Goal: Information Seeking & Learning: Learn about a topic

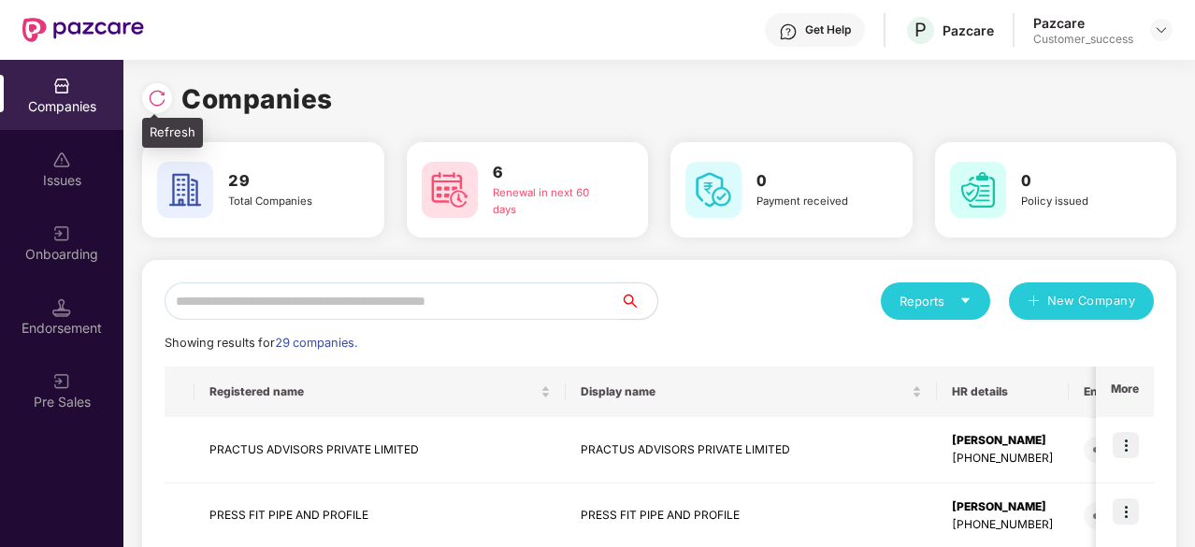
click at [164, 94] on img at bounding box center [157, 98] width 19 height 19
click at [447, 302] on input "text" at bounding box center [393, 300] width 456 height 37
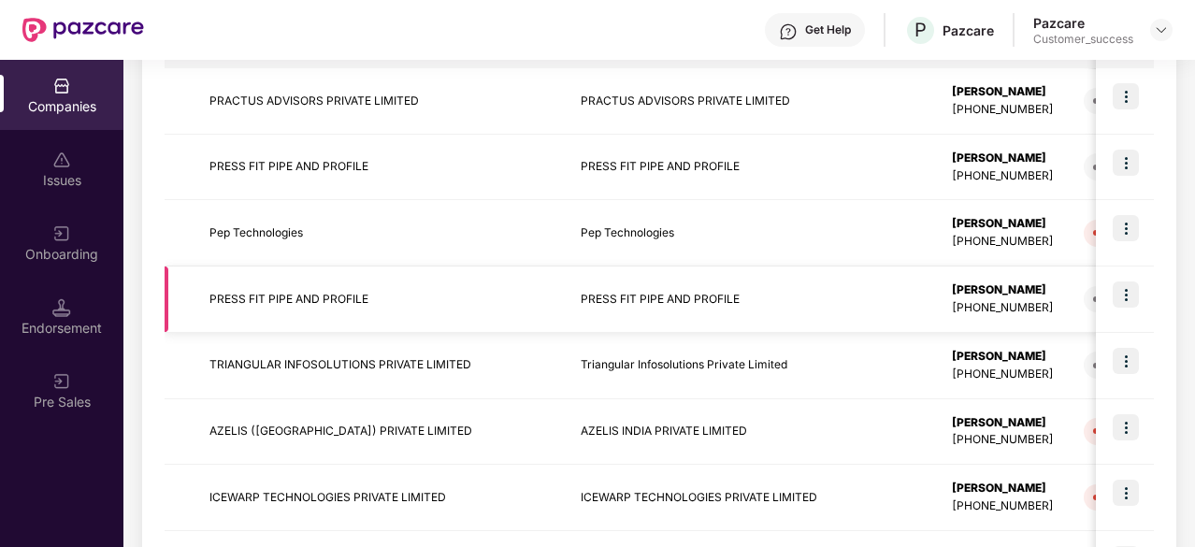
scroll to position [350, 0]
type input "**"
click at [1115, 428] on img at bounding box center [1126, 426] width 26 height 26
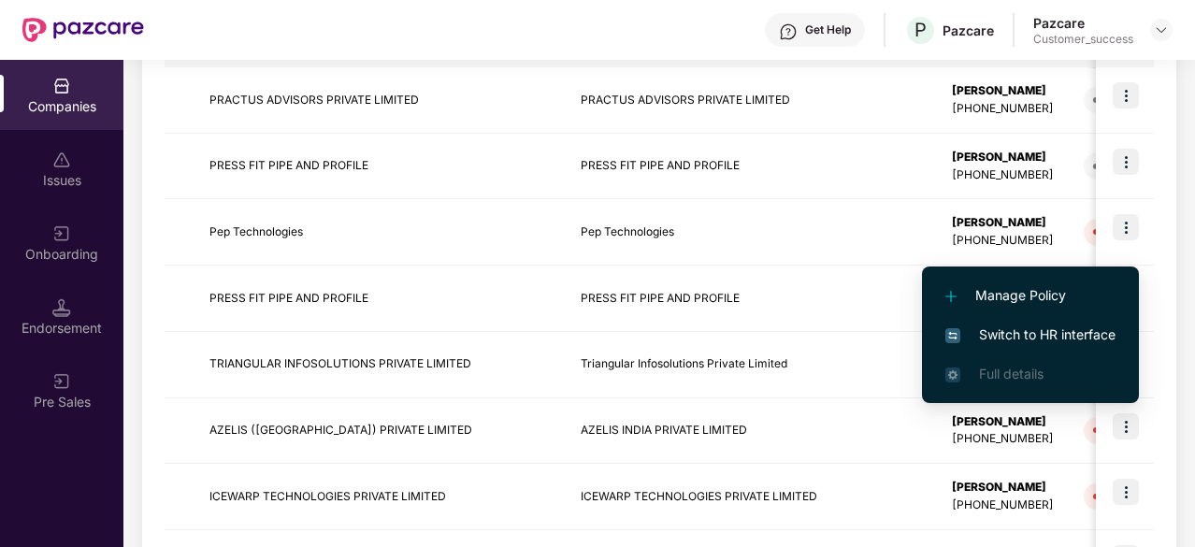
click at [1027, 329] on span "Switch to HR interface" at bounding box center [1031, 335] width 170 height 21
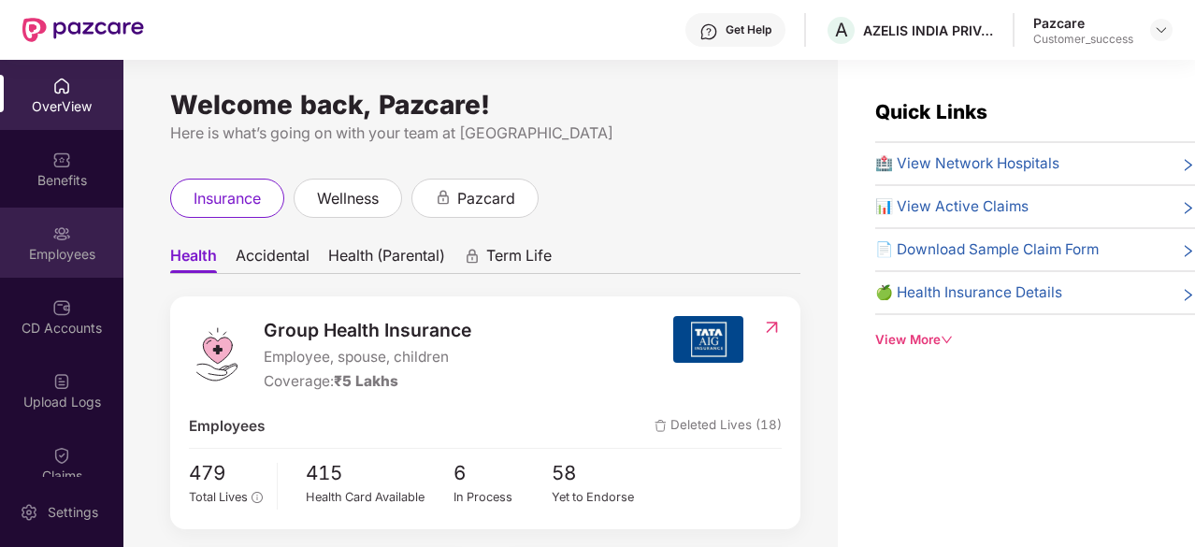
click at [66, 223] on div at bounding box center [61, 232] width 19 height 19
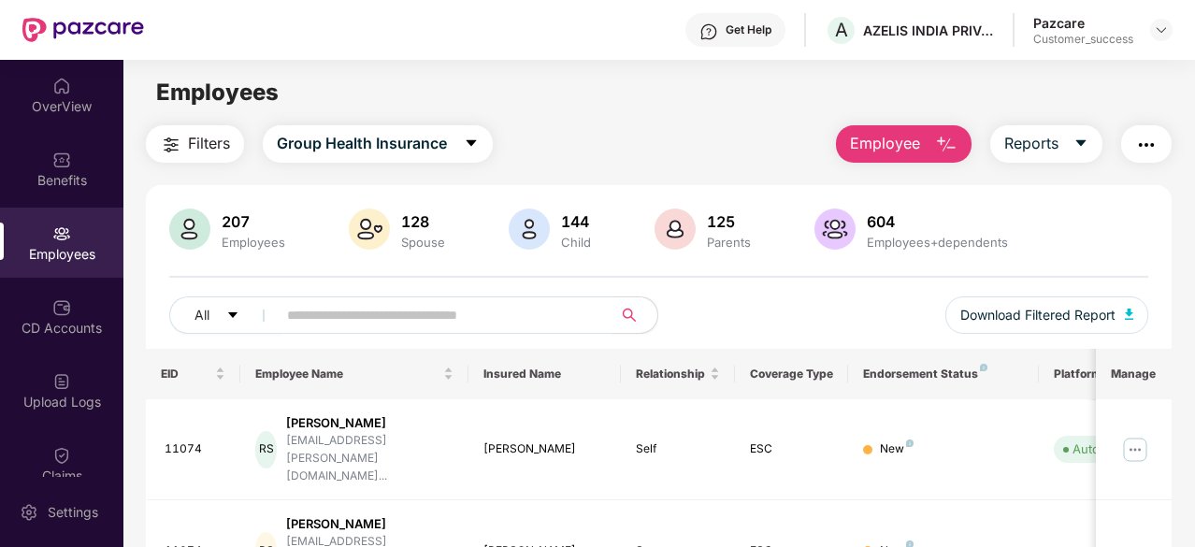
click at [470, 315] on input "text" at bounding box center [437, 315] width 300 height 28
click at [404, 301] on input "text" at bounding box center [437, 315] width 300 height 28
paste input "**********"
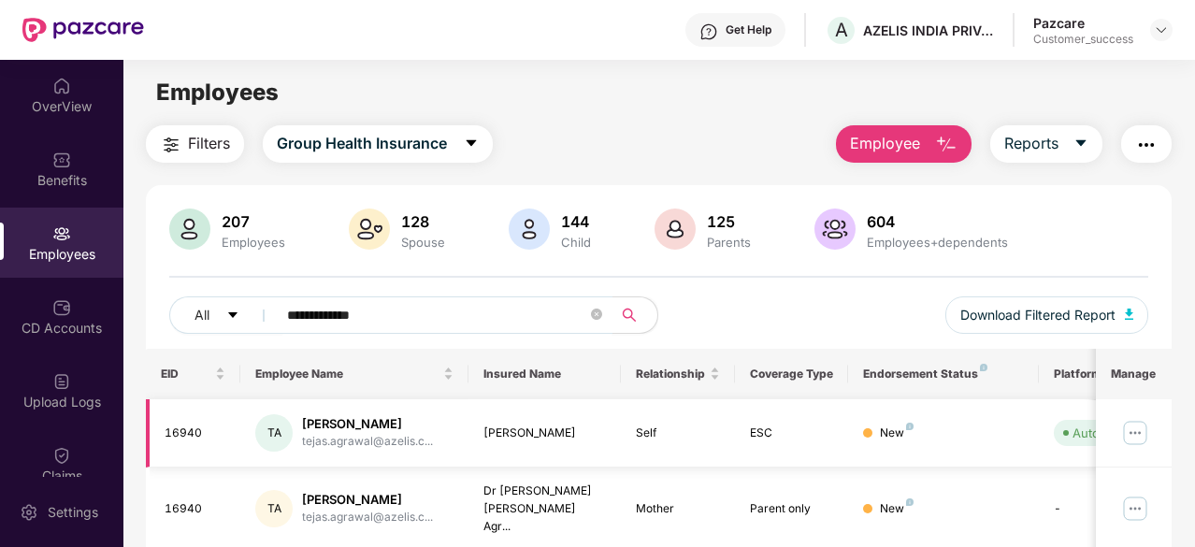
scroll to position [122, 0]
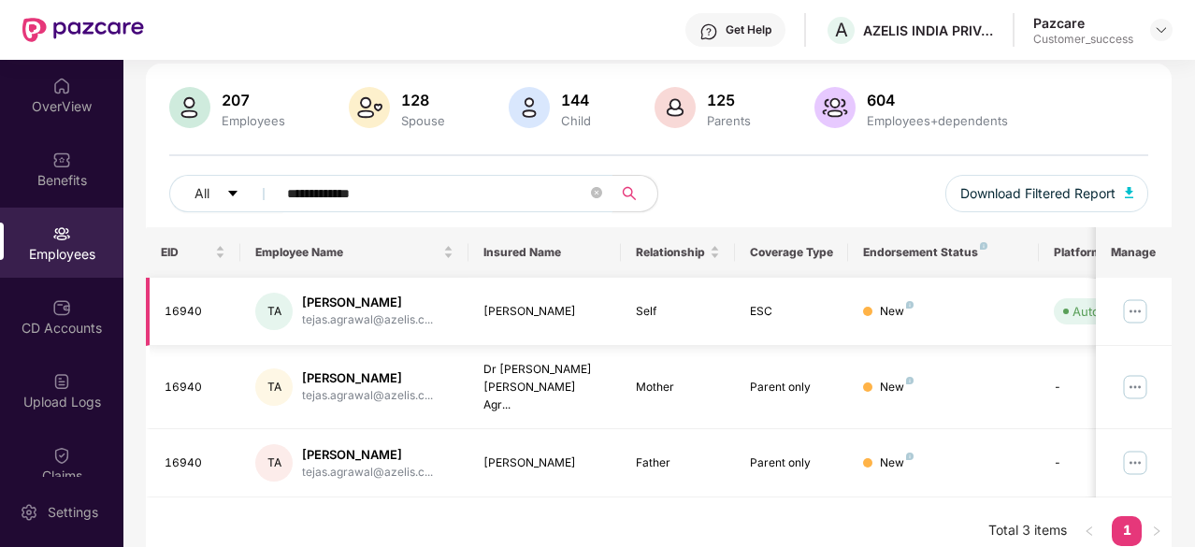
type input "**********"
click at [1137, 311] on img at bounding box center [1136, 312] width 30 height 30
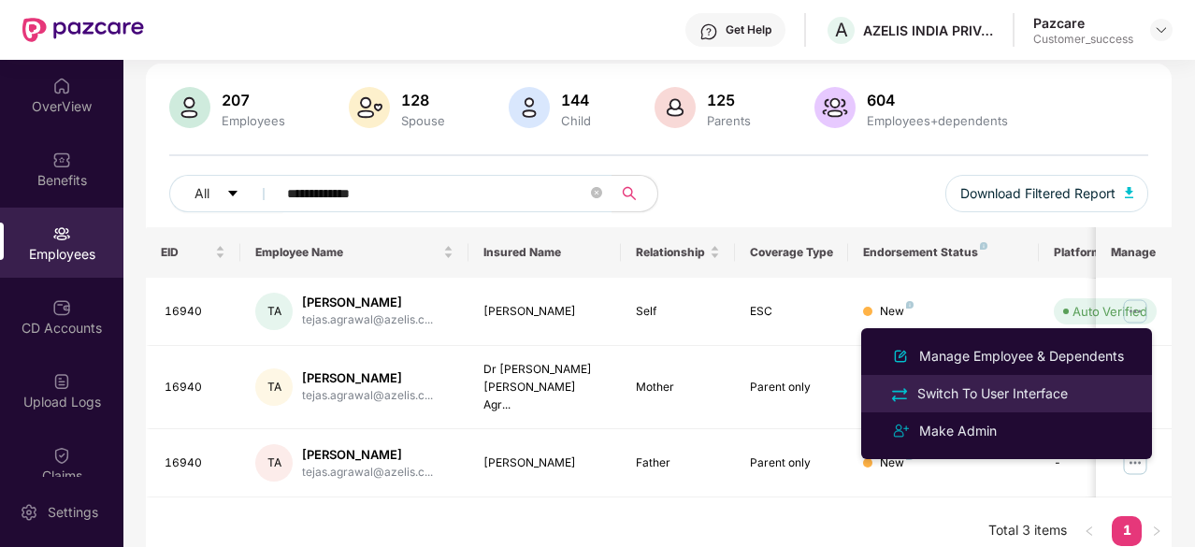
click at [950, 396] on div "Switch To User Interface" at bounding box center [993, 393] width 158 height 21
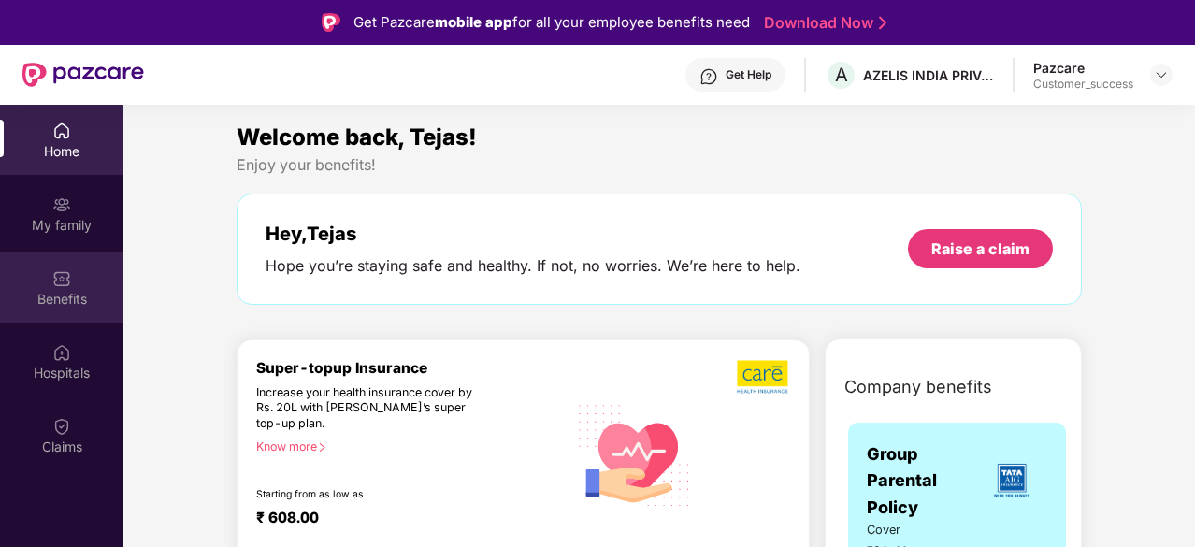
click at [58, 290] on div "Benefits" at bounding box center [61, 299] width 123 height 19
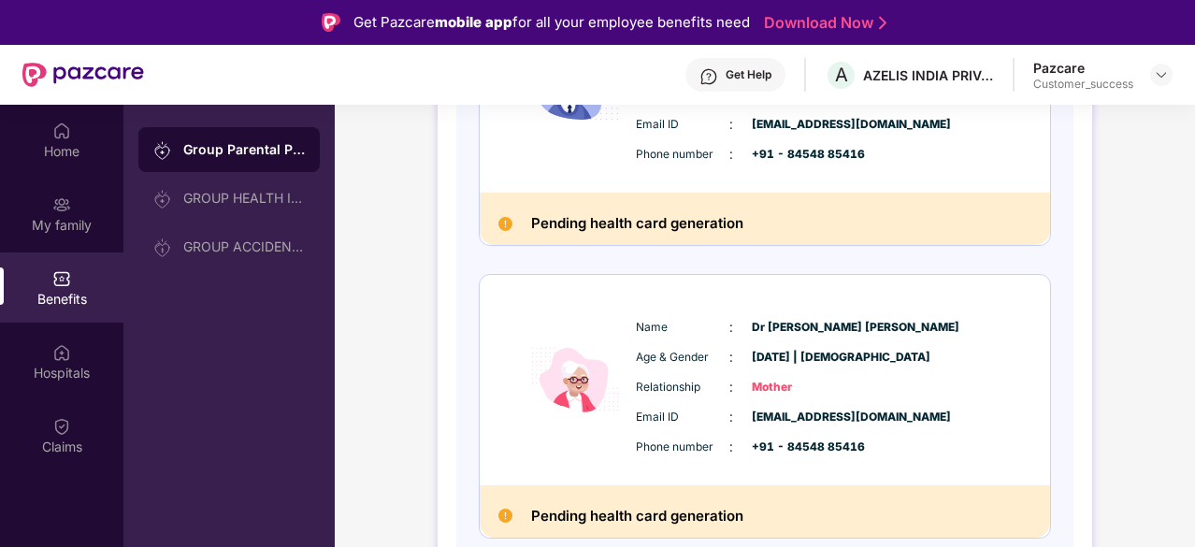
scroll to position [0, 0]
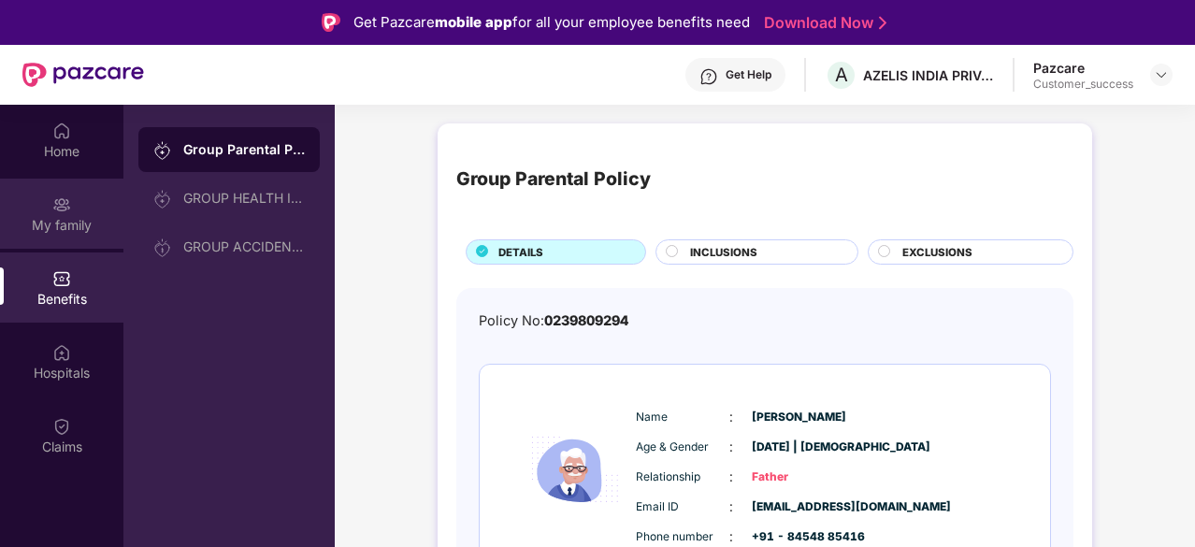
click at [66, 213] on img at bounding box center [61, 204] width 19 height 19
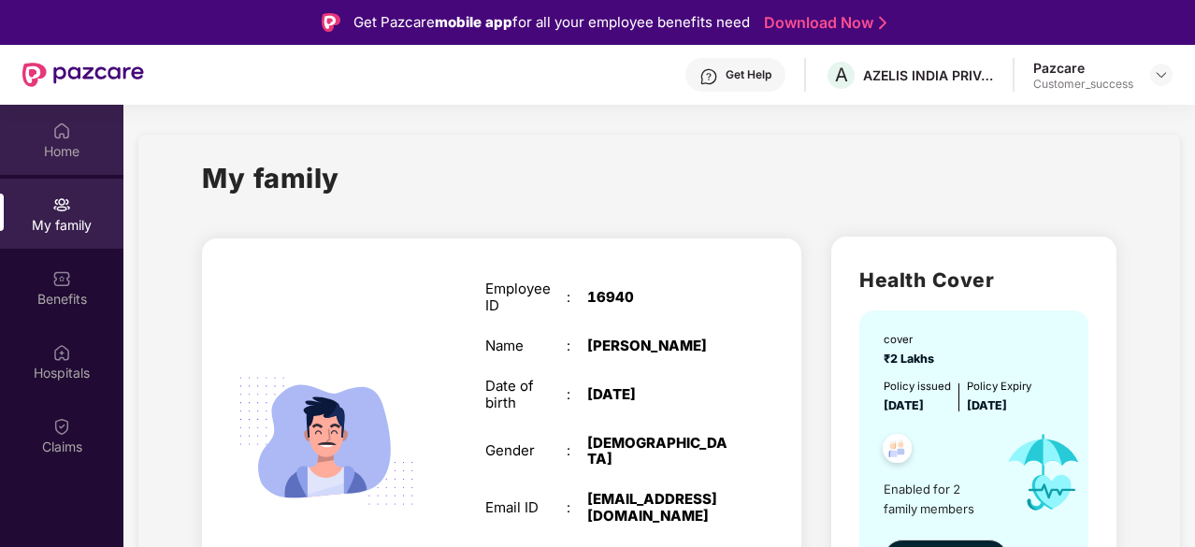
click at [63, 128] on img at bounding box center [61, 131] width 19 height 19
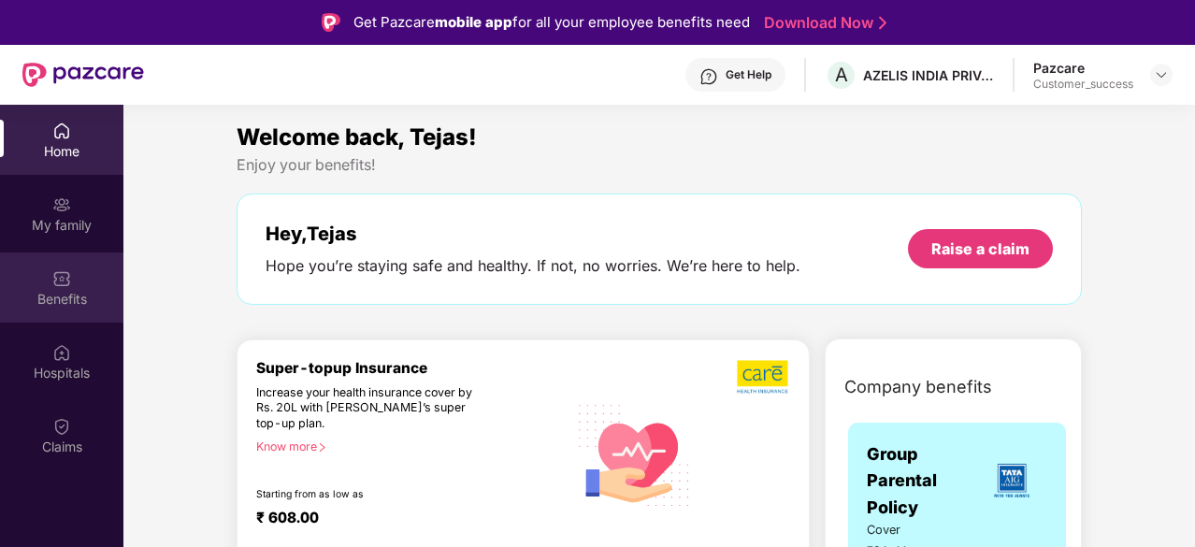
click at [51, 295] on div "Benefits" at bounding box center [61, 299] width 123 height 19
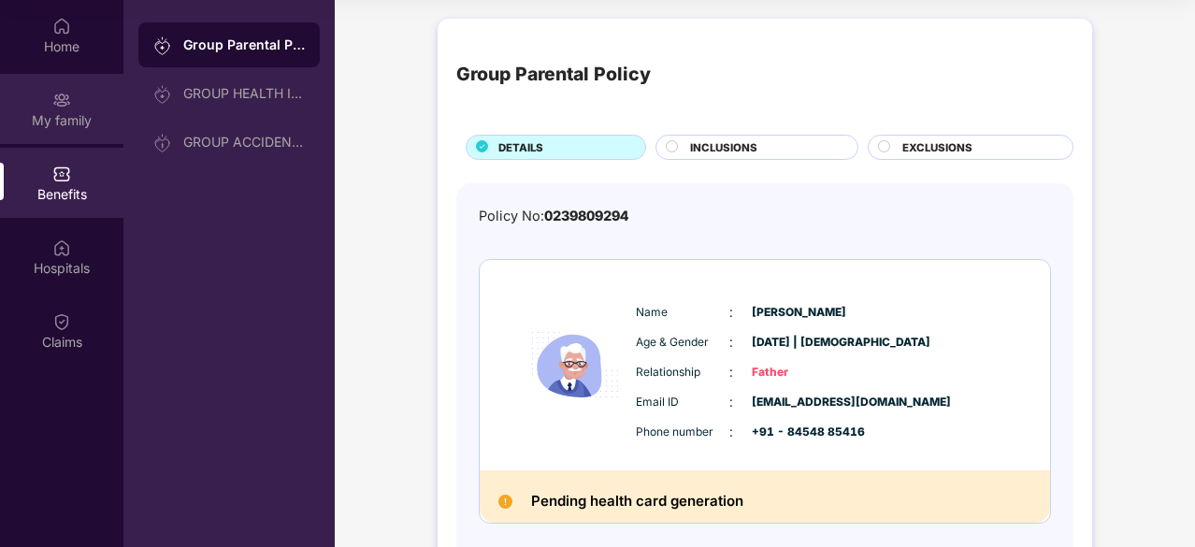
click at [69, 103] on img at bounding box center [61, 100] width 19 height 19
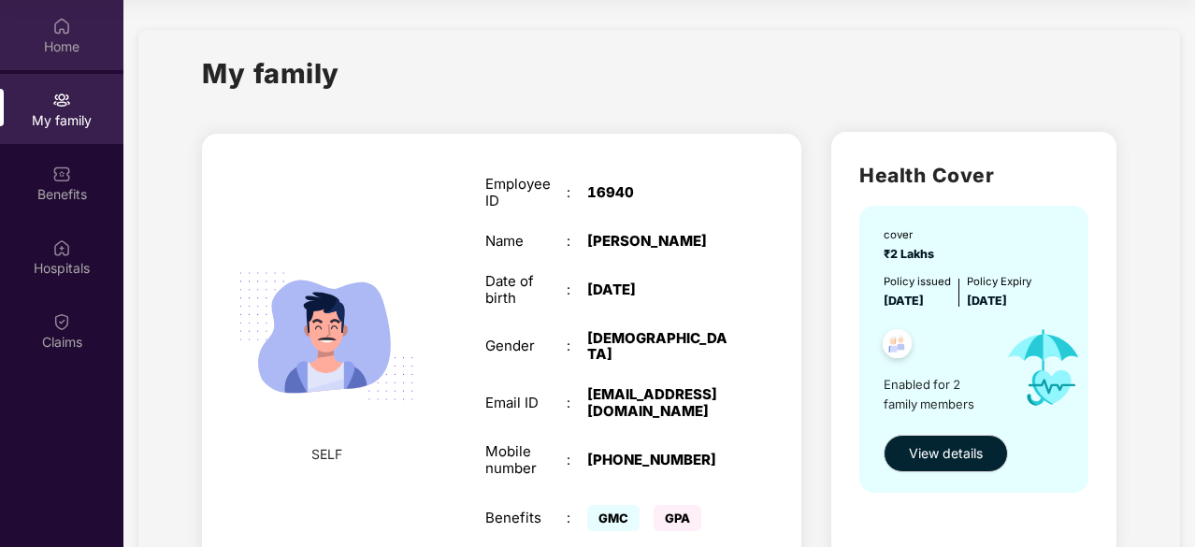
click at [69, 39] on div "Home" at bounding box center [61, 46] width 123 height 19
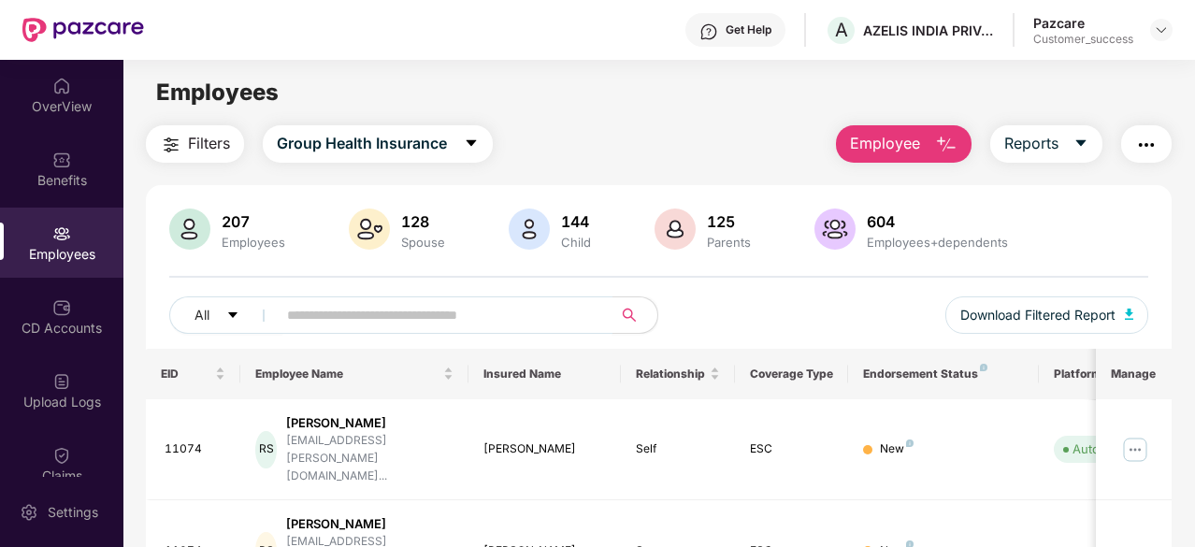
click at [326, 306] on input "text" at bounding box center [437, 315] width 300 height 28
paste input "**********"
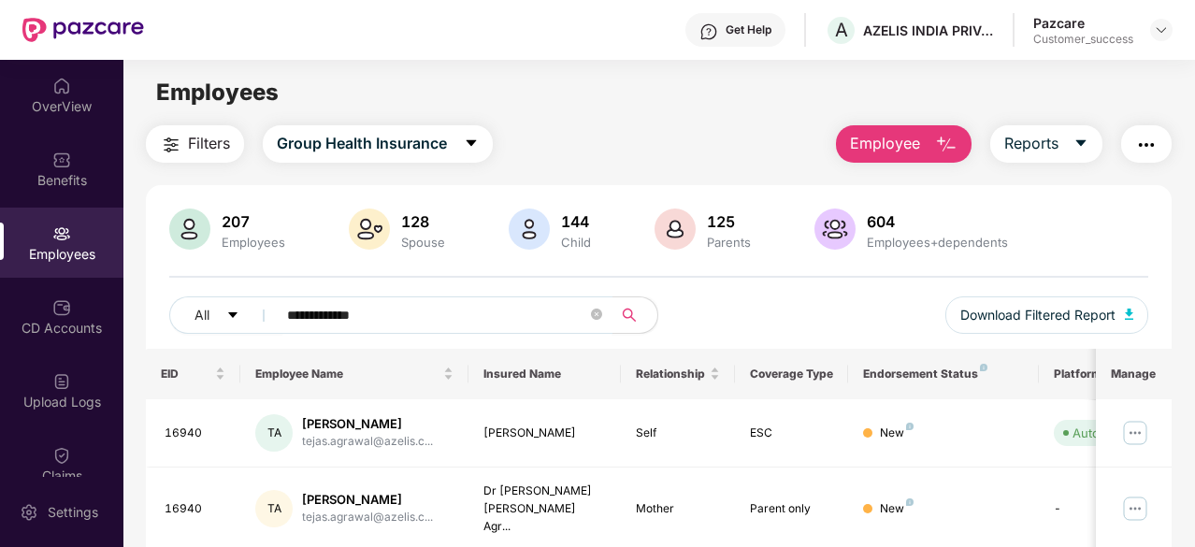
type input "**********"
click at [948, 143] on img "button" at bounding box center [946, 145] width 22 height 22
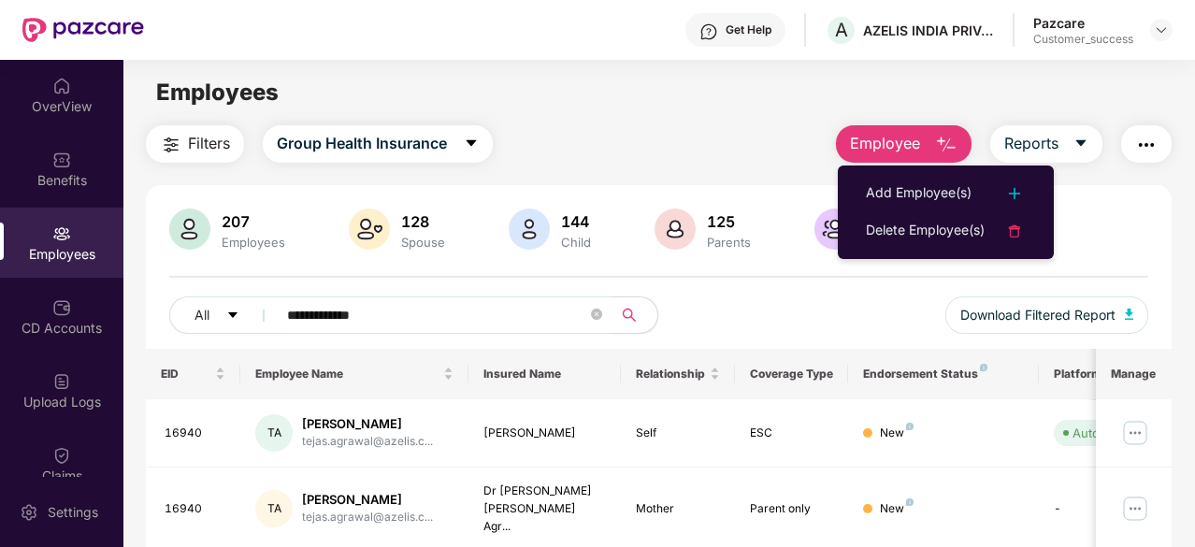
click at [1150, 147] on img "button" at bounding box center [1147, 145] width 22 height 22
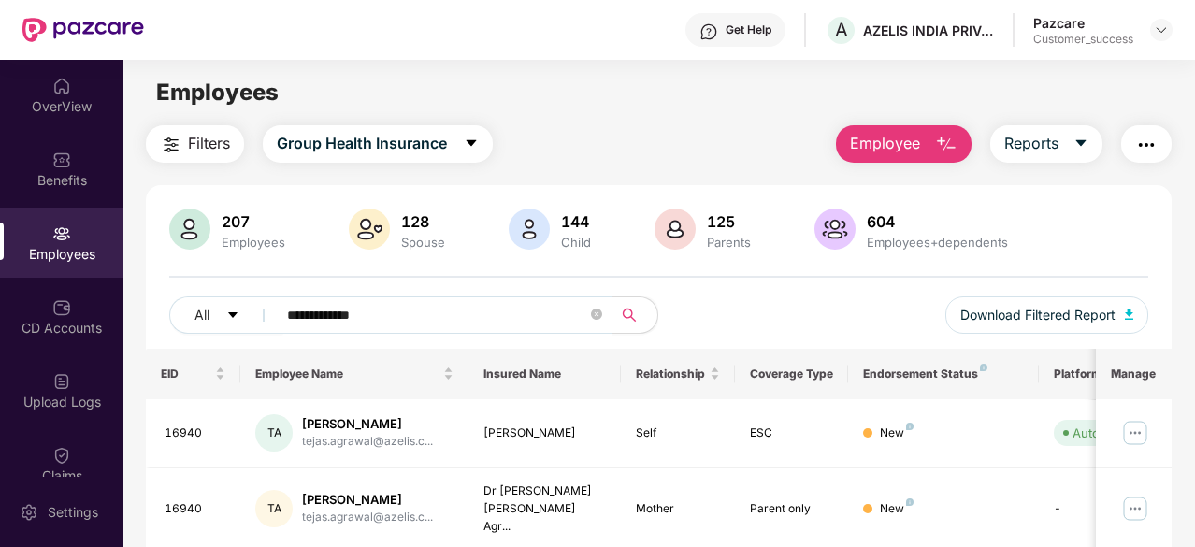
click at [671, 100] on div "Employees" at bounding box center [658, 93] width 1071 height 36
click at [1139, 427] on img at bounding box center [1136, 433] width 30 height 30
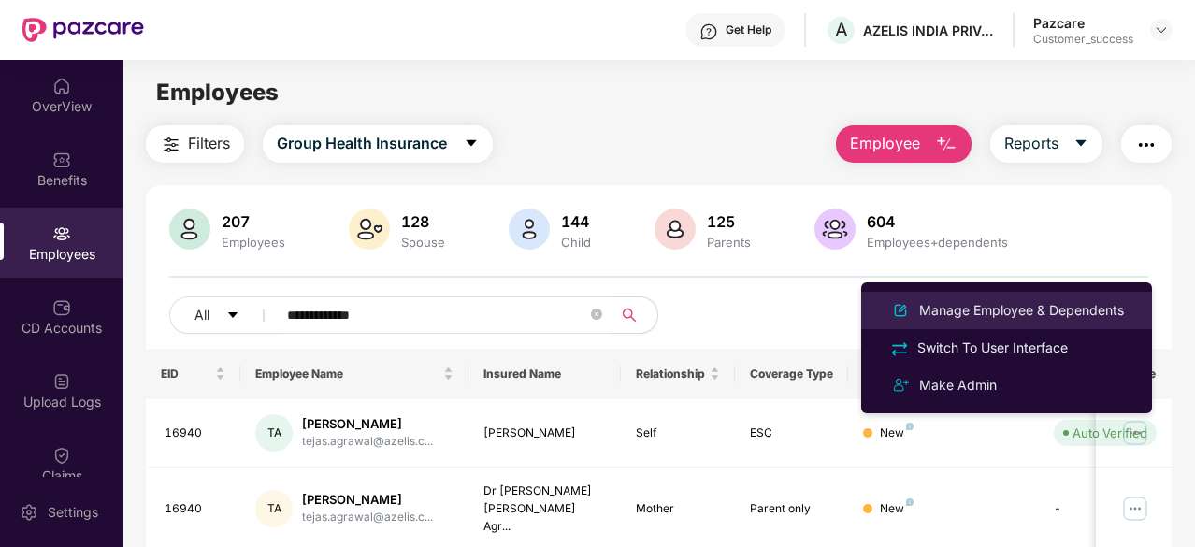
click at [1082, 306] on div "Manage Employee & Dependents" at bounding box center [1022, 310] width 212 height 21
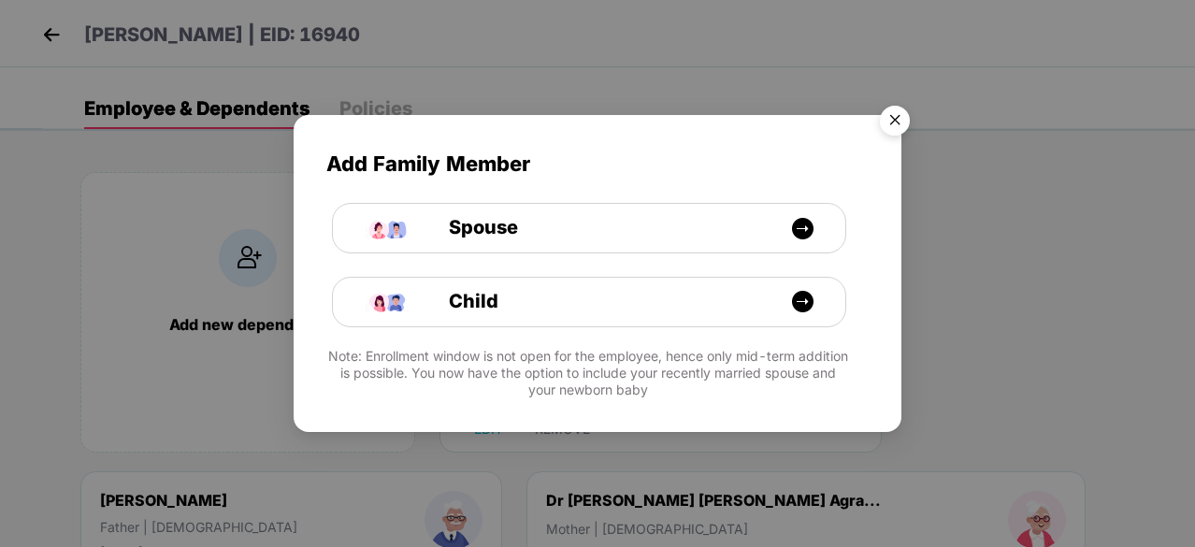
click at [892, 116] on img "Close" at bounding box center [895, 123] width 52 height 52
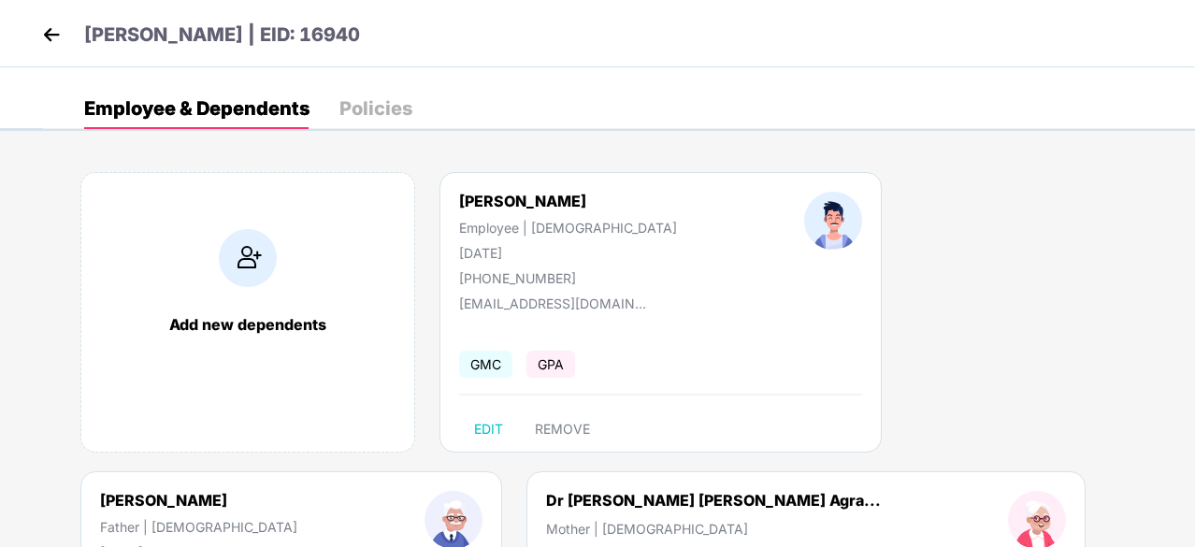
click at [51, 40] on img at bounding box center [51, 35] width 28 height 28
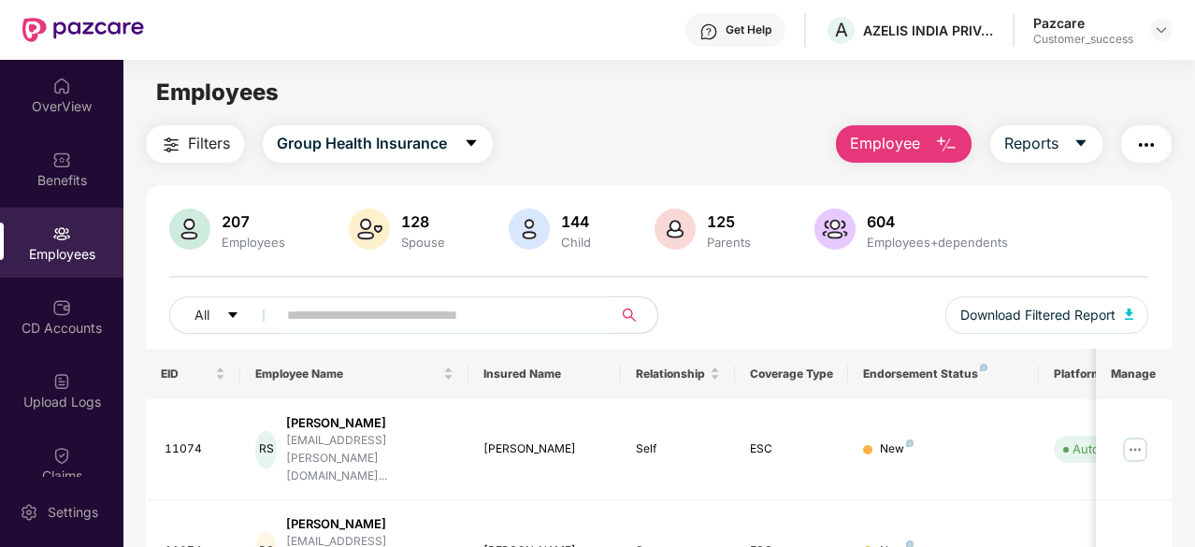
click at [392, 317] on input "text" at bounding box center [437, 315] width 300 height 28
paste input "**********"
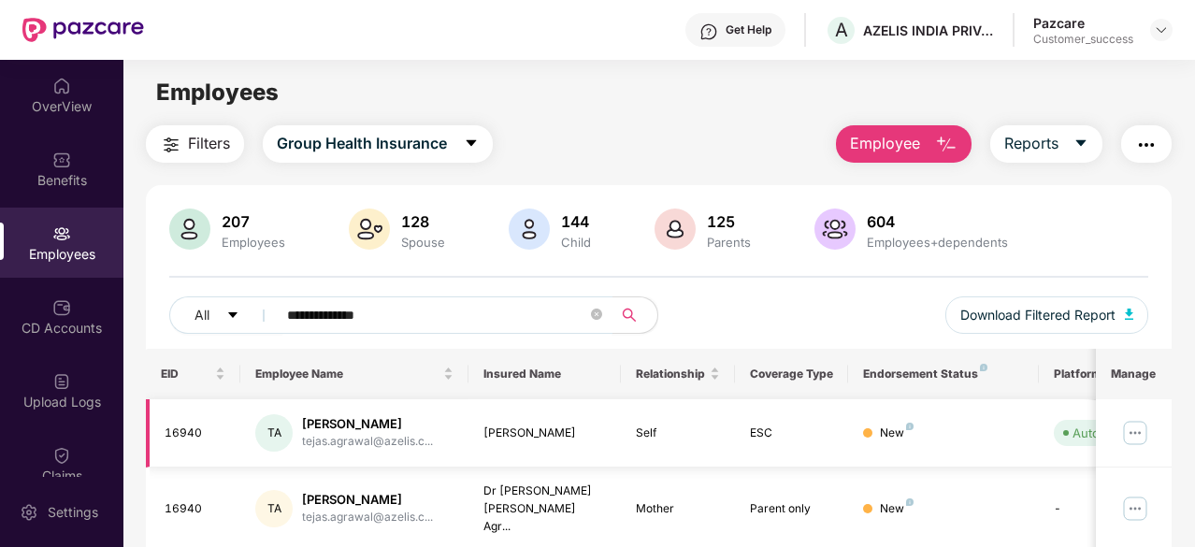
type input "**********"
click at [1137, 427] on img at bounding box center [1136, 433] width 30 height 30
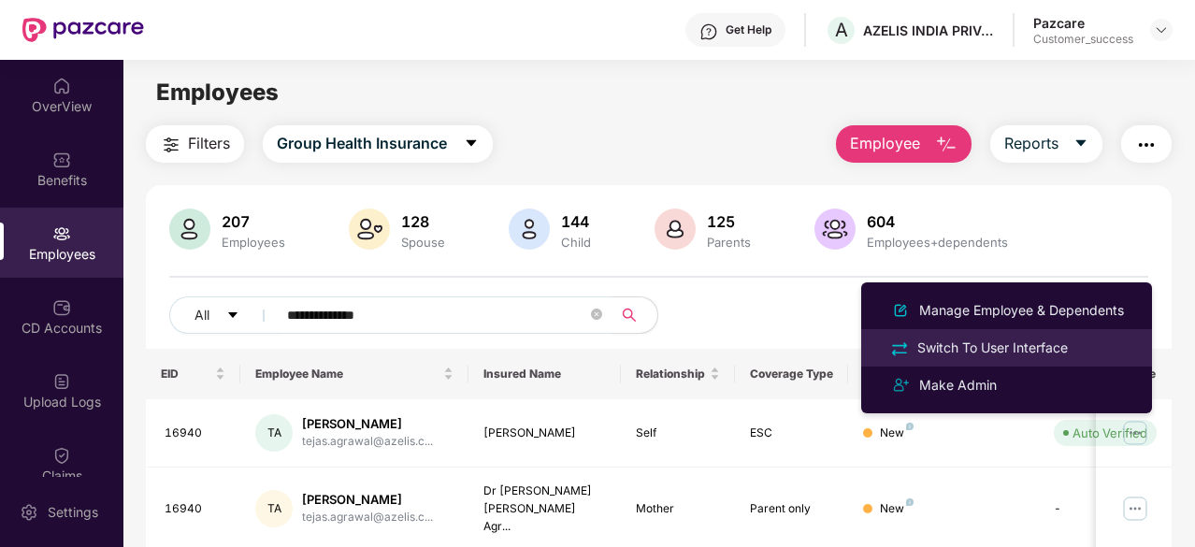
click at [996, 338] on div "Switch To User Interface" at bounding box center [993, 348] width 158 height 21
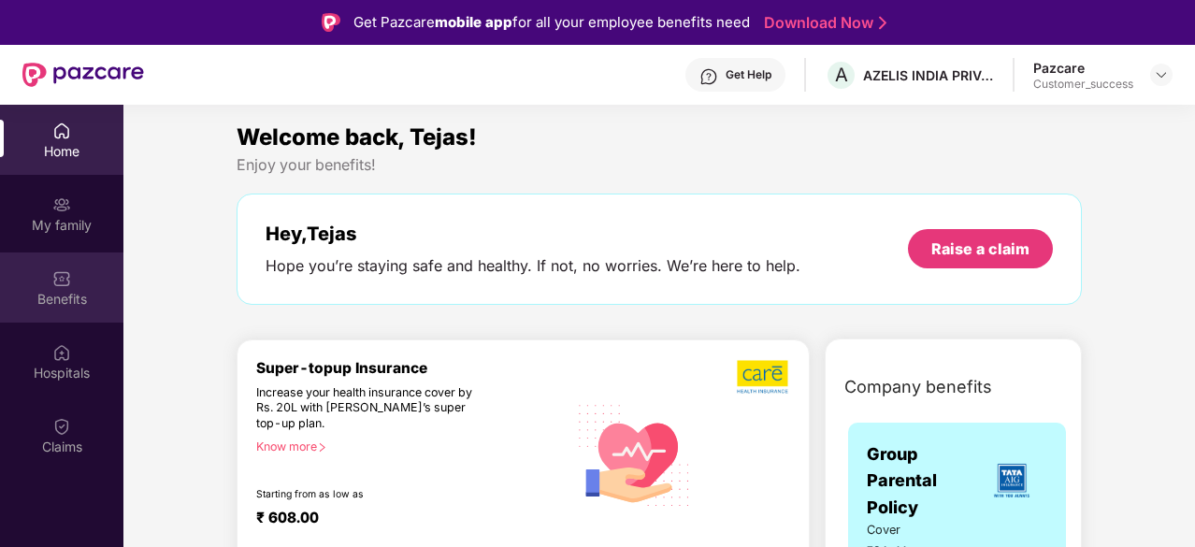
click at [73, 309] on div "Benefits" at bounding box center [61, 288] width 123 height 70
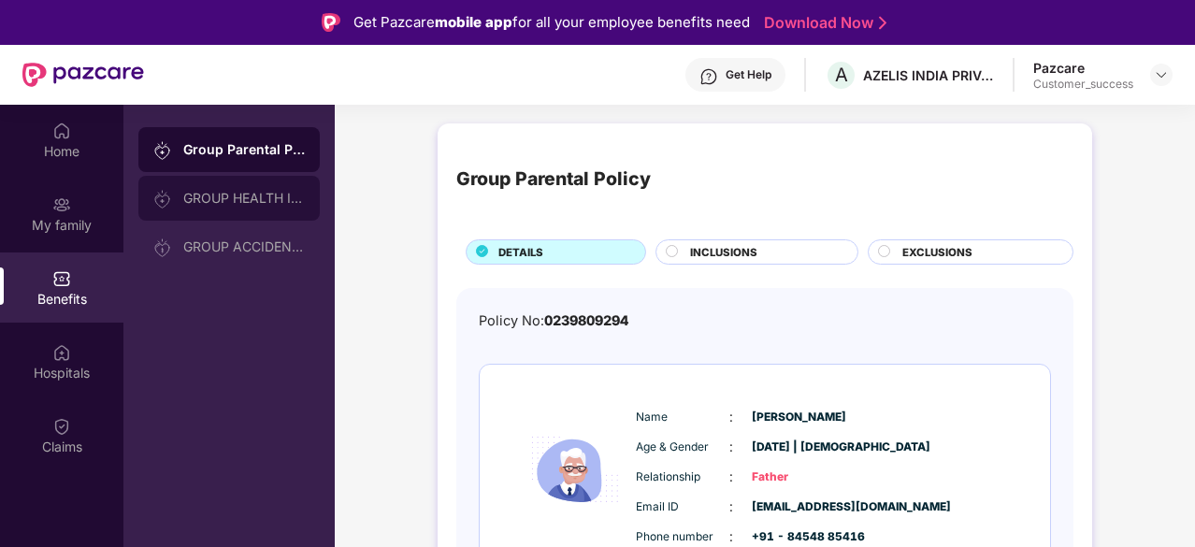
click at [235, 197] on div "GROUP HEALTH INSURANCE" at bounding box center [244, 198] width 122 height 15
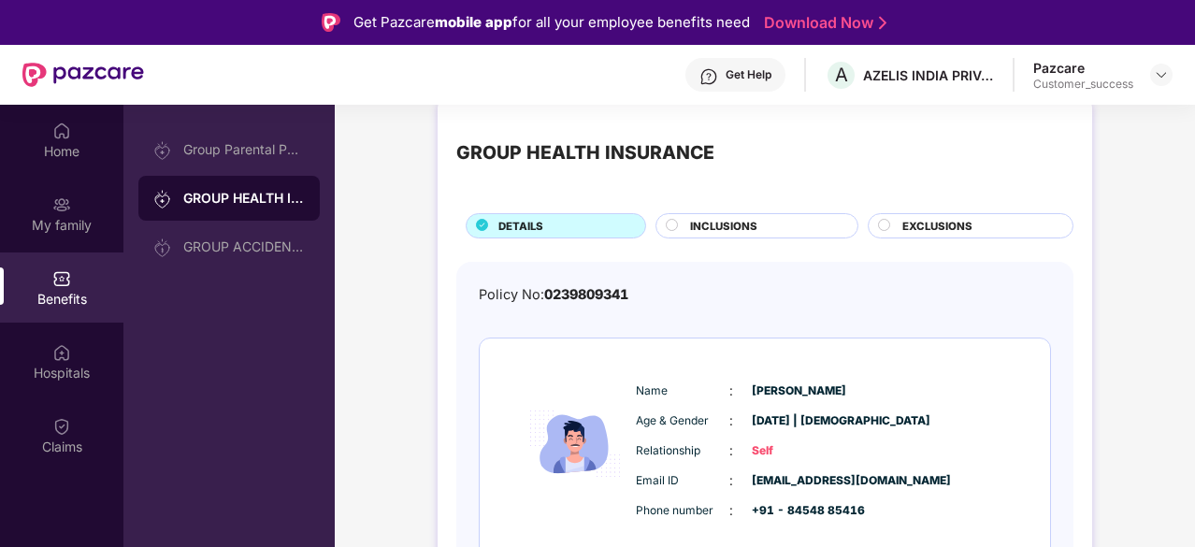
scroll to position [27, 0]
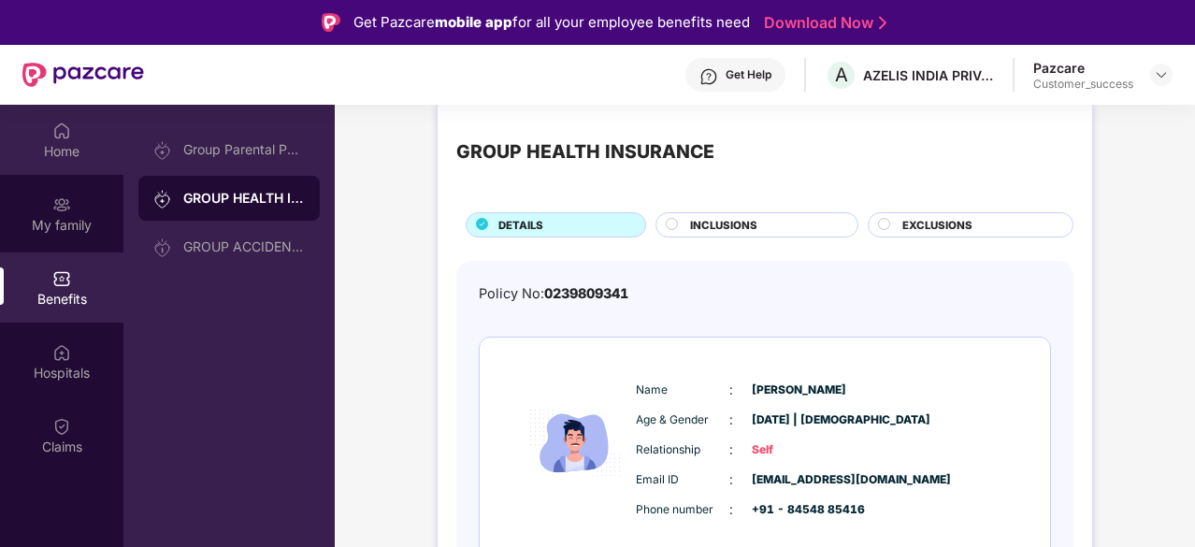
click at [53, 137] on img at bounding box center [61, 131] width 19 height 19
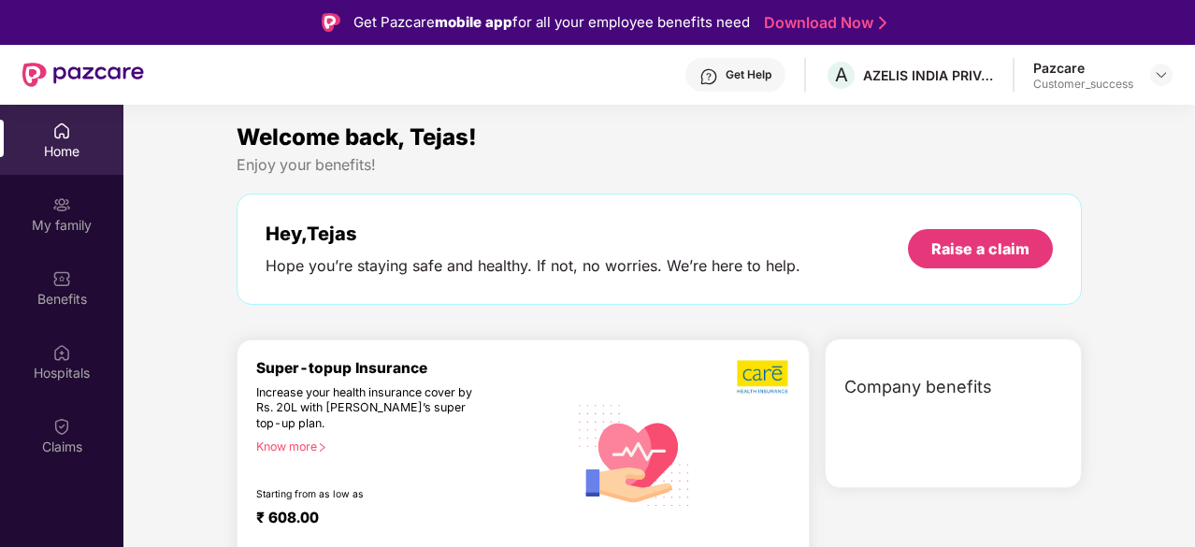
scroll to position [0, 0]
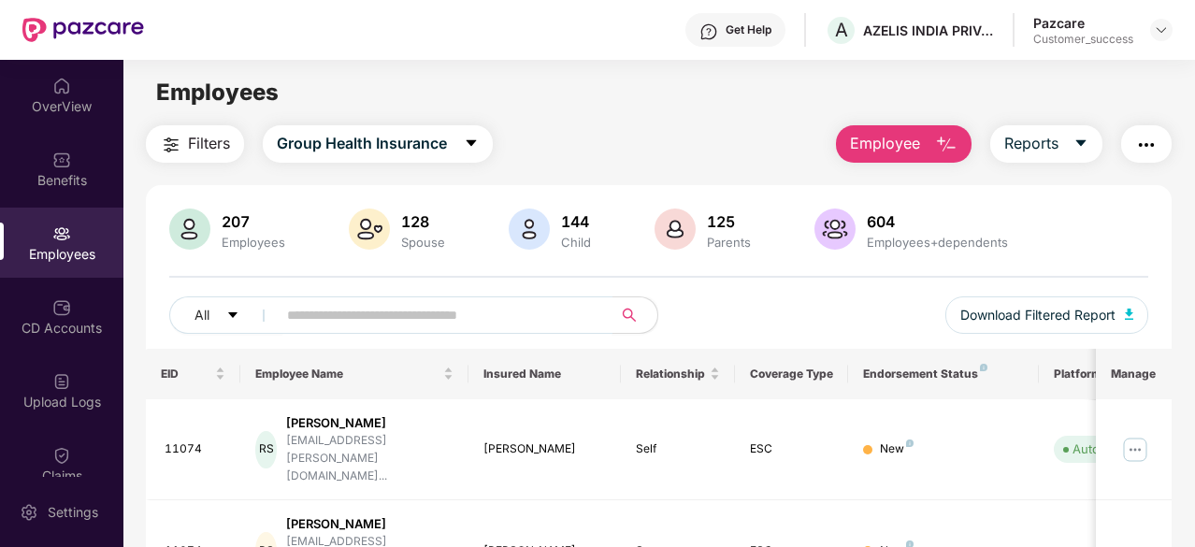
click at [414, 315] on input "text" at bounding box center [437, 315] width 300 height 28
paste input "**********"
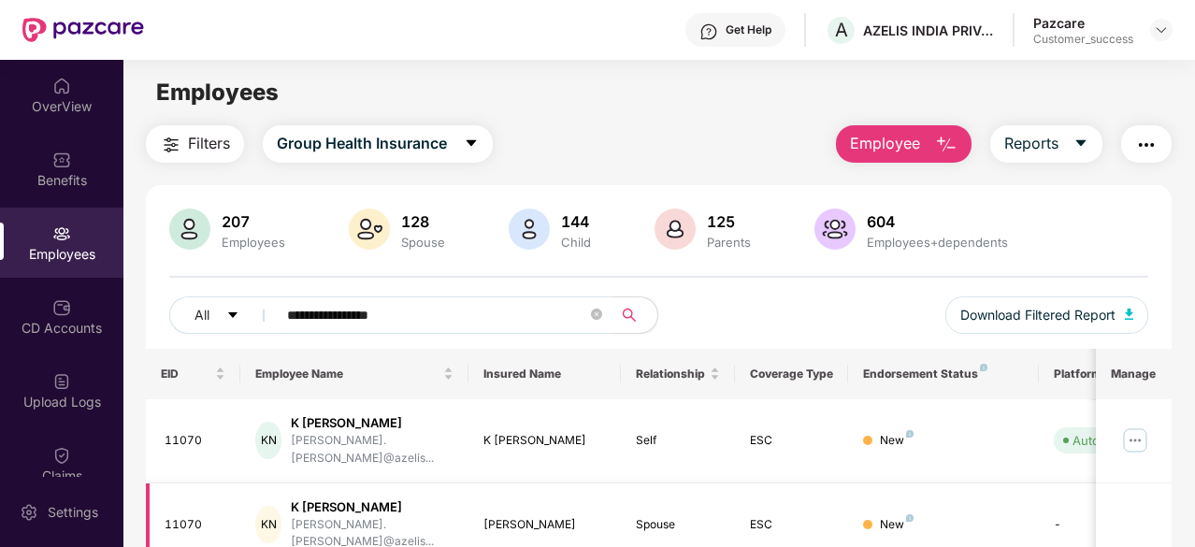
scroll to position [122, 0]
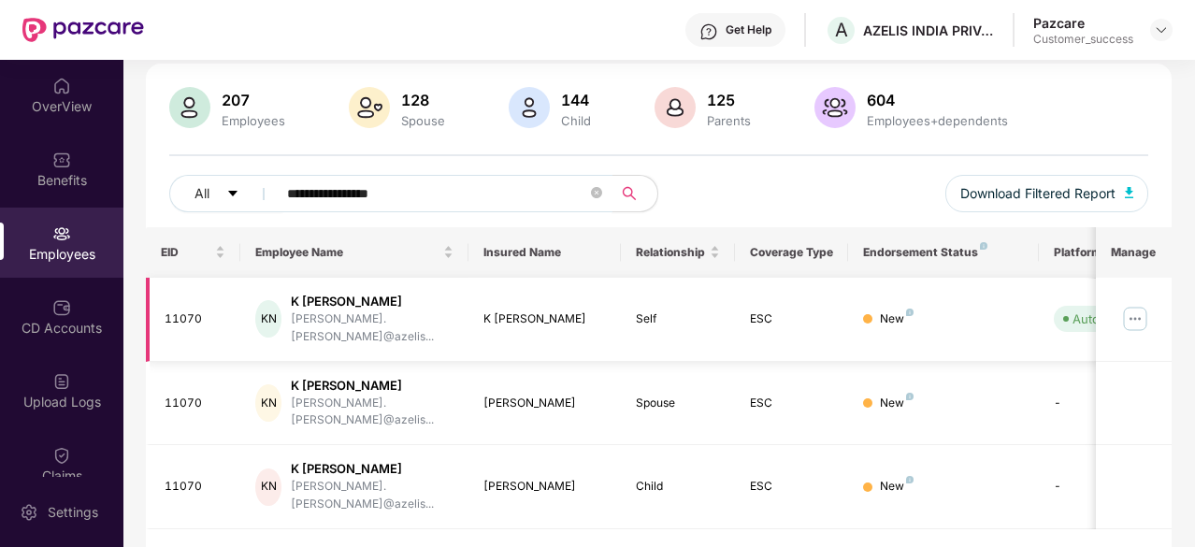
type input "**********"
click at [1141, 304] on img at bounding box center [1136, 319] width 30 height 30
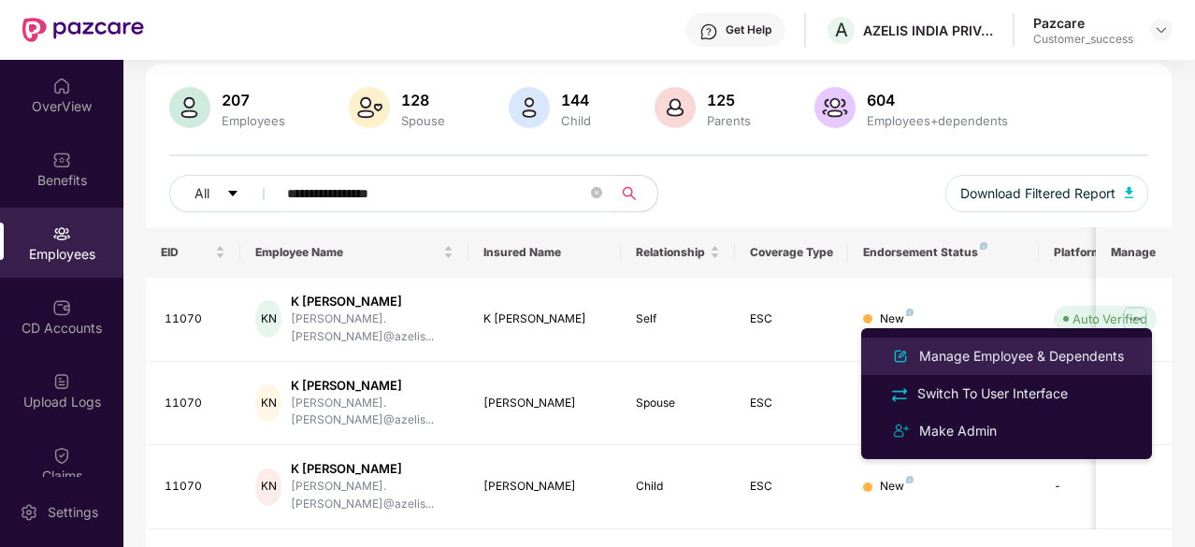
click at [1020, 351] on div "Manage Employee & Dependents" at bounding box center [1022, 356] width 212 height 21
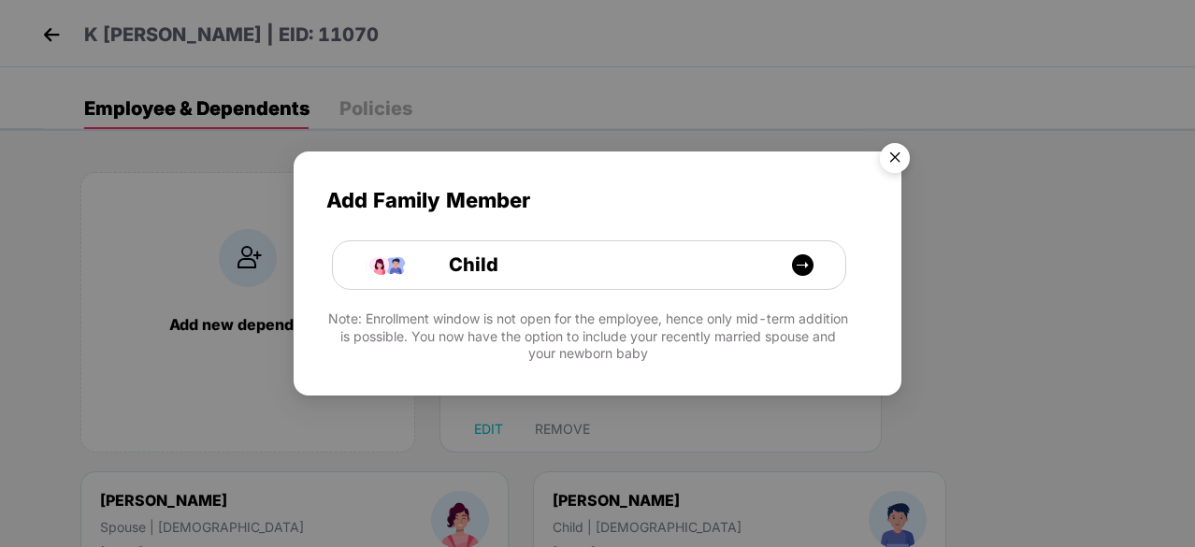
click at [898, 158] on img "Close" at bounding box center [895, 161] width 52 height 52
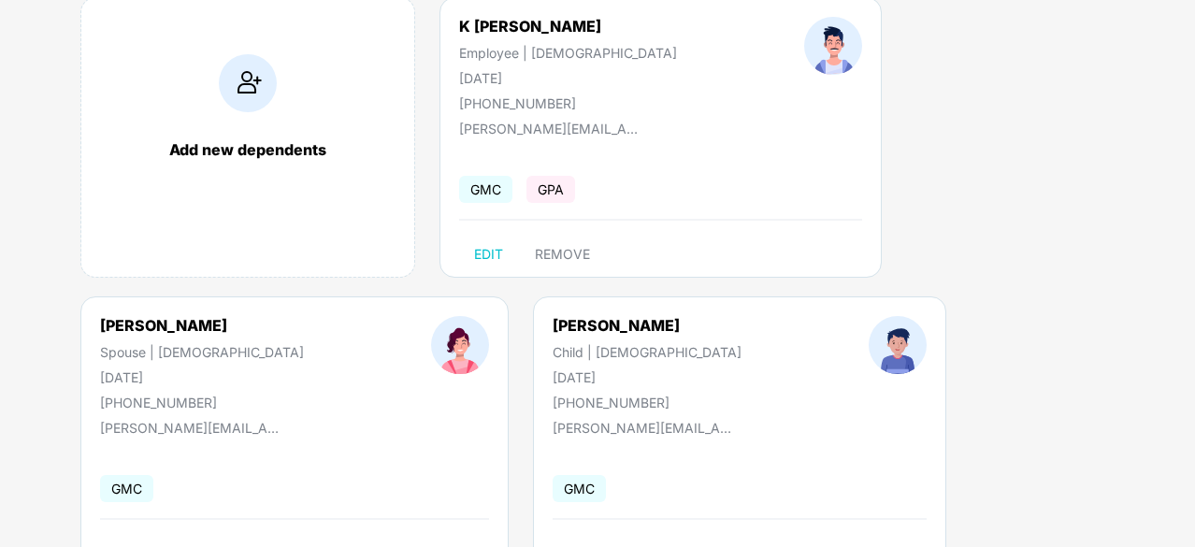
scroll to position [212, 0]
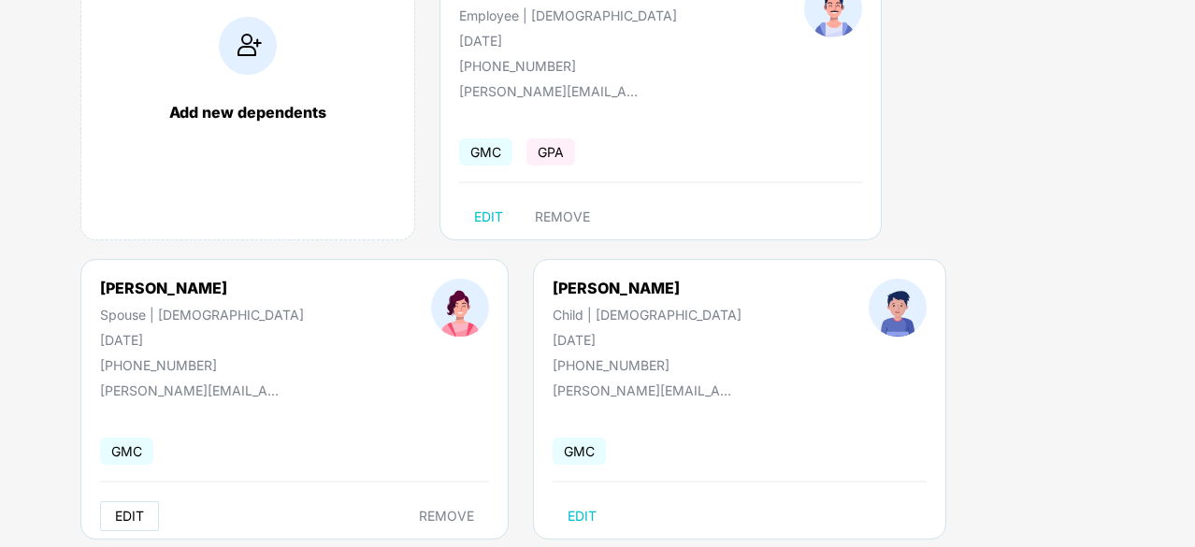
click at [117, 510] on span "EDIT" at bounding box center [129, 516] width 29 height 15
select select "******"
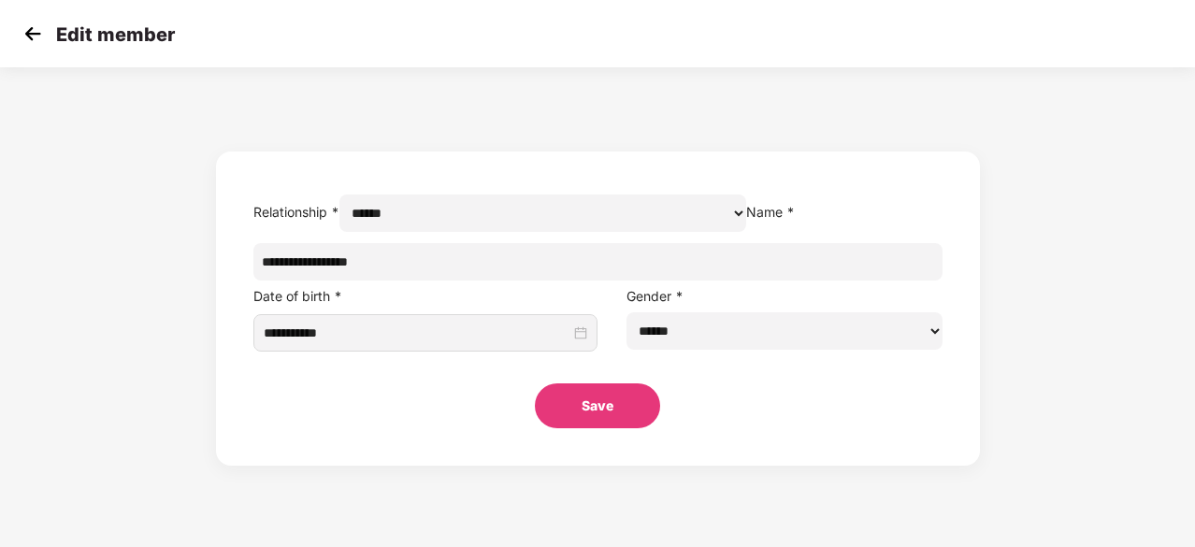
scroll to position [0, 0]
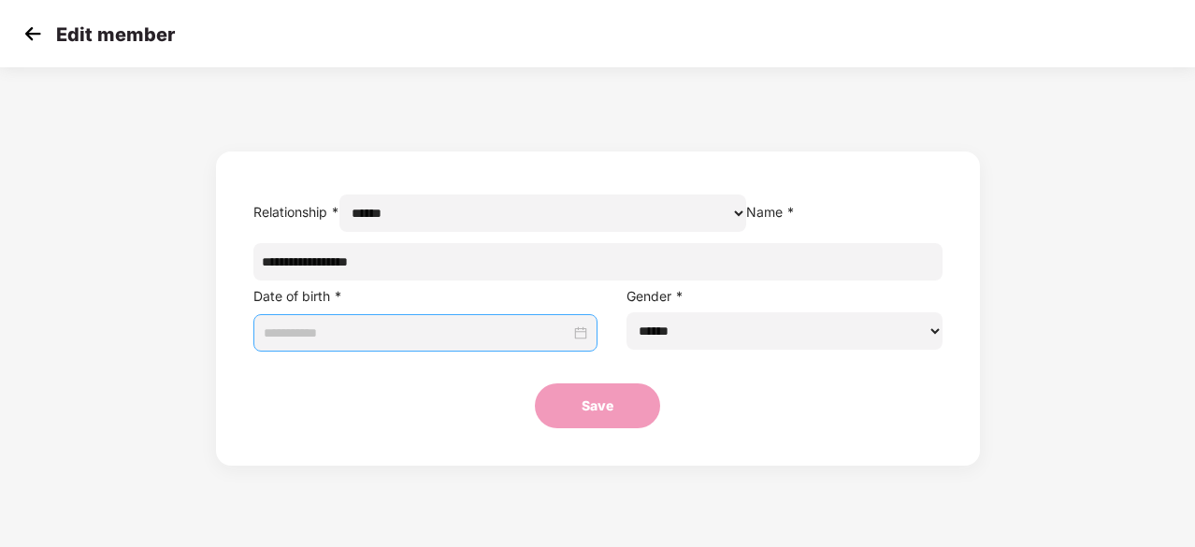
click at [579, 349] on div at bounding box center [426, 333] width 325 height 32
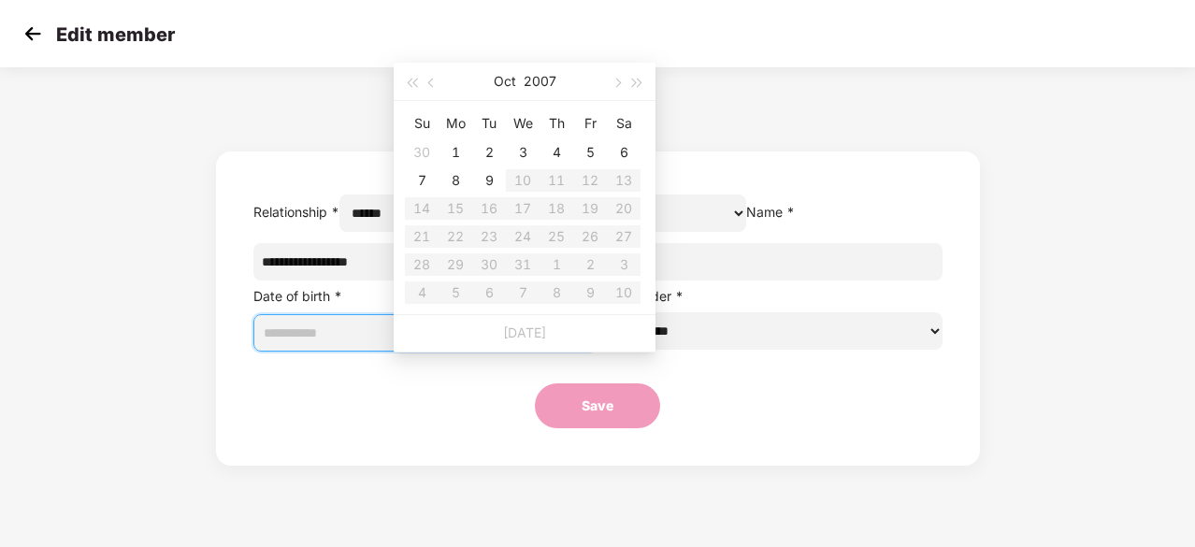
click at [584, 349] on div at bounding box center [426, 333] width 325 height 32
type input "**********"
click at [428, 78] on button "button" at bounding box center [432, 81] width 21 height 37
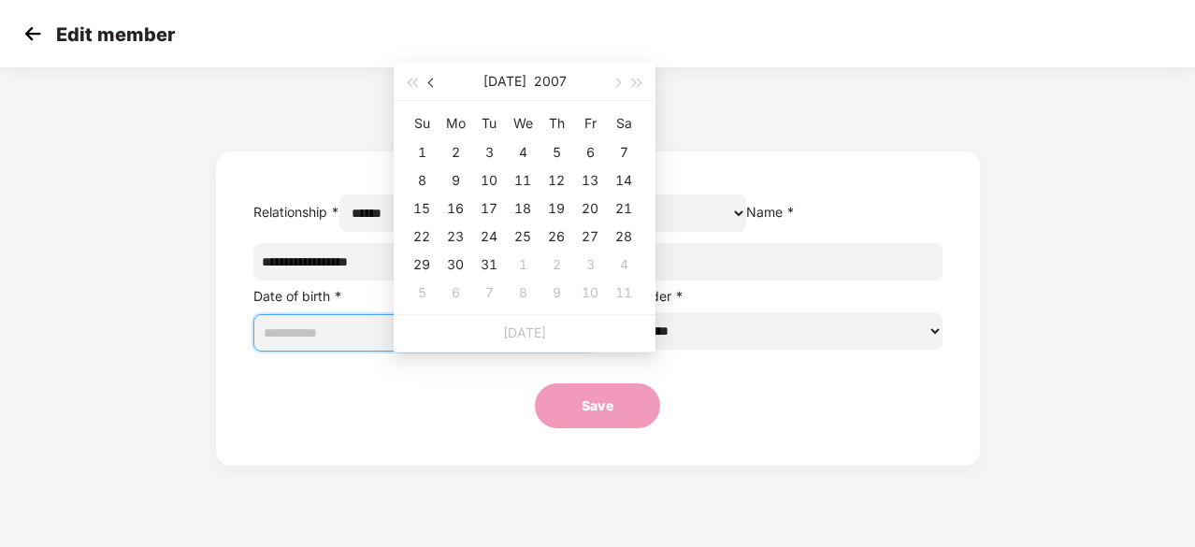
click at [428, 78] on button "button" at bounding box center [432, 81] width 21 height 37
click at [614, 80] on span "button" at bounding box center [616, 83] width 9 height 9
click at [617, 78] on button "button" at bounding box center [616, 81] width 21 height 37
click at [411, 81] on span "button" at bounding box center [411, 83] width 9 height 9
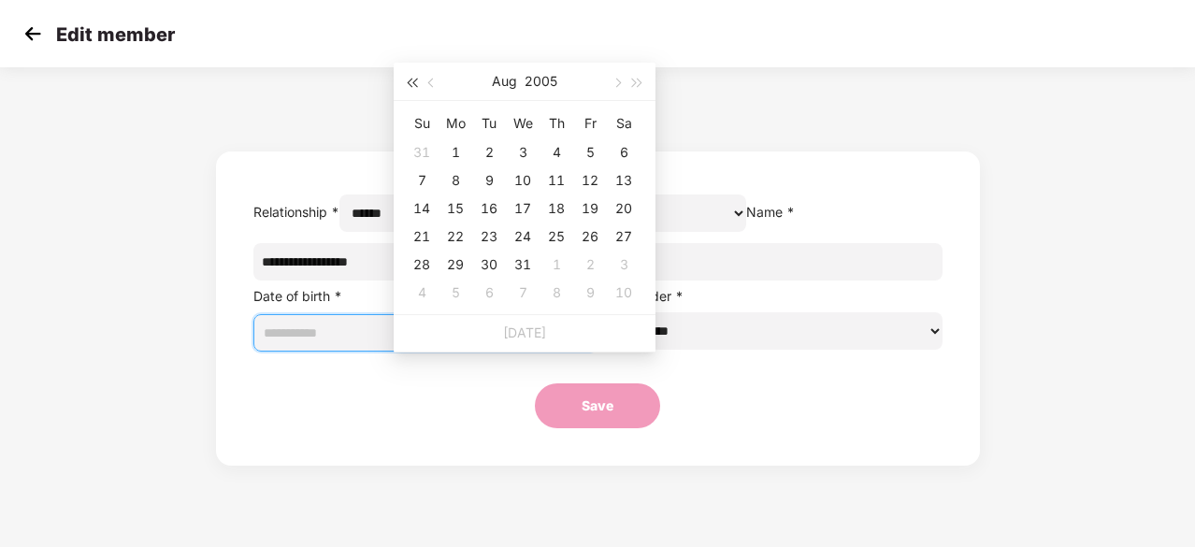
click at [411, 81] on span "button" at bounding box center [411, 83] width 9 height 9
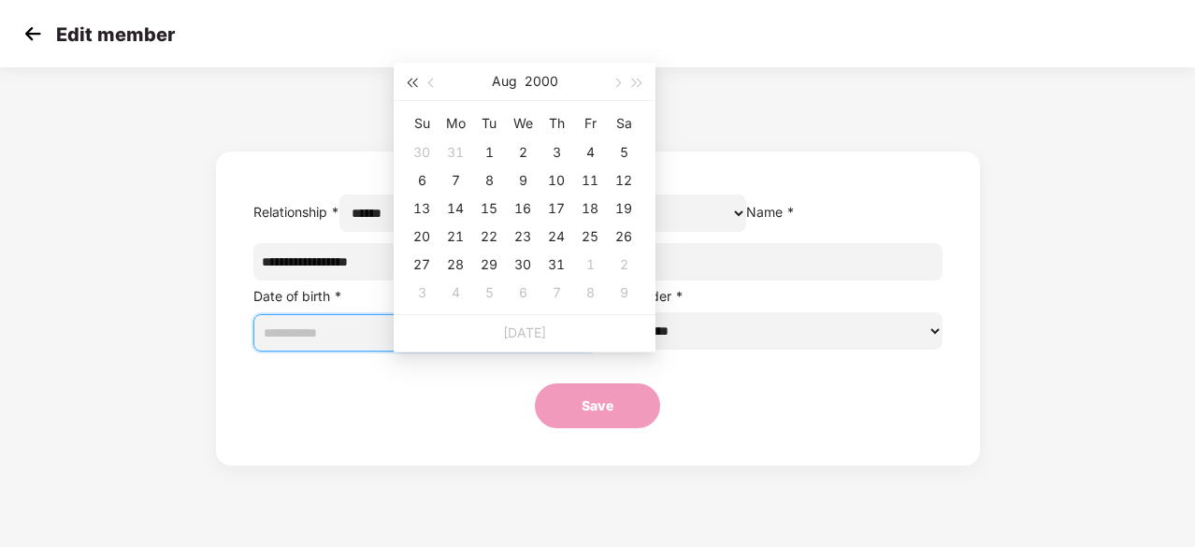
click at [411, 81] on span "button" at bounding box center [411, 83] width 9 height 9
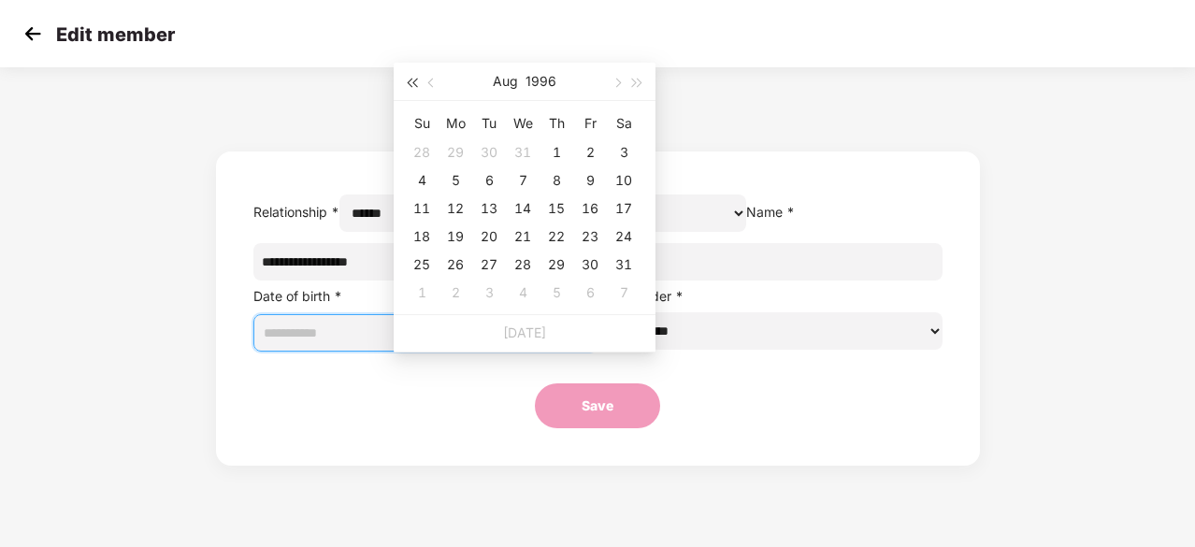
click at [411, 81] on span "button" at bounding box center [411, 83] width 9 height 9
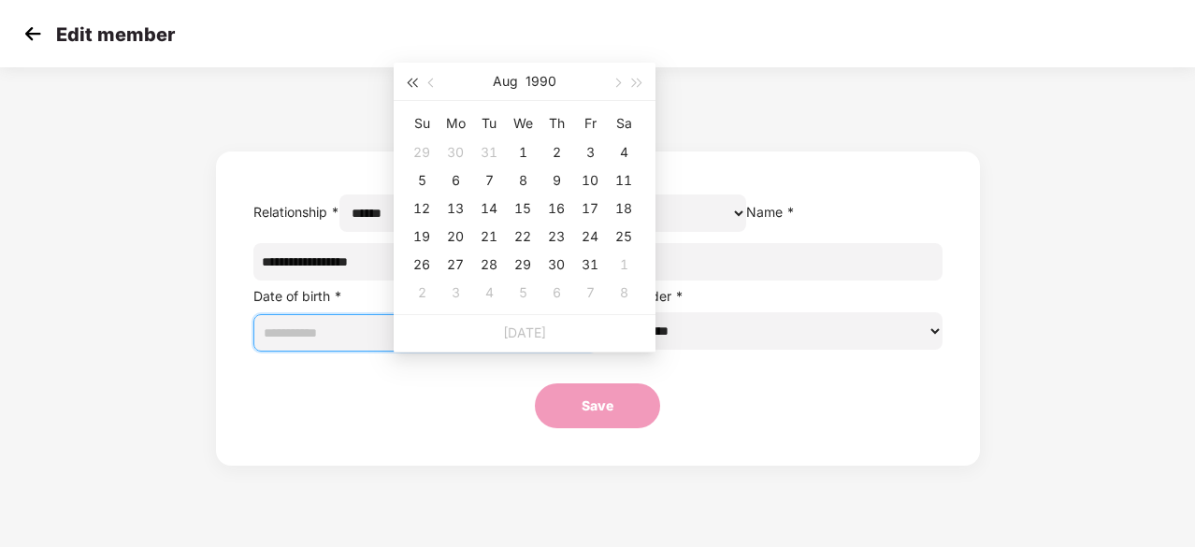
click at [411, 81] on span "button" at bounding box center [411, 83] width 9 height 9
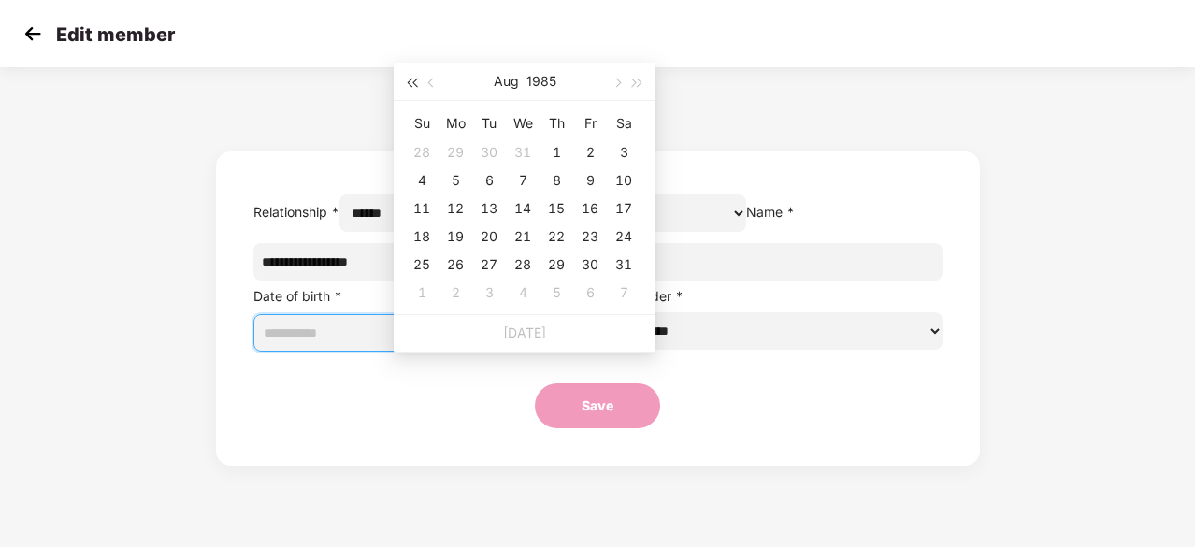
click at [411, 81] on span "button" at bounding box center [411, 83] width 9 height 9
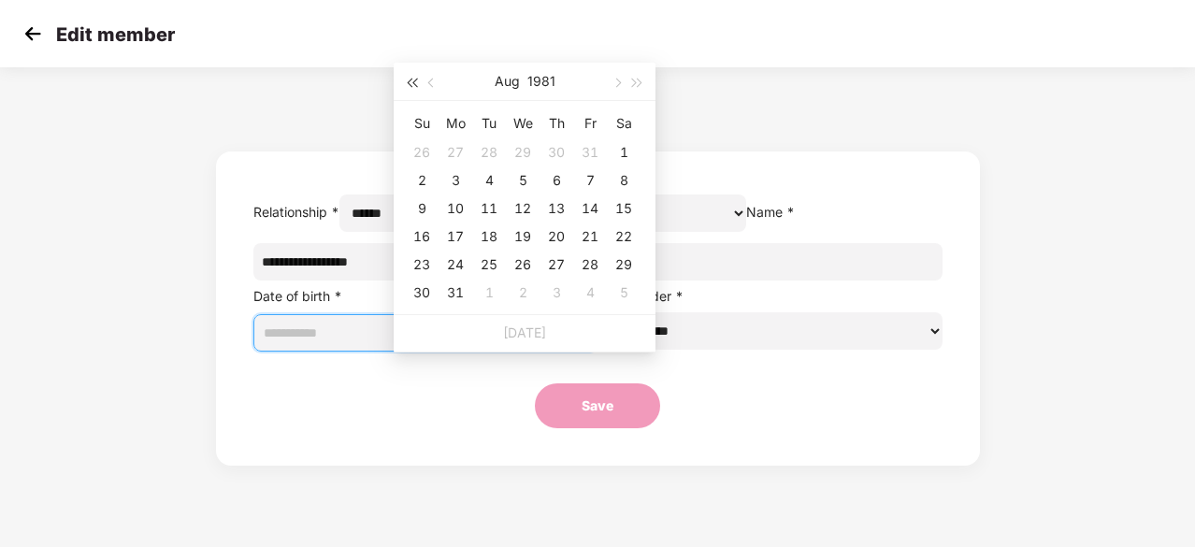
click at [411, 81] on span "button" at bounding box center [411, 83] width 9 height 9
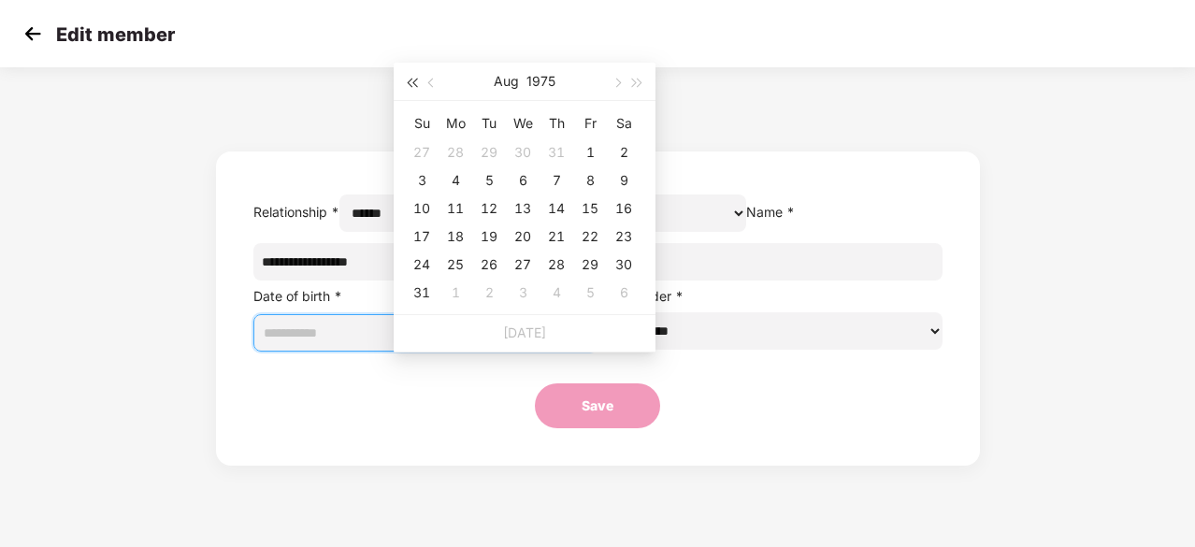
click at [411, 81] on span "button" at bounding box center [411, 83] width 9 height 9
type input "**********"
click at [456, 204] on div "12" at bounding box center [455, 208] width 22 height 22
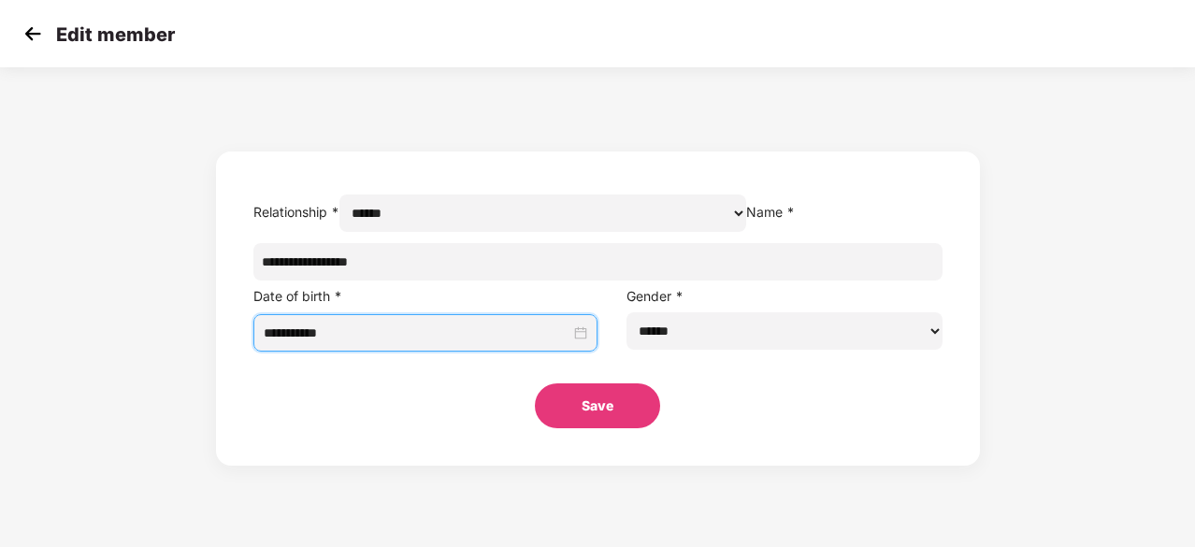
click at [578, 428] on button "Save" at bounding box center [597, 405] width 125 height 45
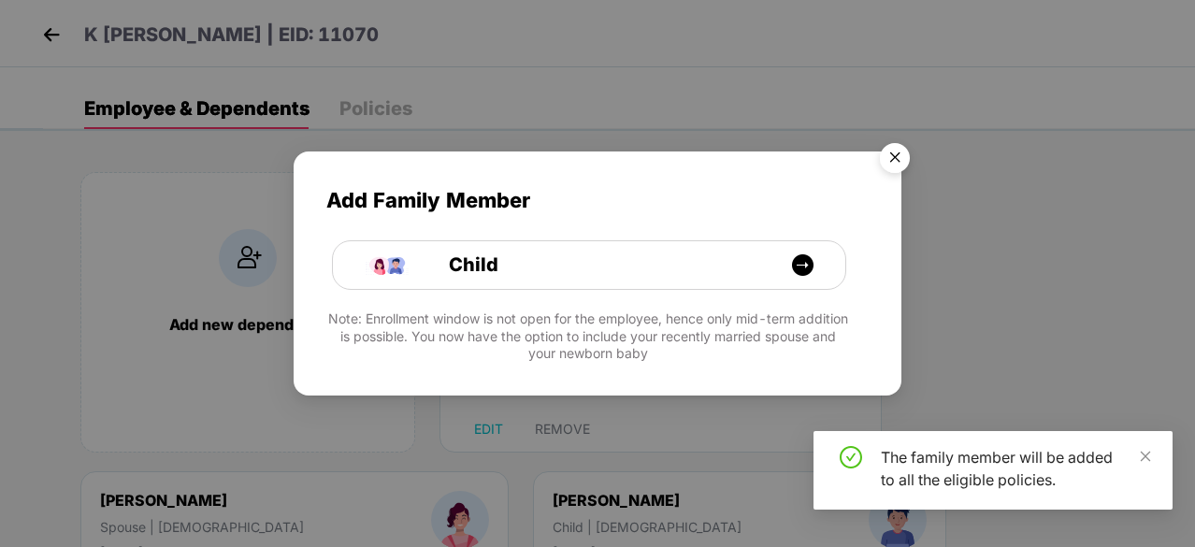
click at [894, 166] on img "Close" at bounding box center [895, 161] width 52 height 52
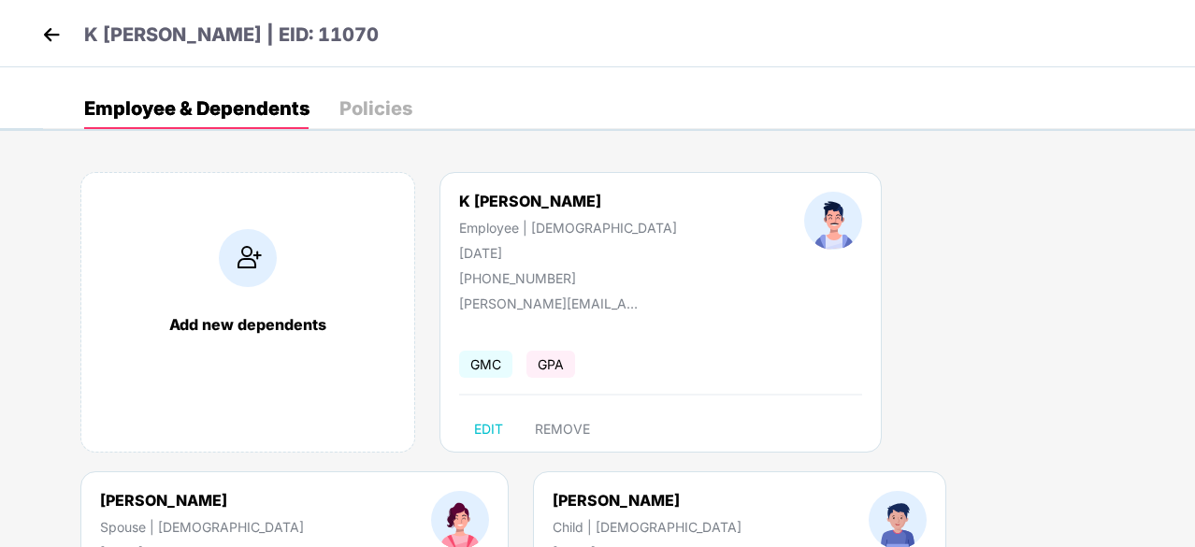
click at [58, 33] on img at bounding box center [51, 35] width 28 height 28
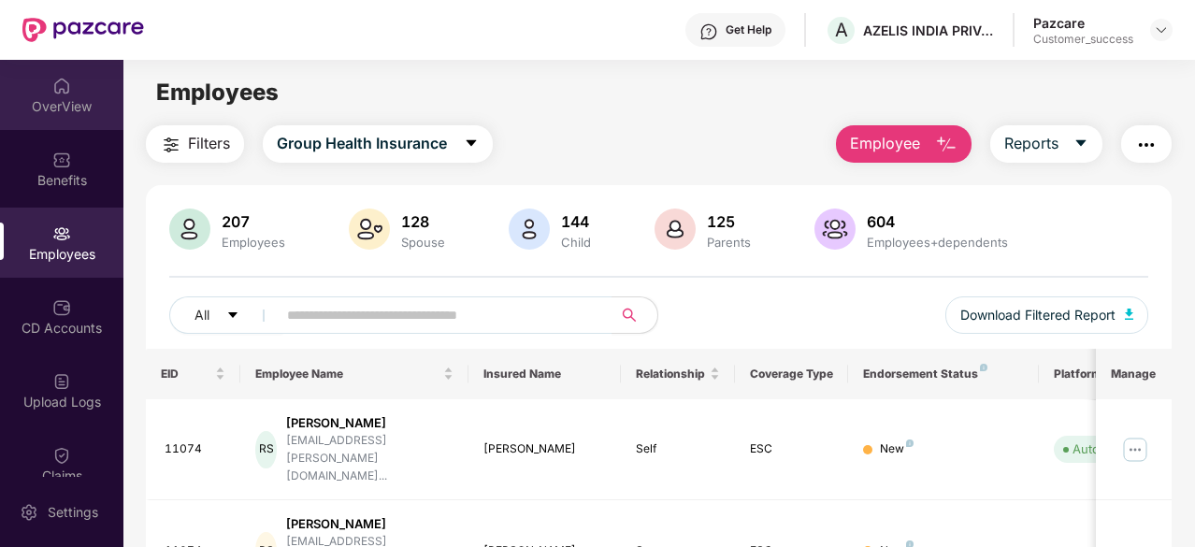
click at [63, 88] on img at bounding box center [61, 86] width 19 height 19
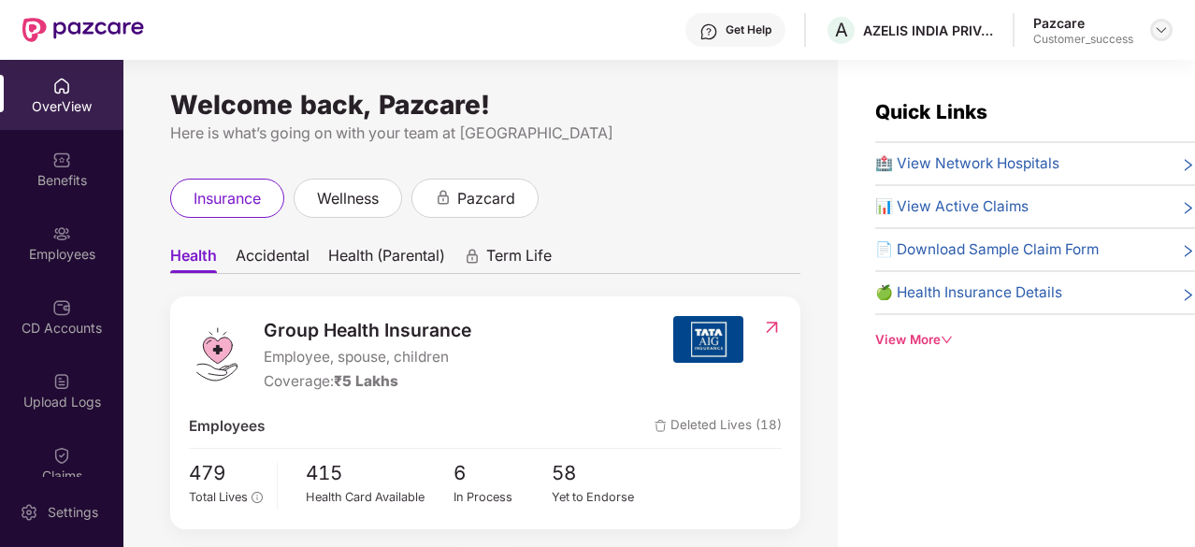
click at [1156, 20] on div at bounding box center [1161, 30] width 22 height 22
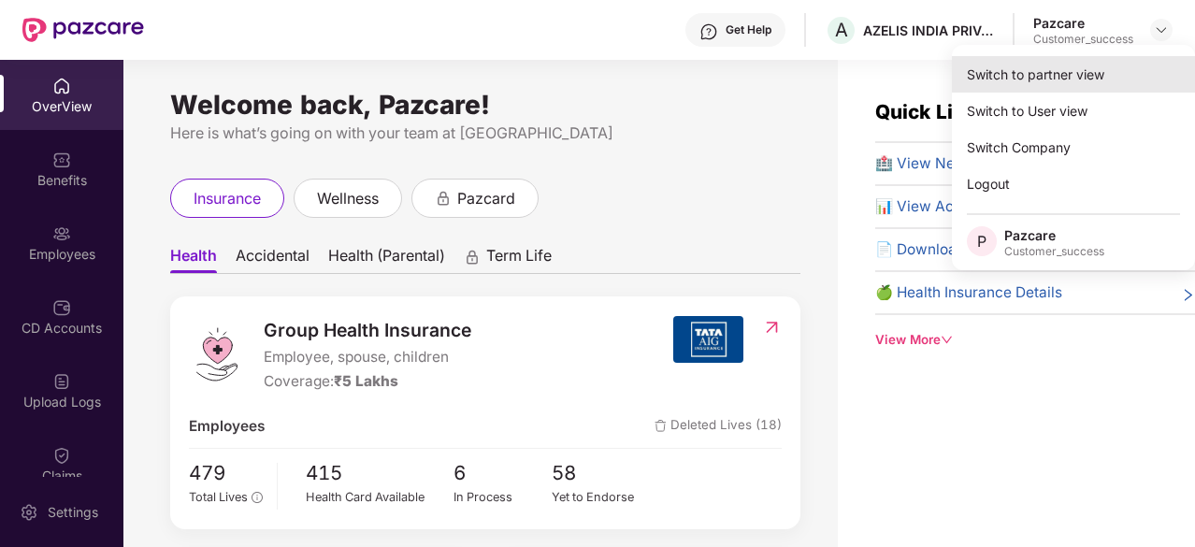
click at [1096, 83] on div "Switch to partner view" at bounding box center [1073, 74] width 243 height 36
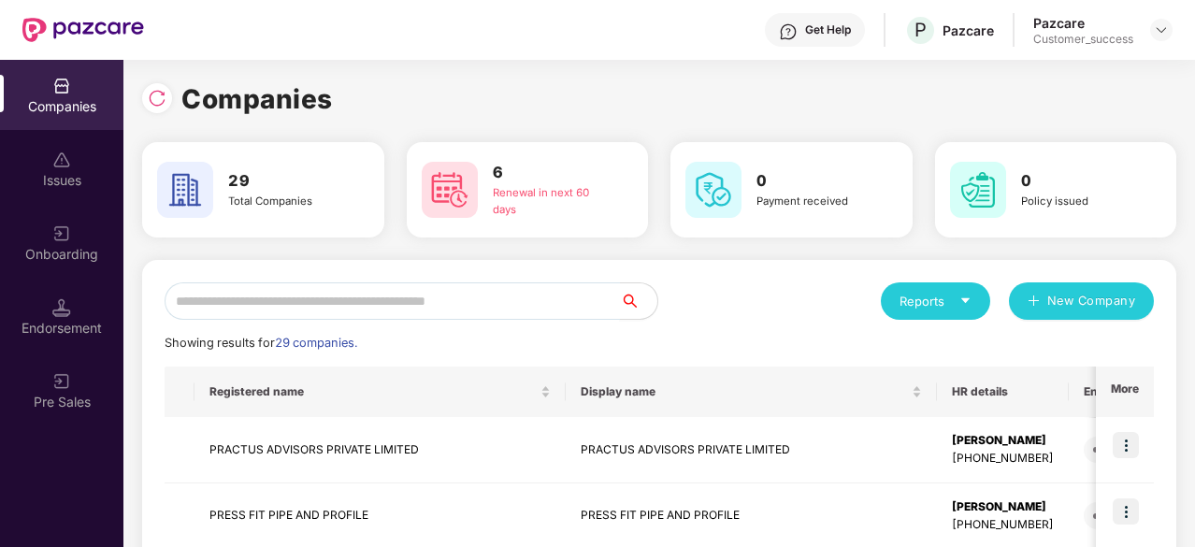
click at [370, 295] on input "text" at bounding box center [393, 300] width 456 height 37
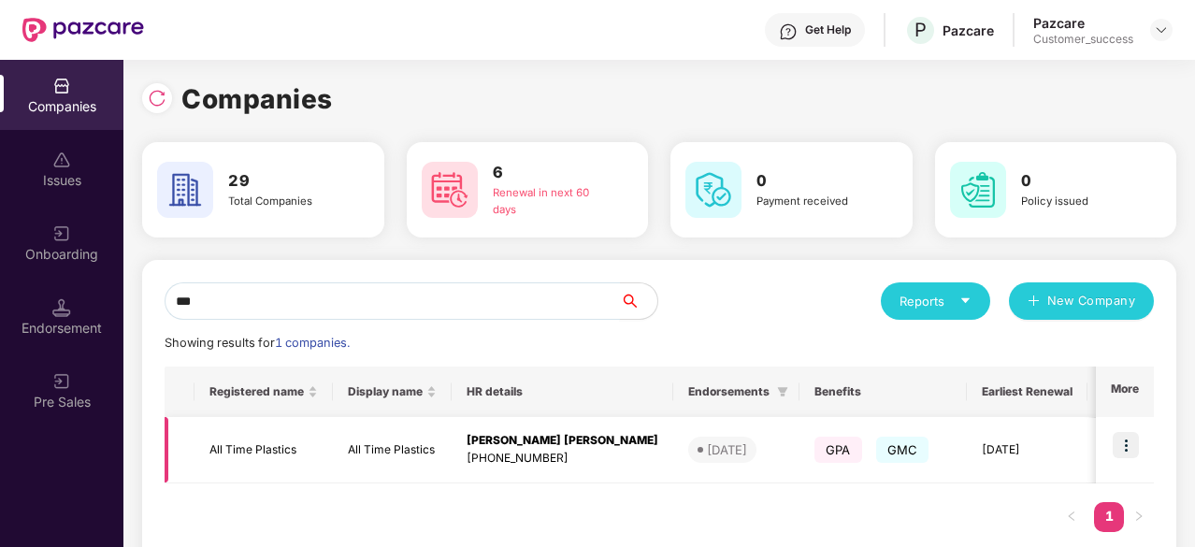
type input "***"
click at [307, 446] on td "All Time Plastics" at bounding box center [264, 450] width 138 height 66
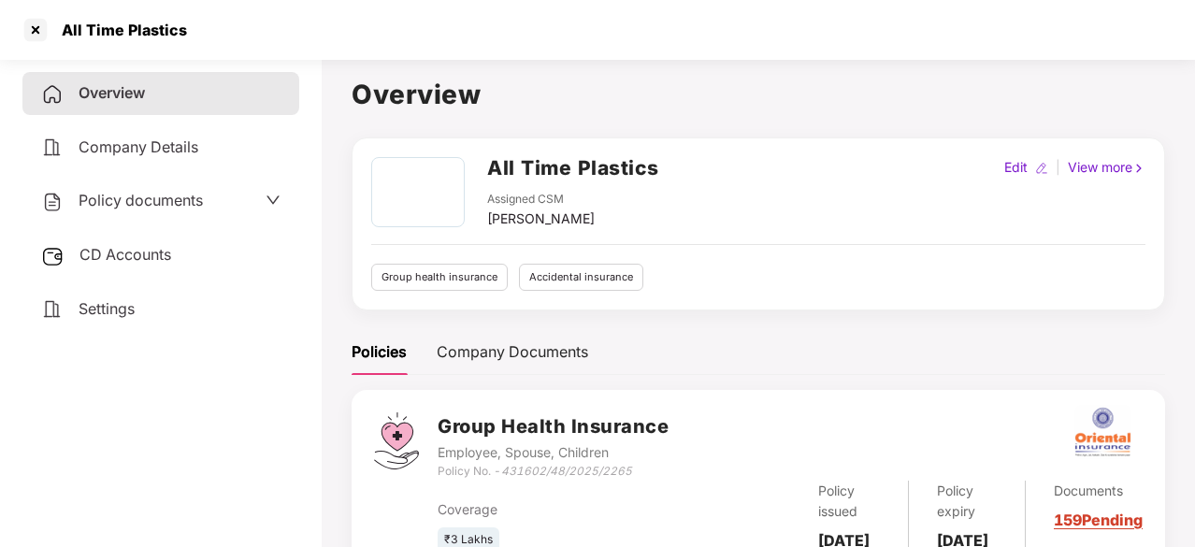
click at [198, 207] on span "Policy documents" at bounding box center [141, 200] width 124 height 19
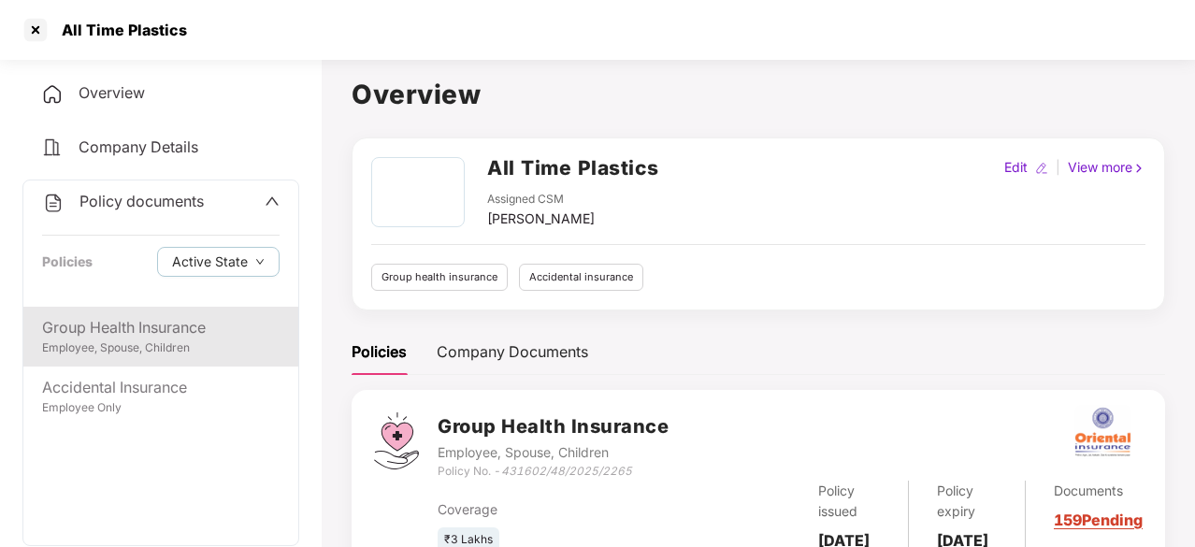
click at [164, 317] on div "Group Health Insurance" at bounding box center [161, 327] width 238 height 23
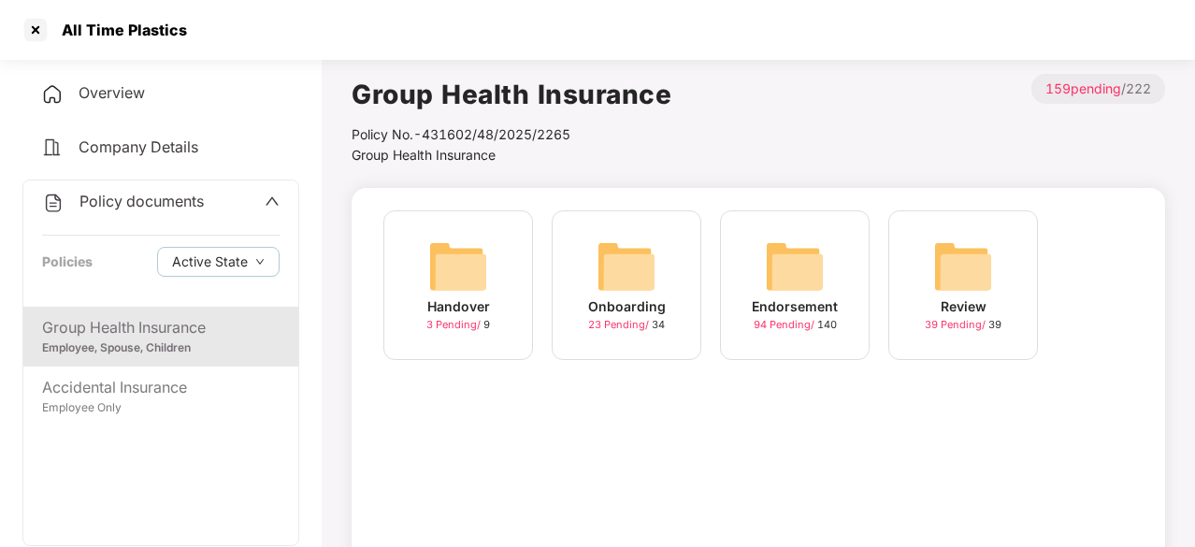
click at [777, 246] on img at bounding box center [795, 267] width 60 height 60
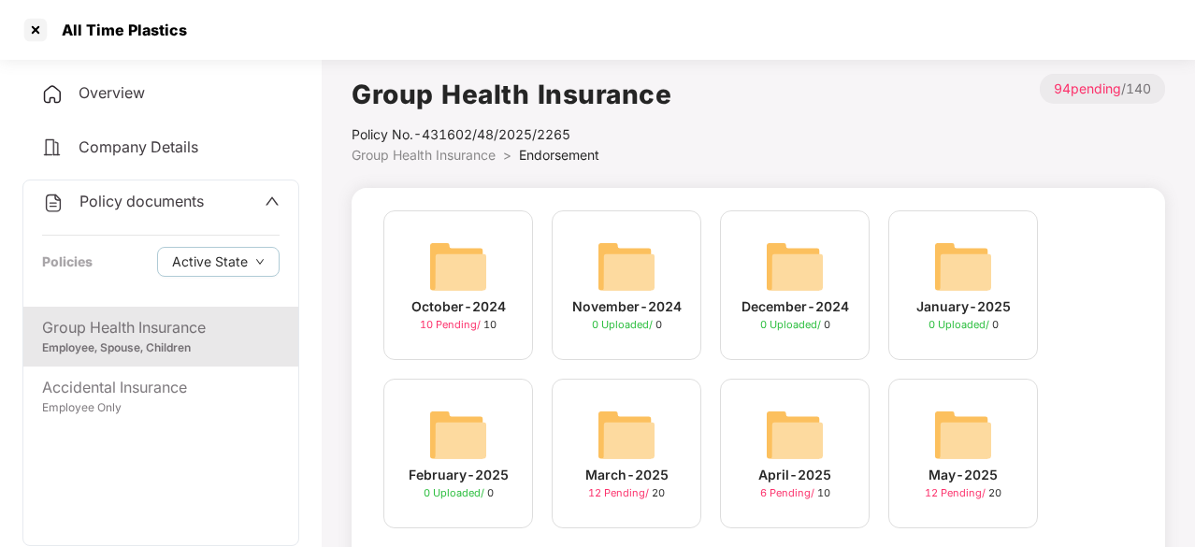
click at [636, 474] on div "March-2025" at bounding box center [627, 475] width 83 height 21
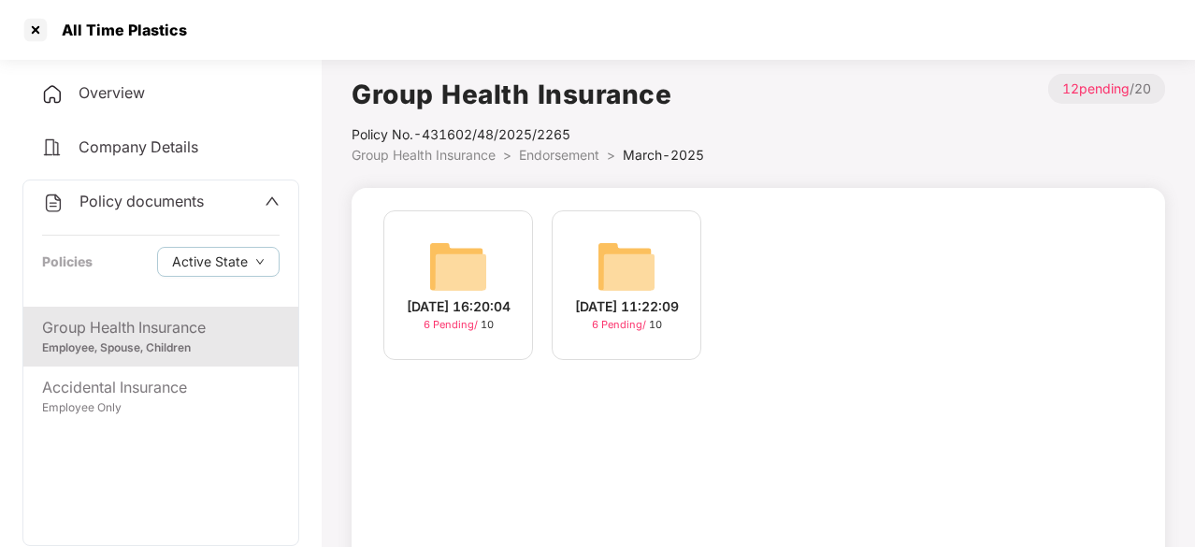
click at [456, 248] on img at bounding box center [458, 267] width 60 height 60
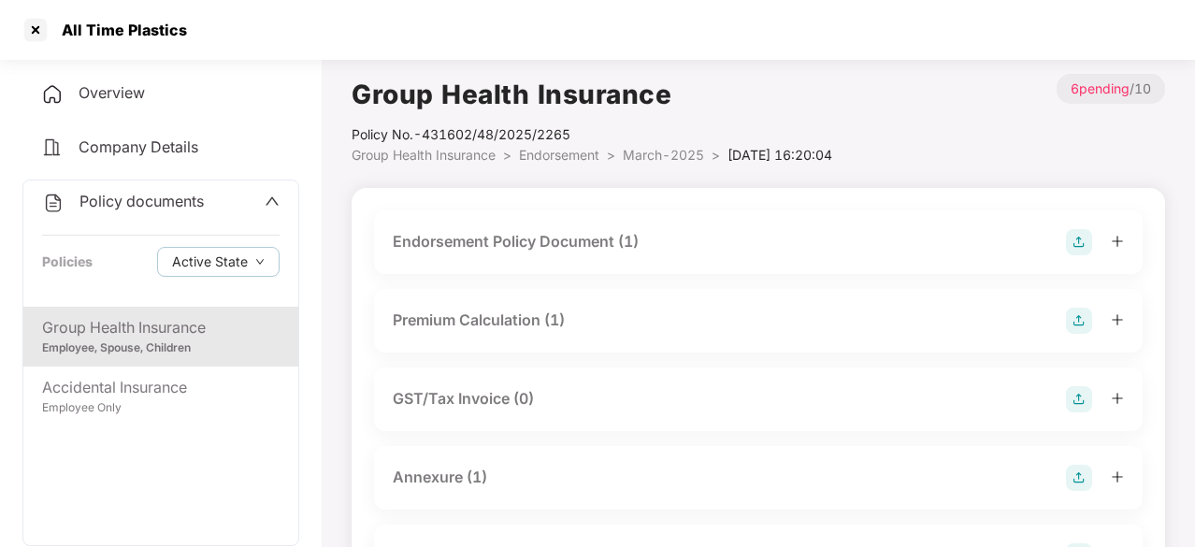
click at [501, 242] on div "Endorsement Policy Document (1)" at bounding box center [516, 241] width 246 height 23
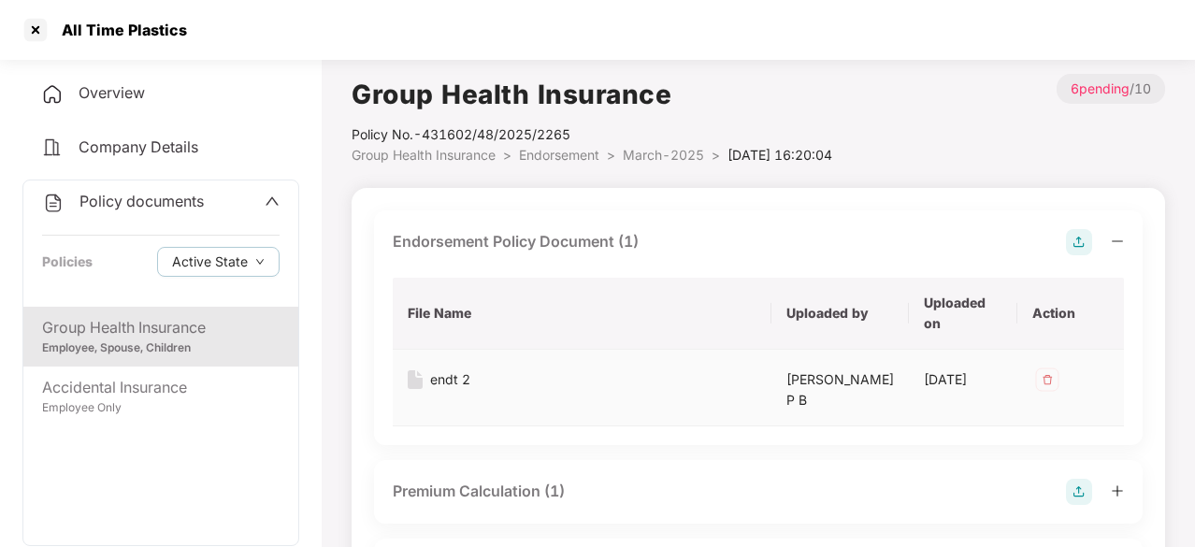
click at [447, 379] on div "endt 2" at bounding box center [450, 379] width 40 height 21
click at [170, 343] on div "Employee, Spouse, Children" at bounding box center [161, 349] width 238 height 18
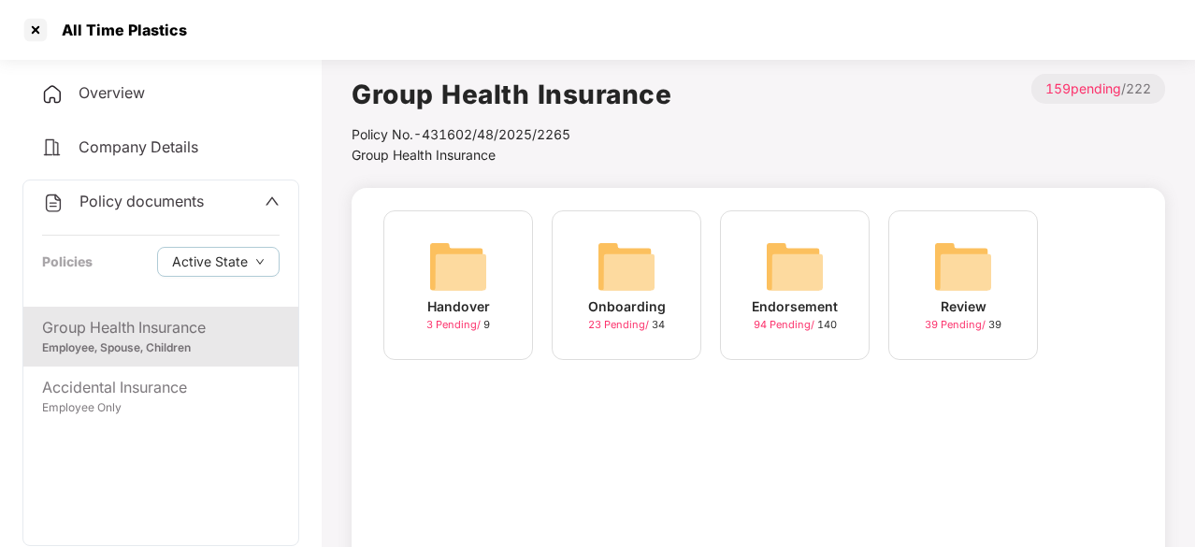
click at [834, 276] on div "Endorsement 94 Pending / 140" at bounding box center [795, 285] width 150 height 150
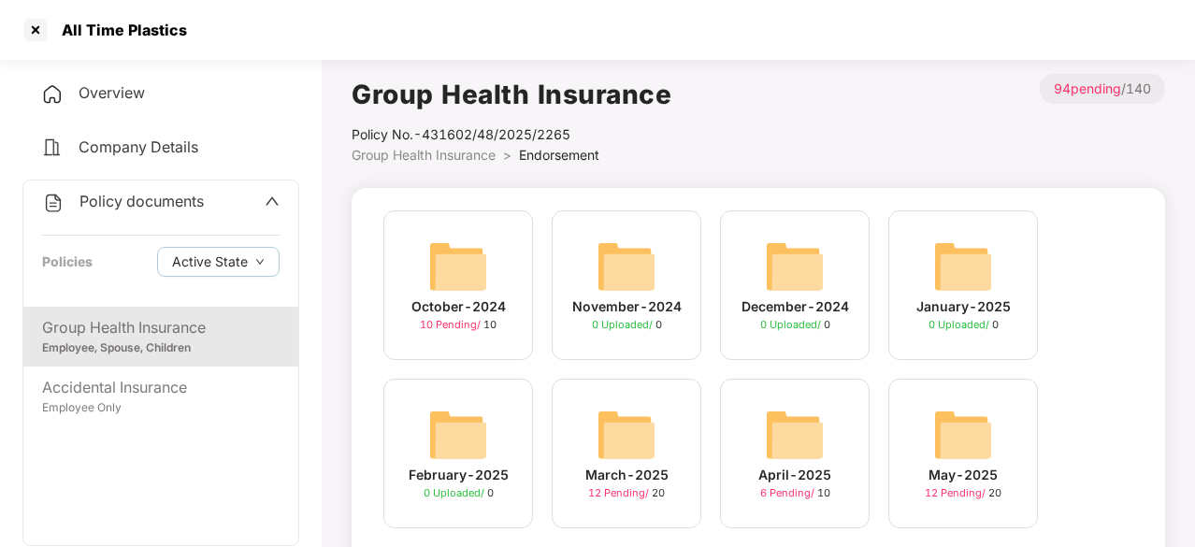
click at [676, 426] on div "March-2025 12 Pending / 20" at bounding box center [627, 454] width 150 height 150
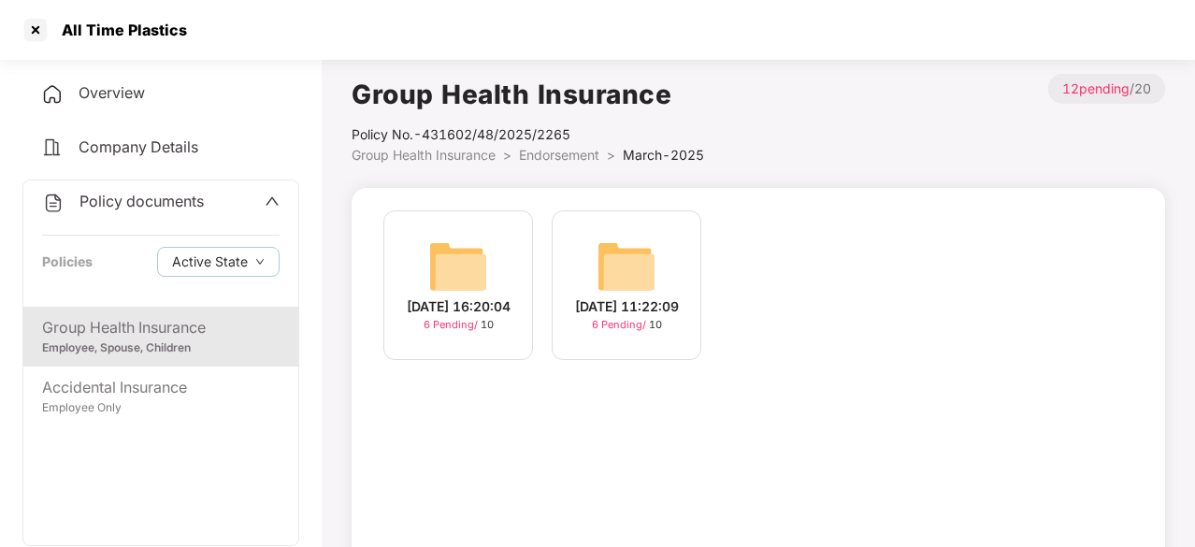
click at [613, 283] on img at bounding box center [627, 267] width 60 height 60
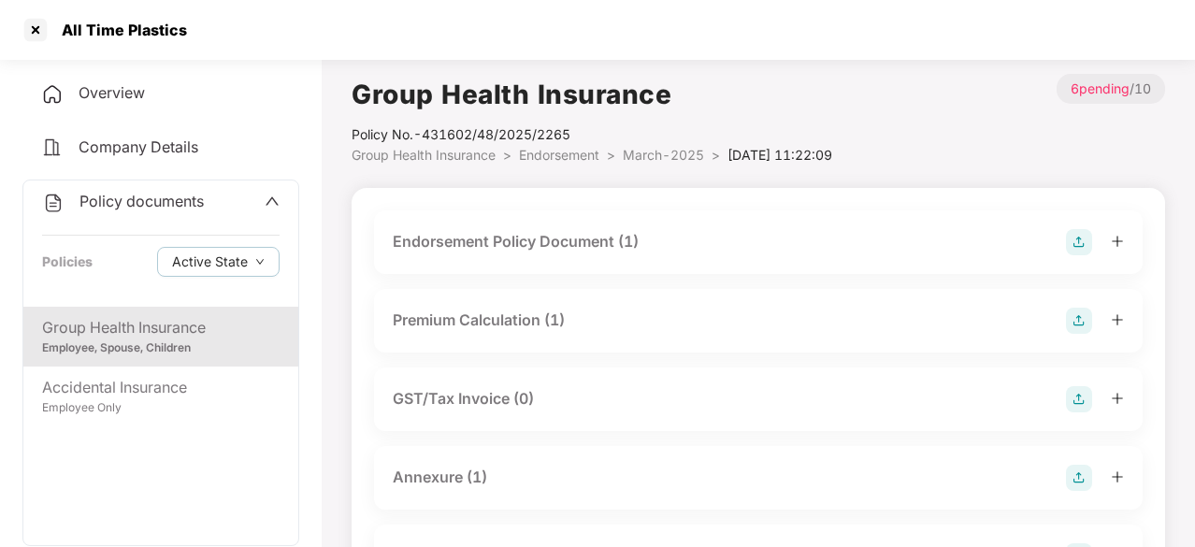
click at [483, 233] on div "Endorsement Policy Document (1)" at bounding box center [516, 241] width 246 height 23
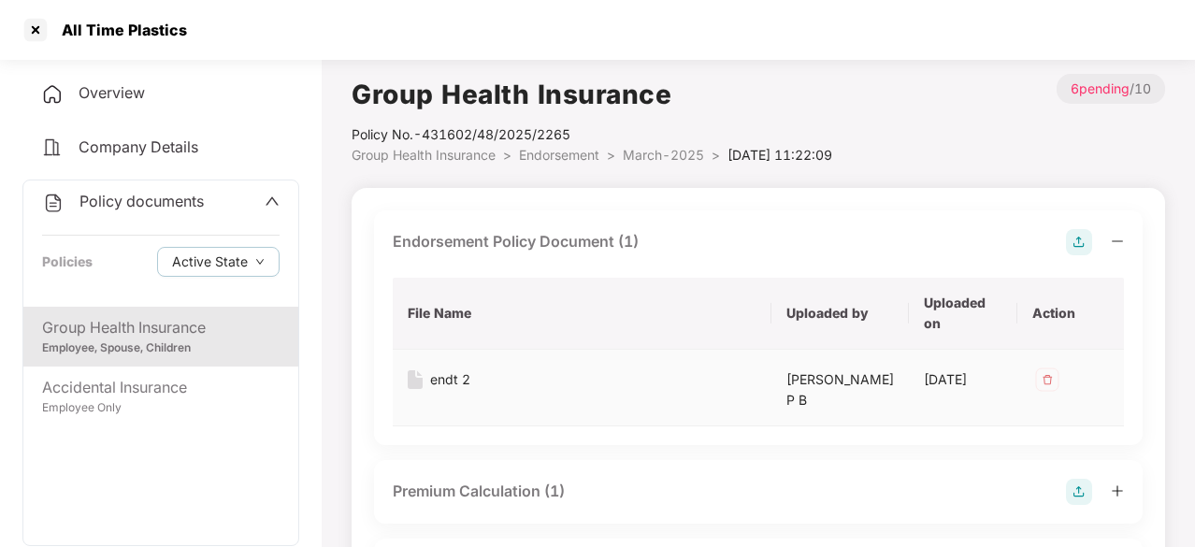
click at [447, 377] on div "endt 2" at bounding box center [450, 379] width 40 height 21
click at [142, 353] on div "Employee, Spouse, Children" at bounding box center [161, 349] width 238 height 18
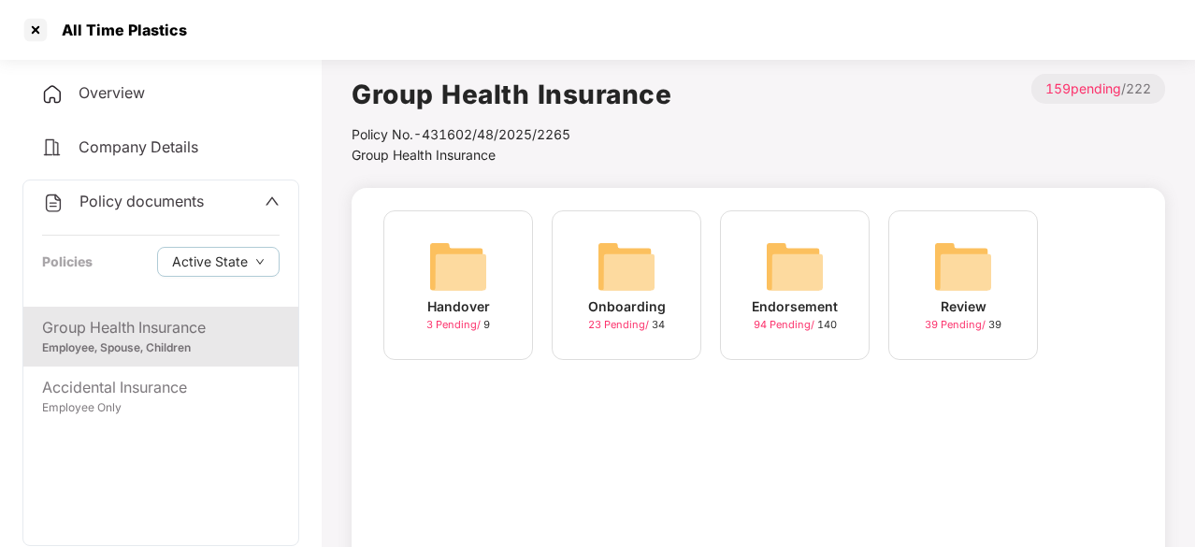
click at [838, 270] on div "Endorsement 94 Pending / 140" at bounding box center [795, 285] width 150 height 150
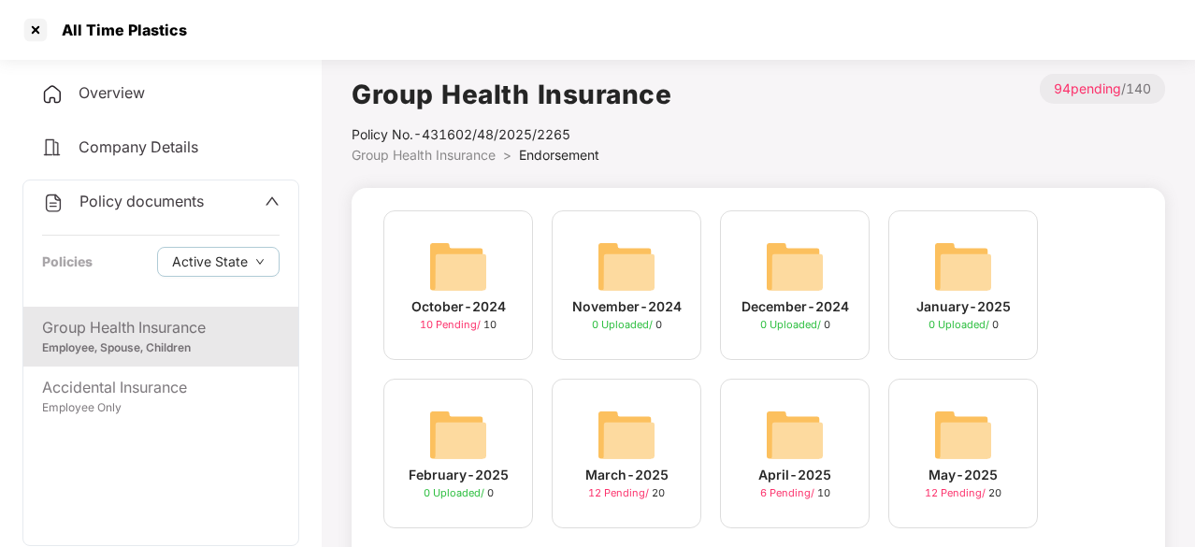
click at [800, 422] on img at bounding box center [795, 435] width 60 height 60
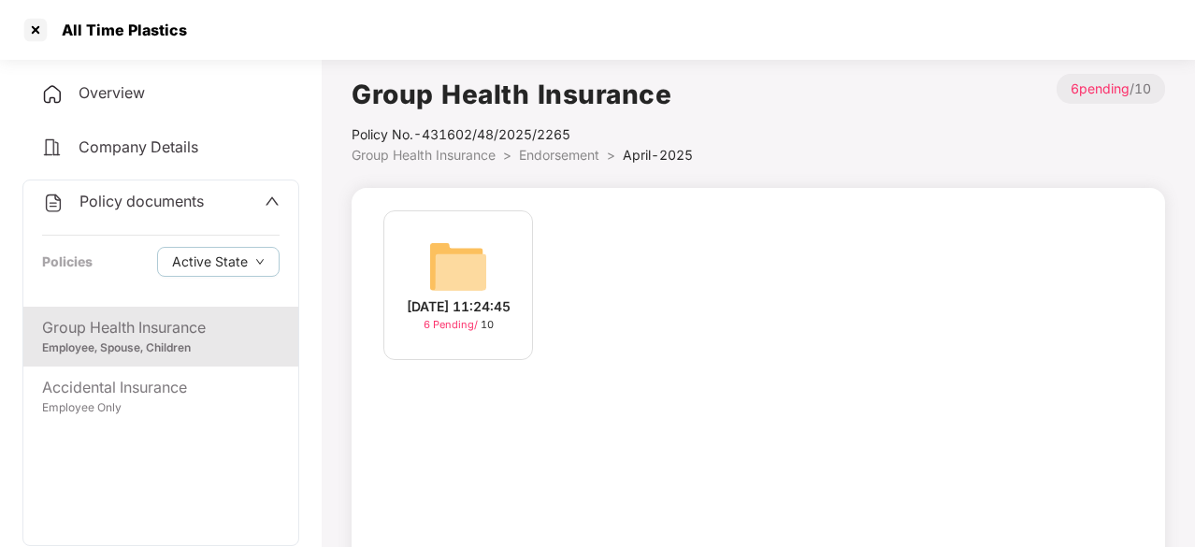
click at [421, 257] on div "[DATE] 11:24:45 6 Pending / 10" at bounding box center [458, 285] width 150 height 150
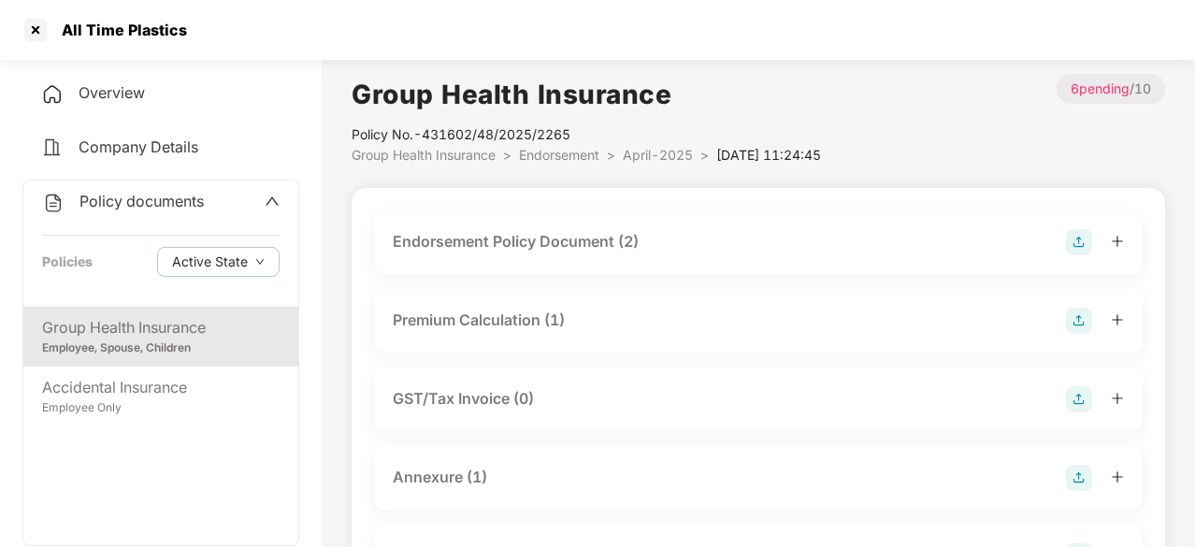
click at [459, 247] on div "Endorsement Policy Document (2)" at bounding box center [516, 241] width 246 height 23
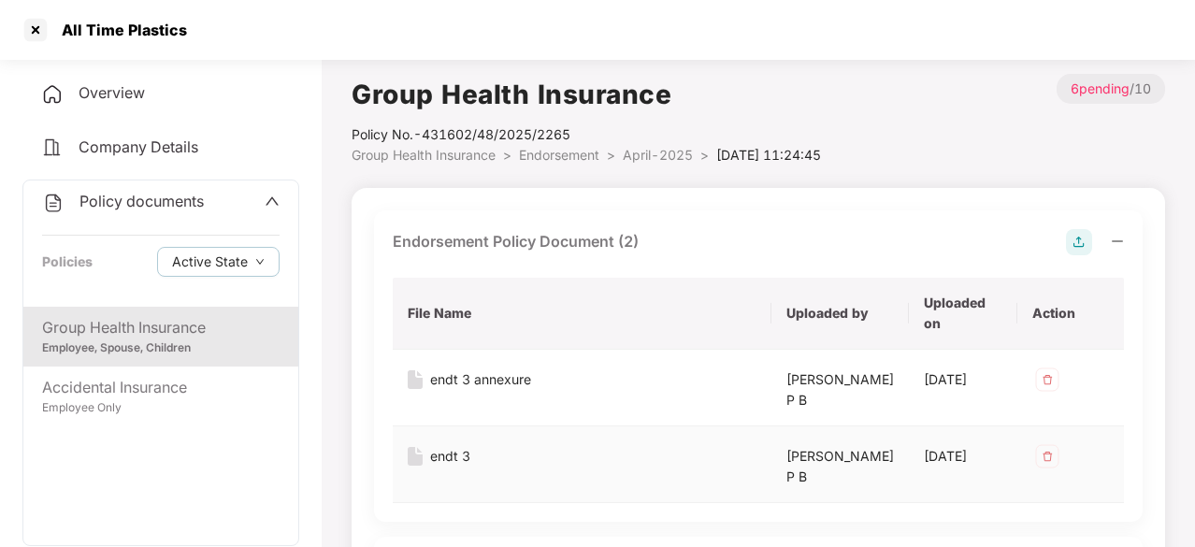
click at [460, 455] on div "endt 3" at bounding box center [450, 456] width 40 height 21
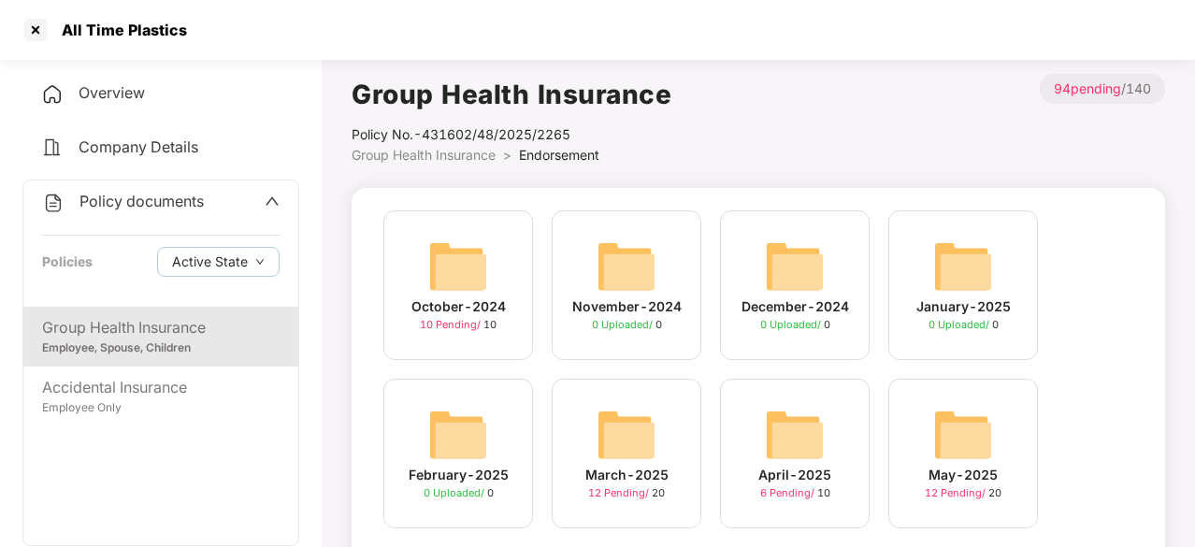
click at [952, 427] on img at bounding box center [963, 435] width 60 height 60
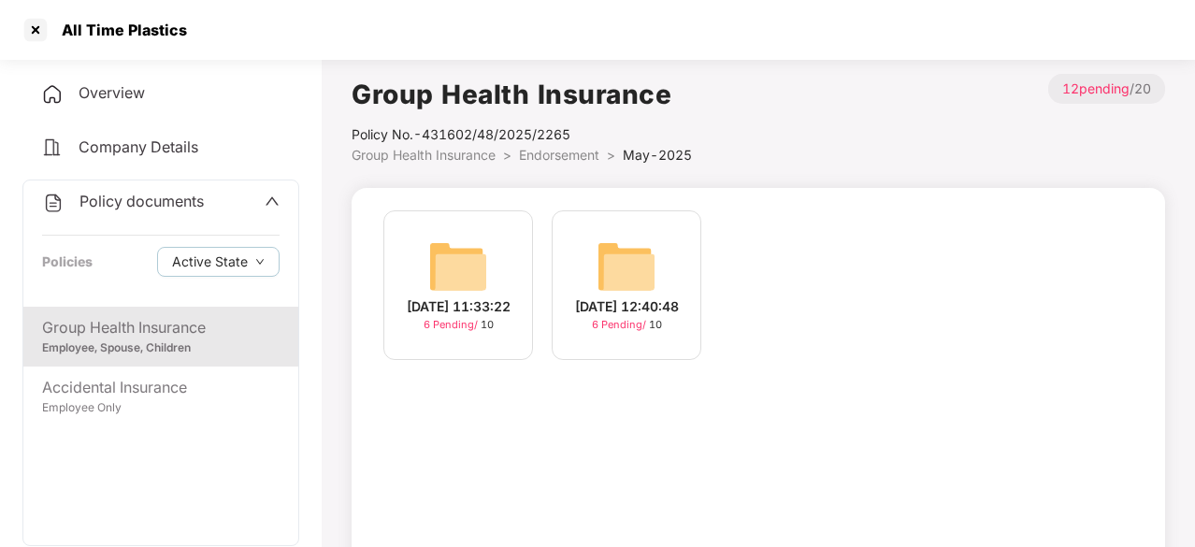
click at [646, 258] on img at bounding box center [627, 267] width 60 height 60
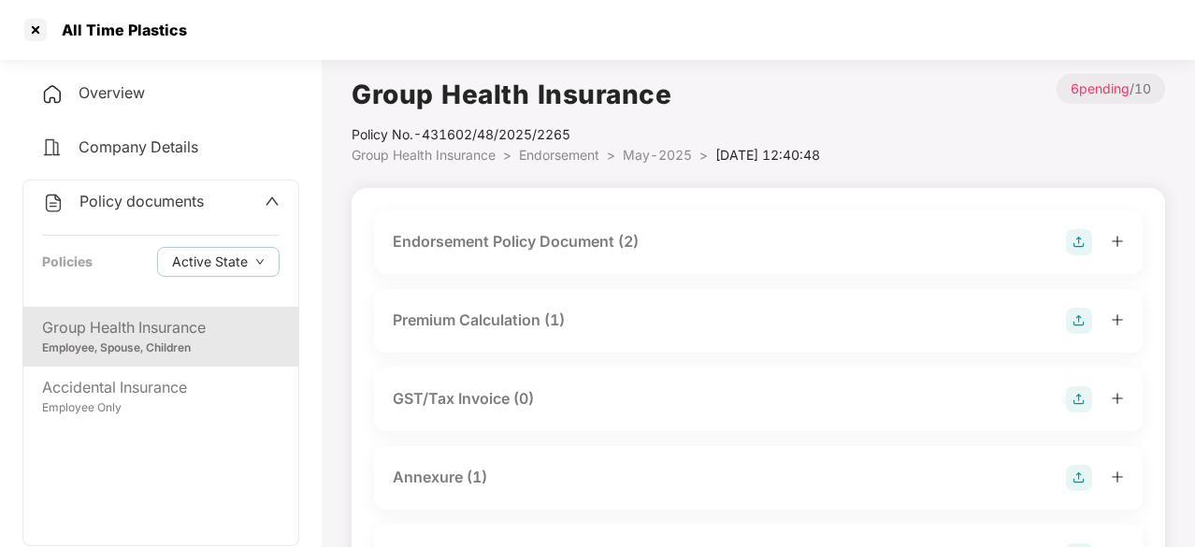
click at [557, 237] on div "Endorsement Policy Document (2)" at bounding box center [516, 241] width 246 height 23
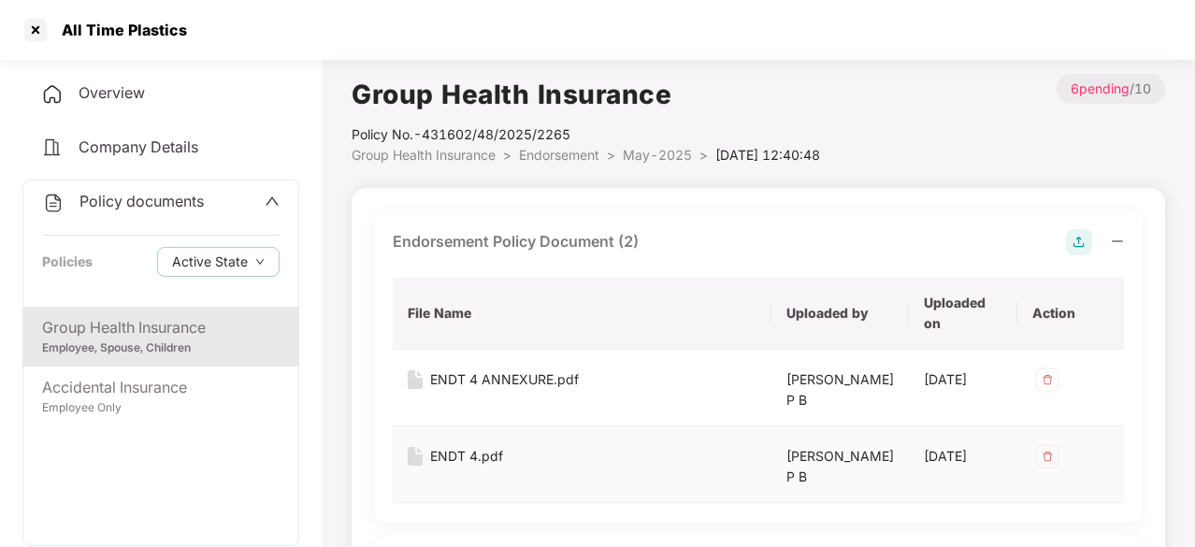
click at [472, 461] on div "ENDT 4.pdf" at bounding box center [466, 456] width 73 height 21
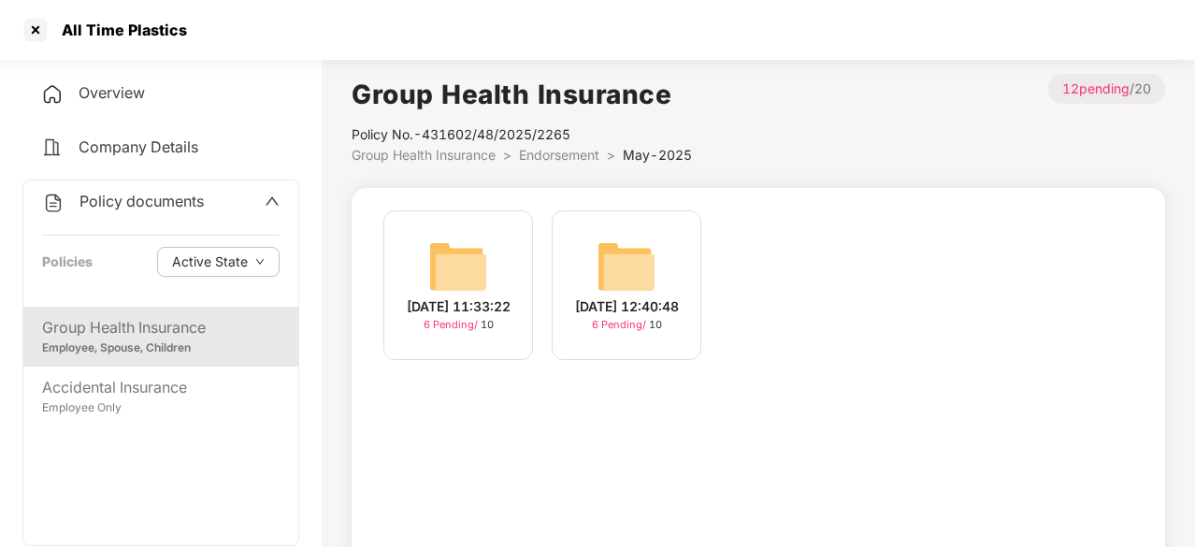
click at [614, 260] on img at bounding box center [627, 267] width 60 height 60
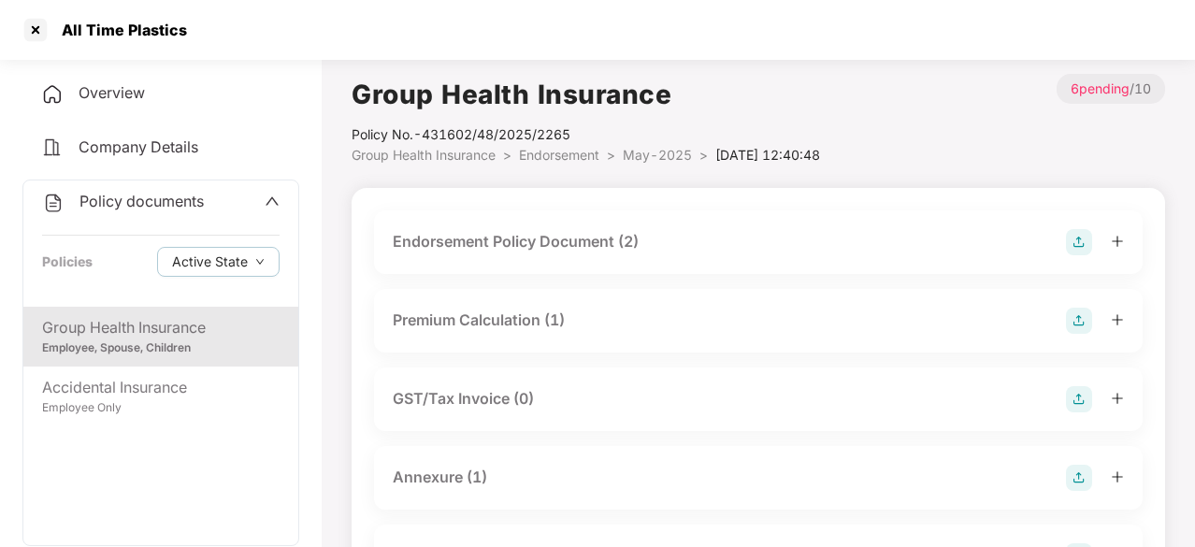
click at [535, 237] on div "Endorsement Policy Document (2)" at bounding box center [516, 241] width 246 height 23
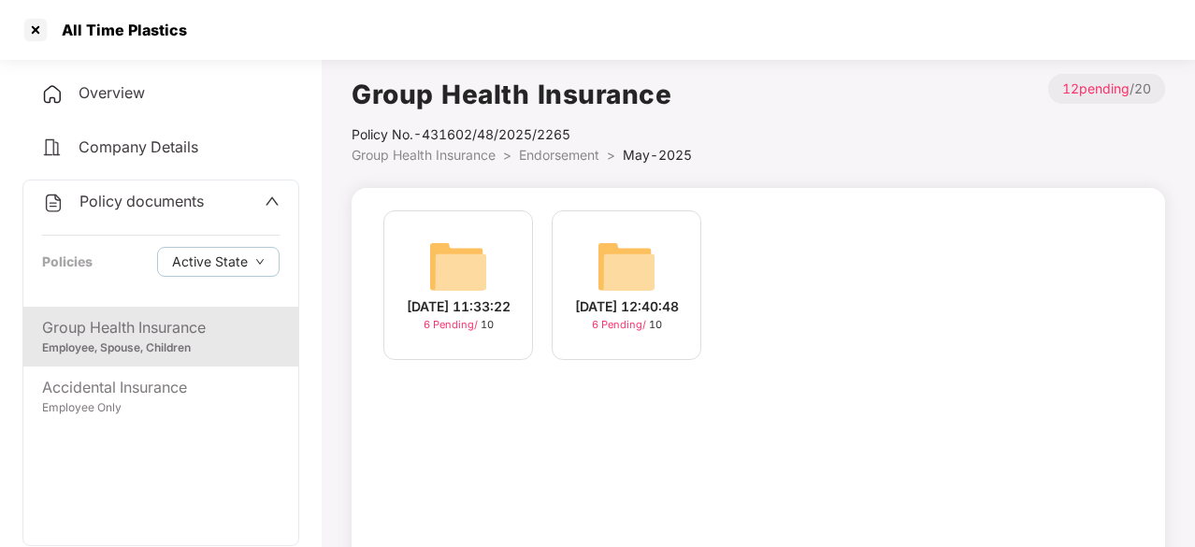
click at [460, 263] on img at bounding box center [458, 267] width 60 height 60
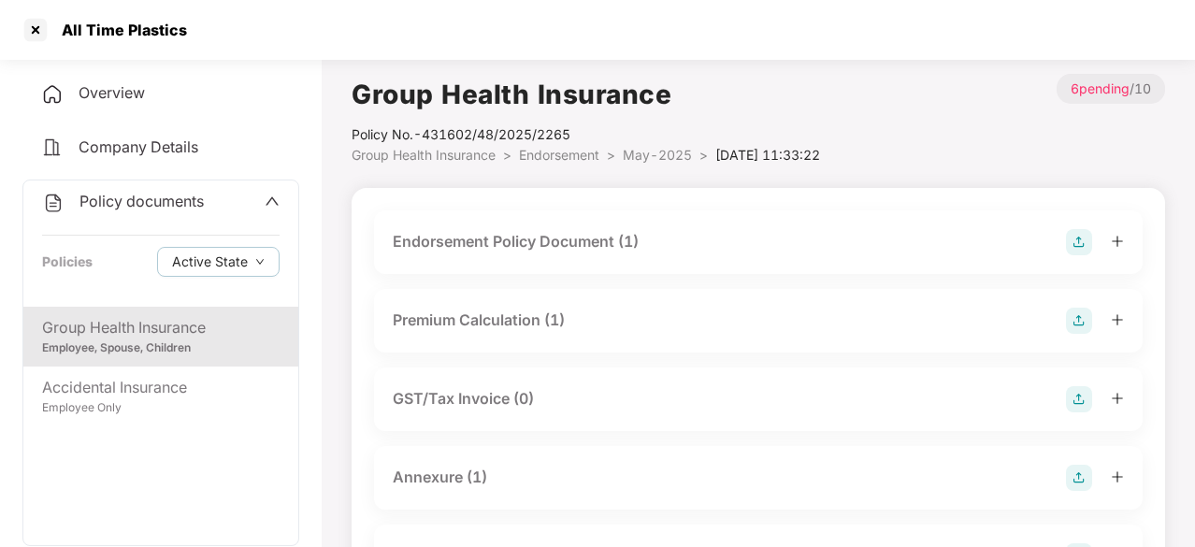
click at [593, 244] on div "Endorsement Policy Document (1)" at bounding box center [516, 241] width 246 height 23
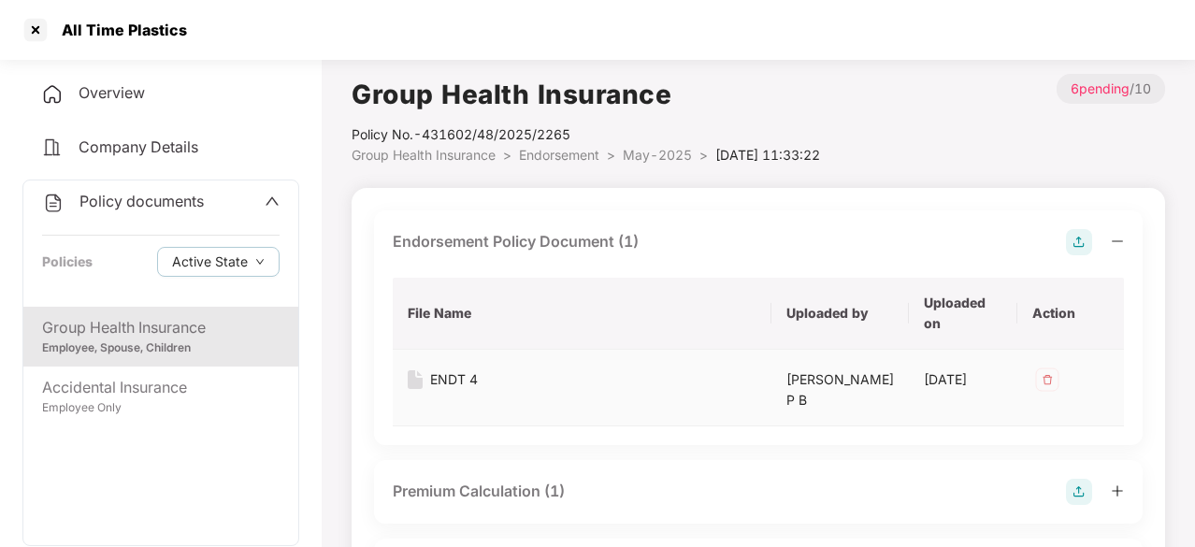
click at [453, 383] on div "ENDT 4" at bounding box center [454, 379] width 48 height 21
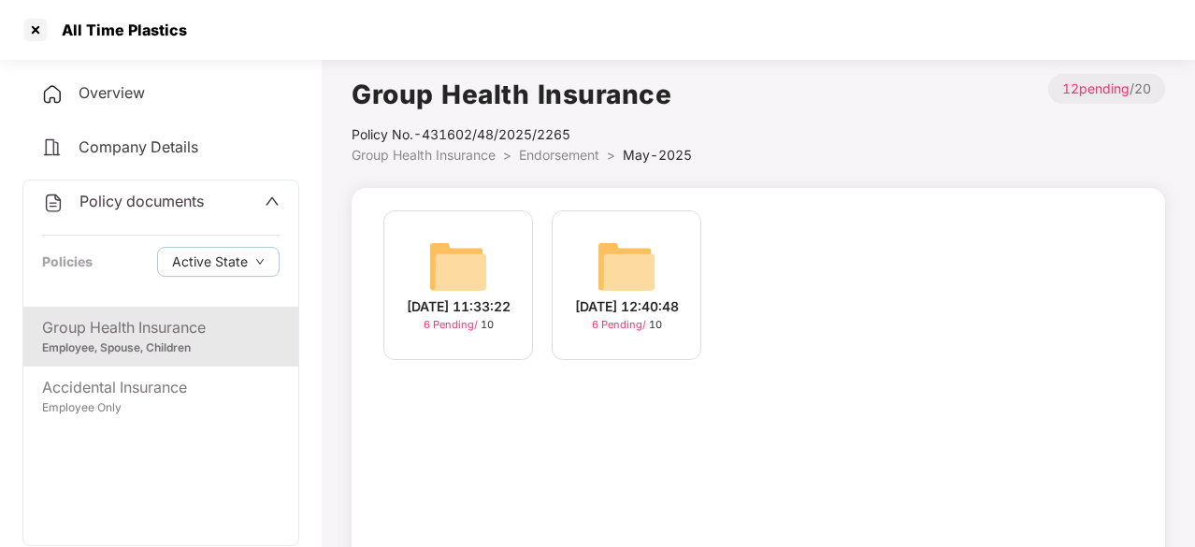
click at [647, 276] on img at bounding box center [627, 267] width 60 height 60
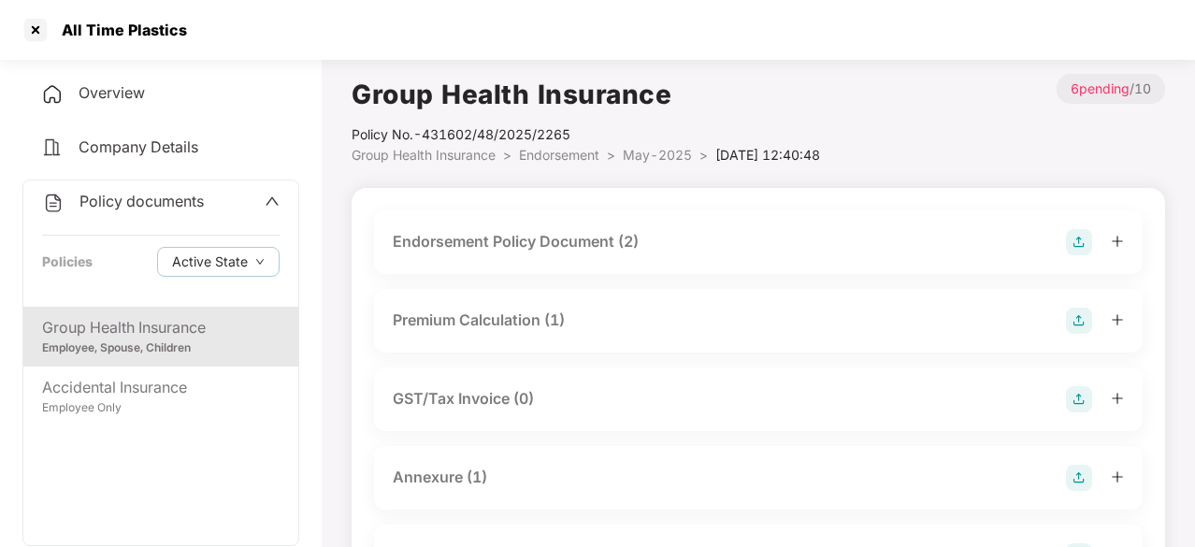
click at [557, 234] on div "Endorsement Policy Document (2)" at bounding box center [516, 241] width 246 height 23
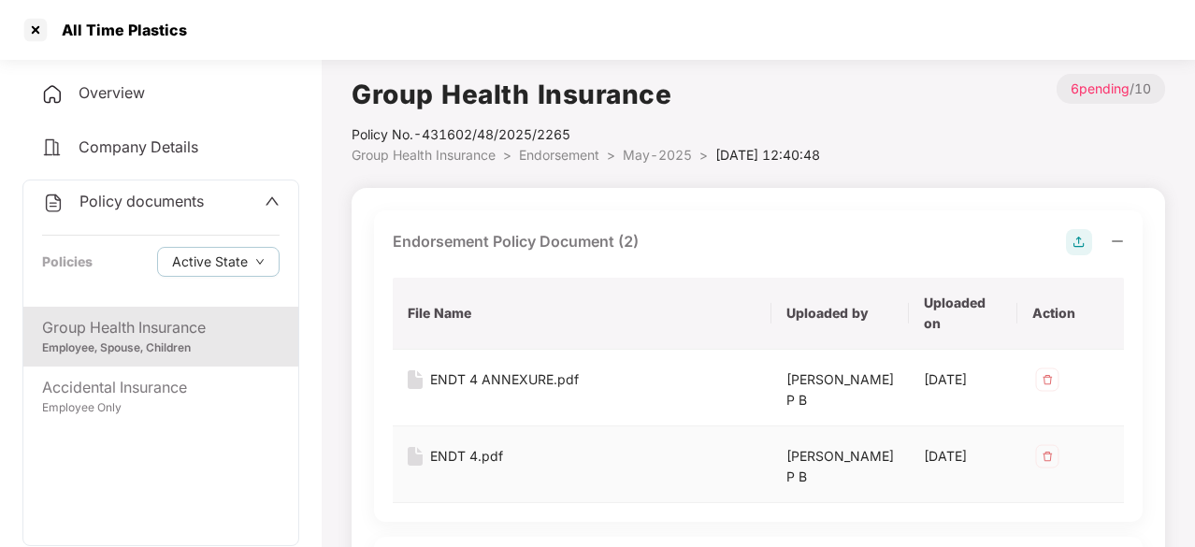
click at [477, 454] on div "ENDT 4.pdf" at bounding box center [466, 456] width 73 height 21
click at [937, 42] on div "All Time Plastics" at bounding box center [597, 30] width 1195 height 60
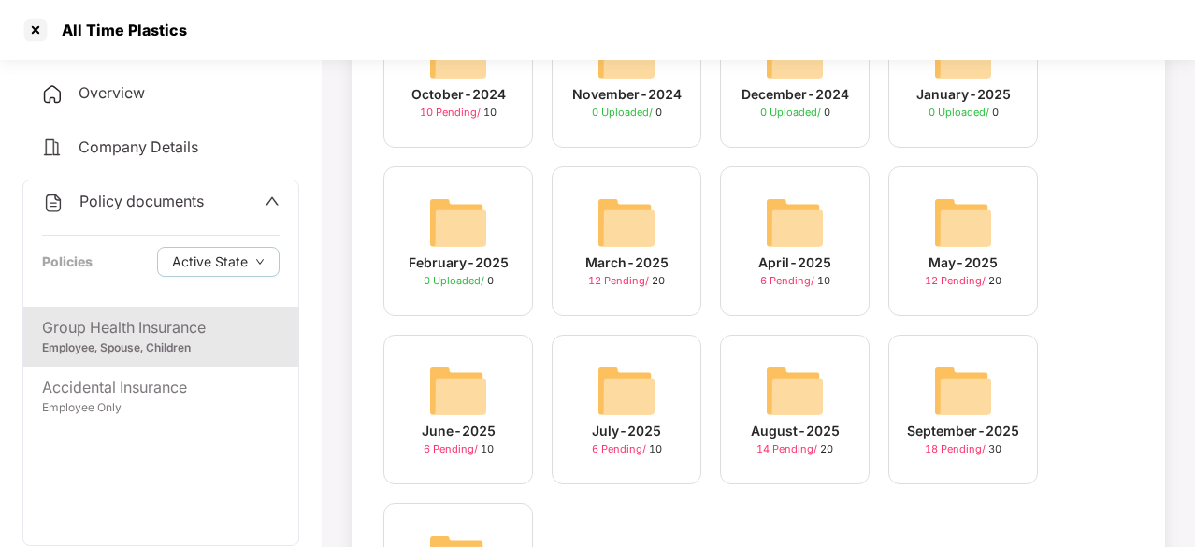
scroll to position [236, 0]
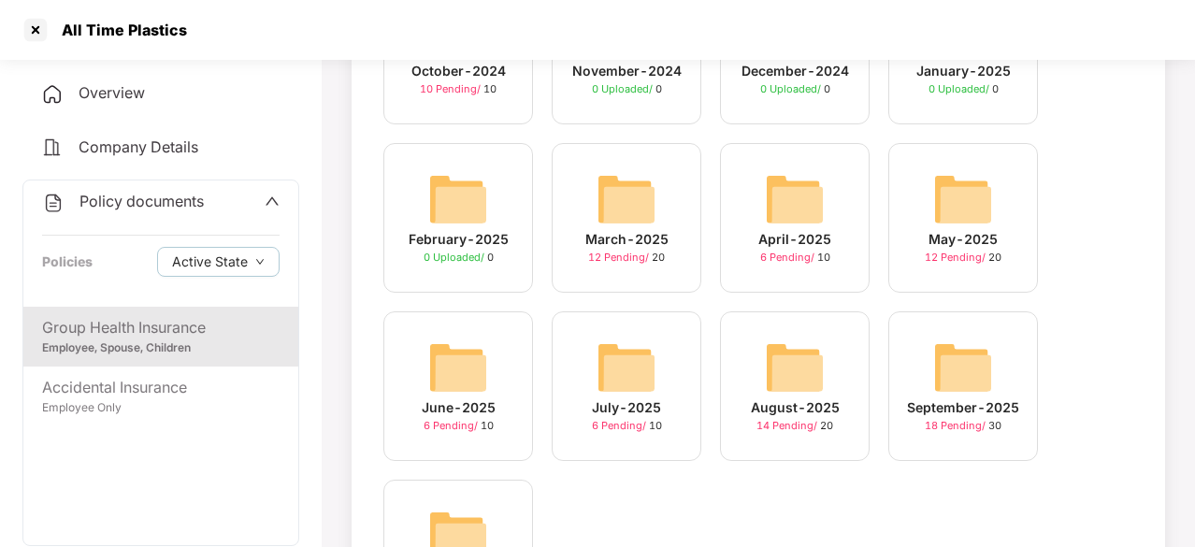
click at [460, 371] on img at bounding box center [458, 368] width 60 height 60
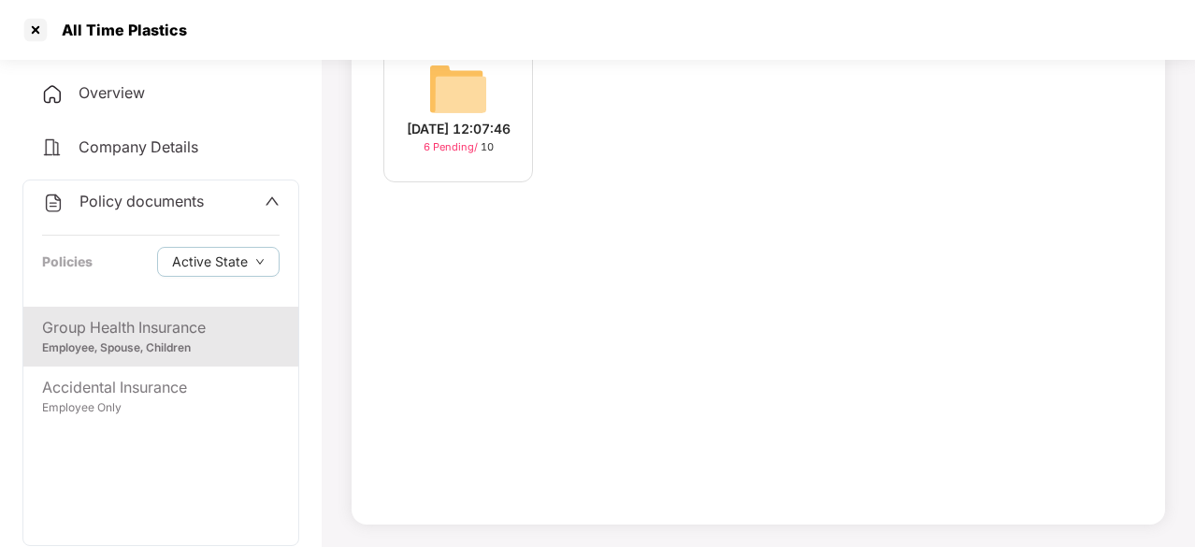
click at [470, 96] on img at bounding box center [458, 89] width 60 height 60
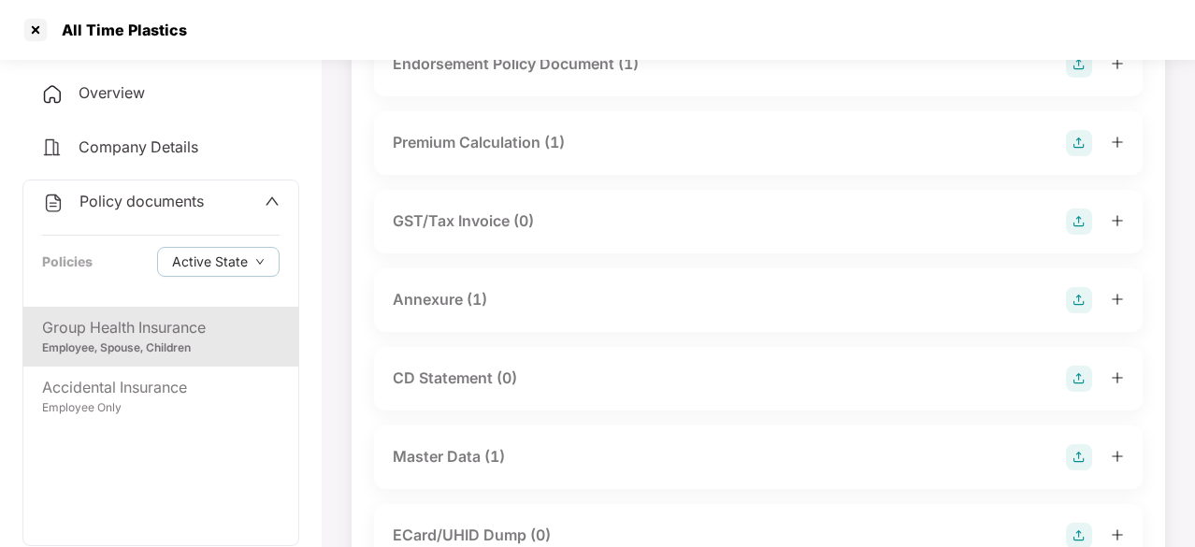
click at [580, 63] on div "Endorsement Policy Document (1)" at bounding box center [516, 63] width 246 height 23
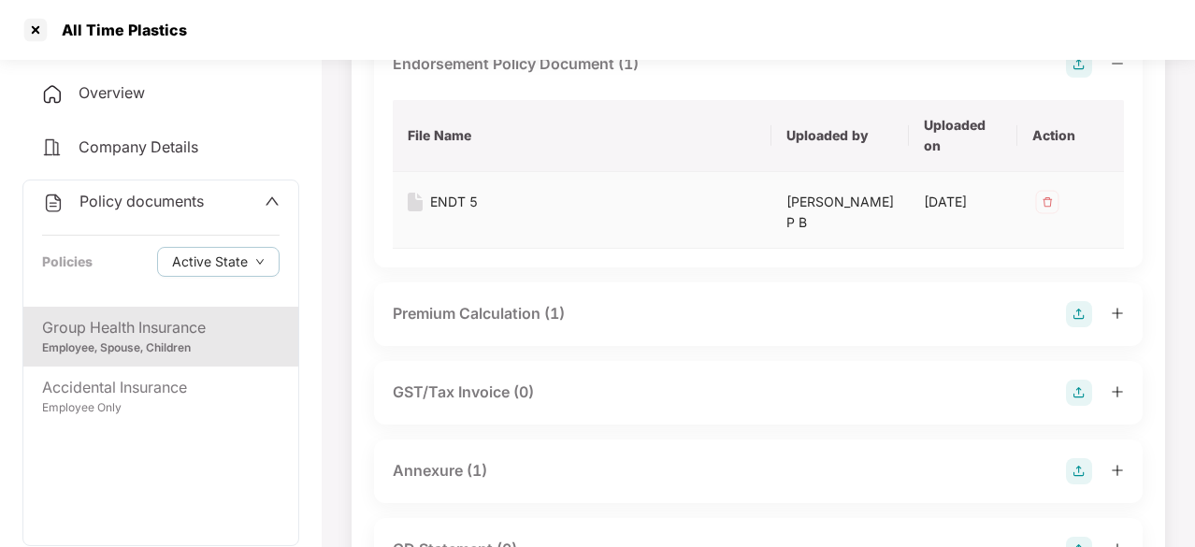
click at [458, 201] on div "ENDT 5" at bounding box center [454, 202] width 48 height 21
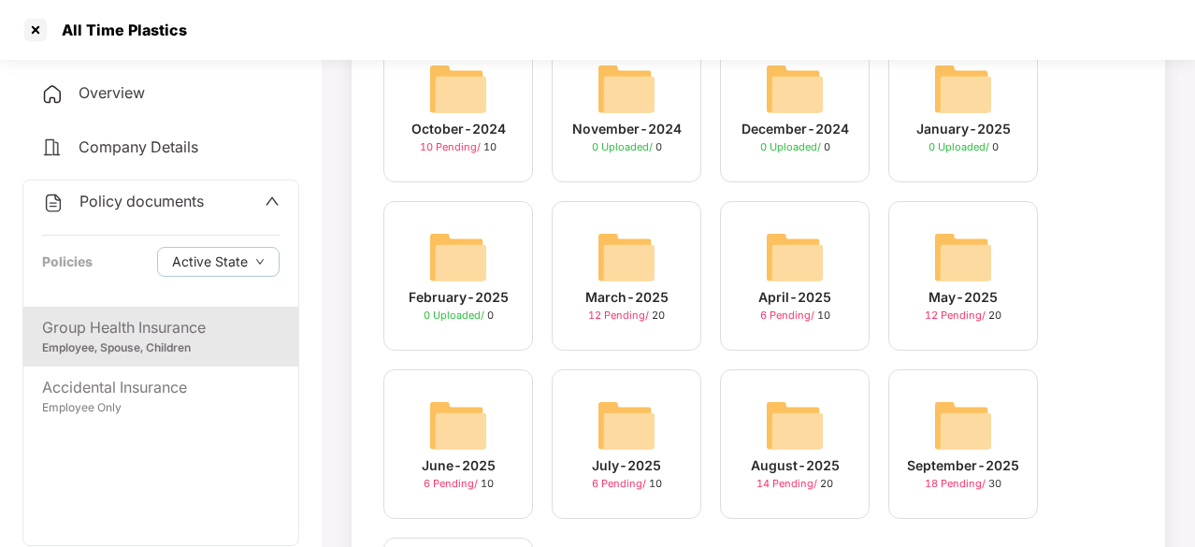
scroll to position [236, 0]
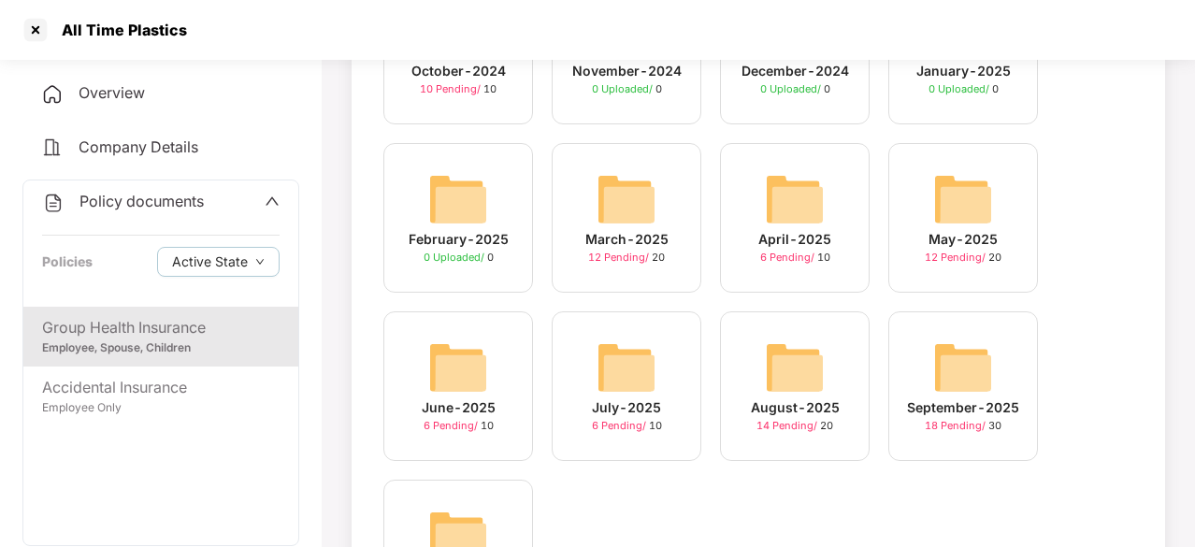
click at [625, 352] on img at bounding box center [627, 368] width 60 height 60
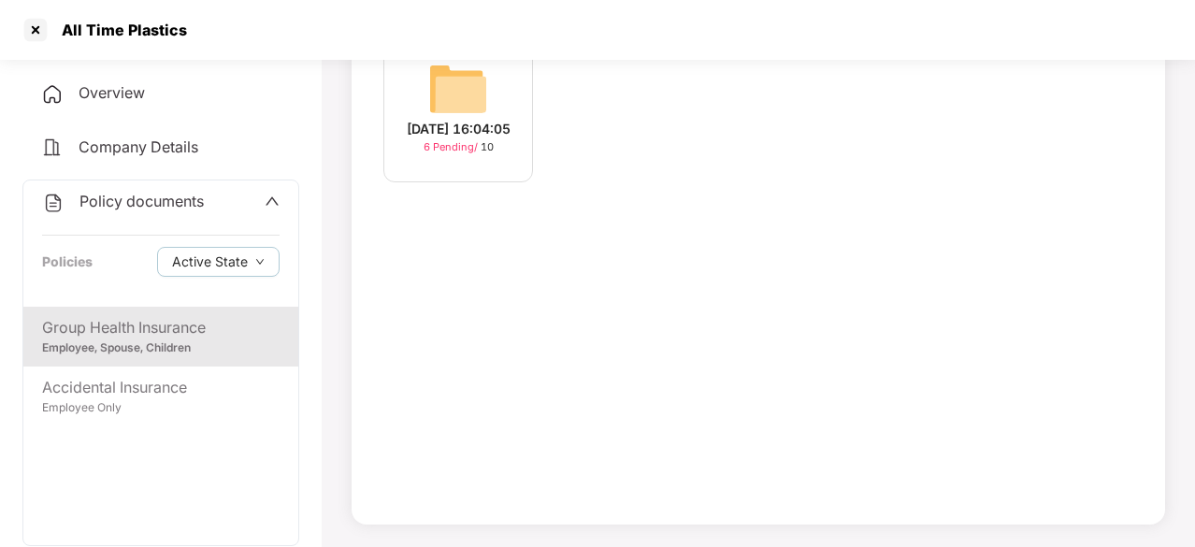
click at [452, 74] on img at bounding box center [458, 89] width 60 height 60
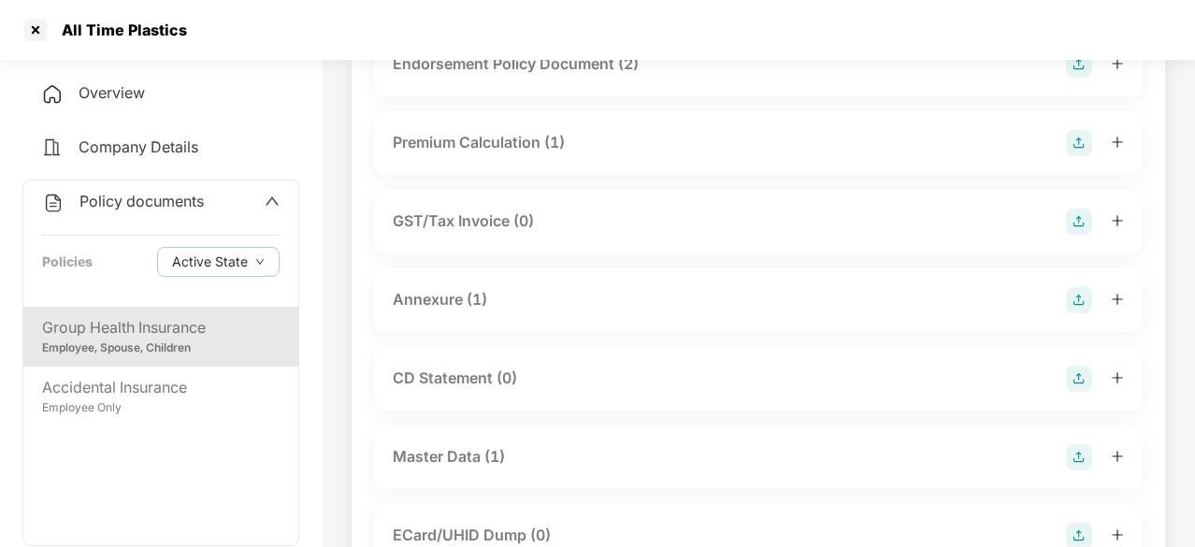
click at [997, 40] on div "All Time Plastics" at bounding box center [597, 30] width 1195 height 60
click at [572, 64] on div "Endorsement Policy Document (2)" at bounding box center [516, 63] width 246 height 23
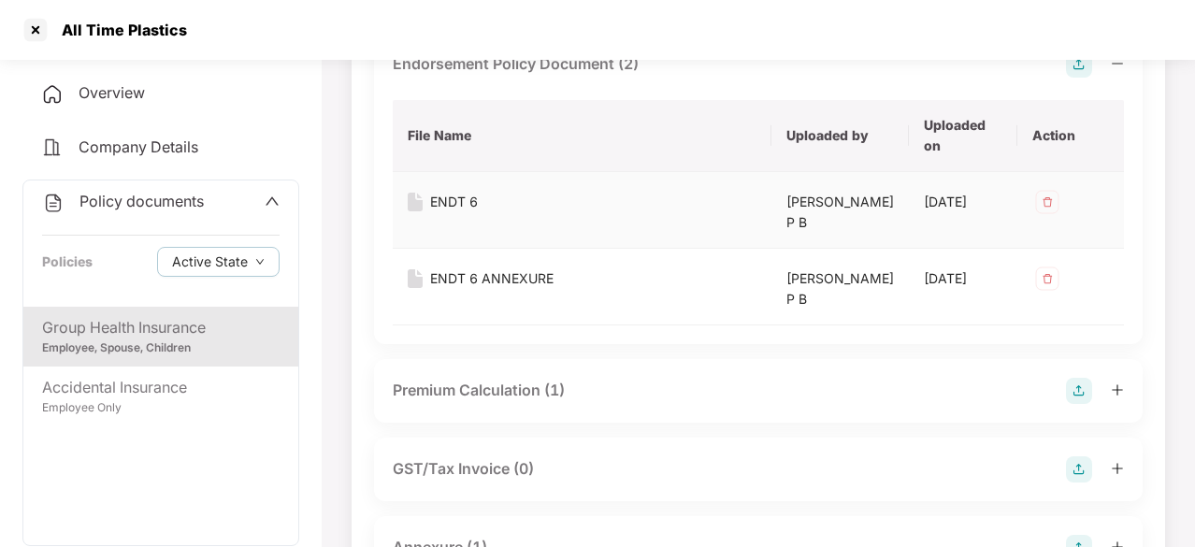
click at [456, 200] on div "ENDT 6" at bounding box center [454, 202] width 48 height 21
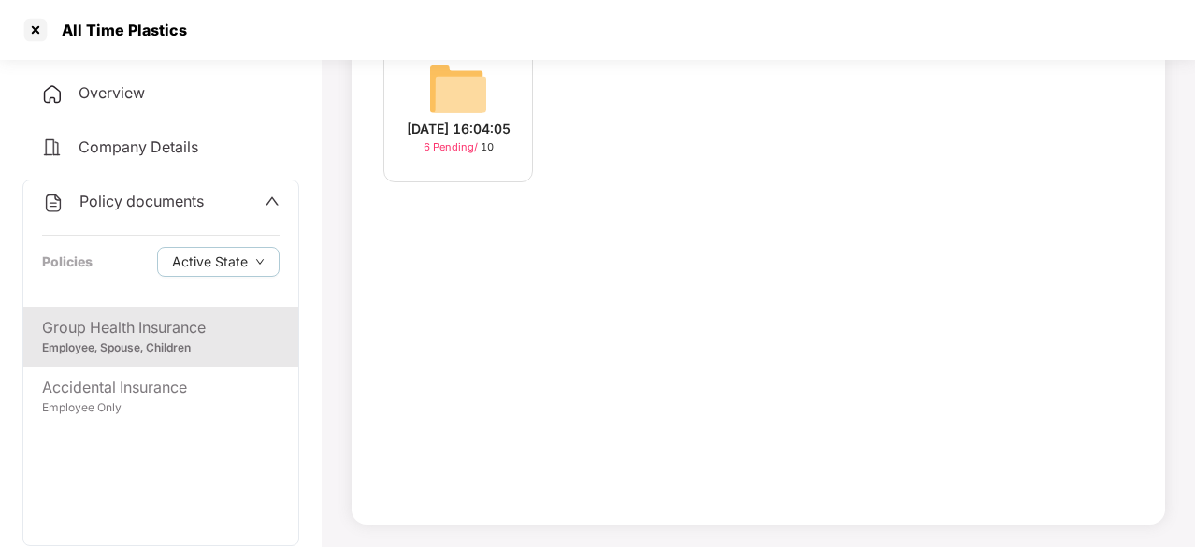
scroll to position [236, 0]
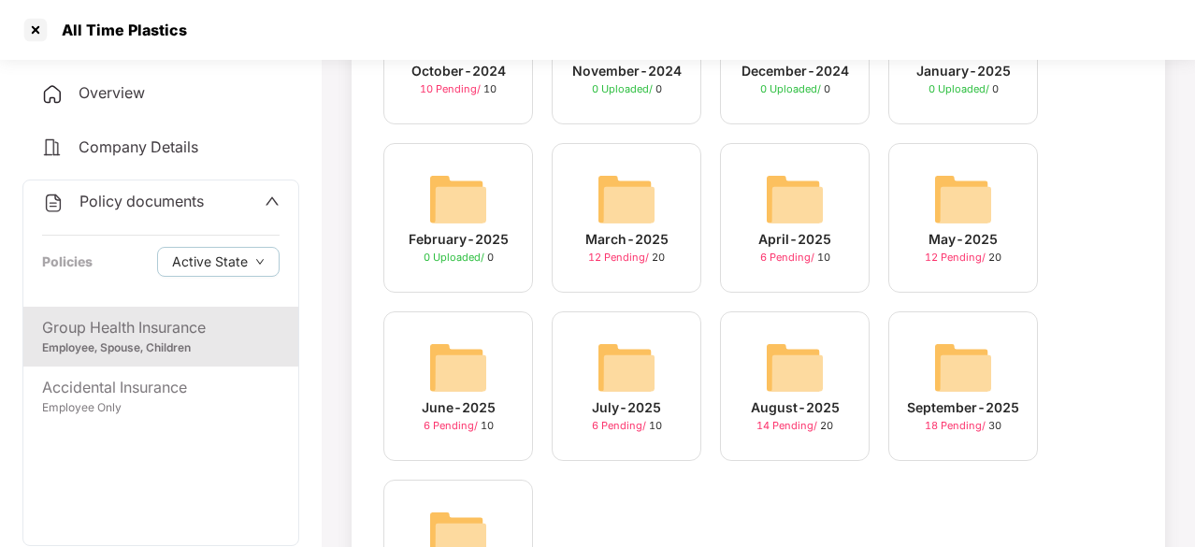
click at [817, 386] on img at bounding box center [795, 368] width 60 height 60
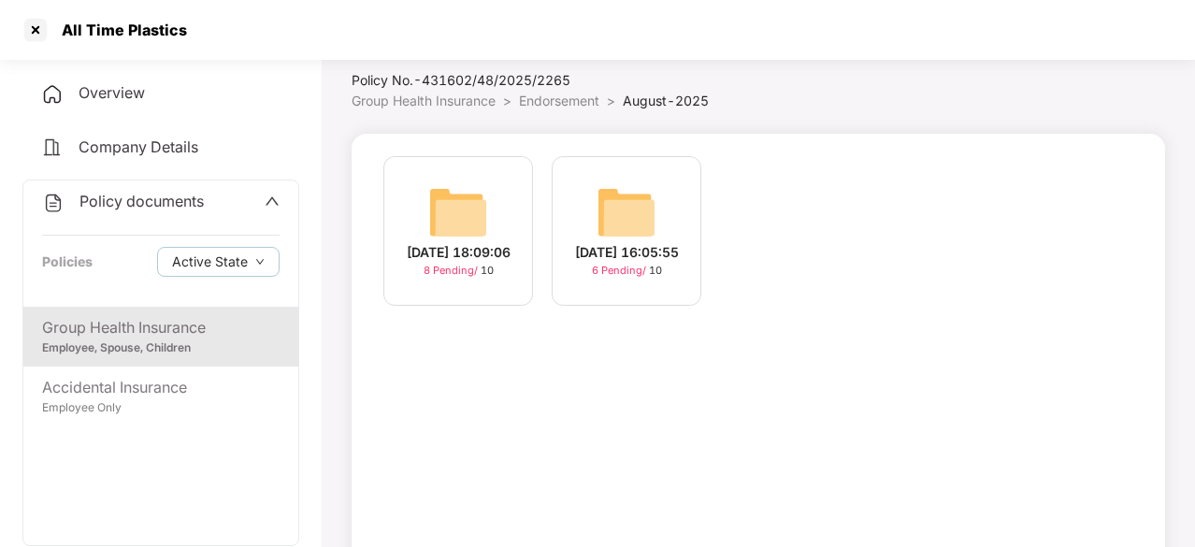
scroll to position [50, 0]
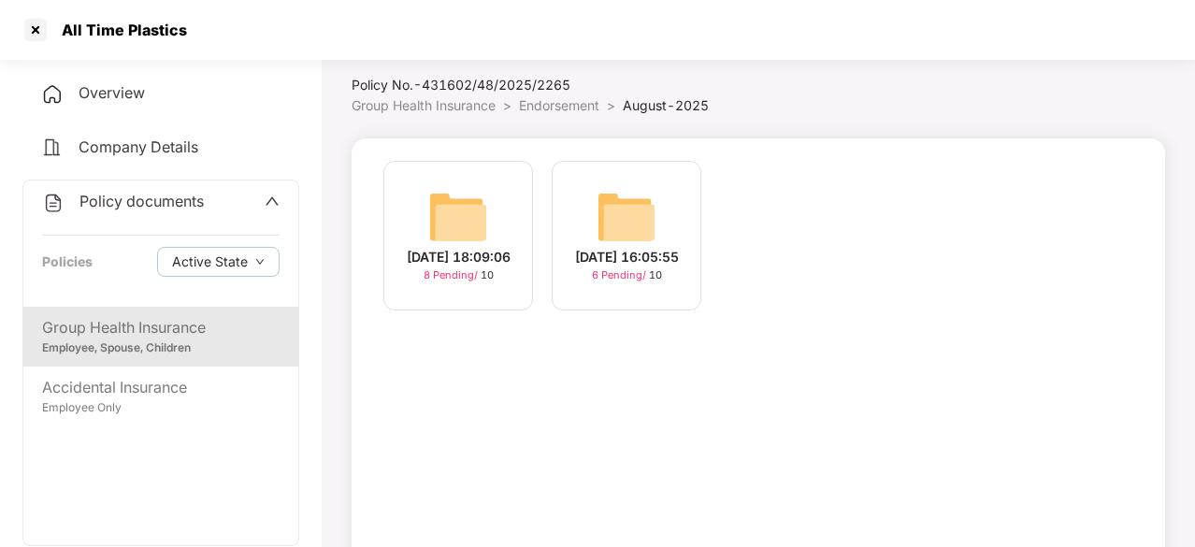
click at [452, 198] on img at bounding box center [458, 217] width 60 height 60
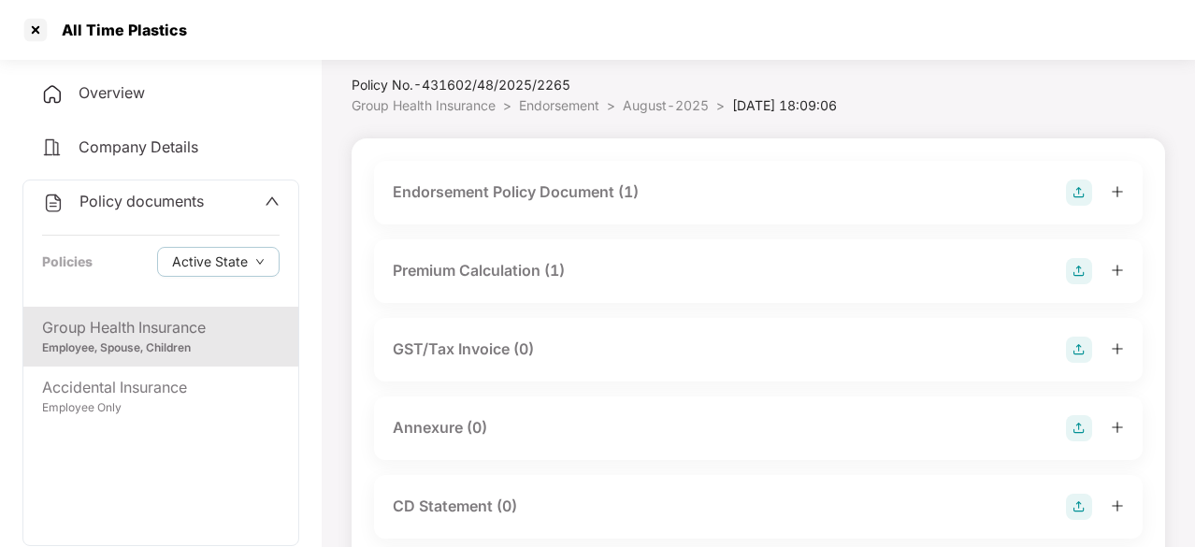
click at [513, 182] on div "Endorsement Policy Document (1)" at bounding box center [516, 192] width 246 height 23
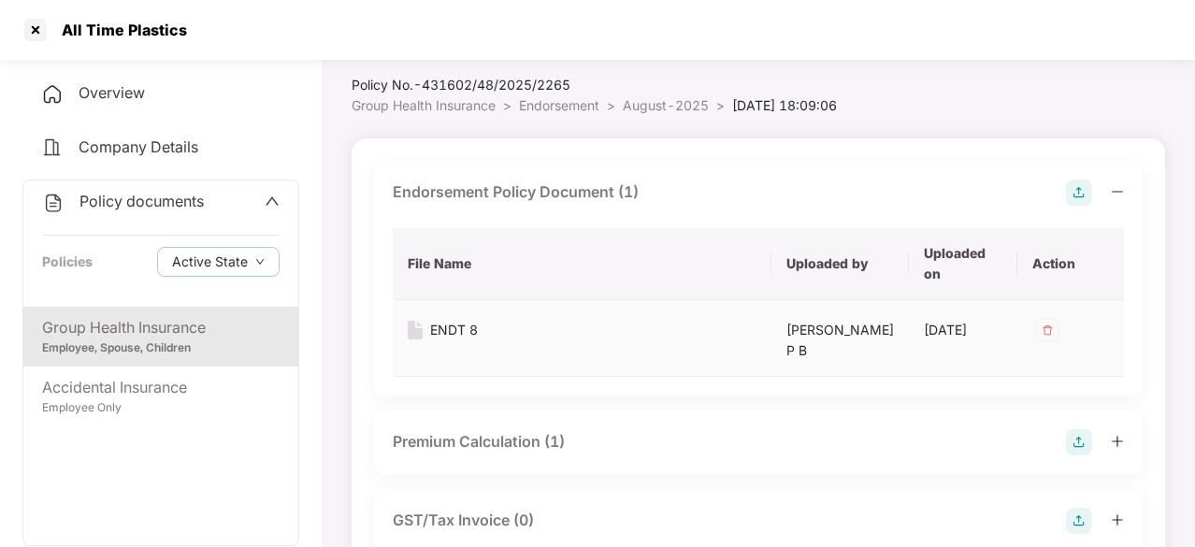
click at [453, 330] on div "ENDT 8" at bounding box center [454, 330] width 48 height 21
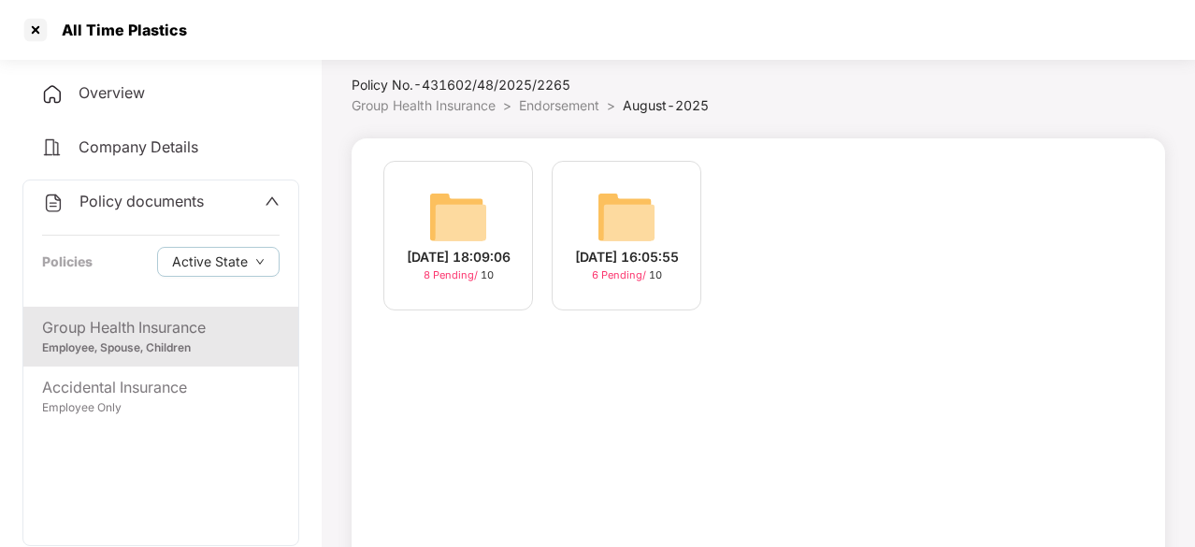
click at [632, 247] on div "[DATE] 16:05:55" at bounding box center [627, 257] width 104 height 21
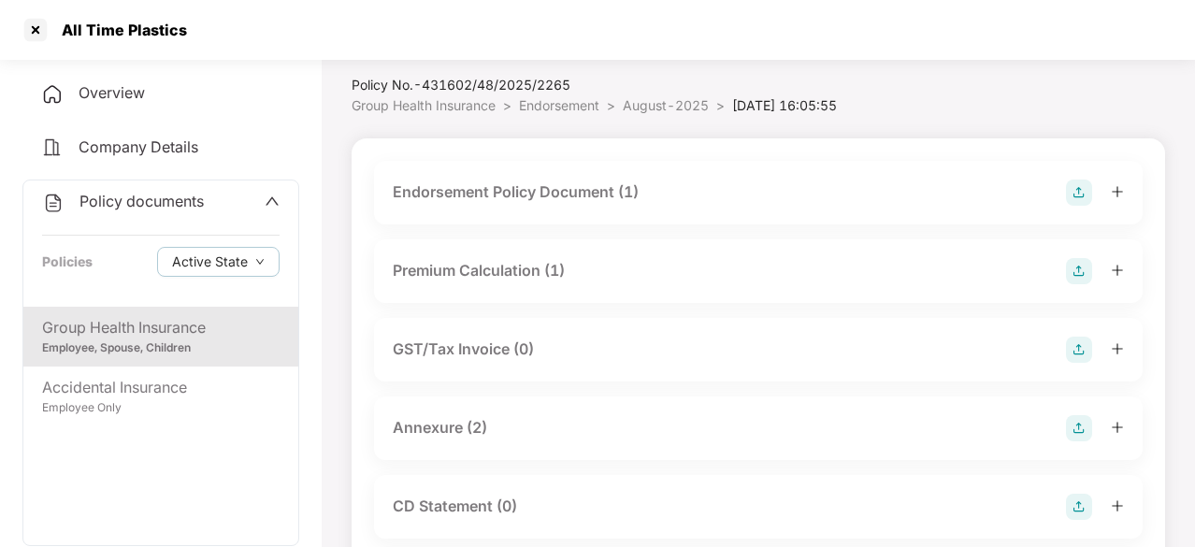
click at [577, 195] on div "Endorsement Policy Document (1)" at bounding box center [516, 192] width 246 height 23
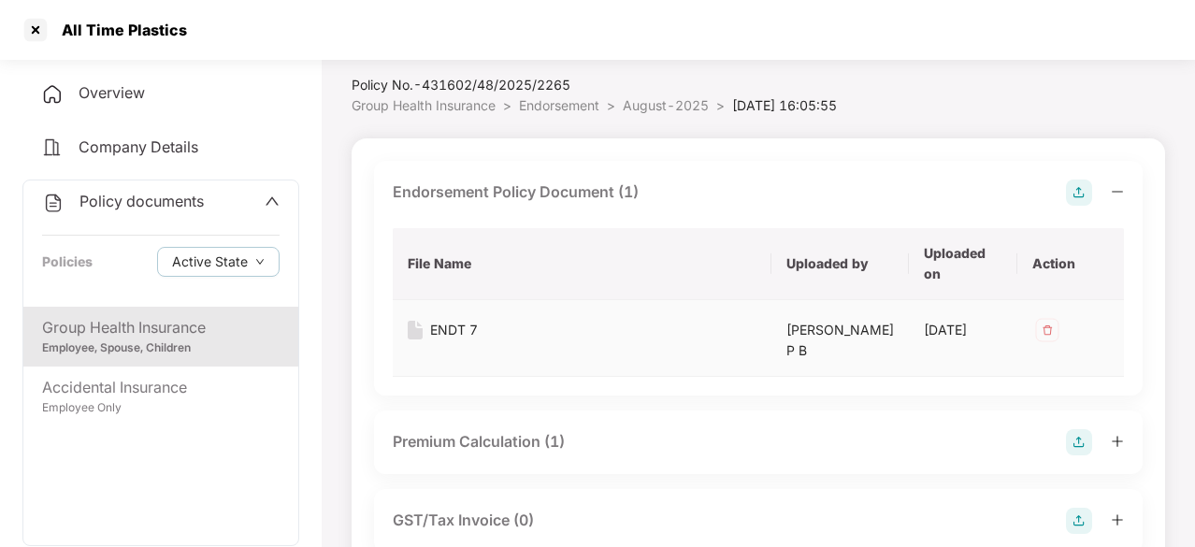
click at [456, 330] on div "ENDT 7" at bounding box center [454, 330] width 48 height 21
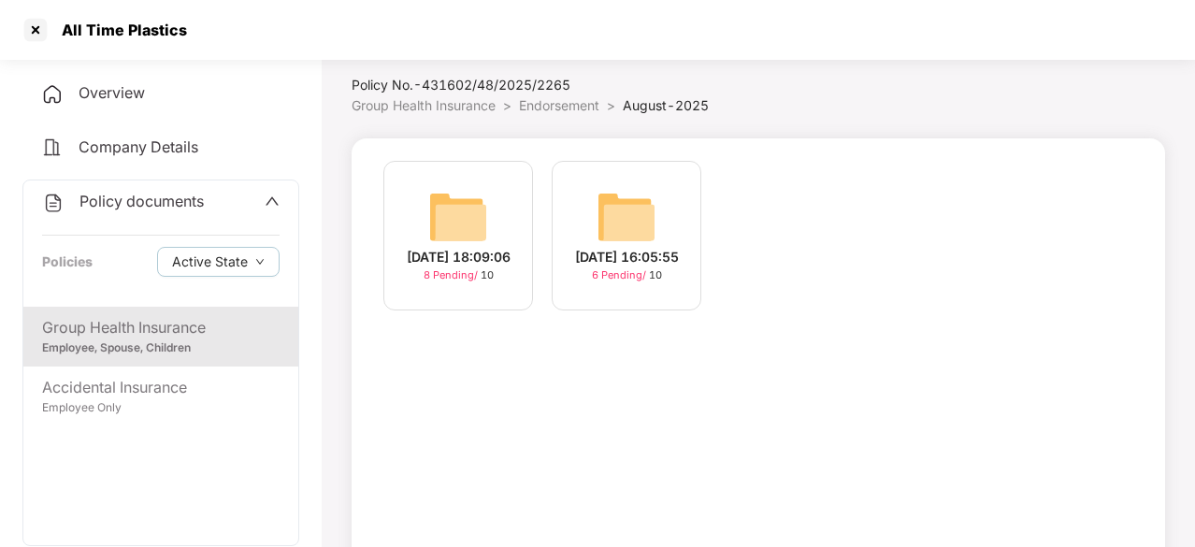
scroll to position [236, 0]
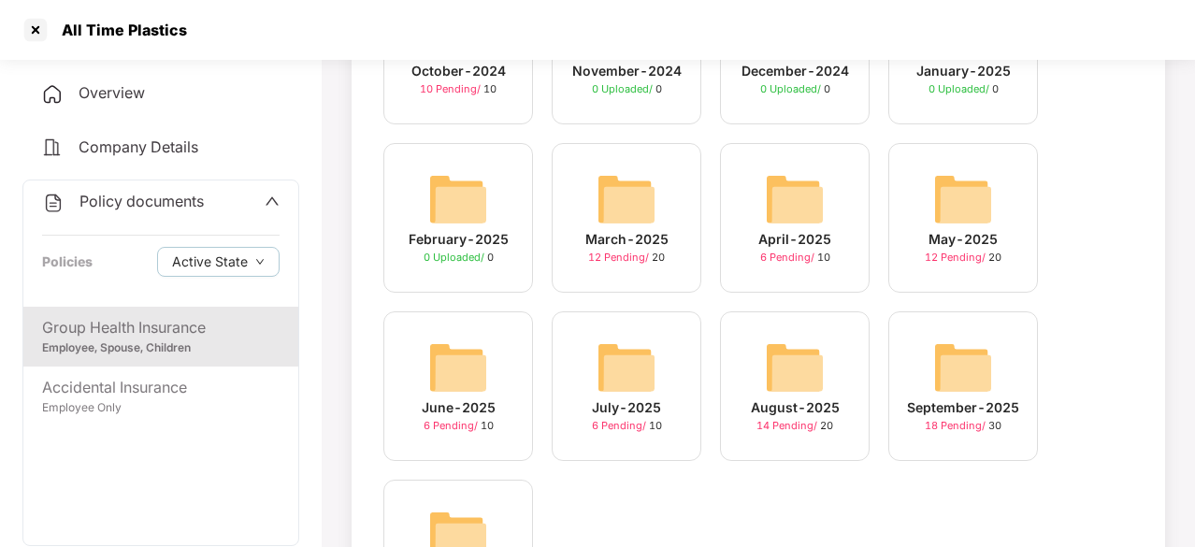
click at [952, 390] on img at bounding box center [963, 368] width 60 height 60
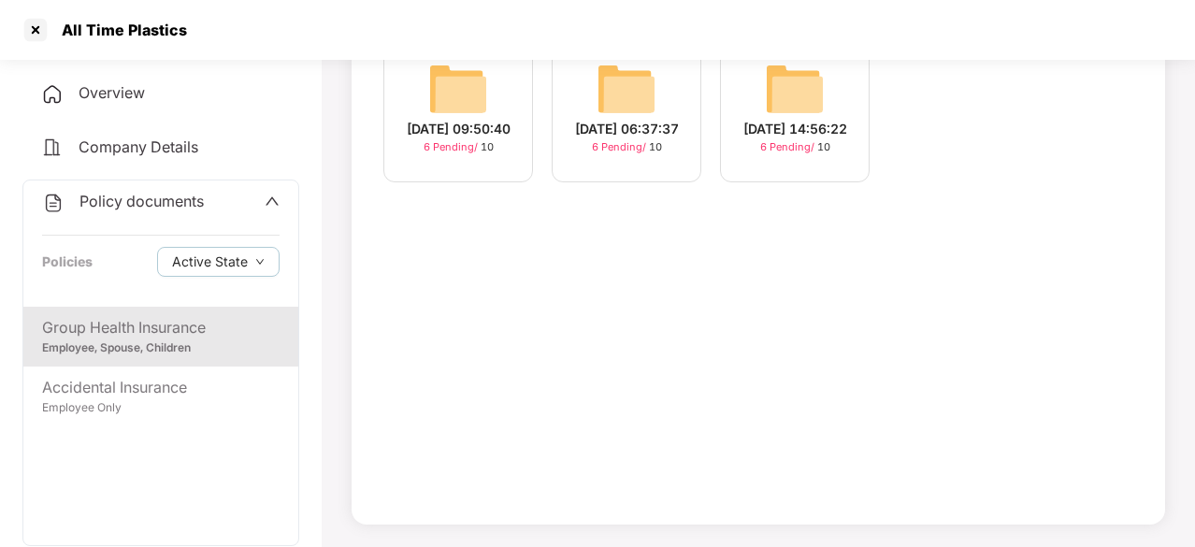
scroll to position [178, 0]
click at [780, 119] on div "[DATE] 14:56:22" at bounding box center [796, 129] width 104 height 21
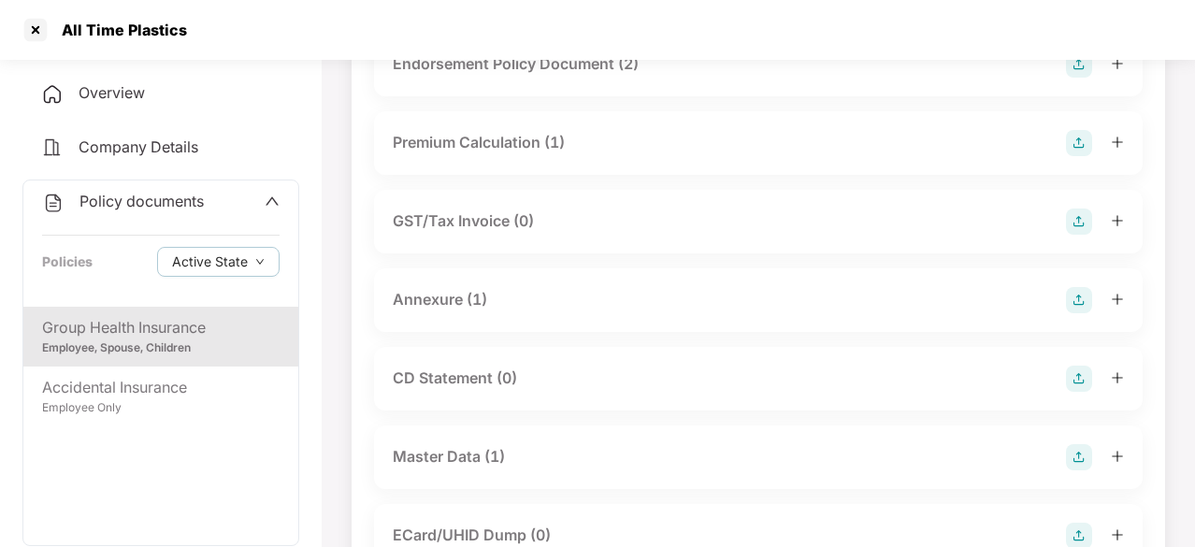
scroll to position [0, 0]
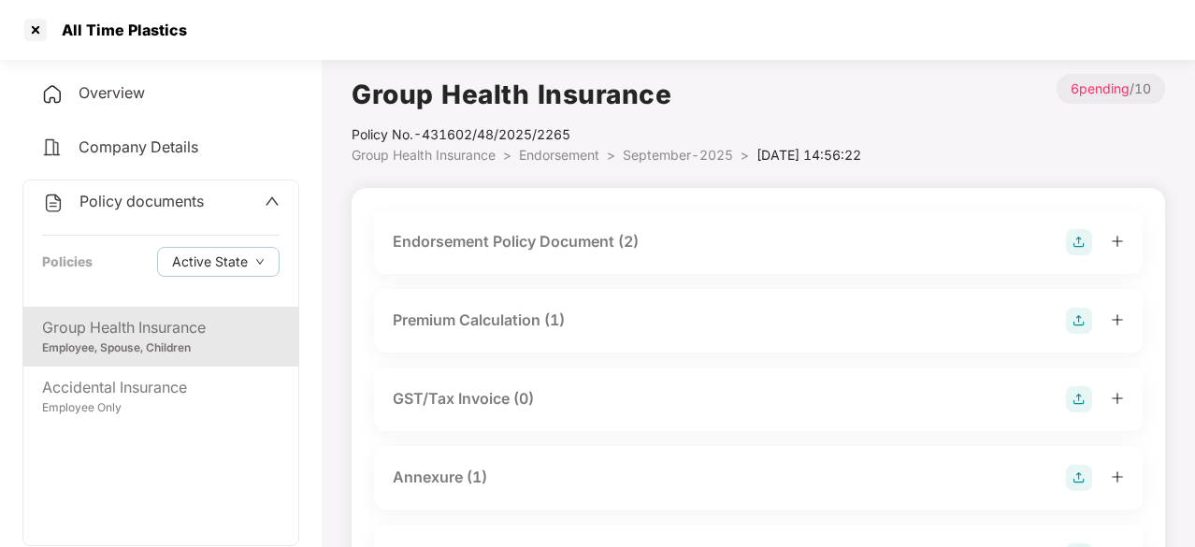
click at [554, 245] on div "Endorsement Policy Document (2)" at bounding box center [516, 241] width 246 height 23
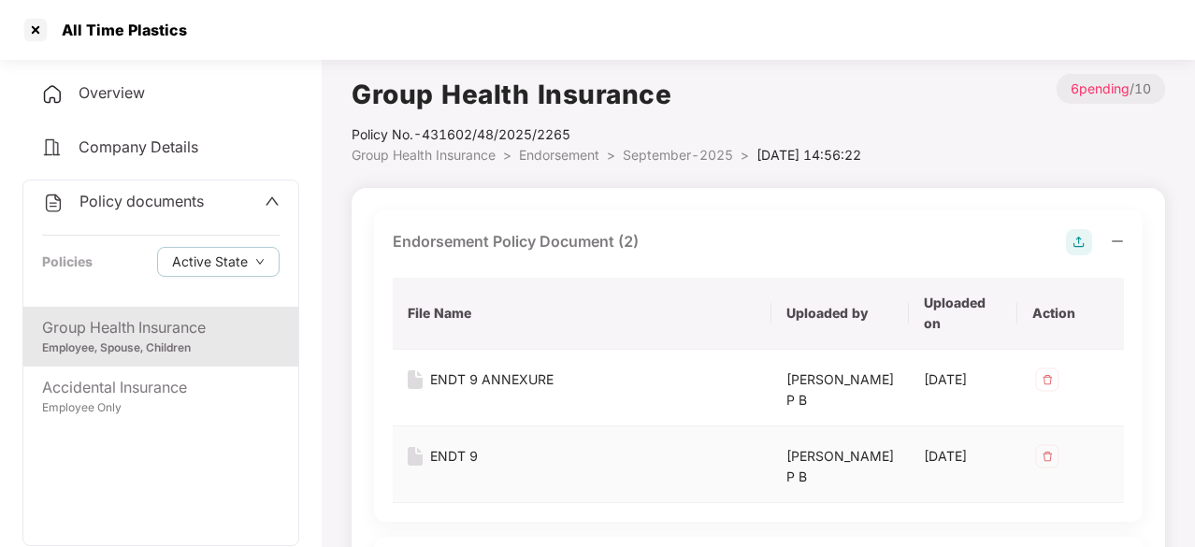
click at [443, 455] on div "ENDT 9" at bounding box center [454, 456] width 48 height 21
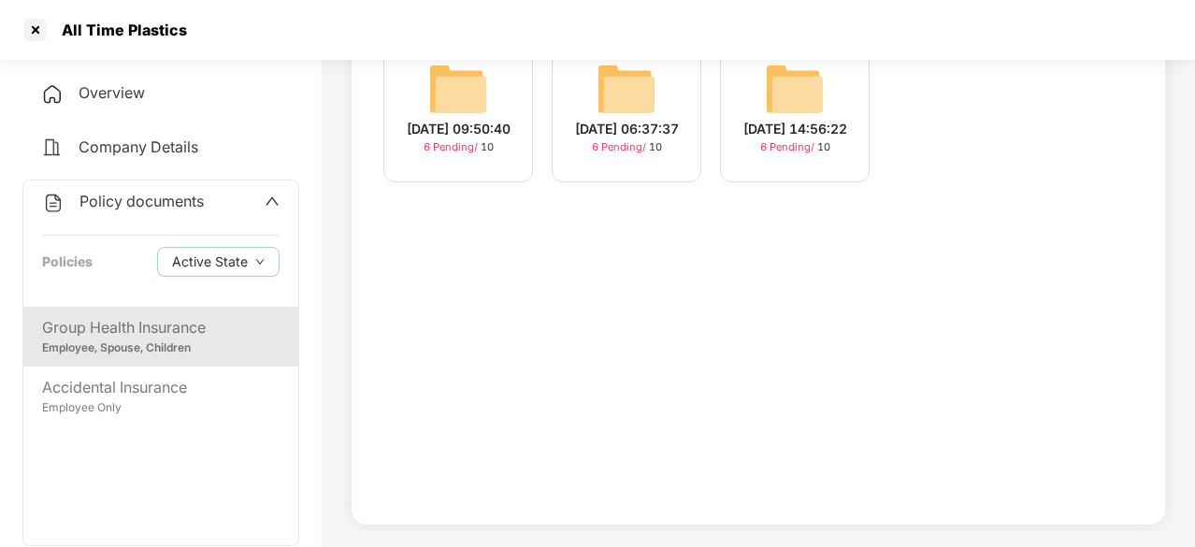
click at [625, 85] on img at bounding box center [627, 89] width 60 height 60
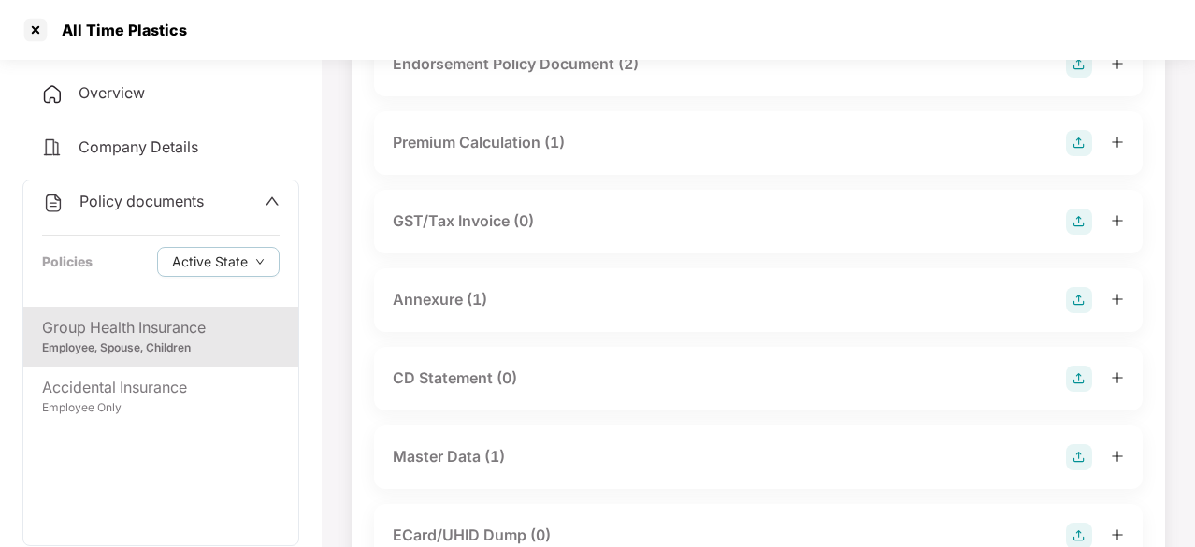
click at [589, 68] on div "Endorsement Policy Document (2)" at bounding box center [516, 63] width 246 height 23
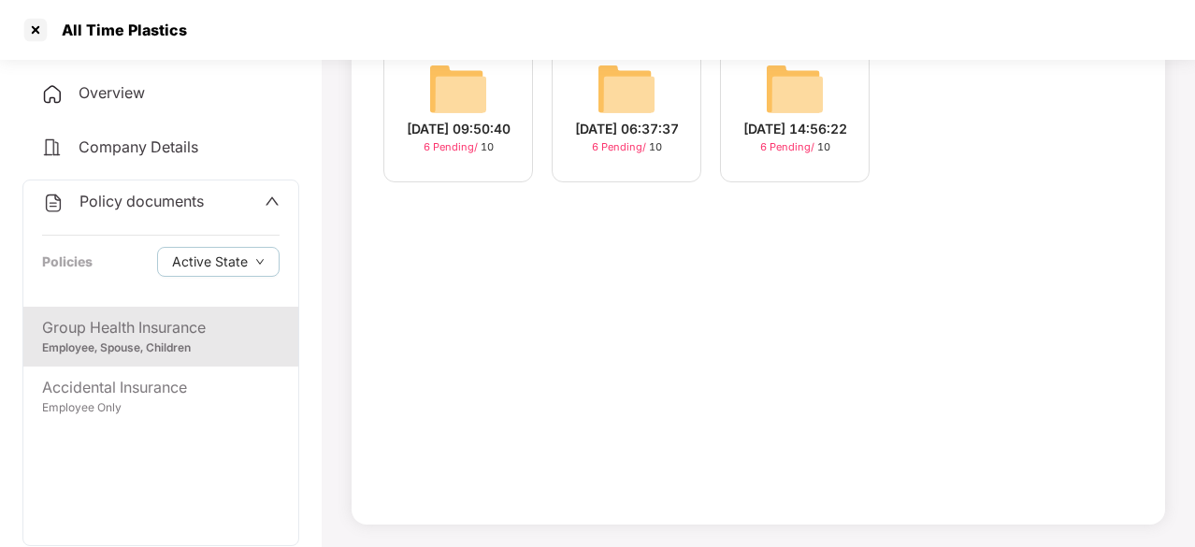
click at [460, 130] on div "[DATE] 09:50:40" at bounding box center [459, 129] width 104 height 21
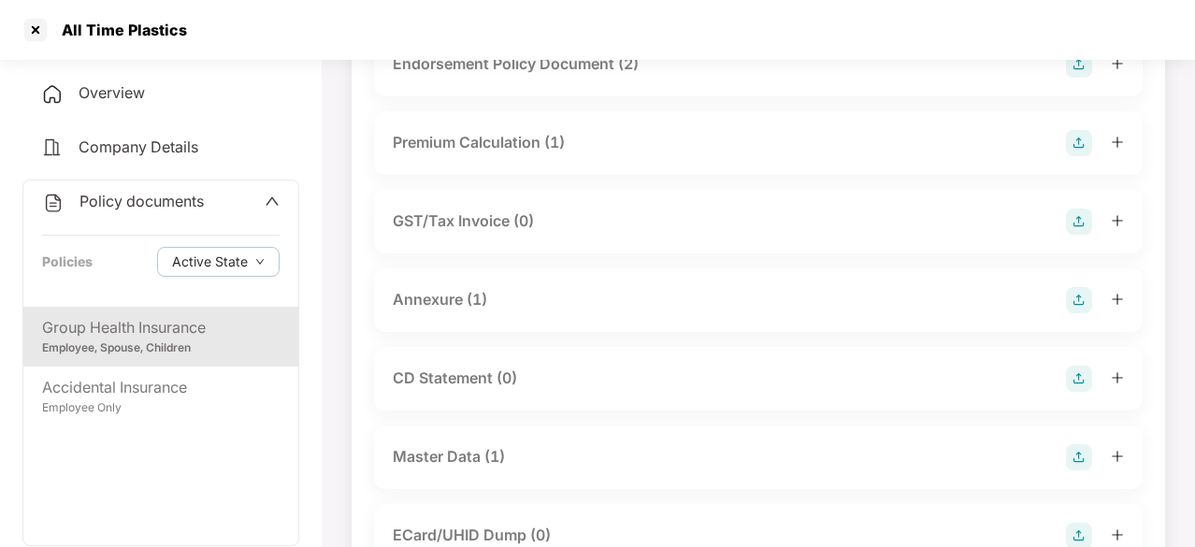
click at [568, 65] on div "Endorsement Policy Document (2)" at bounding box center [516, 63] width 246 height 23
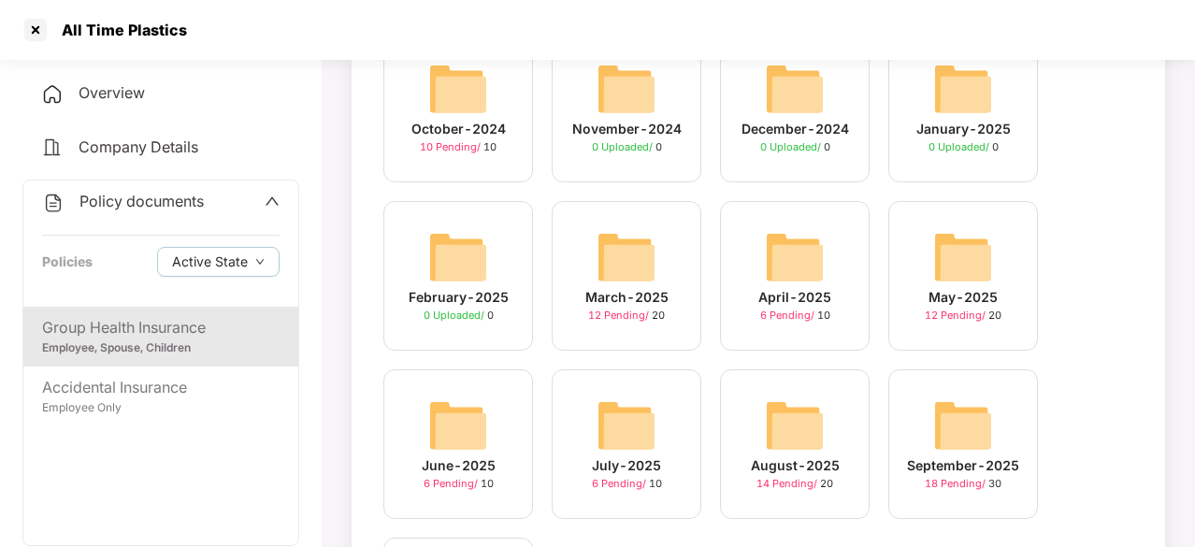
scroll to position [236, 0]
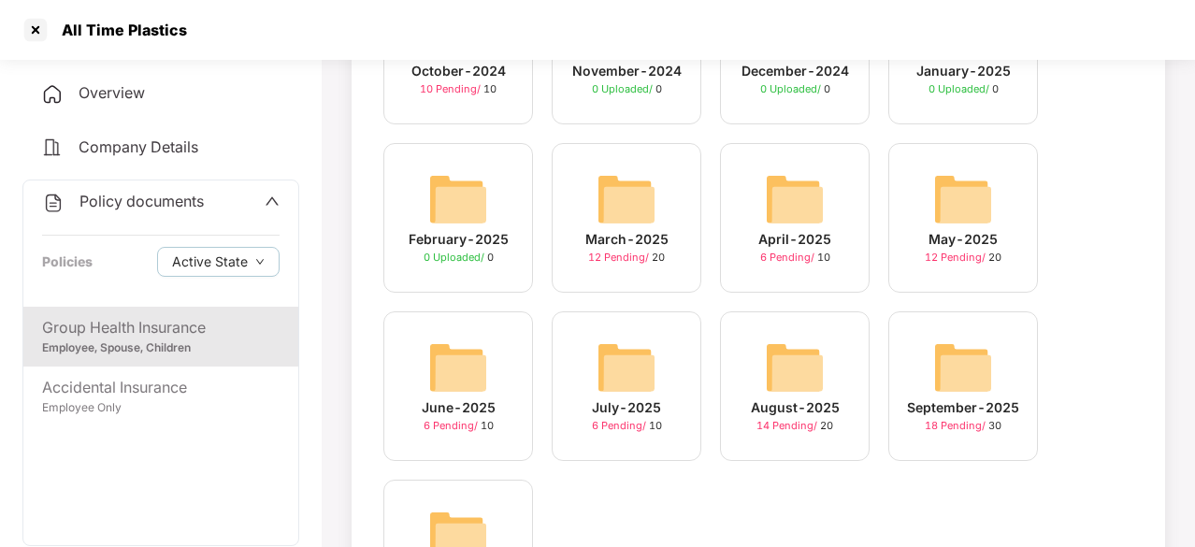
click at [973, 393] on img at bounding box center [963, 368] width 60 height 60
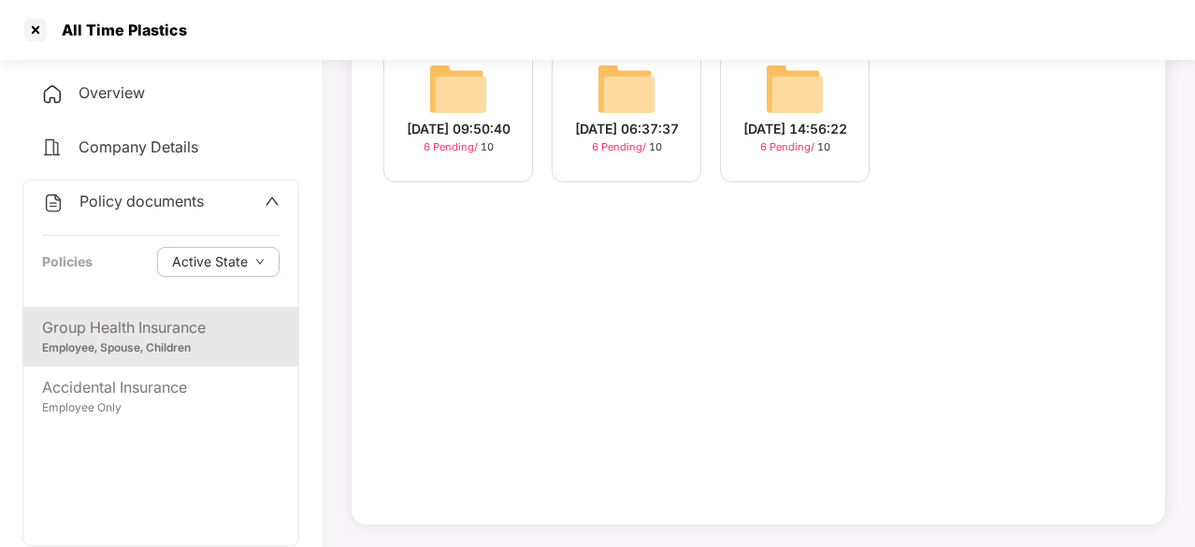
scroll to position [178, 0]
click at [441, 94] on img at bounding box center [458, 89] width 60 height 60
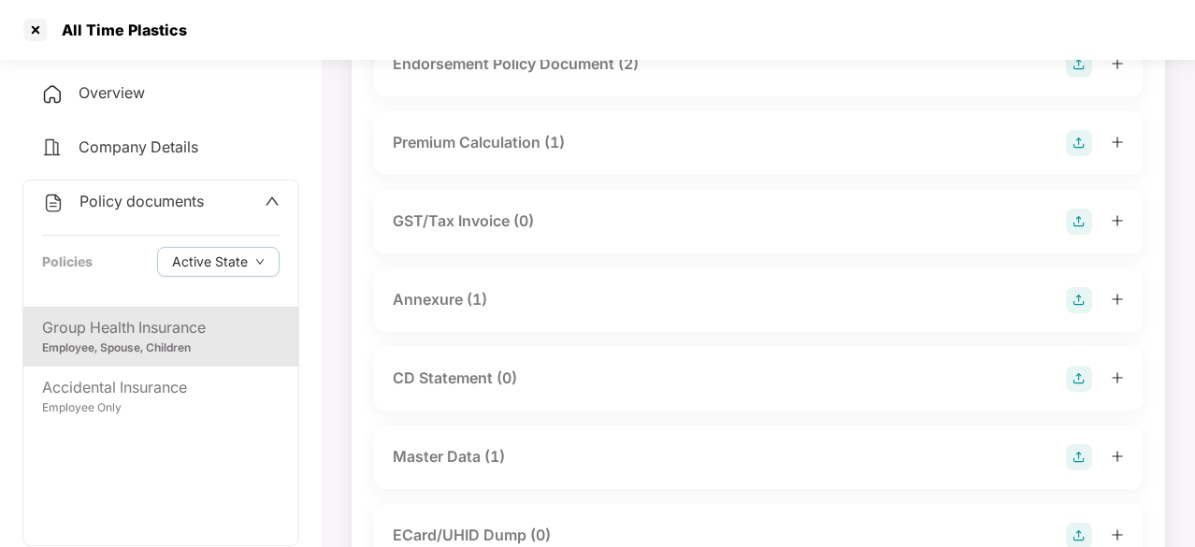
click at [516, 70] on div "Endorsement Policy Document (2)" at bounding box center [516, 63] width 246 height 23
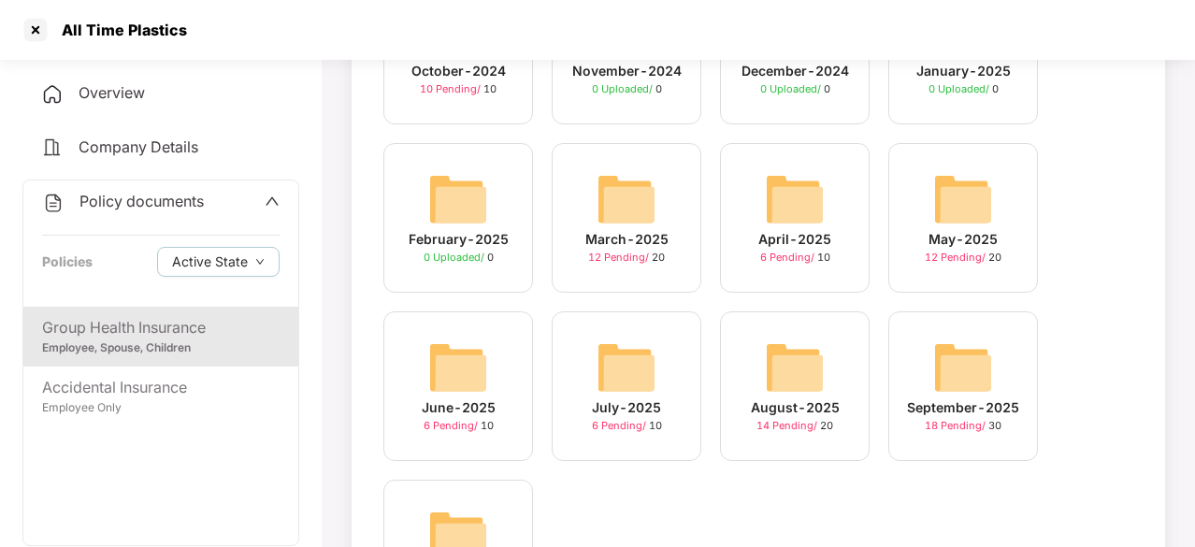
scroll to position [382, 0]
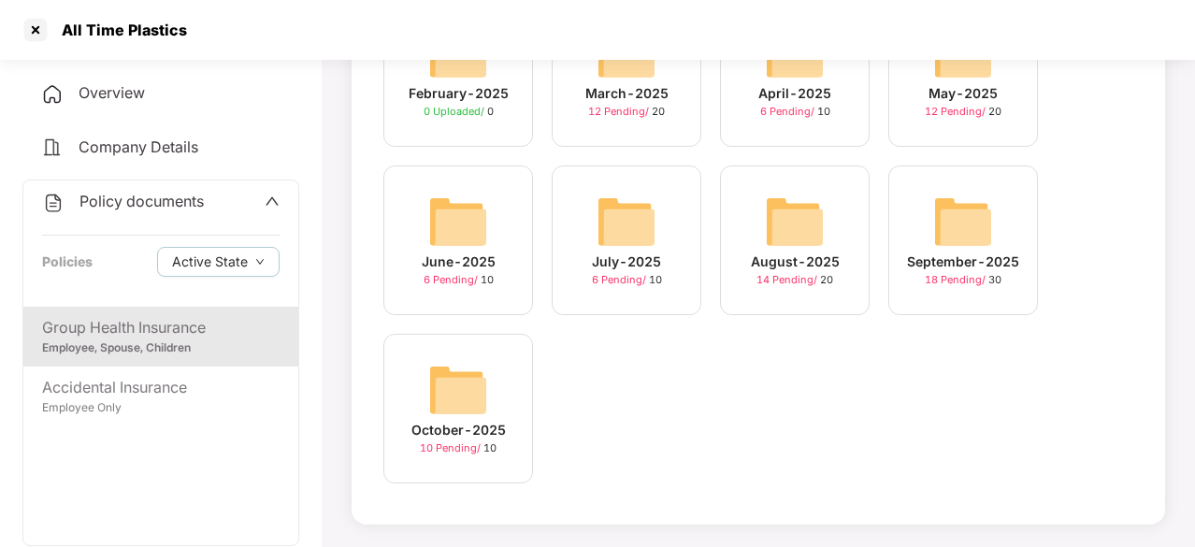
click at [441, 399] on img at bounding box center [458, 390] width 60 height 60
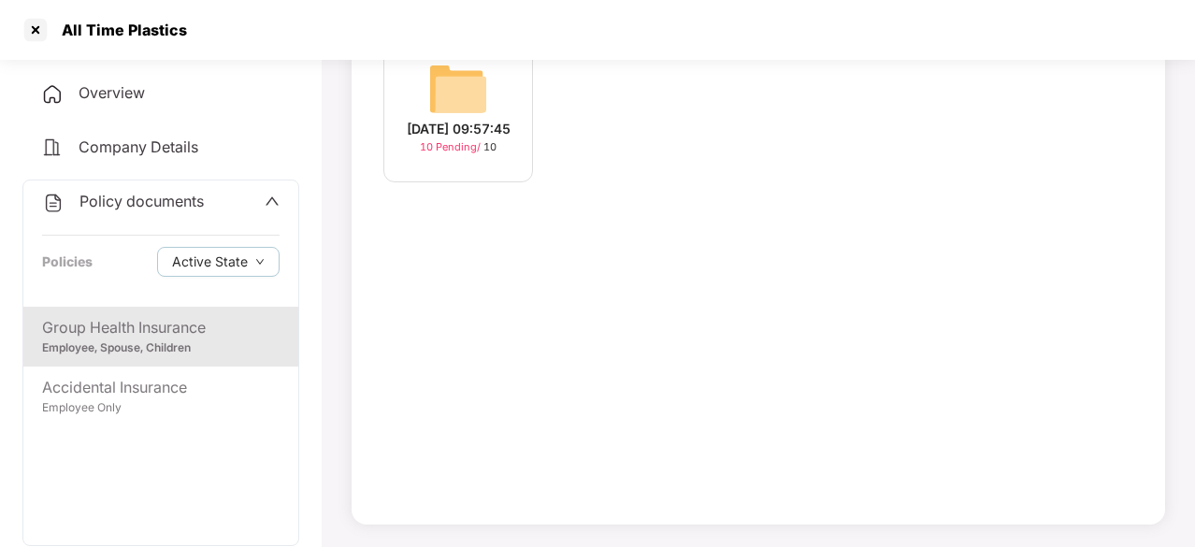
scroll to position [178, 0]
click at [490, 102] on div "[DATE] 09:57:45 10 Pending / 10" at bounding box center [458, 108] width 150 height 150
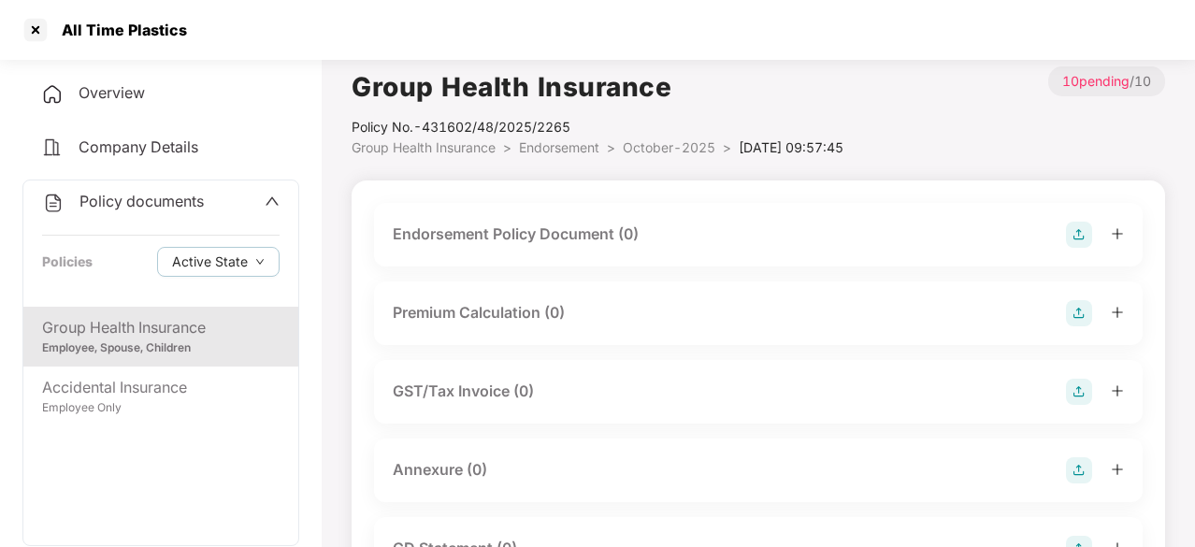
scroll to position [0, 0]
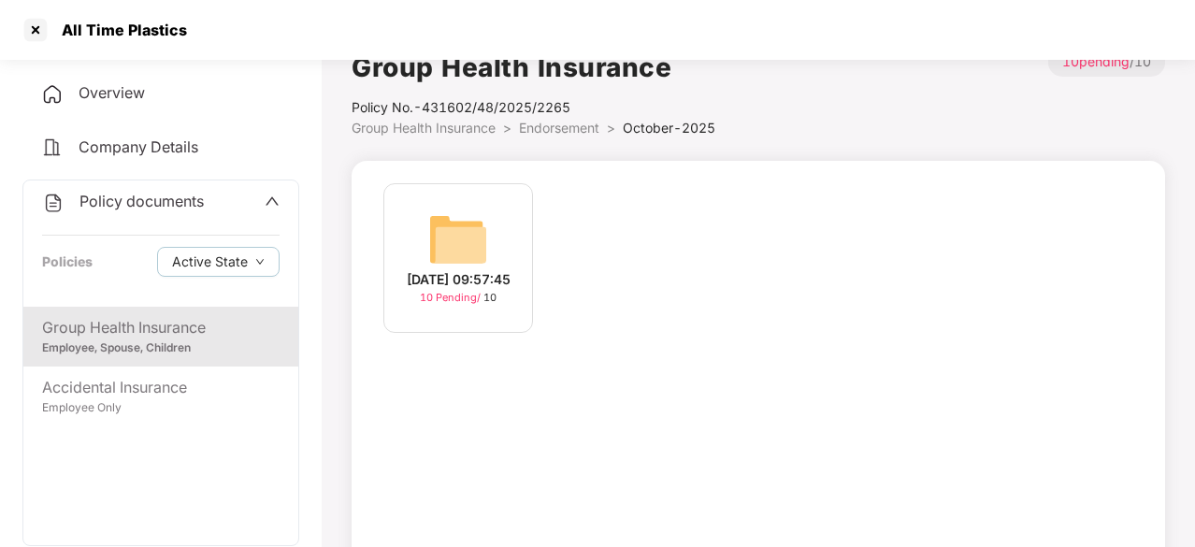
scroll to position [26, 0]
click at [148, 334] on div "Group Health Insurance" at bounding box center [161, 327] width 238 height 23
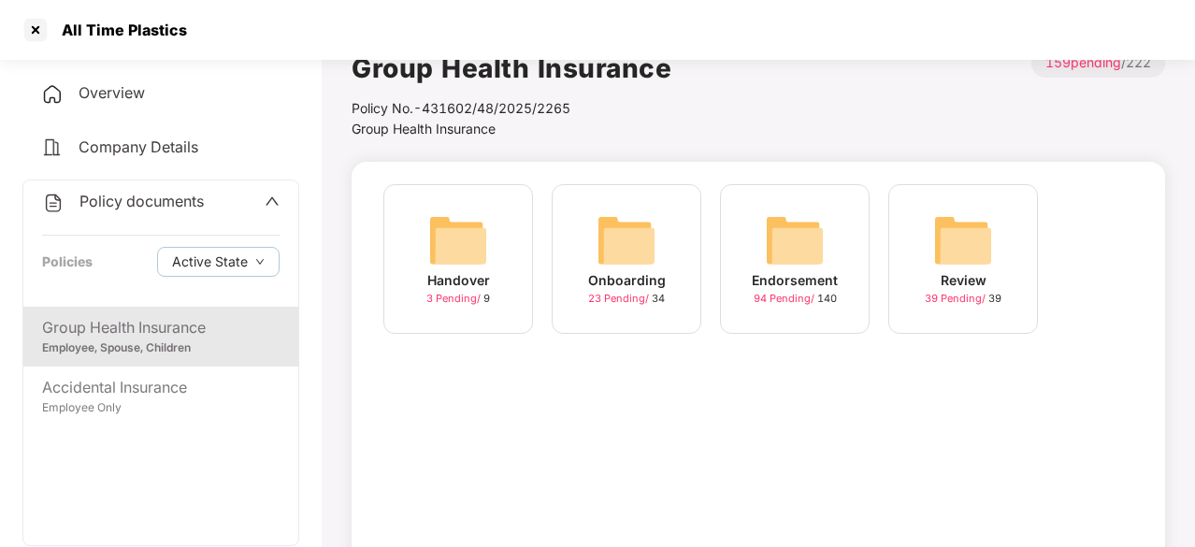
click at [797, 242] on img at bounding box center [795, 240] width 60 height 60
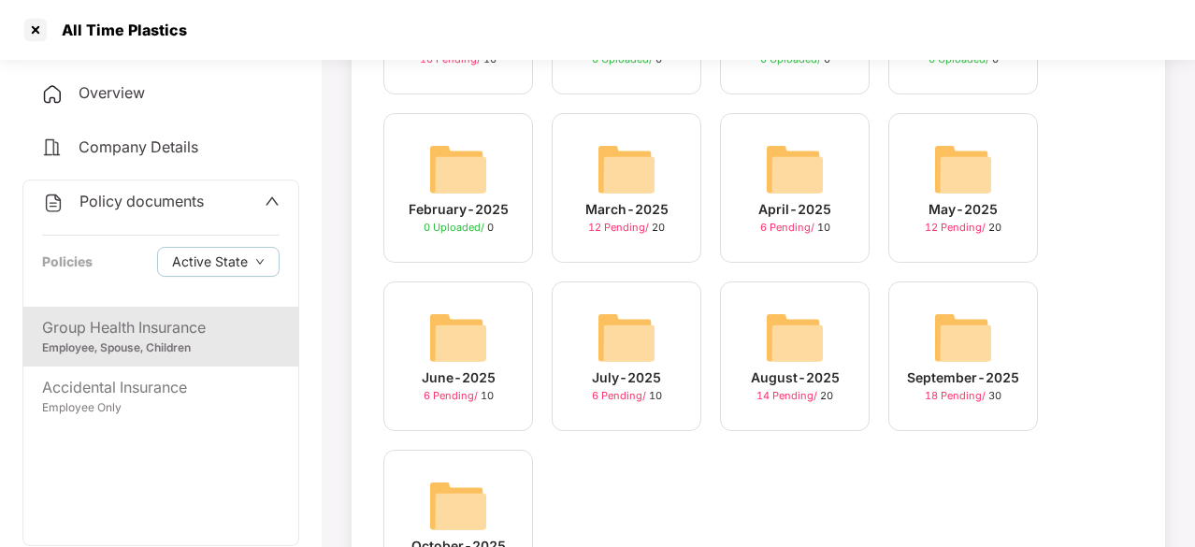
click at [799, 341] on img at bounding box center [795, 338] width 60 height 60
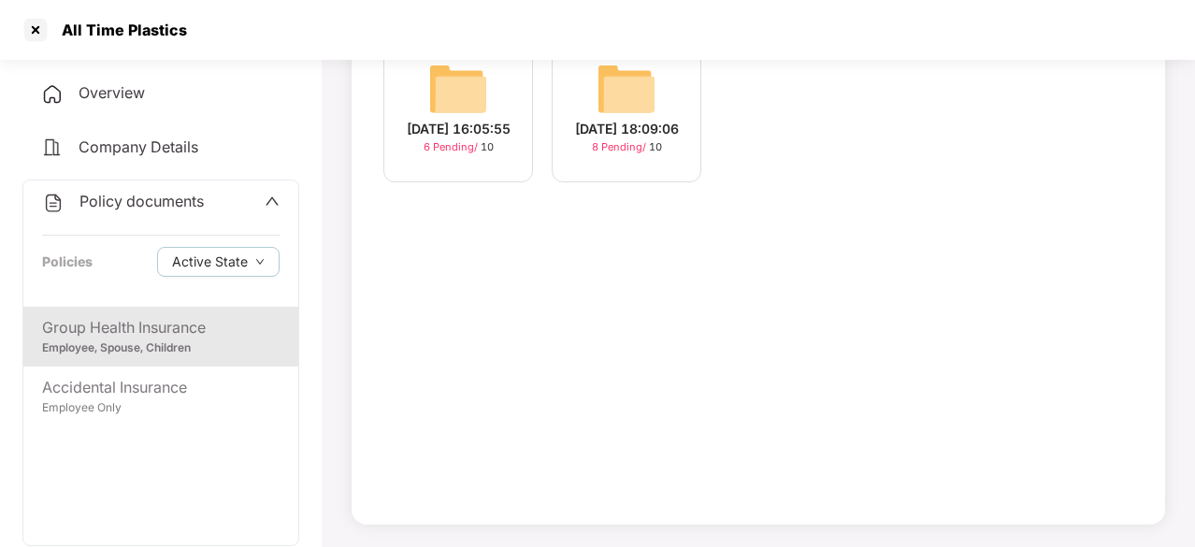
click at [476, 89] on img at bounding box center [458, 89] width 60 height 60
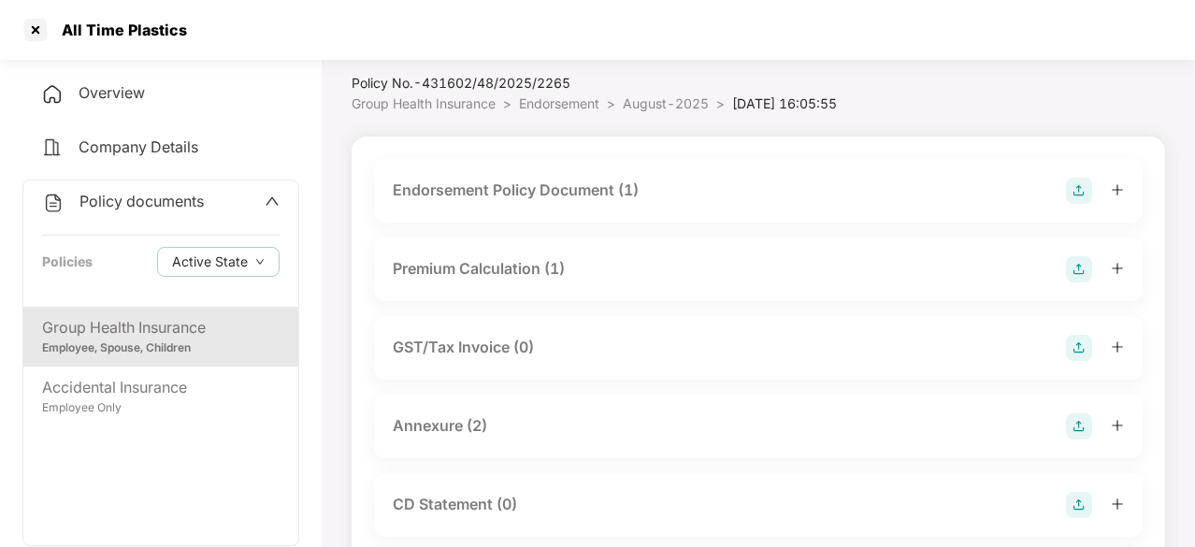
scroll to position [0, 0]
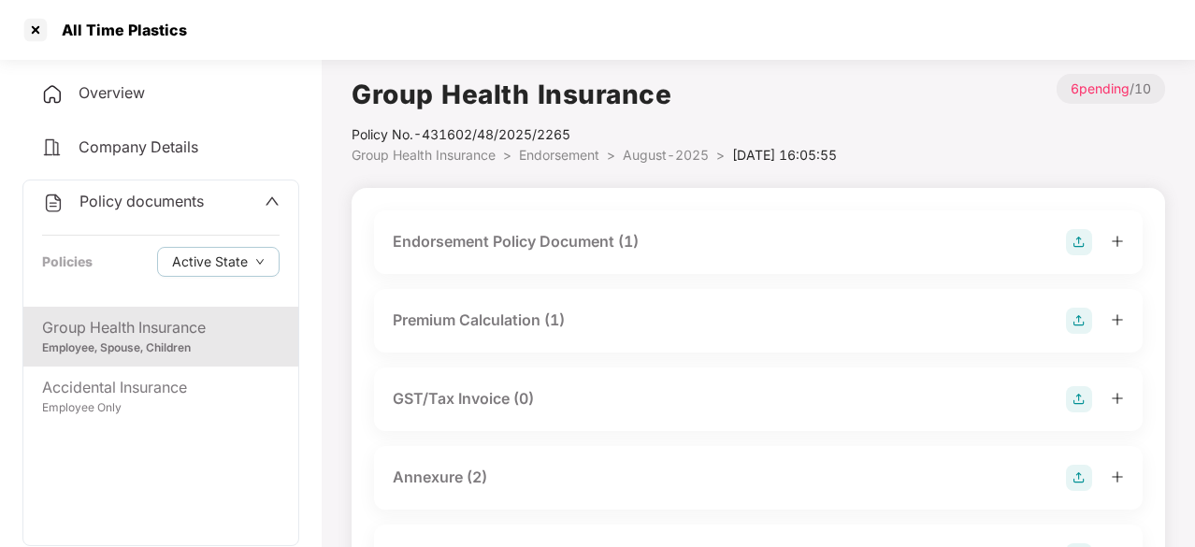
click at [471, 321] on div "Premium Calculation (1)" at bounding box center [479, 320] width 172 height 23
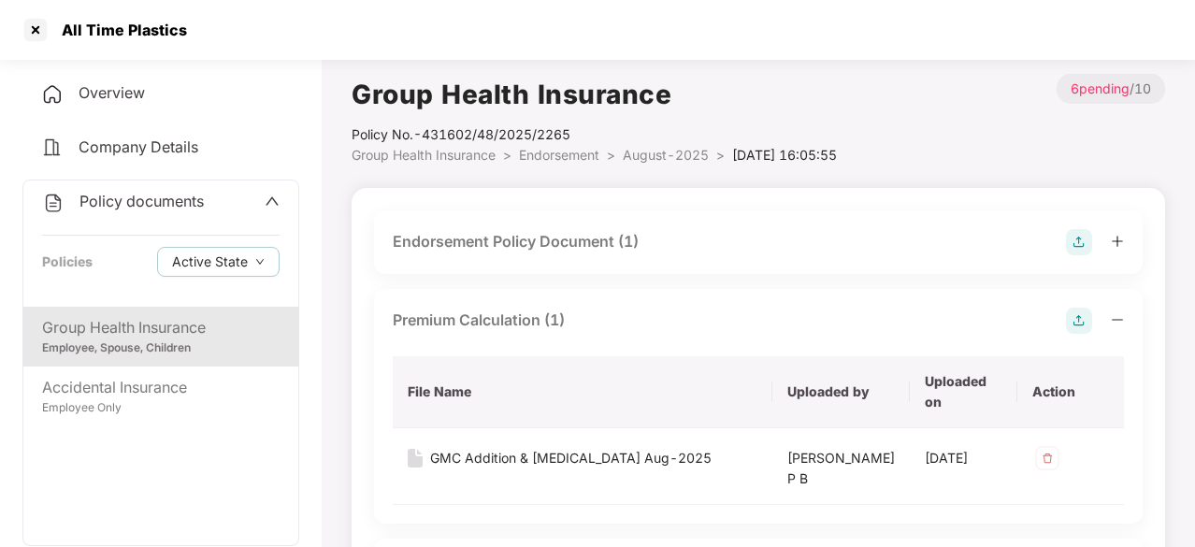
scroll to position [178, 0]
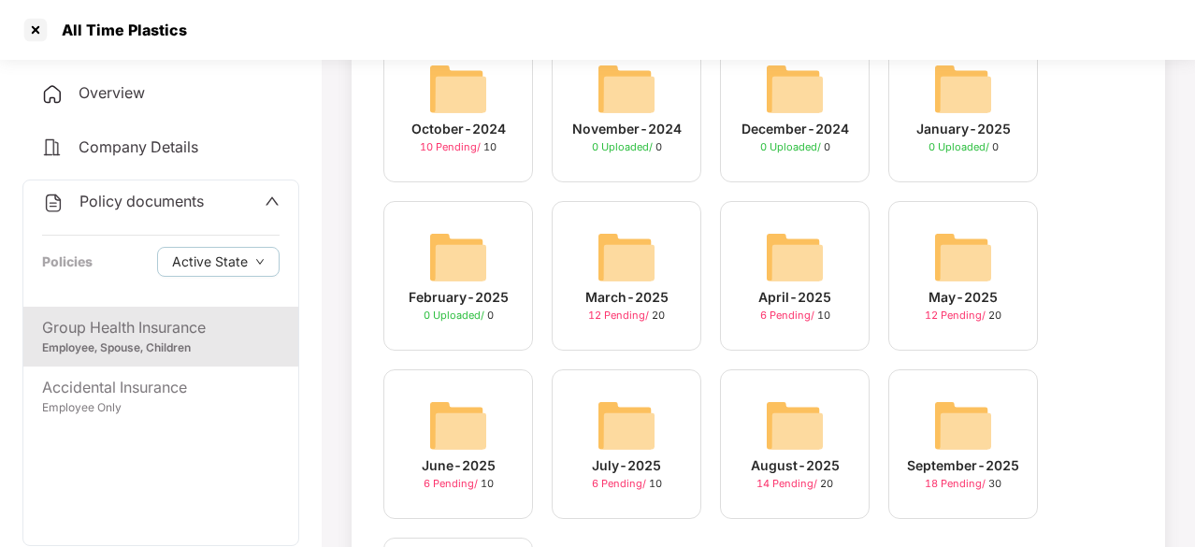
click at [950, 413] on img at bounding box center [963, 426] width 60 height 60
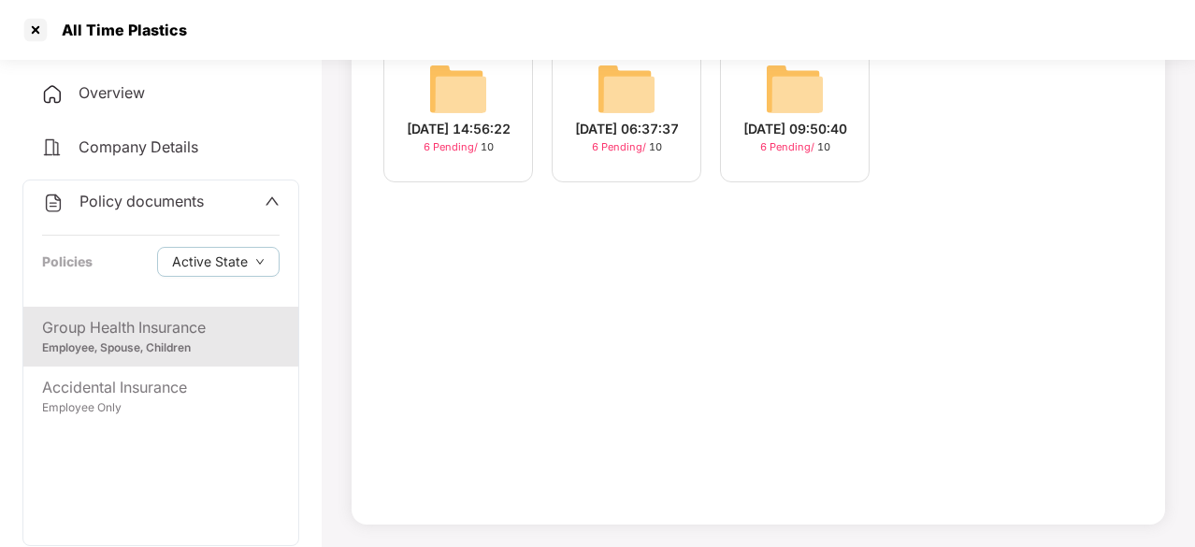
click at [462, 73] on img at bounding box center [458, 89] width 60 height 60
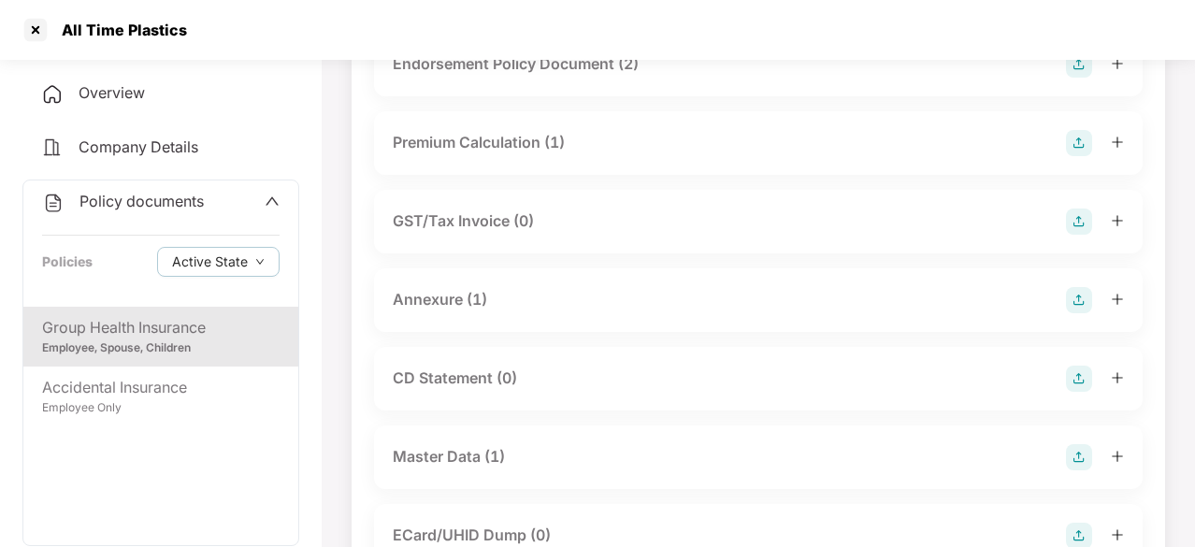
click at [445, 291] on div "Annexure (1)" at bounding box center [440, 299] width 94 height 23
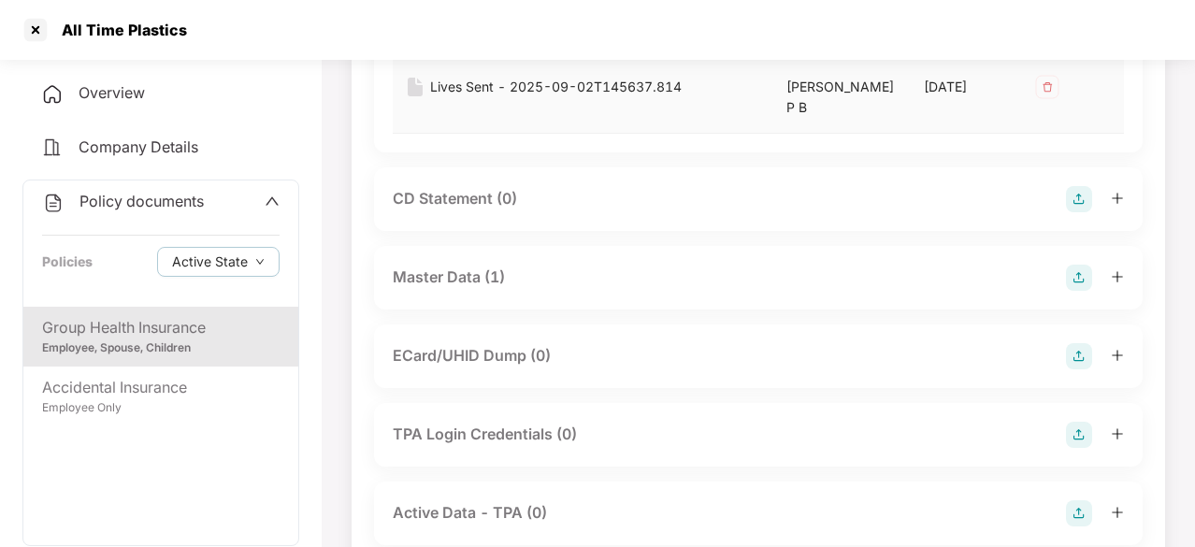
scroll to position [529, 0]
click at [456, 272] on div "Master Data (1)" at bounding box center [449, 276] width 112 height 23
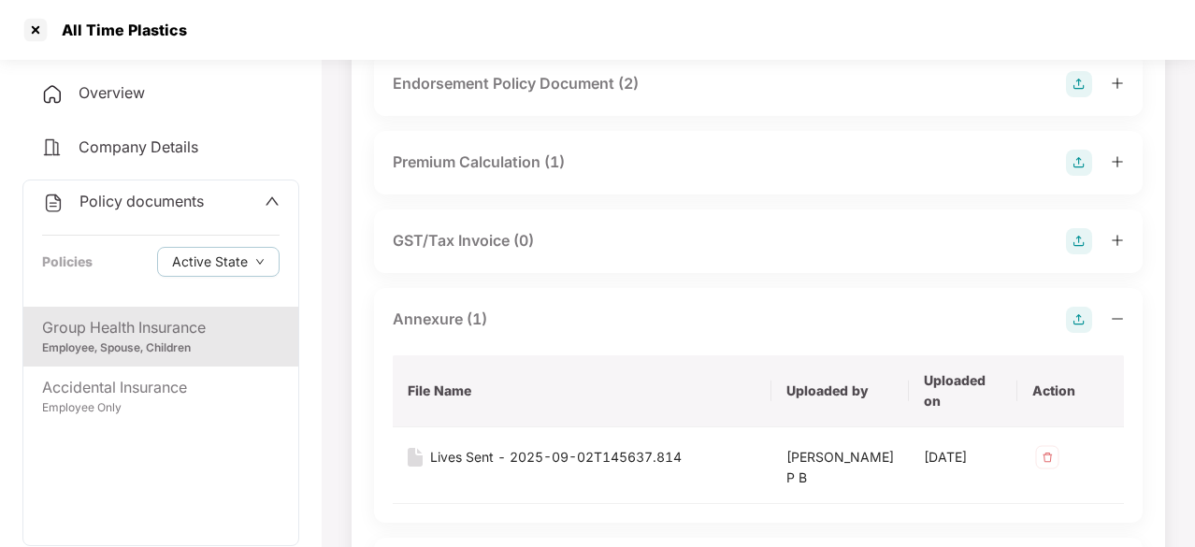
scroll to position [0, 0]
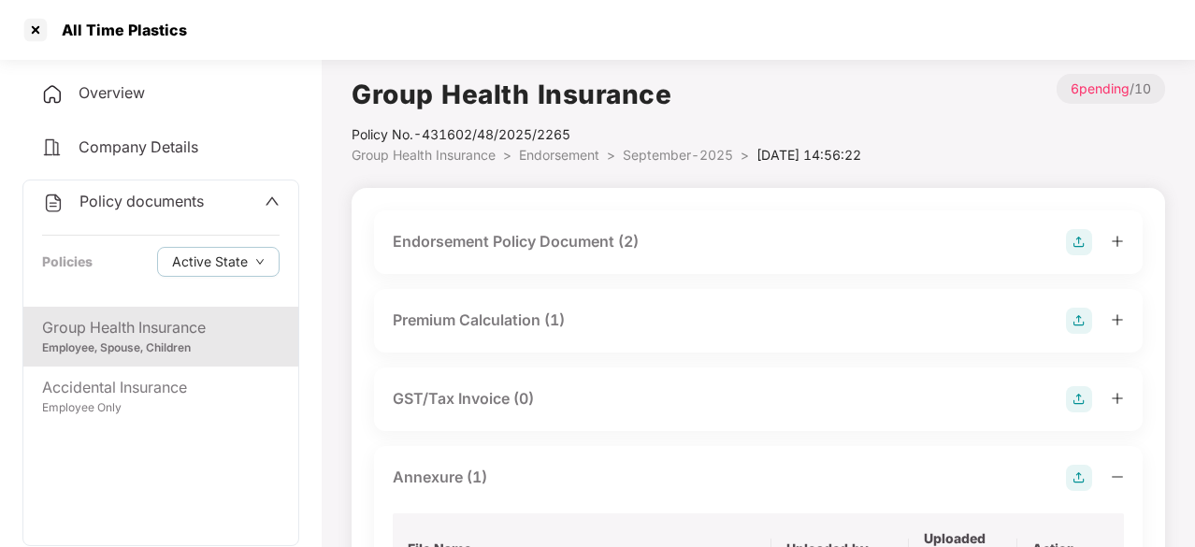
click at [198, 333] on div "Group Health Insurance" at bounding box center [161, 327] width 238 height 23
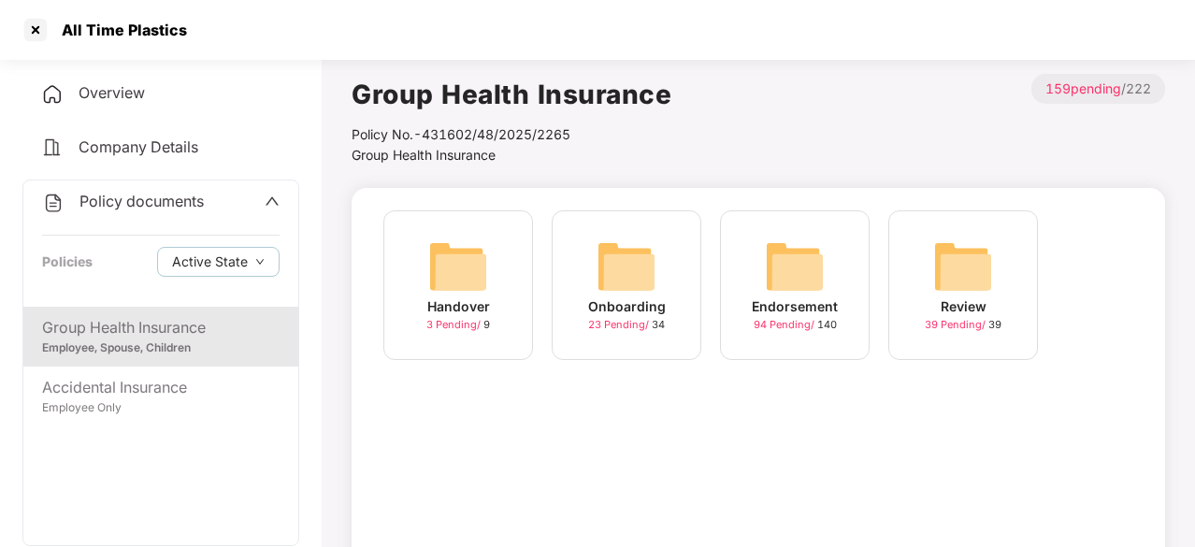
click at [799, 283] on img at bounding box center [795, 267] width 60 height 60
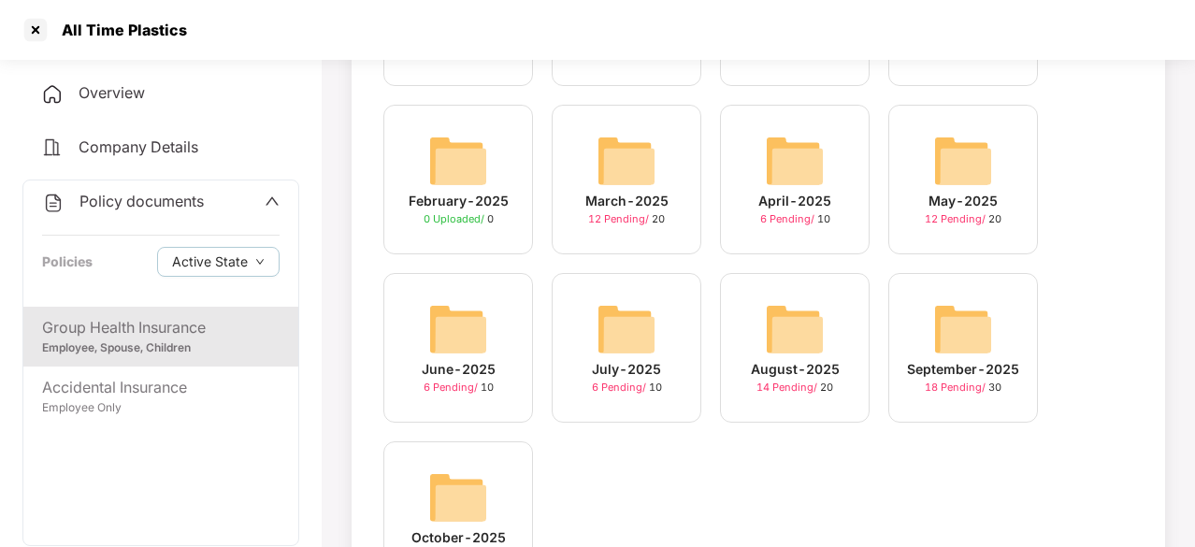
scroll to position [294, 0]
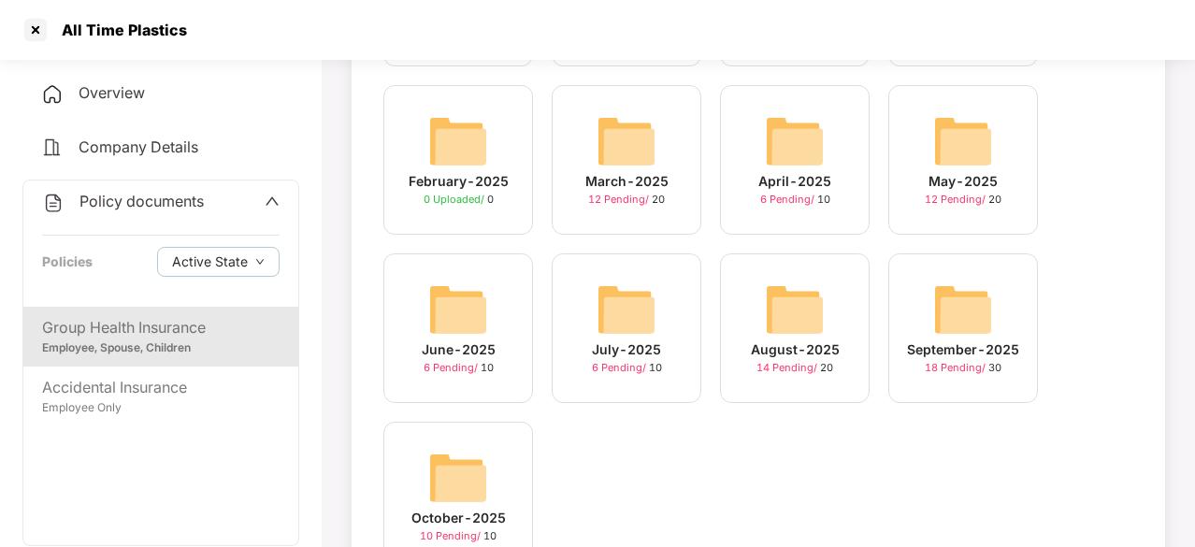
click at [958, 310] on img at bounding box center [963, 310] width 60 height 60
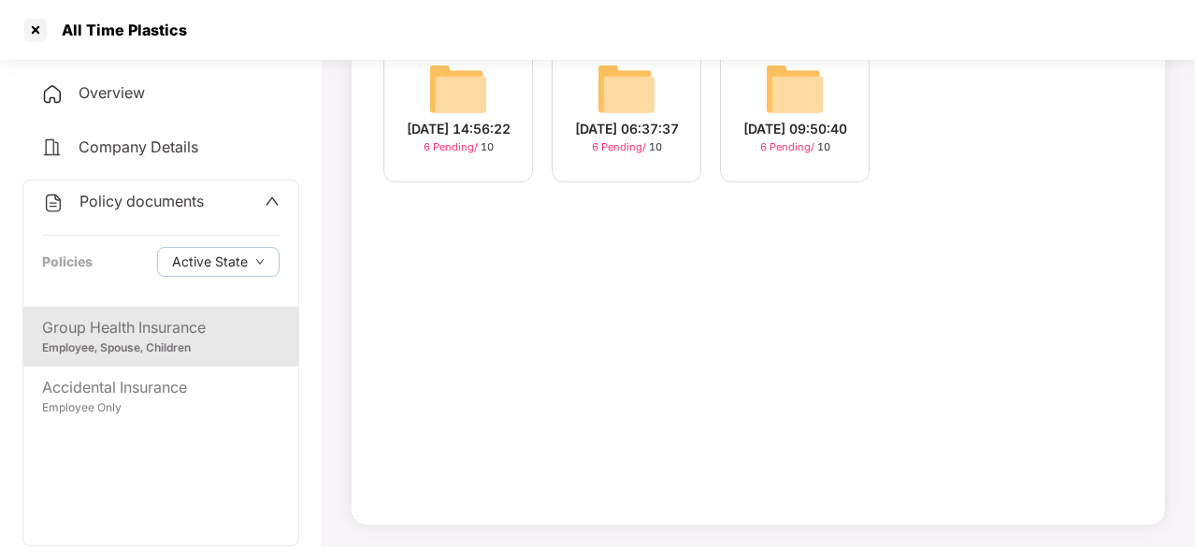
scroll to position [178, 0]
click at [806, 119] on div "[DATE] 09:50:40" at bounding box center [796, 129] width 104 height 21
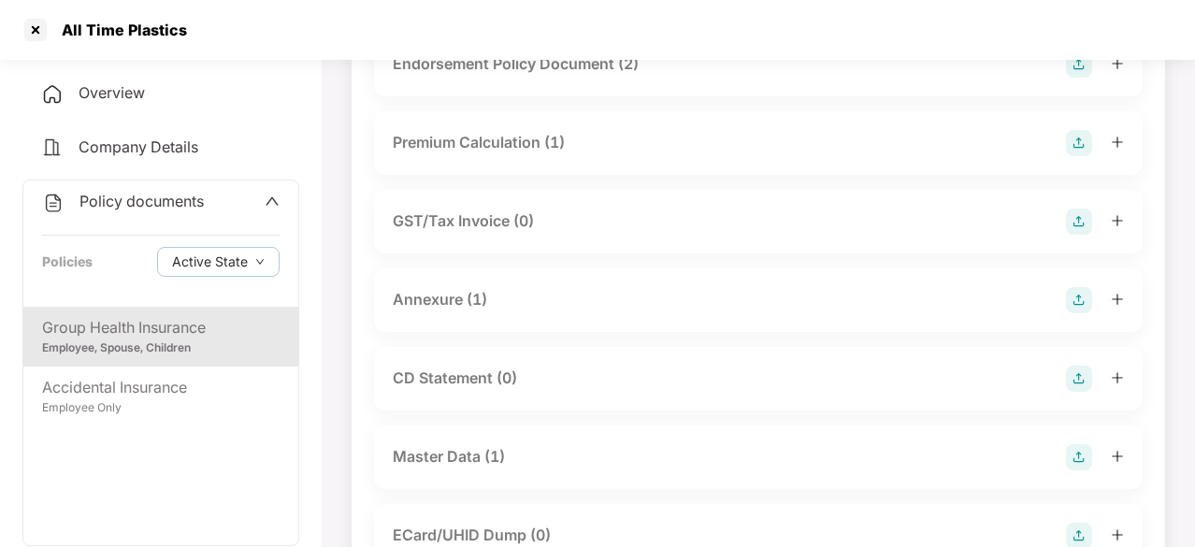
click at [465, 458] on div "Master Data (1)" at bounding box center [449, 456] width 112 height 23
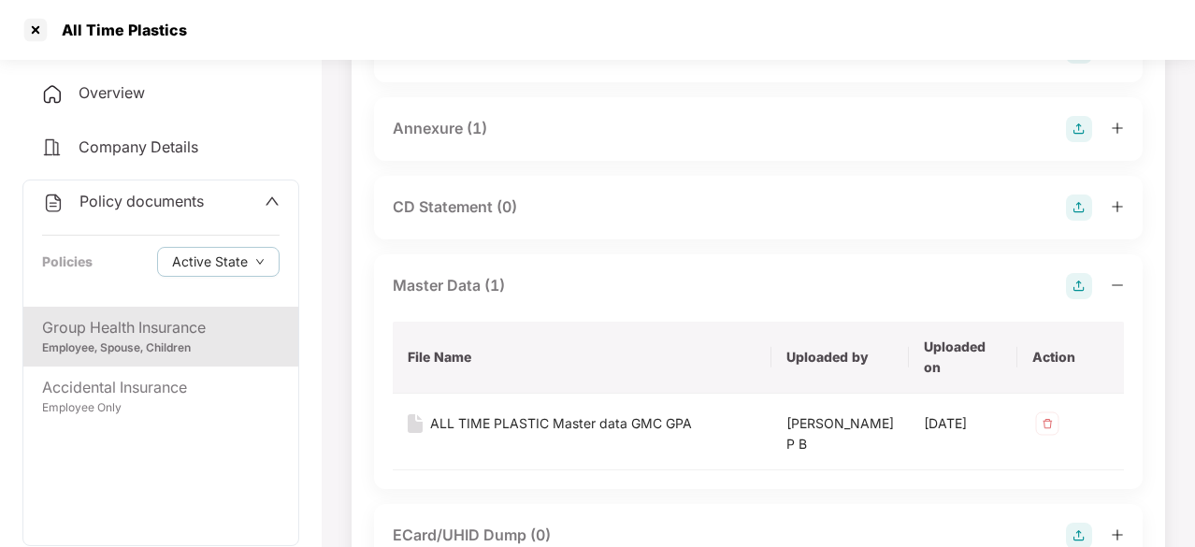
scroll to position [352, 0]
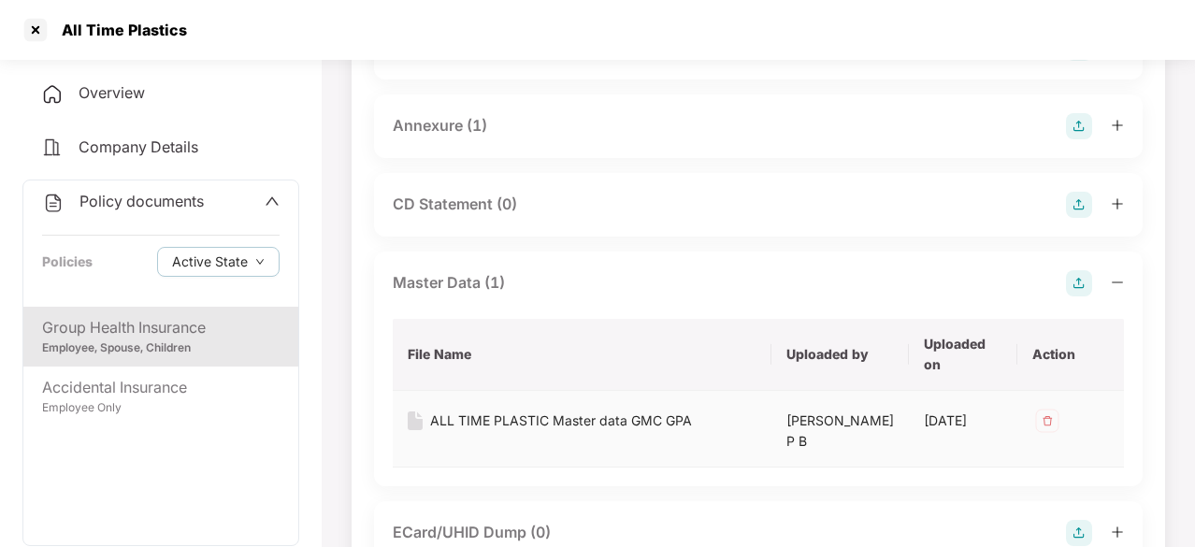
click at [660, 417] on div "ALL TIME PLASTIC Master data GMC GPA" at bounding box center [561, 421] width 262 height 21
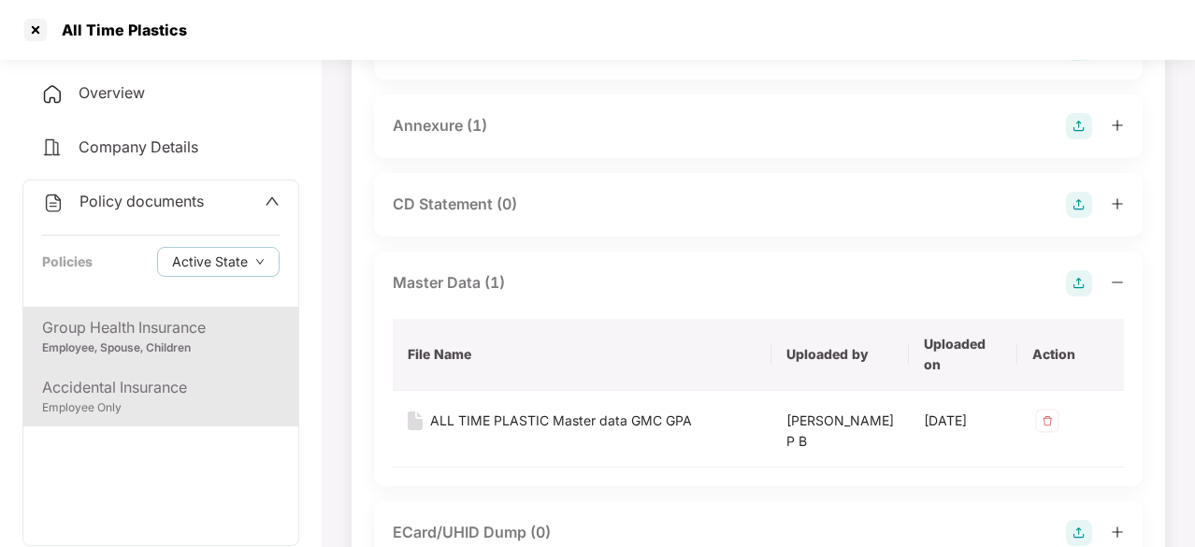
click at [163, 398] on div "Accidental Insurance" at bounding box center [161, 387] width 238 height 23
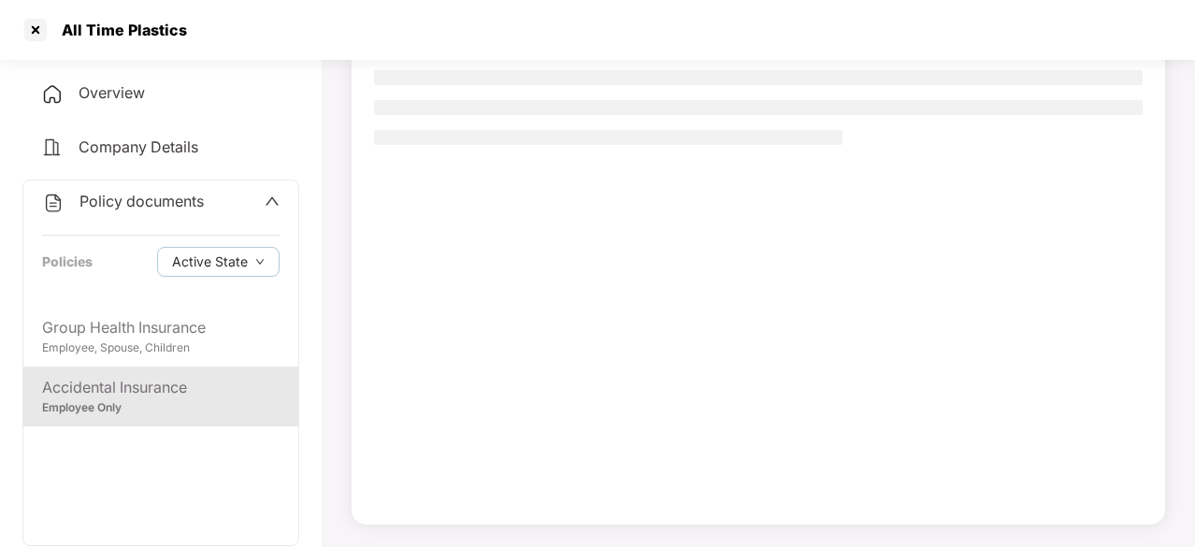
scroll to position [178, 0]
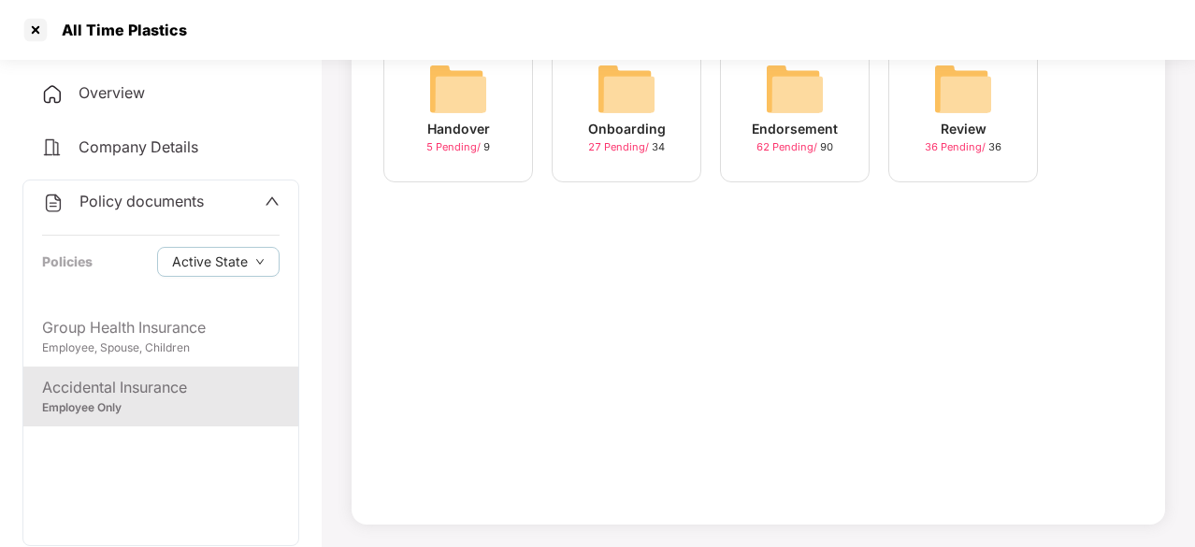
click at [813, 89] on img at bounding box center [795, 89] width 60 height 60
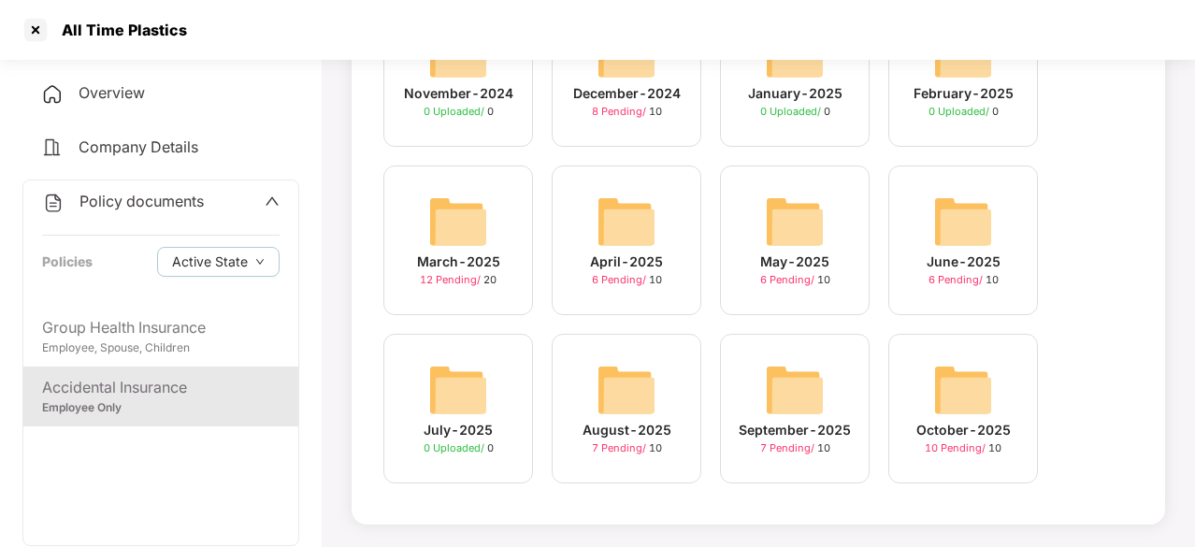
scroll to position [151, 0]
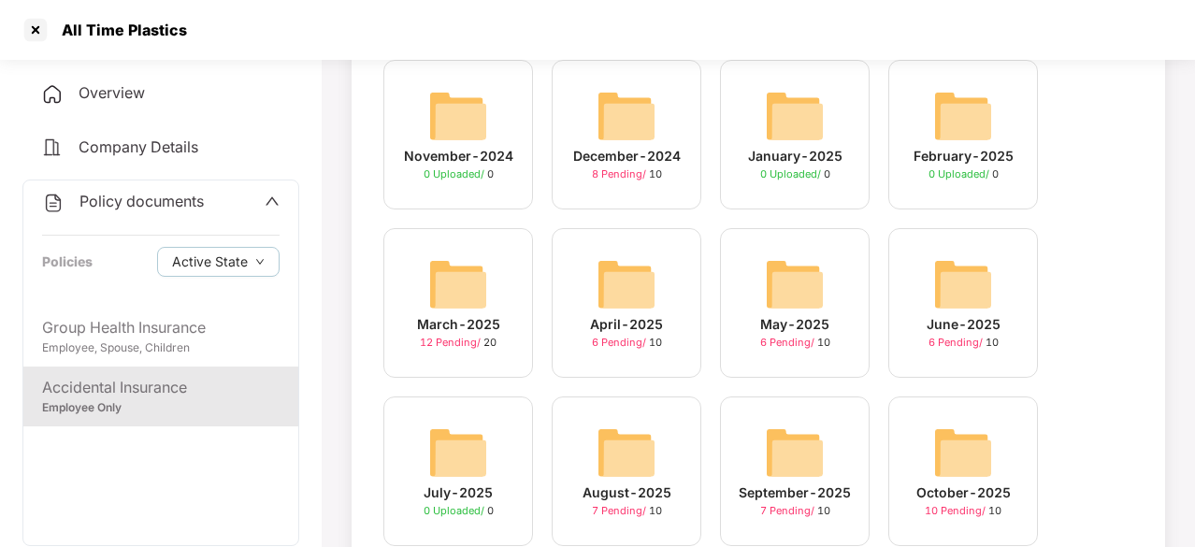
click at [466, 286] on img at bounding box center [458, 284] width 60 height 60
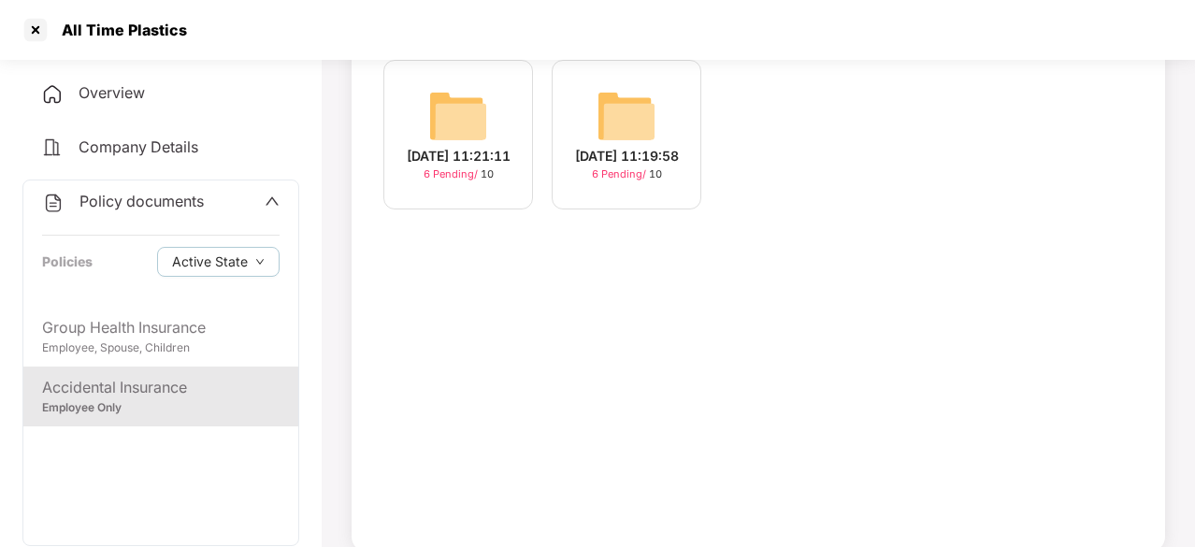
click at [471, 104] on img at bounding box center [458, 116] width 60 height 60
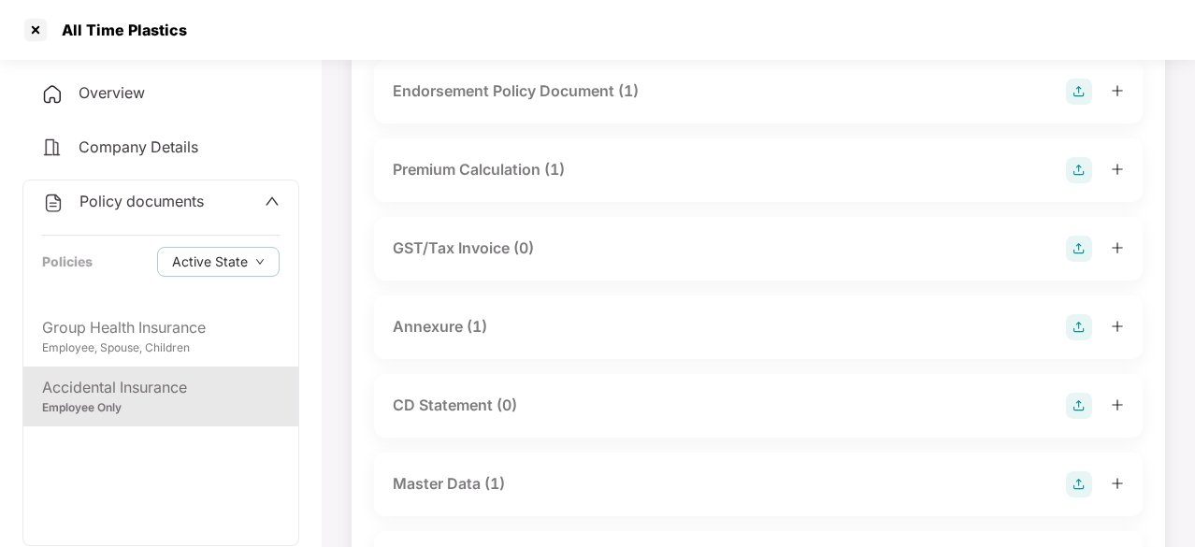
click at [576, 93] on div "Endorsement Policy Document (1)" at bounding box center [516, 91] width 246 height 23
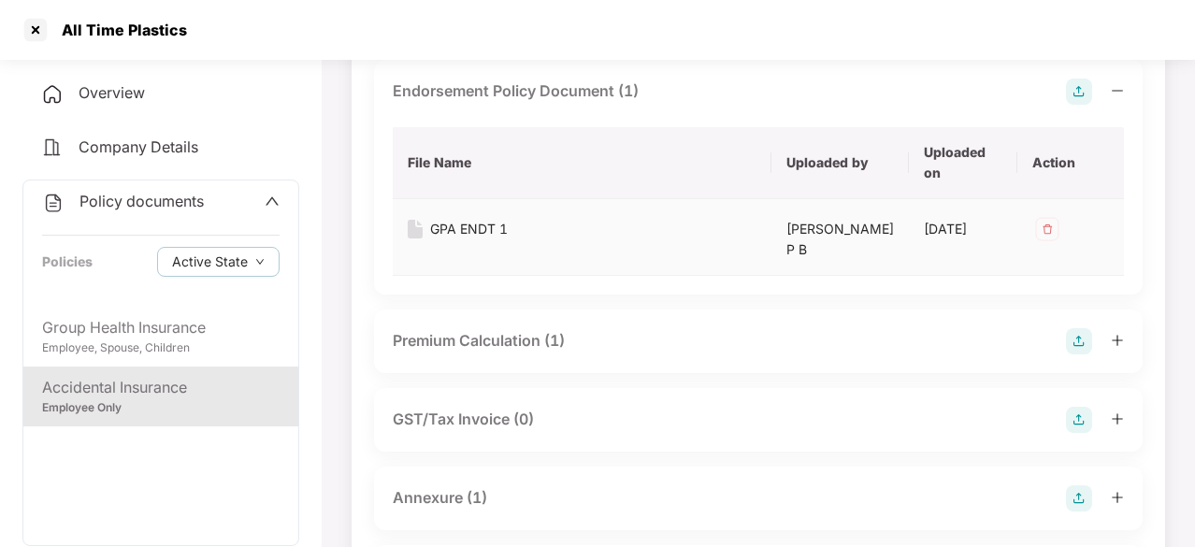
click at [476, 227] on div "GPA ENDT 1" at bounding box center [469, 229] width 78 height 21
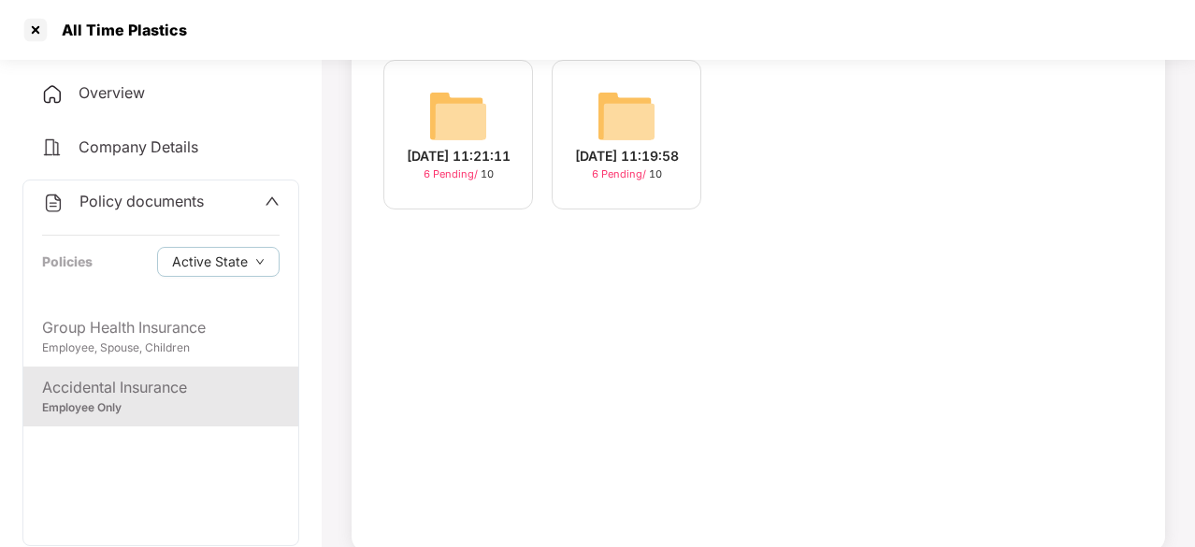
click at [582, 115] on div "[DATE] 11:19:58 6 Pending / 10" at bounding box center [627, 135] width 150 height 150
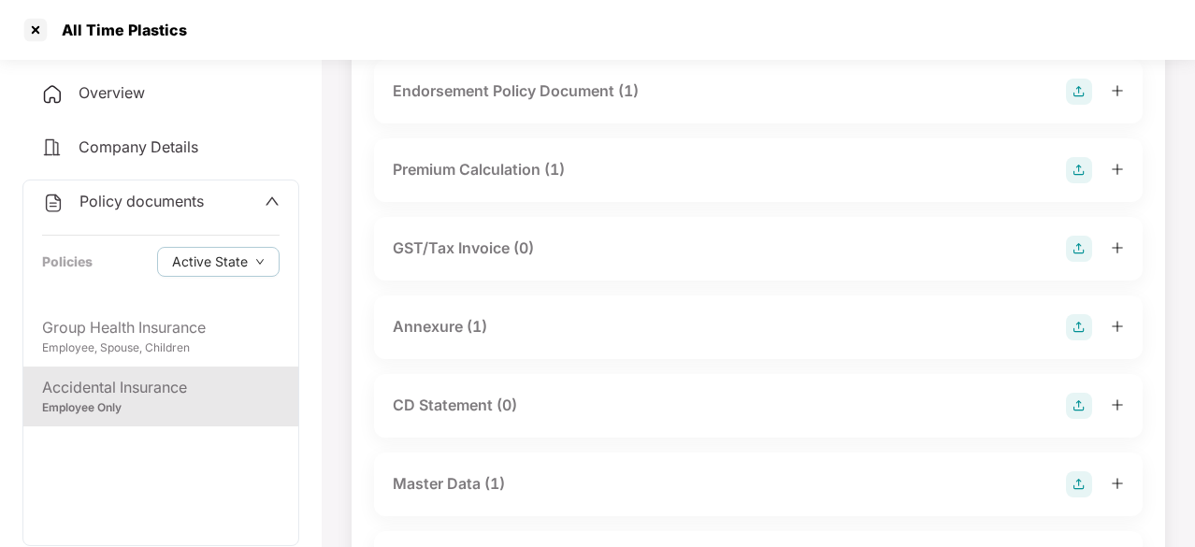
click at [518, 84] on div "Endorsement Policy Document (1)" at bounding box center [516, 91] width 246 height 23
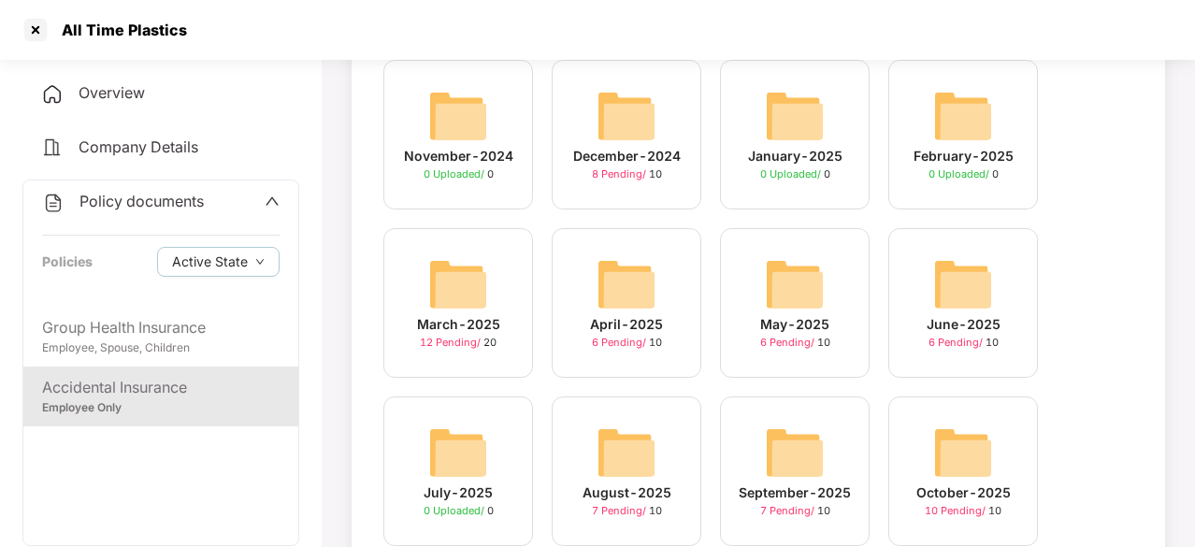
click at [629, 282] on img at bounding box center [627, 284] width 60 height 60
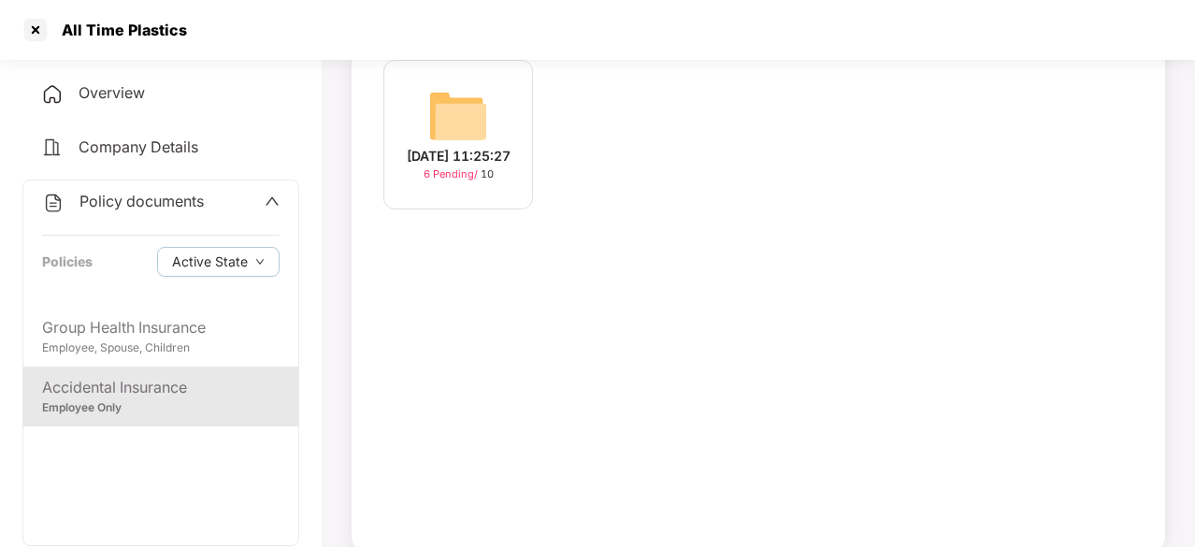
click at [453, 102] on img at bounding box center [458, 116] width 60 height 60
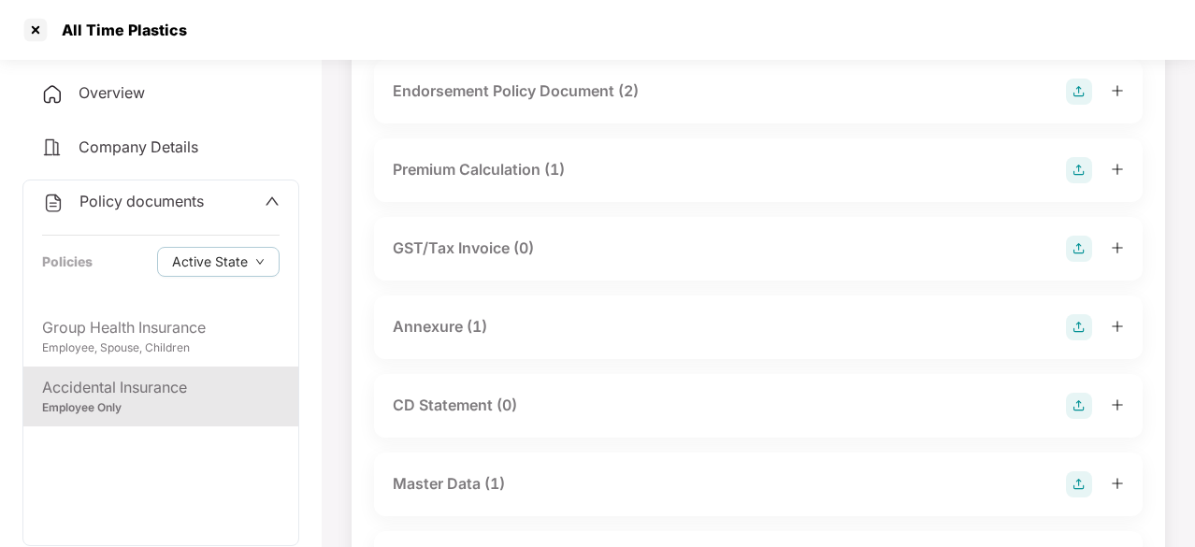
click at [526, 92] on div "Endorsement Policy Document (2)" at bounding box center [516, 91] width 246 height 23
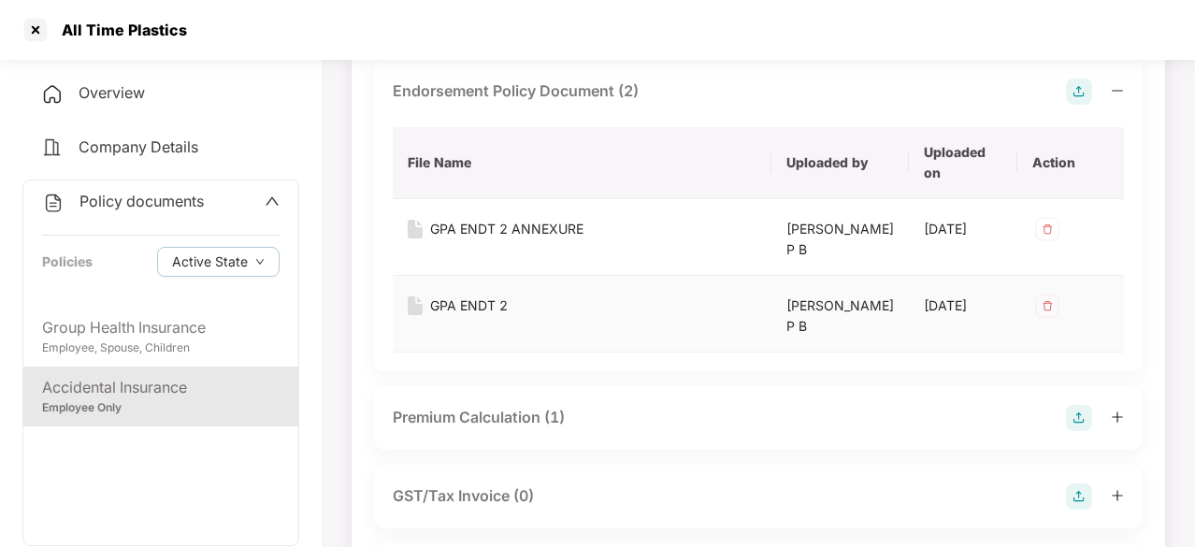
click at [475, 306] on div "GPA ENDT 2" at bounding box center [469, 306] width 78 height 21
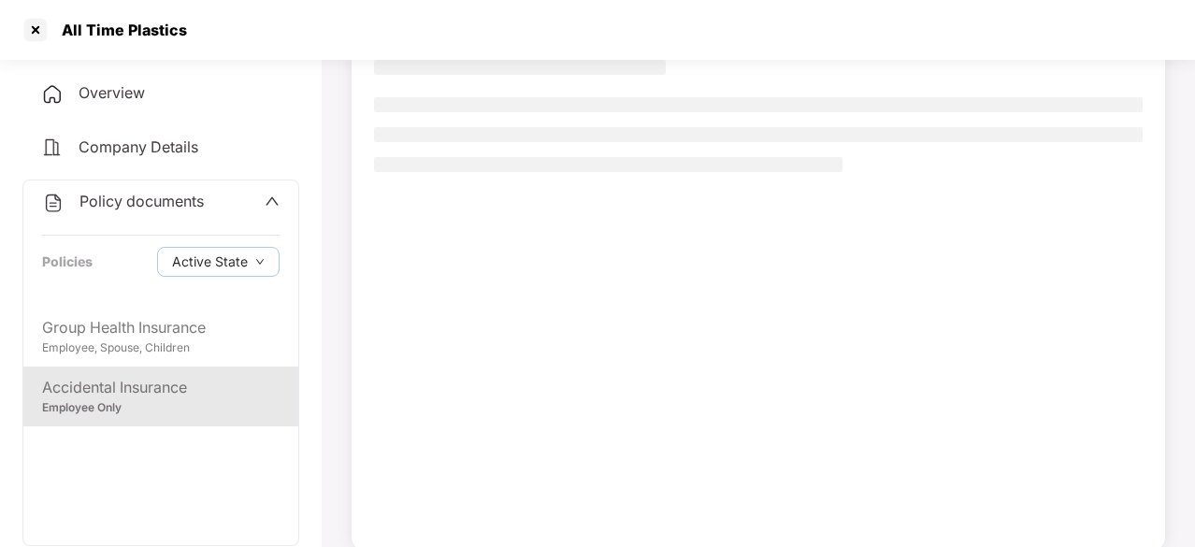
scroll to position [178, 0]
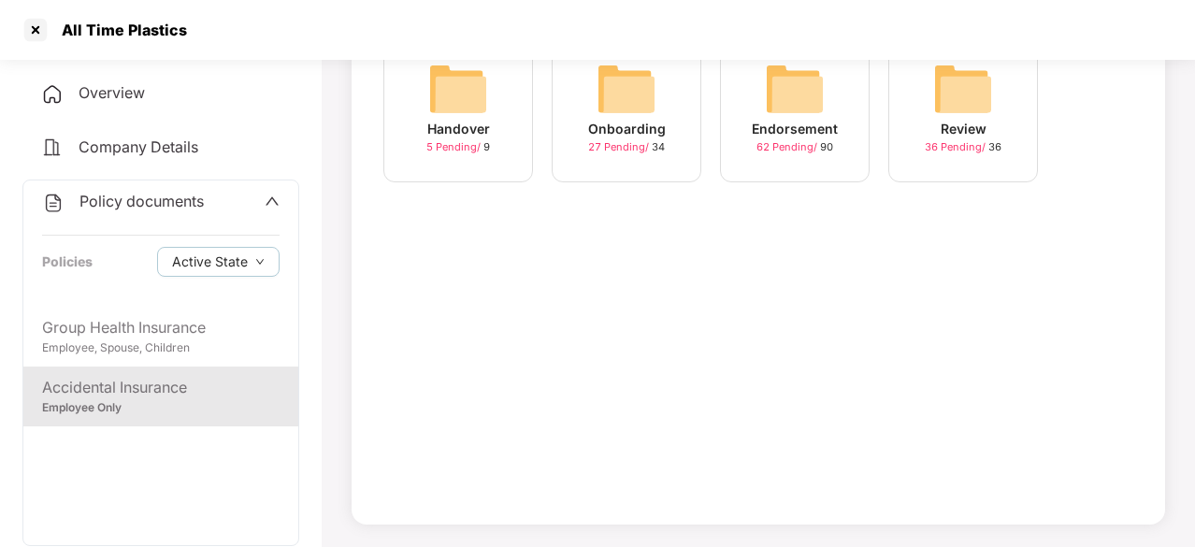
click at [831, 123] on div "Endorsement" at bounding box center [795, 129] width 86 height 21
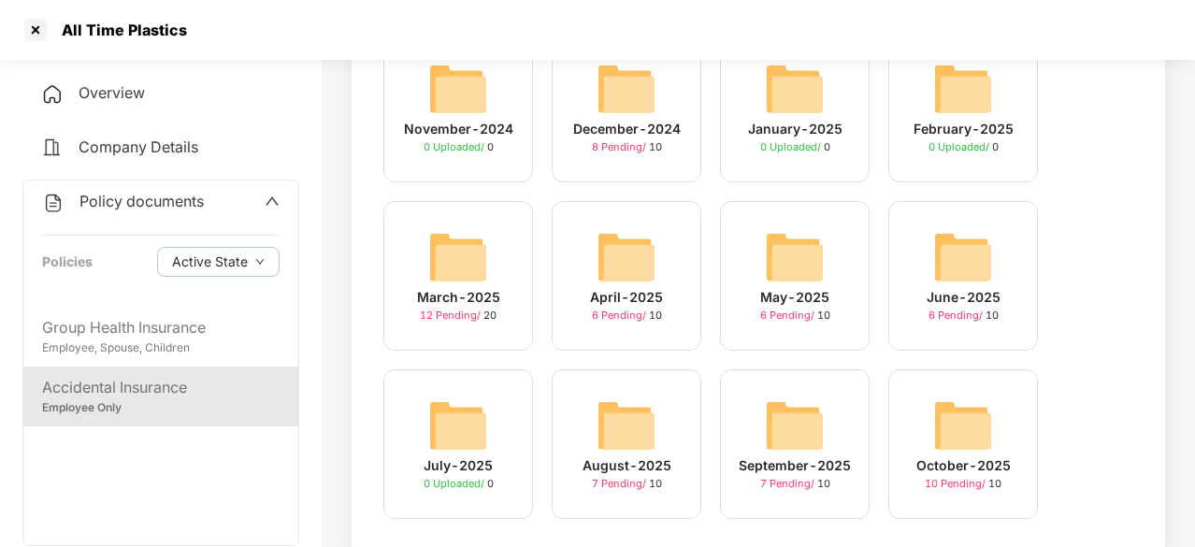
click at [810, 273] on img at bounding box center [795, 257] width 60 height 60
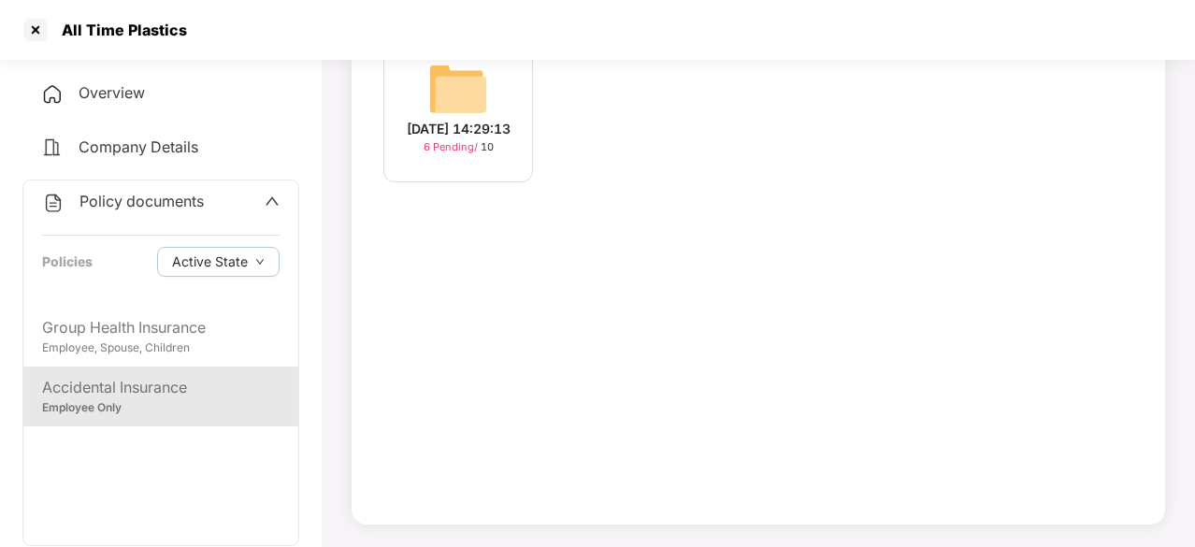
click at [459, 93] on img at bounding box center [458, 89] width 60 height 60
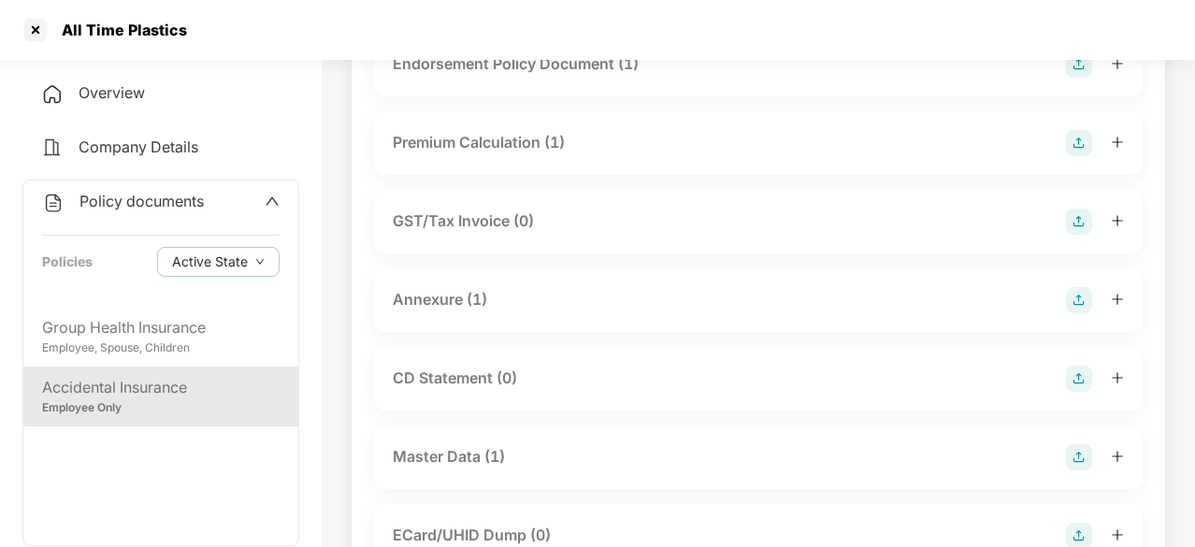
click at [567, 72] on div "Endorsement Policy Document (1)" at bounding box center [516, 63] width 246 height 23
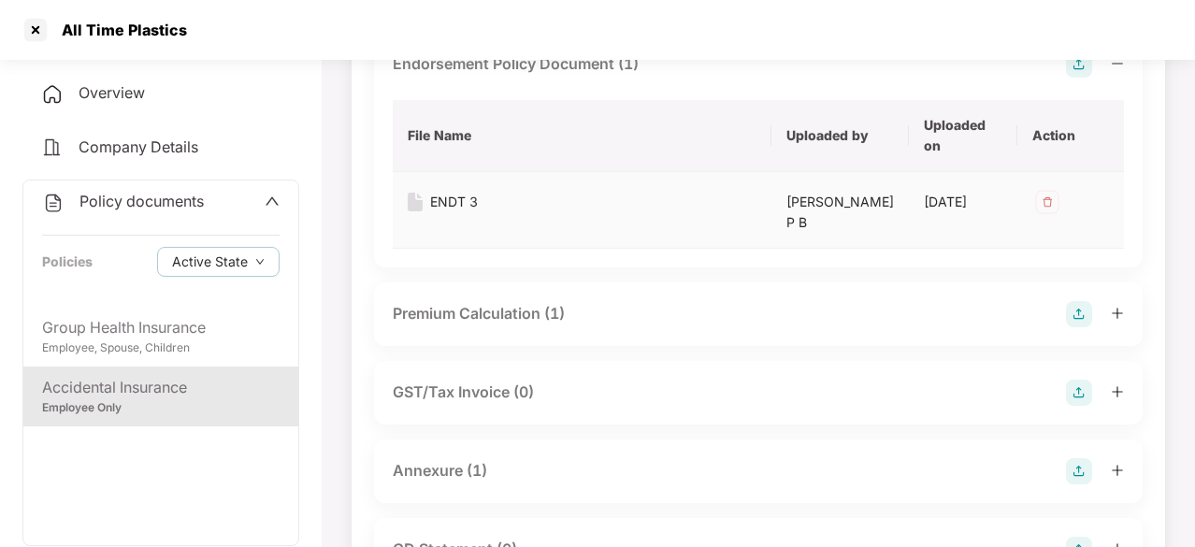
click at [441, 201] on div "ENDT 3" at bounding box center [454, 202] width 48 height 21
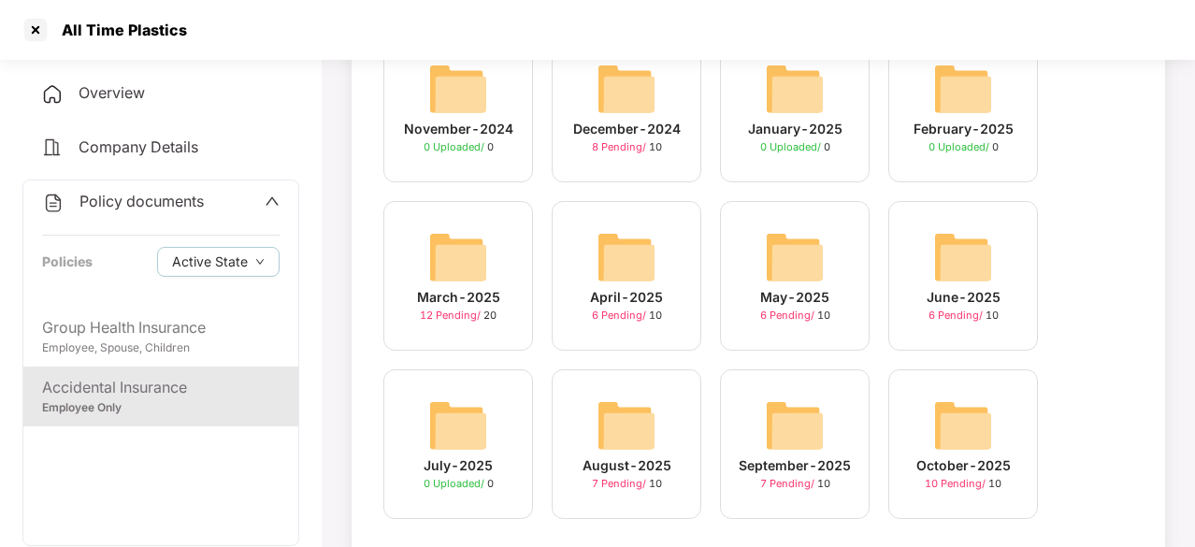
click at [961, 254] on img at bounding box center [963, 257] width 60 height 60
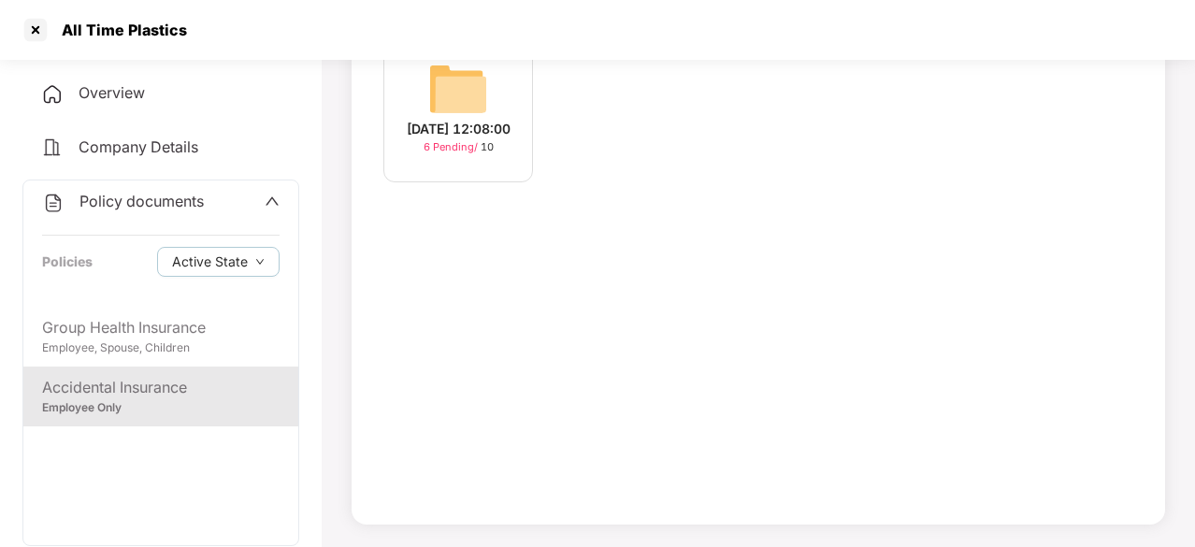
click at [477, 76] on img at bounding box center [458, 89] width 60 height 60
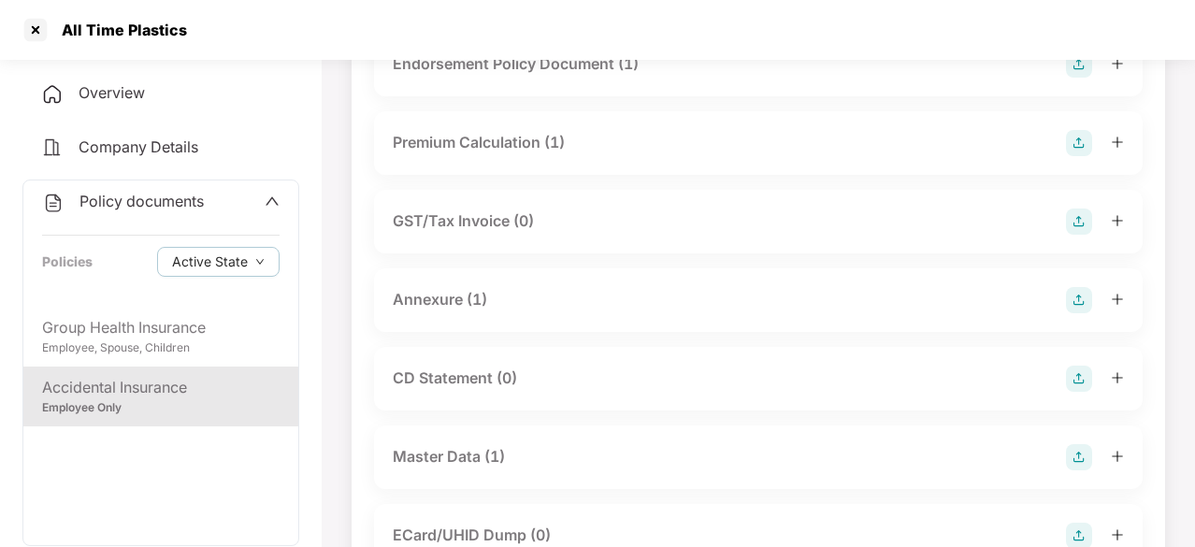
click at [546, 65] on div "Endorsement Policy Document (1)" at bounding box center [516, 63] width 246 height 23
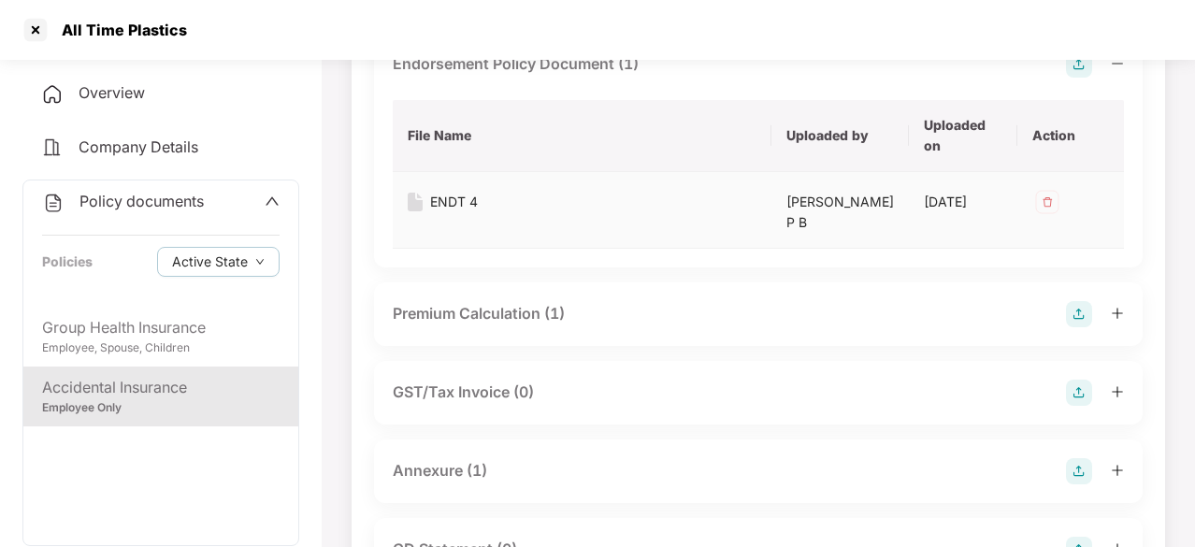
click at [447, 201] on div "ENDT 4" at bounding box center [454, 202] width 48 height 21
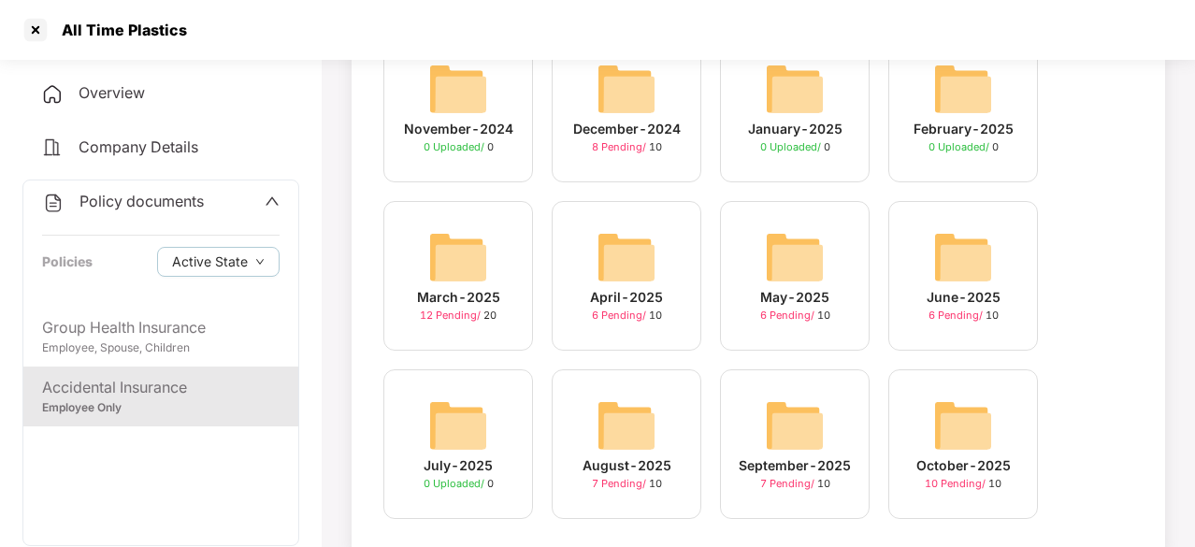
click at [618, 411] on img at bounding box center [627, 426] width 60 height 60
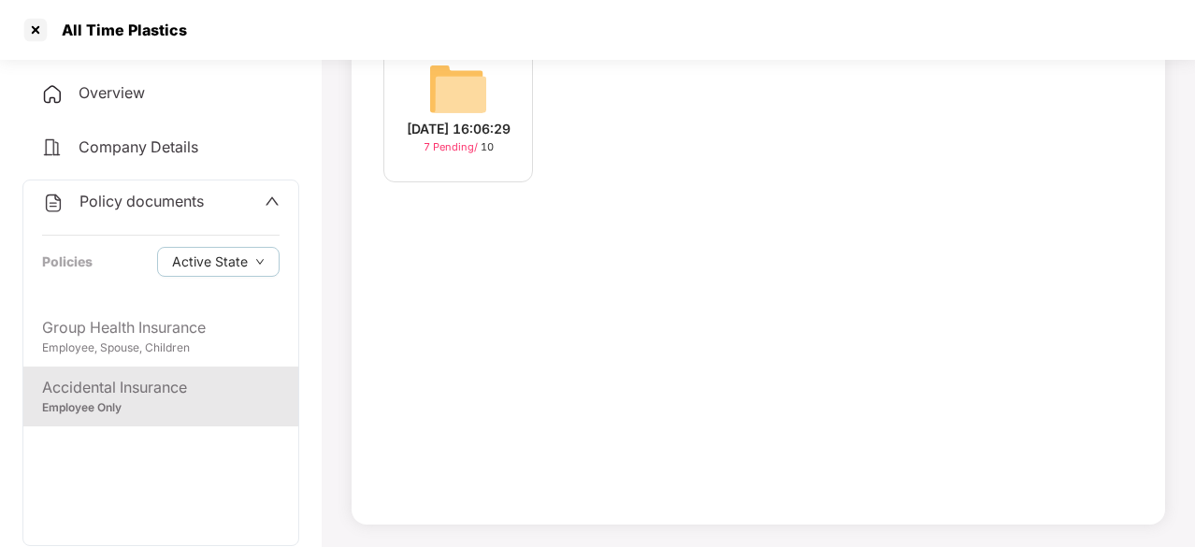
click at [470, 76] on img at bounding box center [458, 89] width 60 height 60
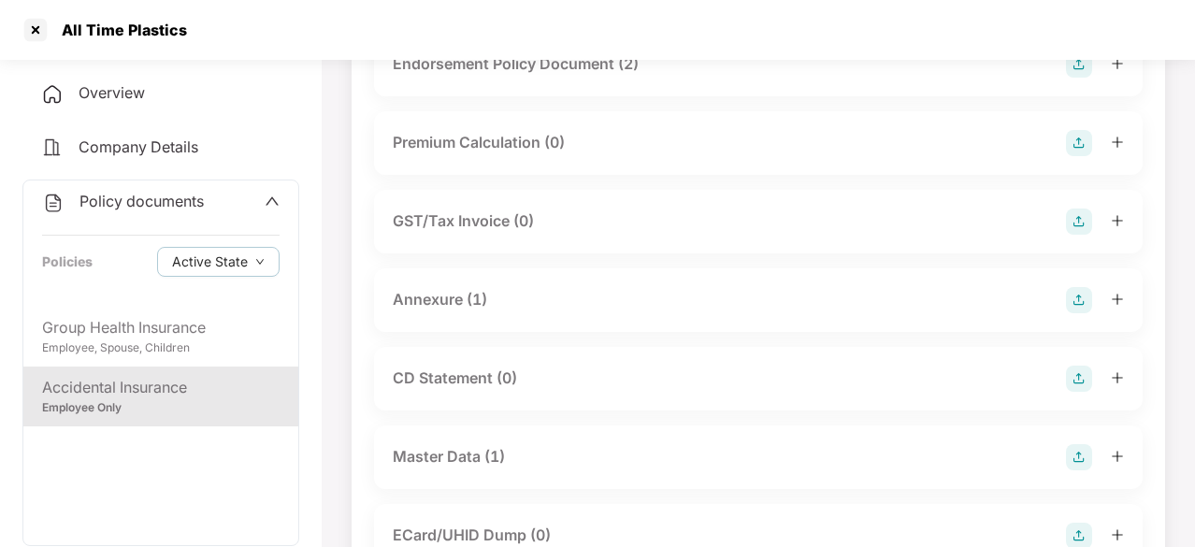
click at [524, 68] on div "Endorsement Policy Document (2)" at bounding box center [516, 63] width 246 height 23
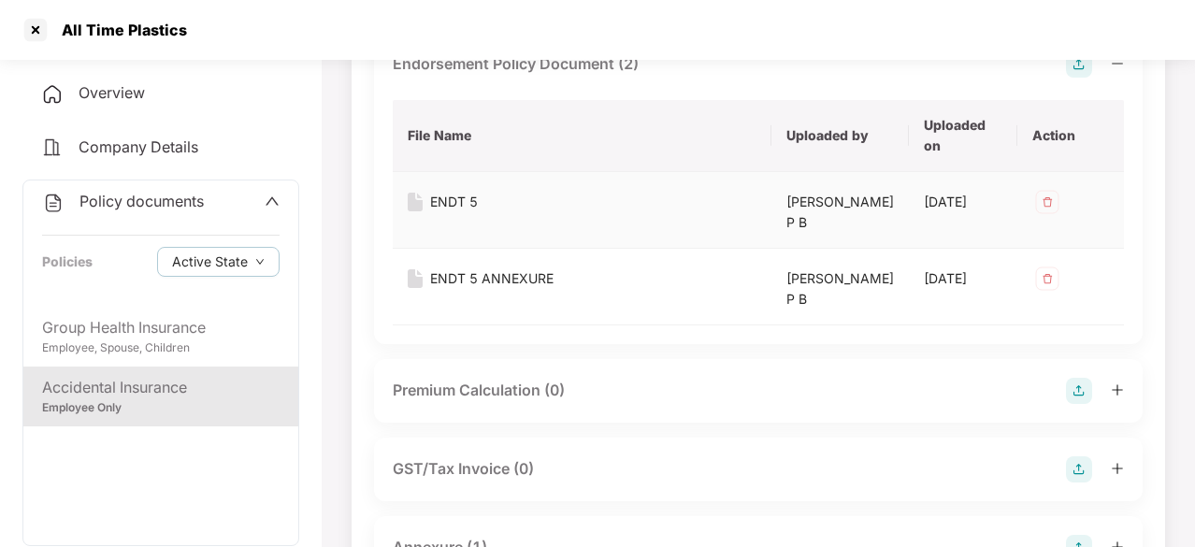
click at [443, 199] on div "ENDT 5" at bounding box center [454, 202] width 48 height 21
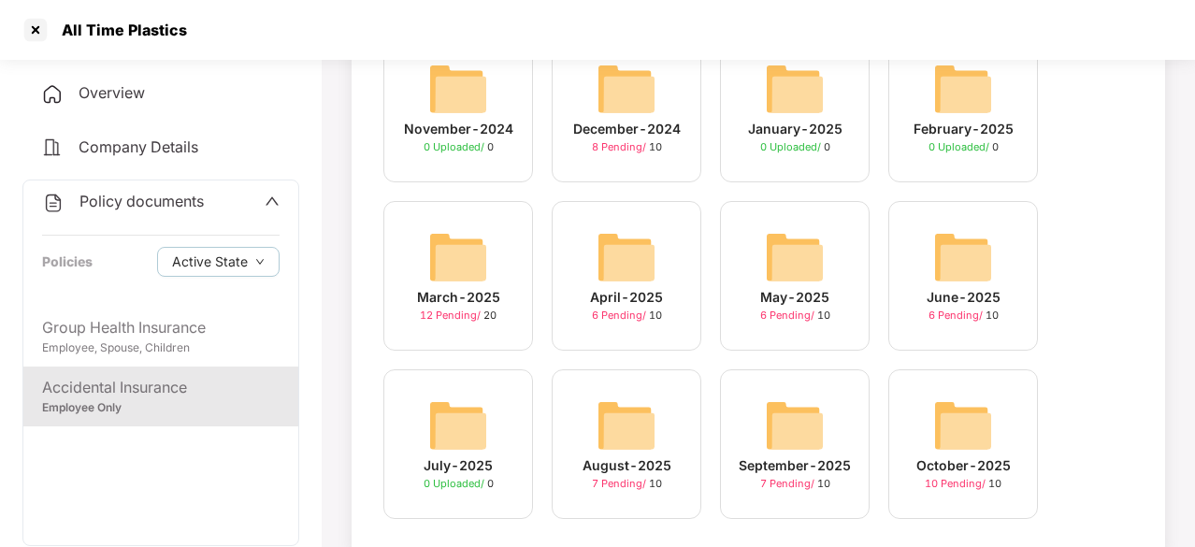
click at [814, 424] on img at bounding box center [795, 426] width 60 height 60
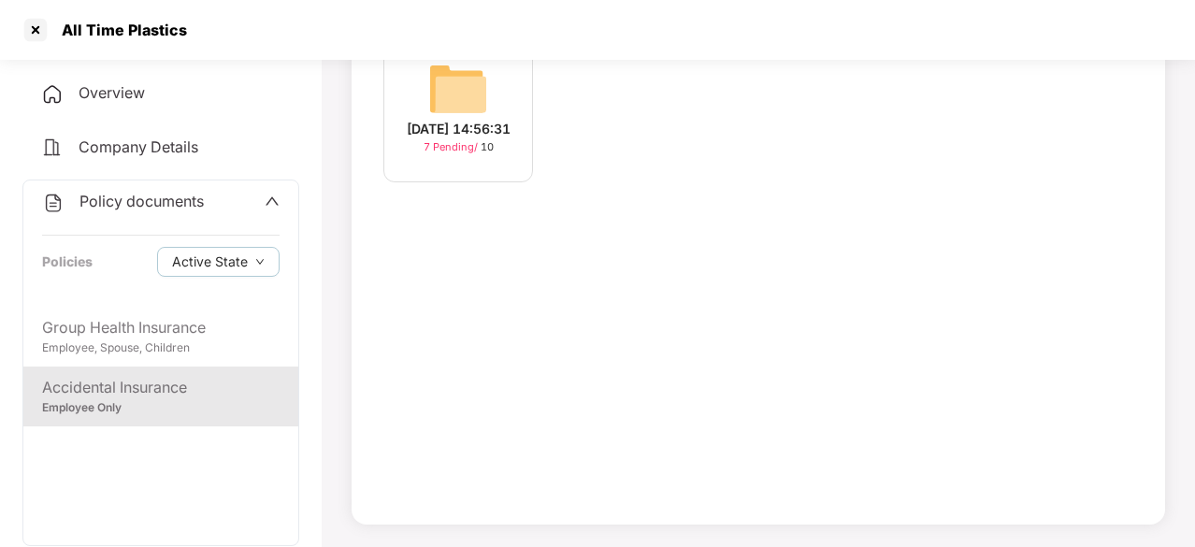
click at [446, 88] on img at bounding box center [458, 89] width 60 height 60
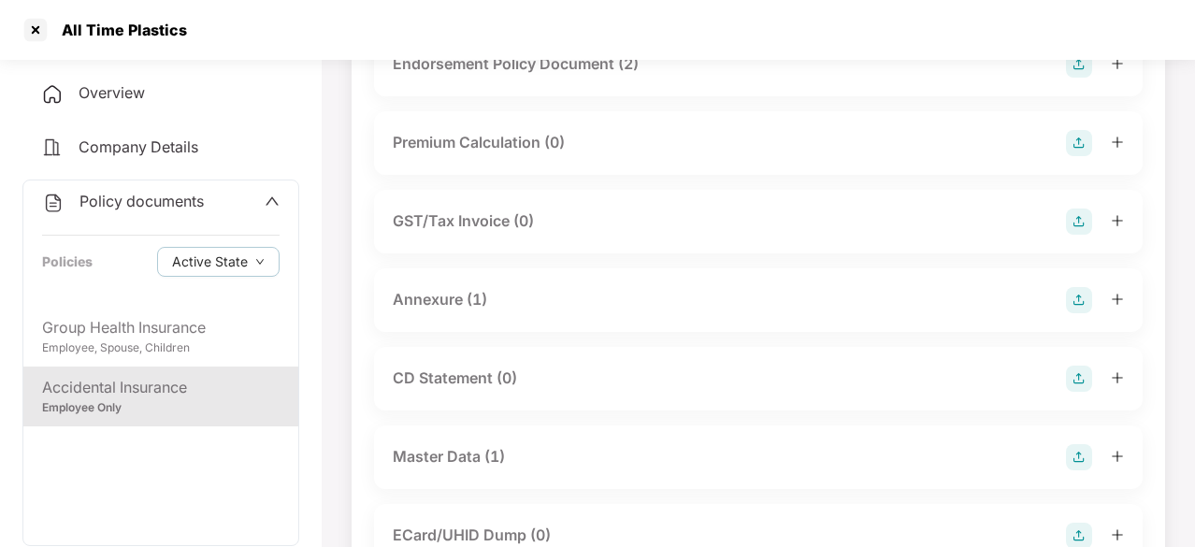
click at [586, 68] on div "Endorsement Policy Document (2)" at bounding box center [516, 63] width 246 height 23
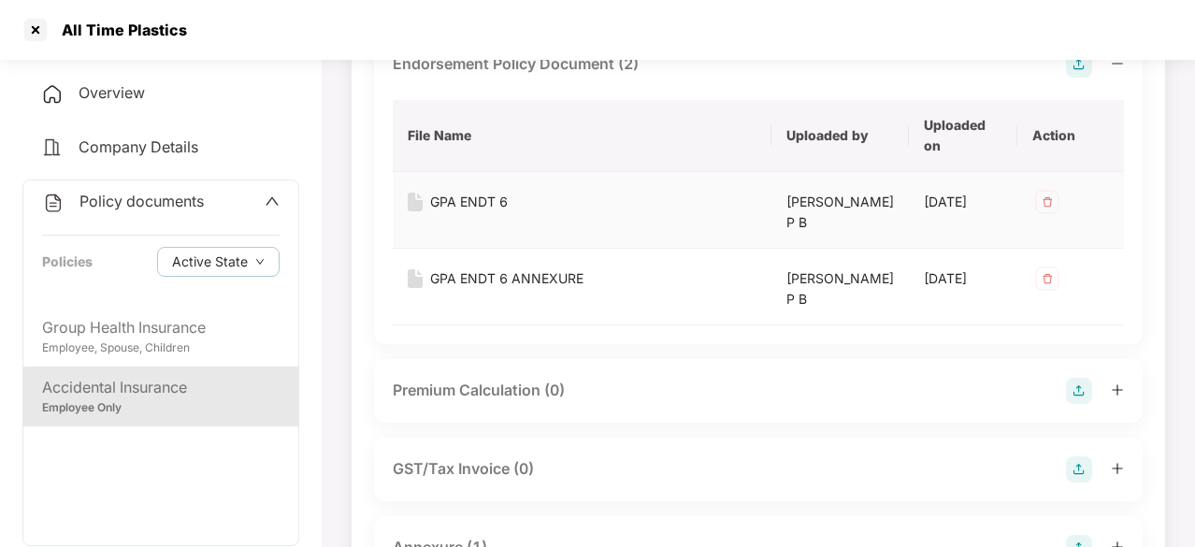
click at [457, 208] on div "GPA ENDT 6" at bounding box center [469, 202] width 78 height 21
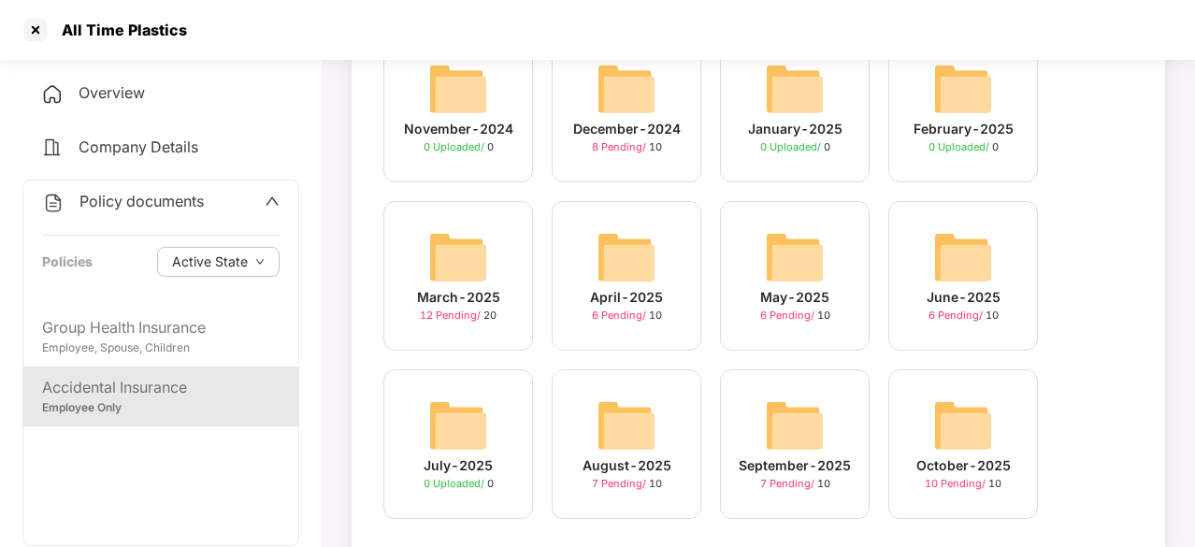
click at [954, 418] on img at bounding box center [963, 426] width 60 height 60
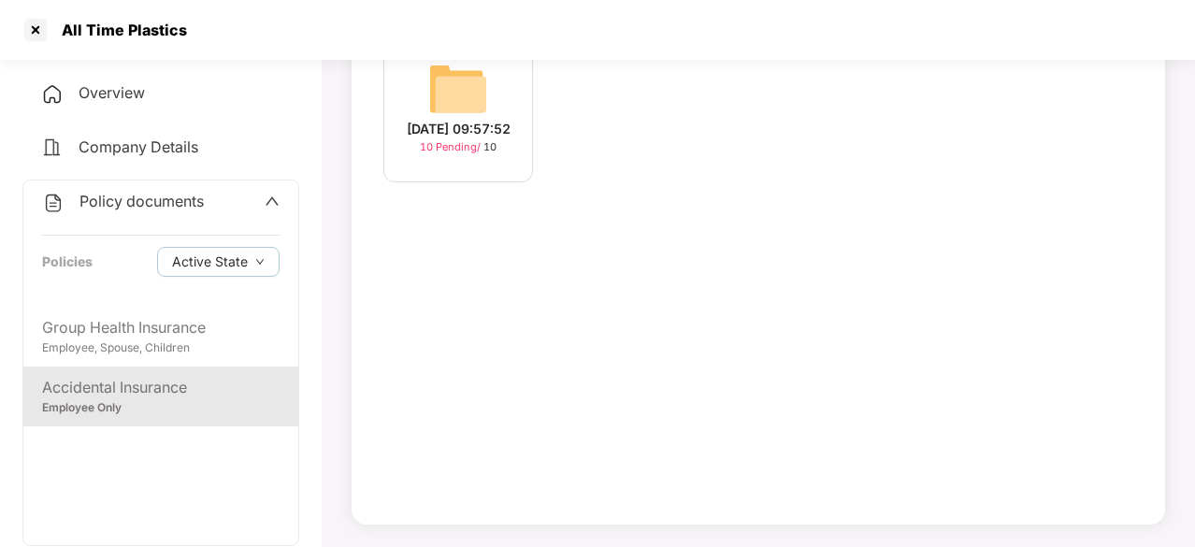
click at [461, 89] on img at bounding box center [458, 89] width 60 height 60
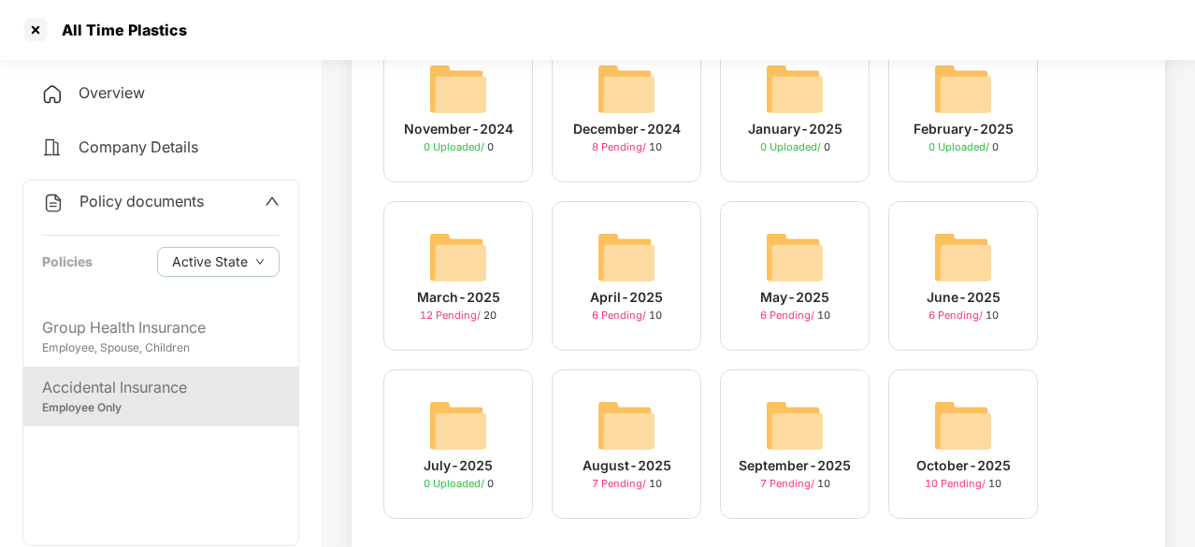
click at [783, 404] on img at bounding box center [795, 426] width 60 height 60
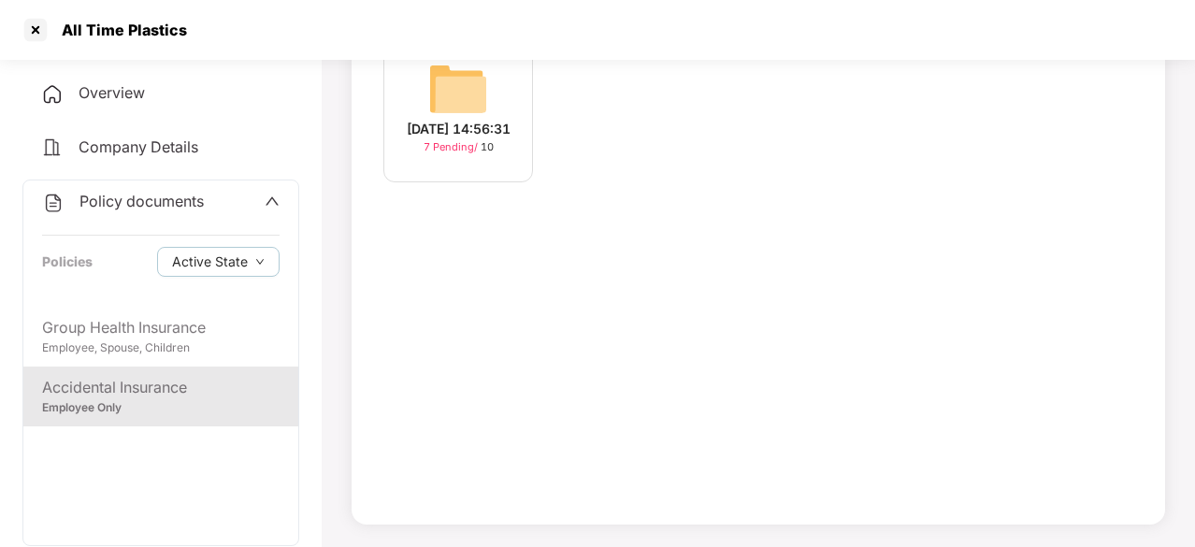
click at [452, 85] on img at bounding box center [458, 89] width 60 height 60
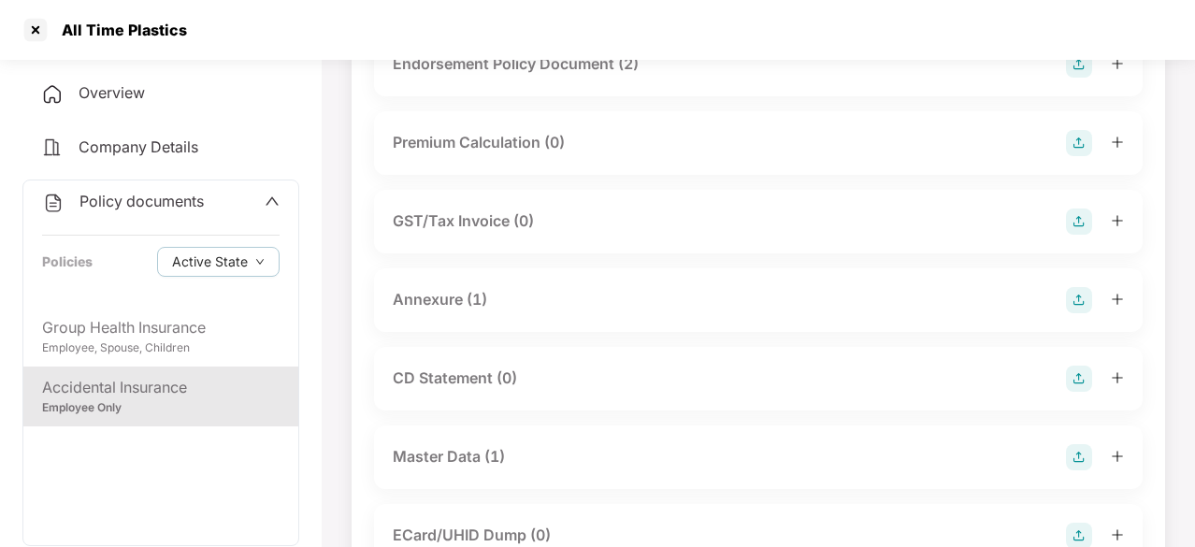
click at [564, 65] on div "Endorsement Policy Document (2)" at bounding box center [516, 63] width 246 height 23
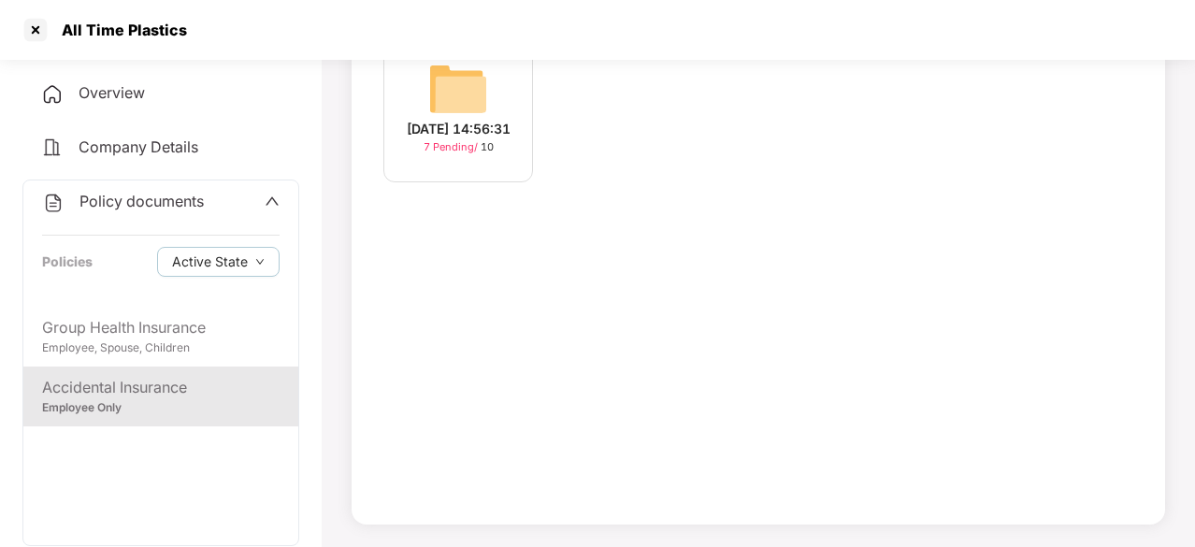
click at [491, 106] on div "[DATE] 14:56:31 7 Pending / 10" at bounding box center [458, 108] width 150 height 150
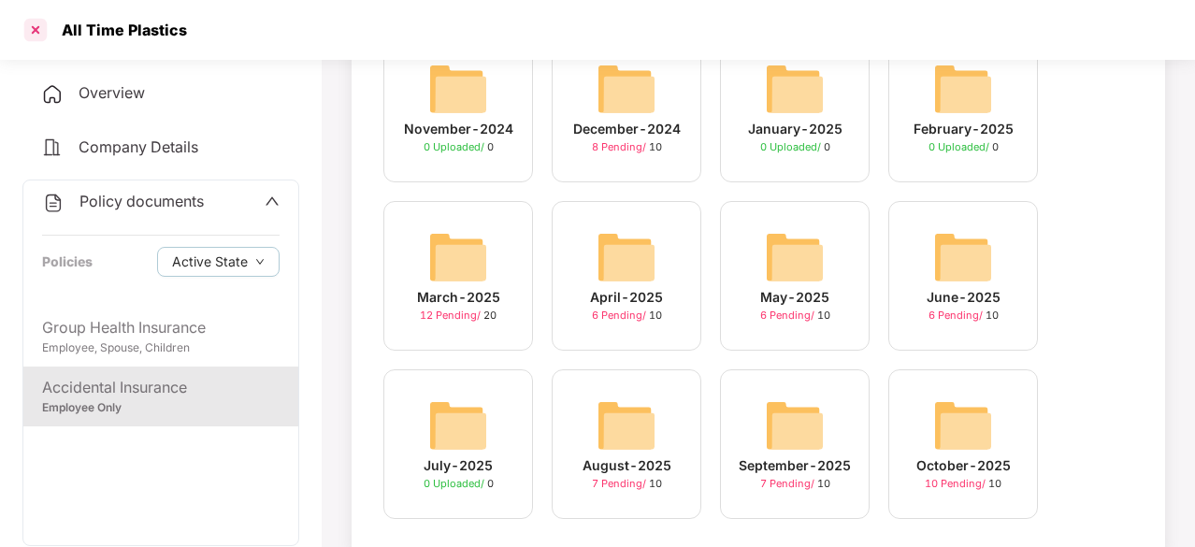
click at [31, 33] on div at bounding box center [36, 30] width 30 height 30
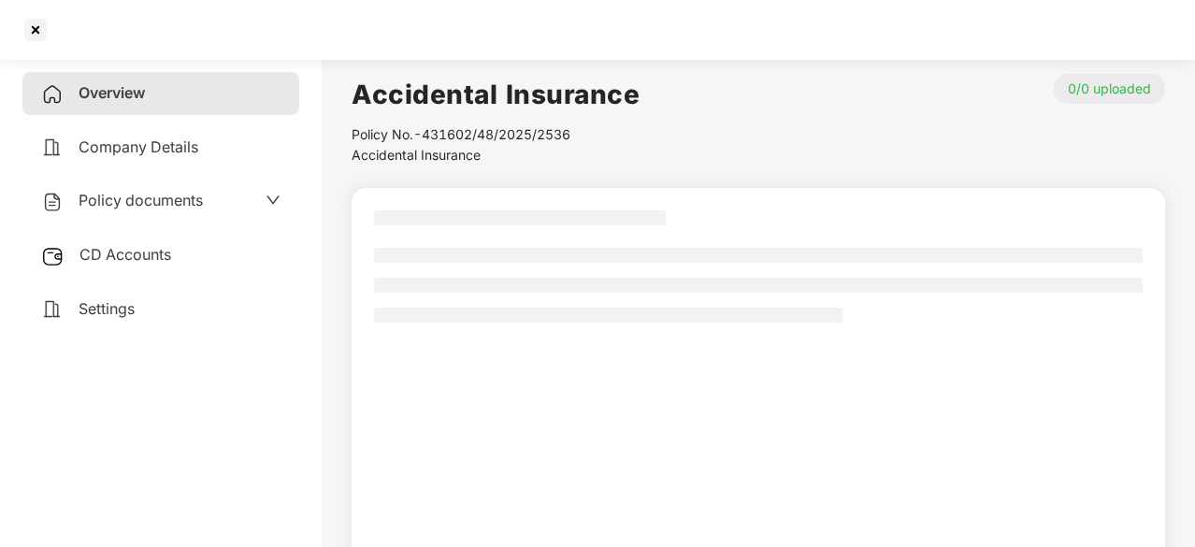
scroll to position [178, 0]
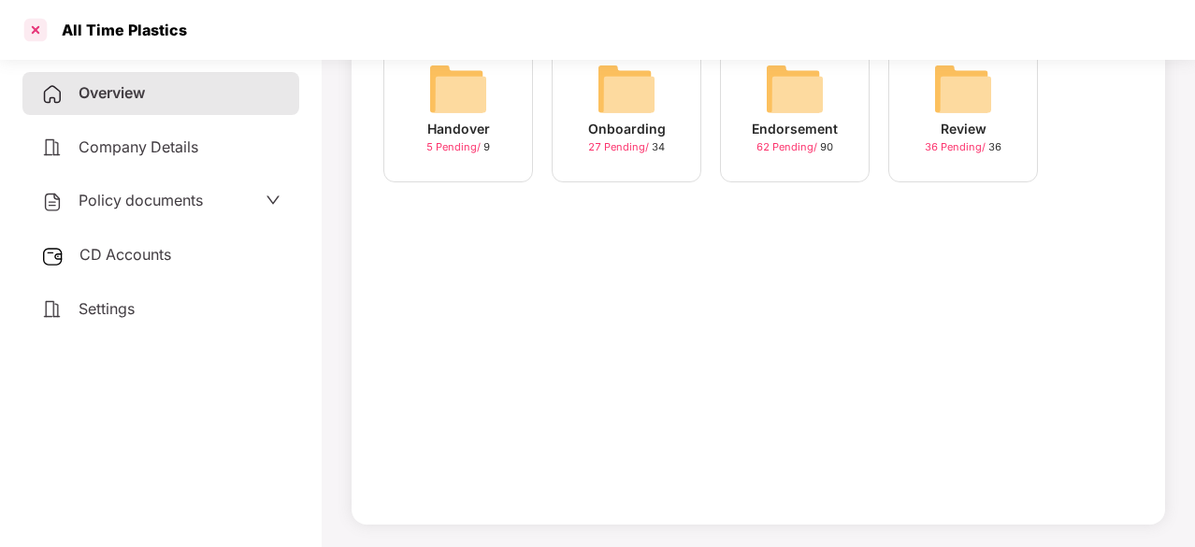
click at [29, 22] on div at bounding box center [36, 30] width 30 height 30
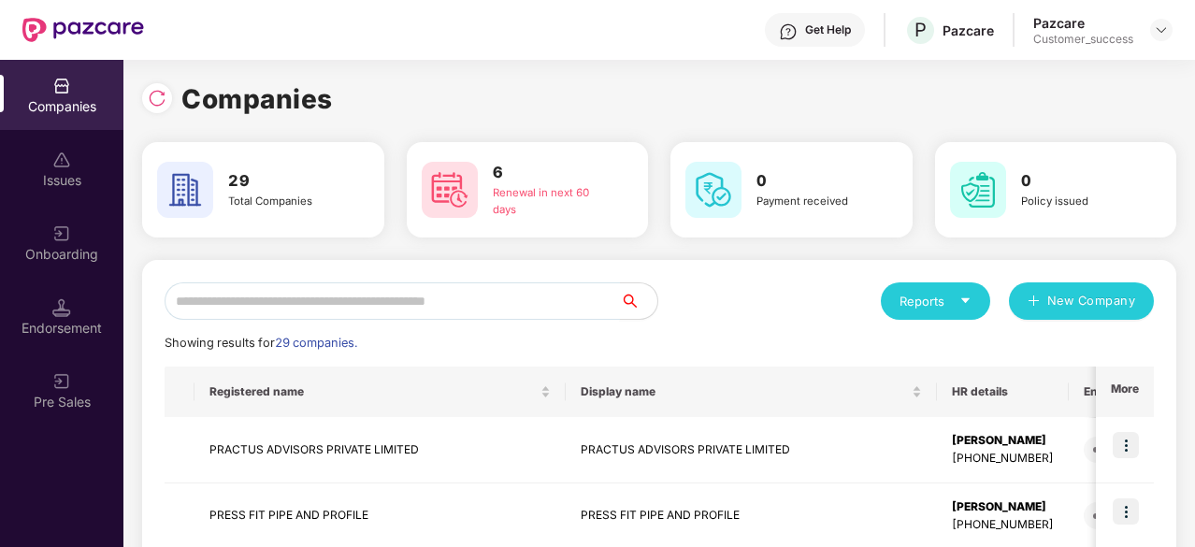
click at [449, 311] on input "text" at bounding box center [393, 300] width 456 height 37
type input "**"
click at [1159, 27] on img at bounding box center [1161, 29] width 15 height 15
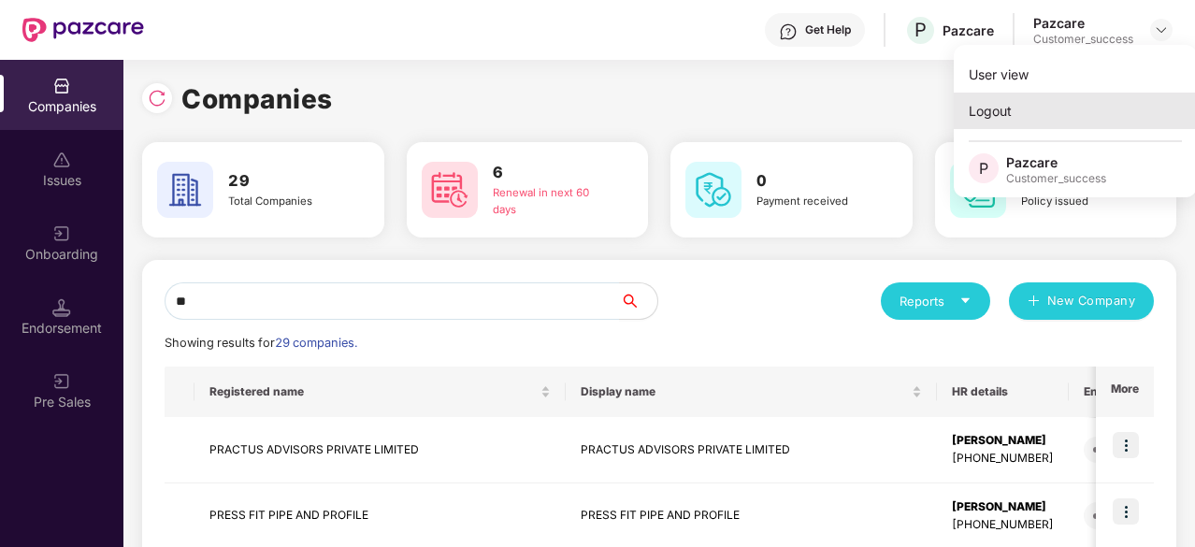
click at [1045, 111] on div "Logout" at bounding box center [1075, 111] width 243 height 36
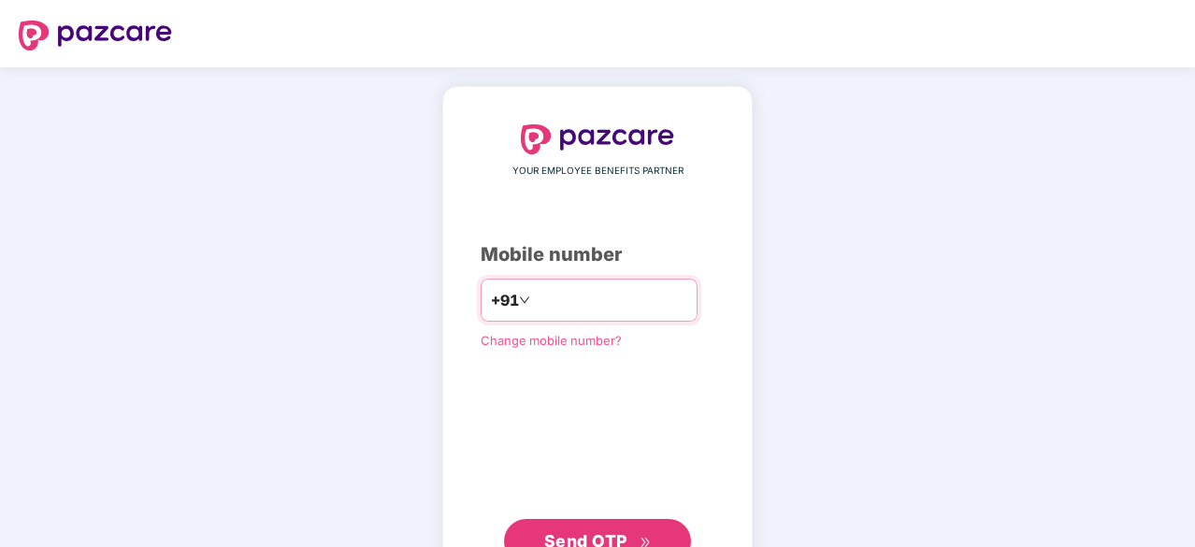
click at [615, 295] on input "number" at bounding box center [610, 300] width 153 height 30
type input "**********"
click at [634, 527] on button "Send OTP" at bounding box center [597, 541] width 187 height 45
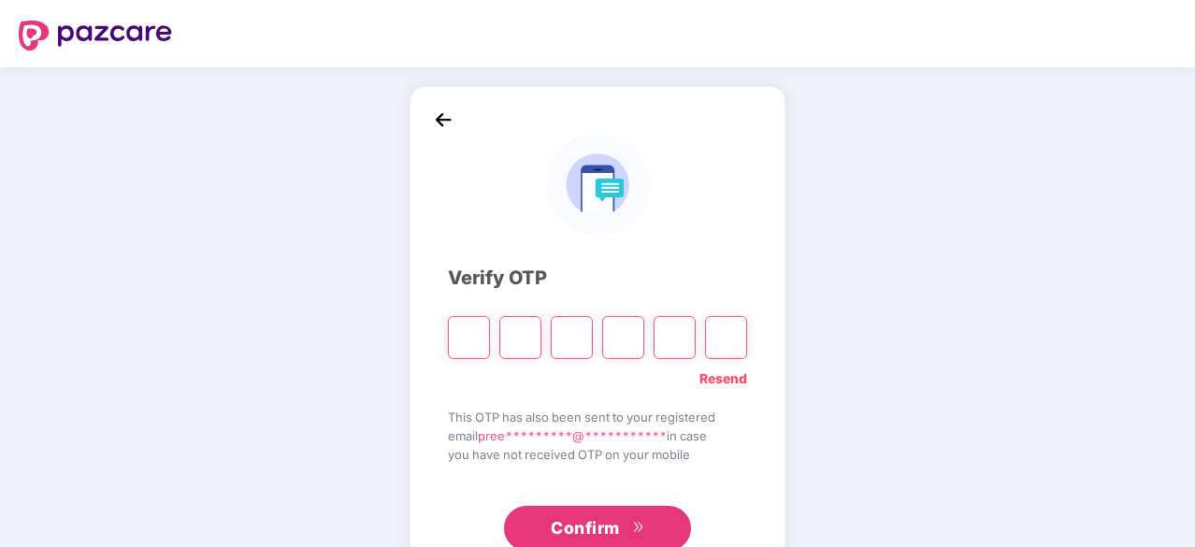
type input "*"
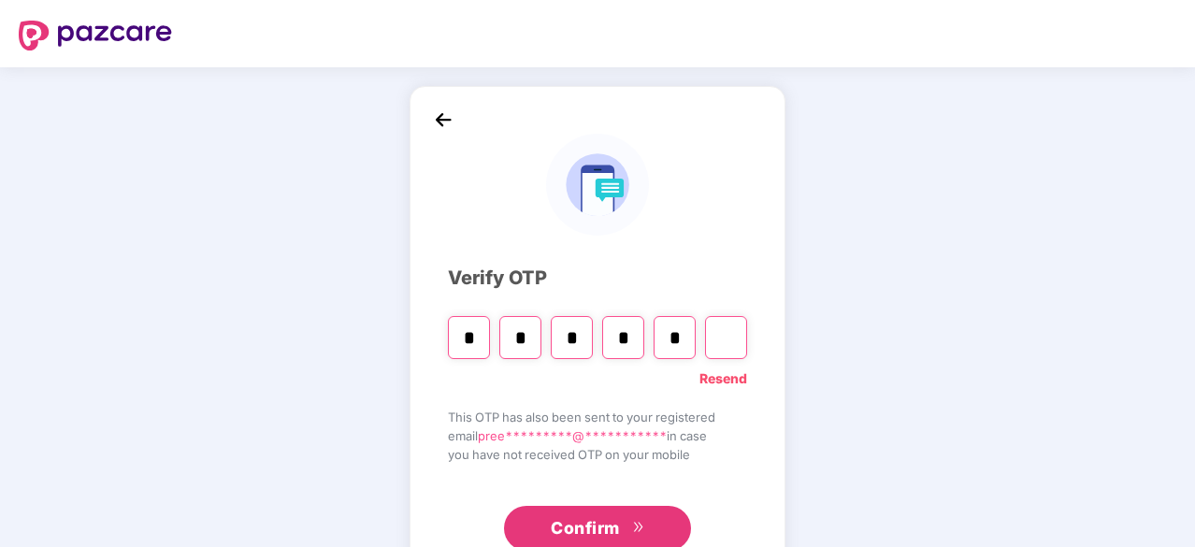
type input "*"
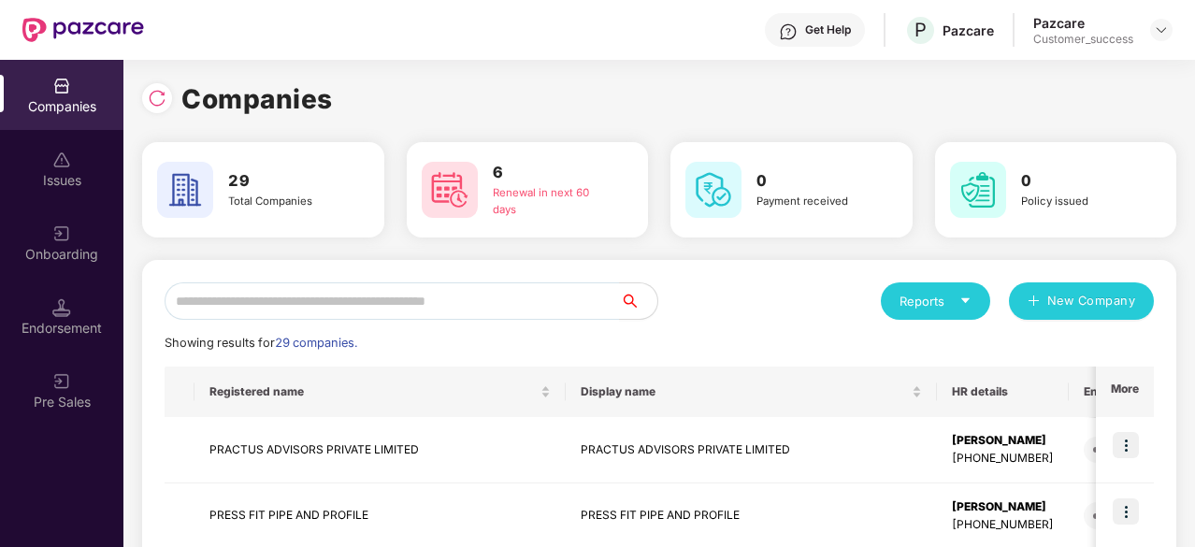
click at [823, 32] on div "Get Help" at bounding box center [828, 29] width 46 height 15
click at [337, 456] on td "PRACTUS ADVISORS PRIVATE LIMITED" at bounding box center [380, 450] width 371 height 66
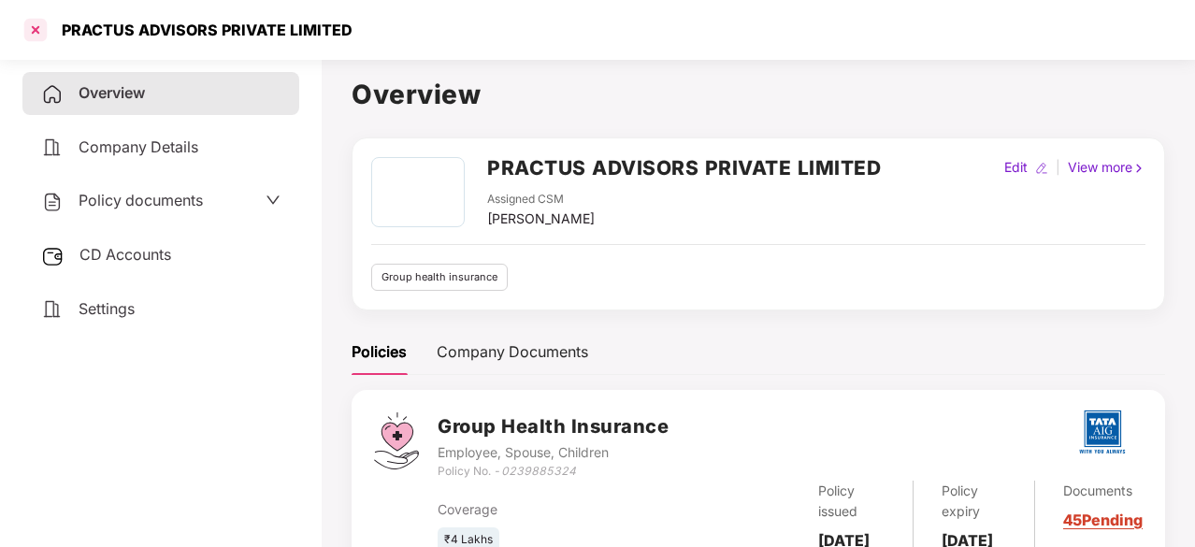
click at [41, 32] on div at bounding box center [36, 30] width 30 height 30
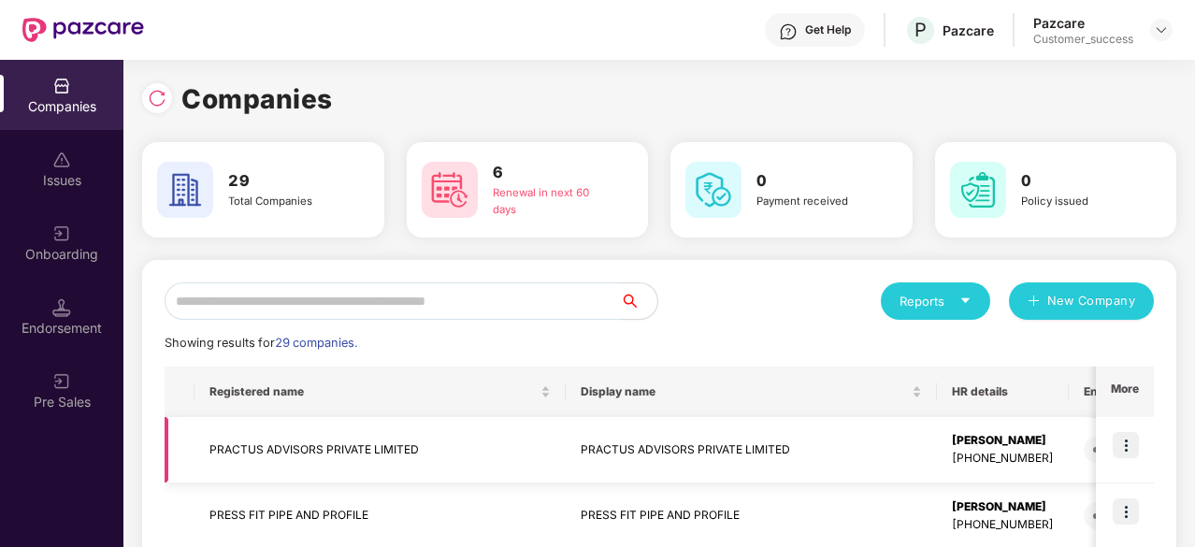
click at [1122, 448] on img at bounding box center [1126, 445] width 26 height 26
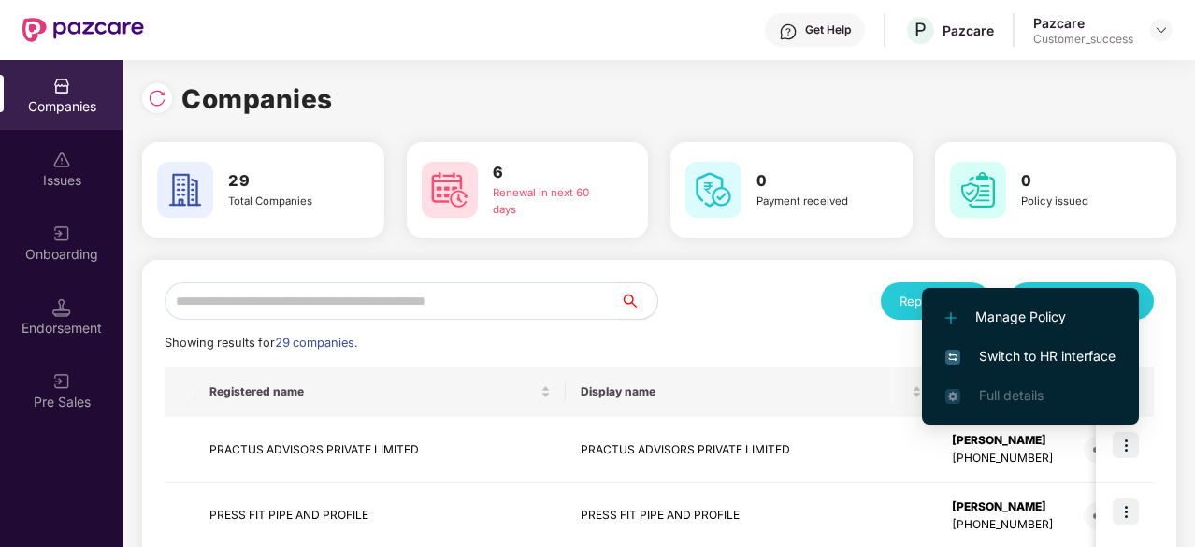
click at [1043, 353] on span "Switch to HR interface" at bounding box center [1031, 356] width 170 height 21
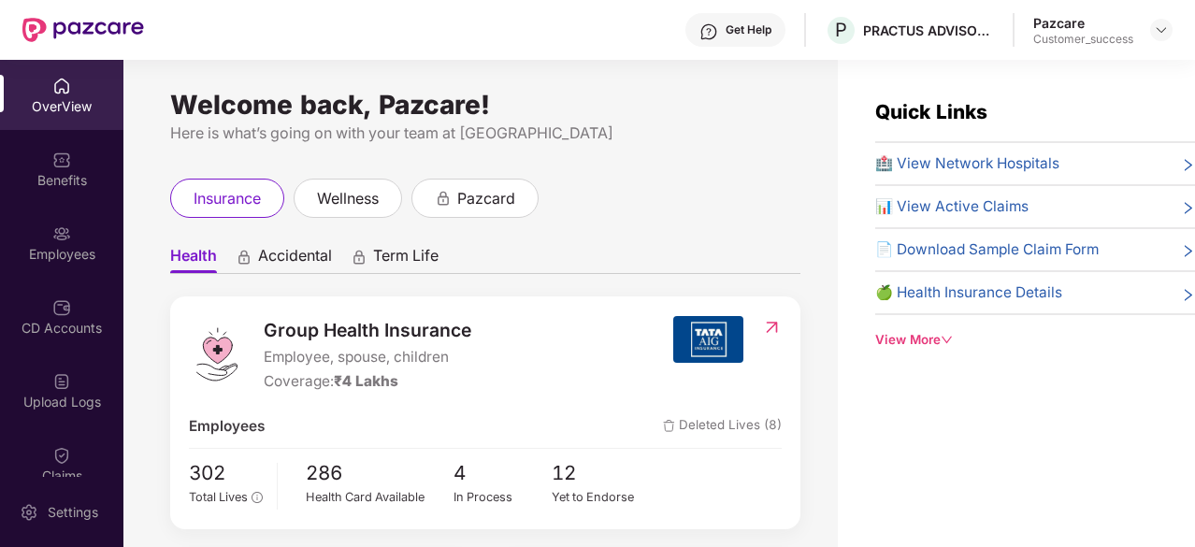
click at [722, 39] on div "Get Help" at bounding box center [736, 30] width 100 height 34
click at [535, 125] on div "Here is what’s going on with your team at [GEOGRAPHIC_DATA]" at bounding box center [485, 133] width 630 height 23
click at [59, 152] on img at bounding box center [61, 160] width 19 height 19
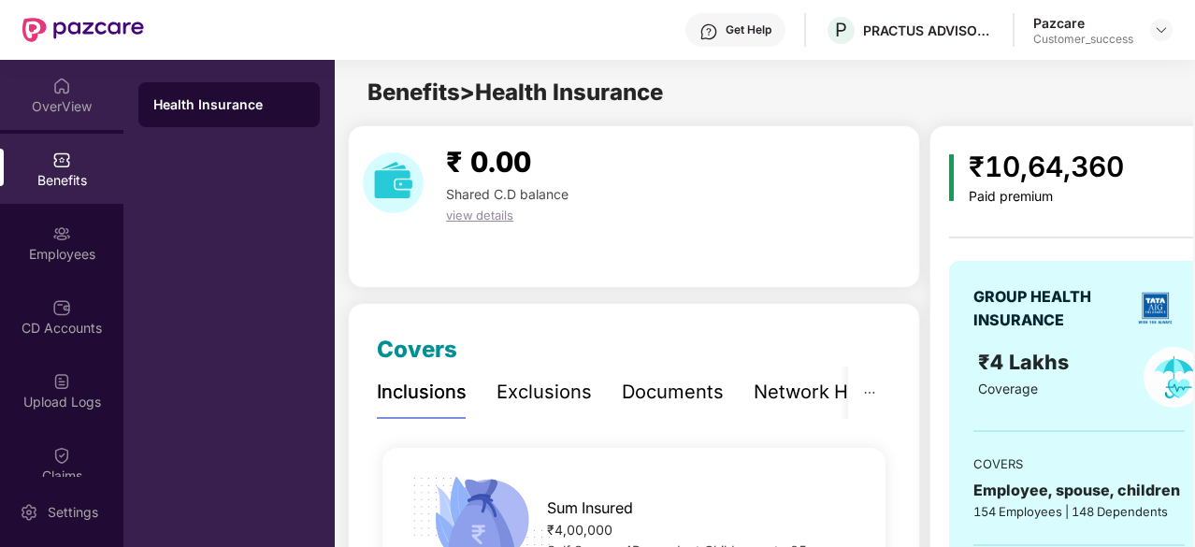
click at [64, 89] on img at bounding box center [61, 86] width 19 height 19
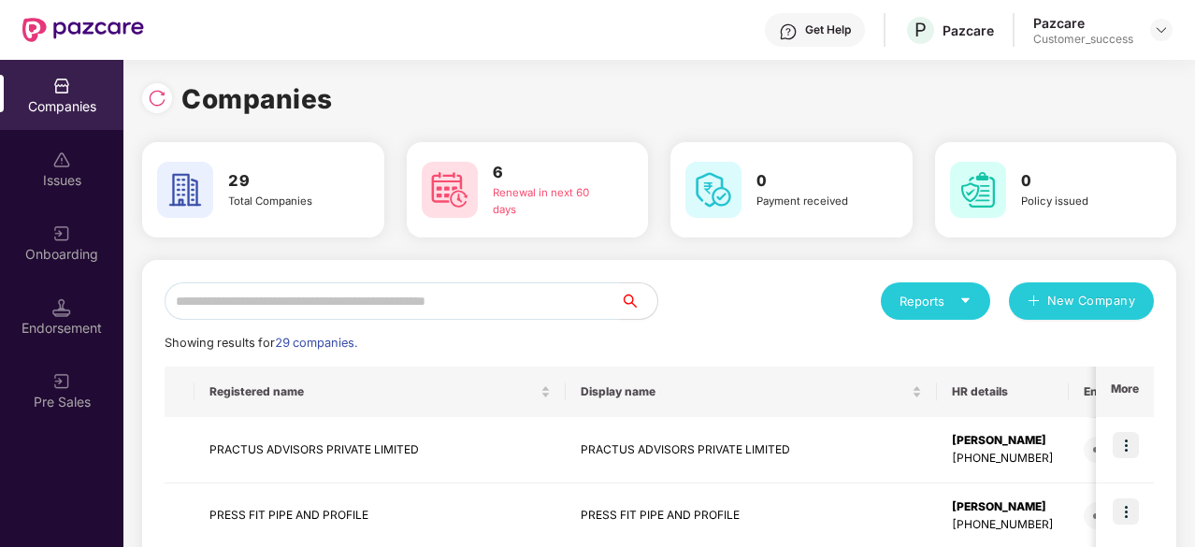
click at [290, 290] on input "text" at bounding box center [393, 300] width 456 height 37
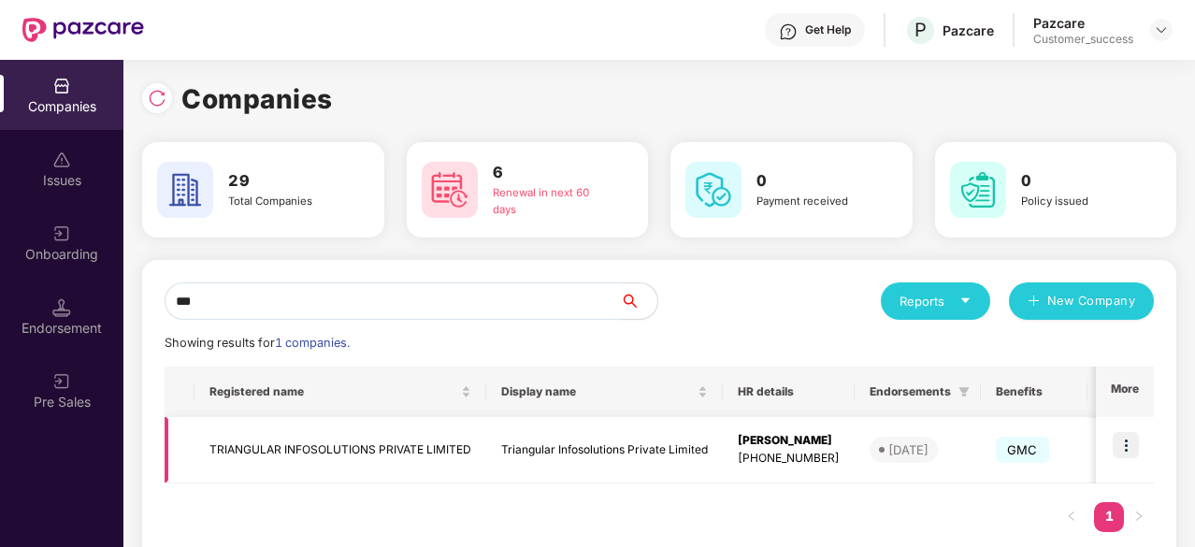
type input "***"
click at [1126, 443] on img at bounding box center [1126, 445] width 26 height 26
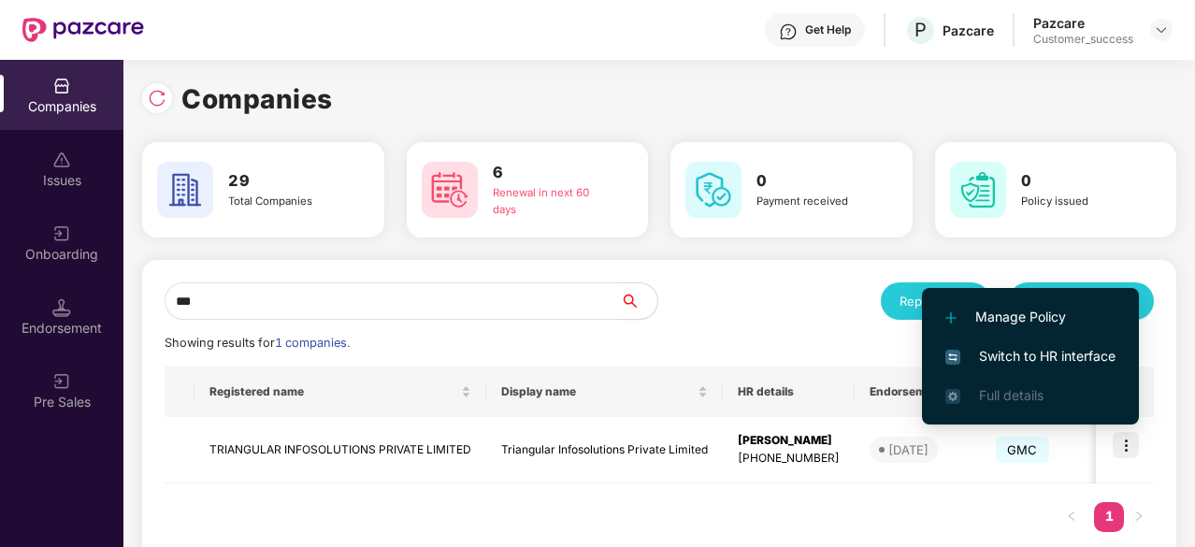
click at [1060, 350] on span "Switch to HR interface" at bounding box center [1031, 356] width 170 height 21
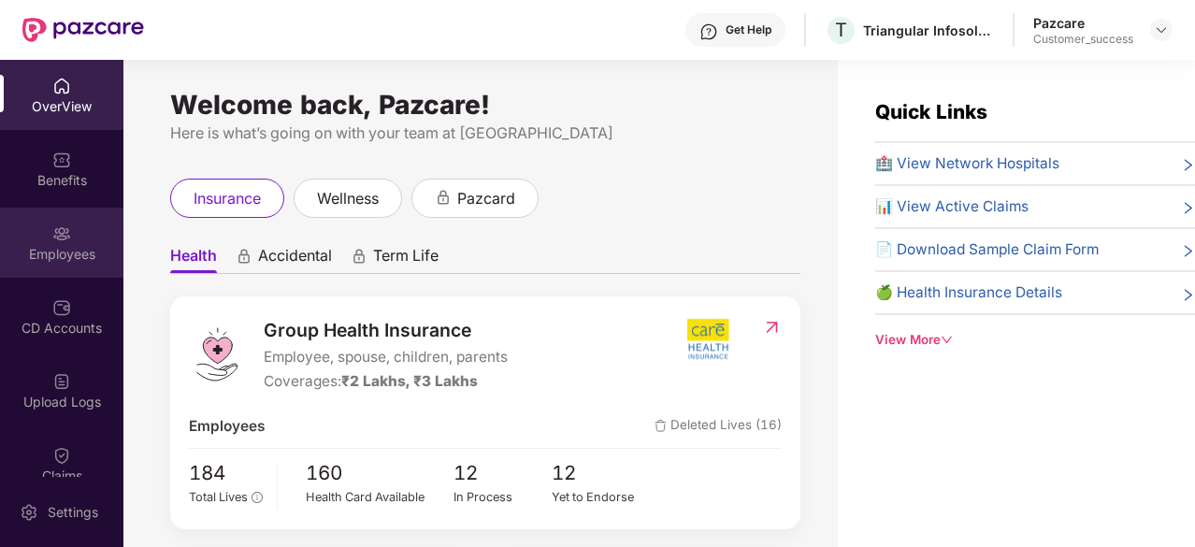
click at [83, 245] on div "Employees" at bounding box center [61, 254] width 123 height 19
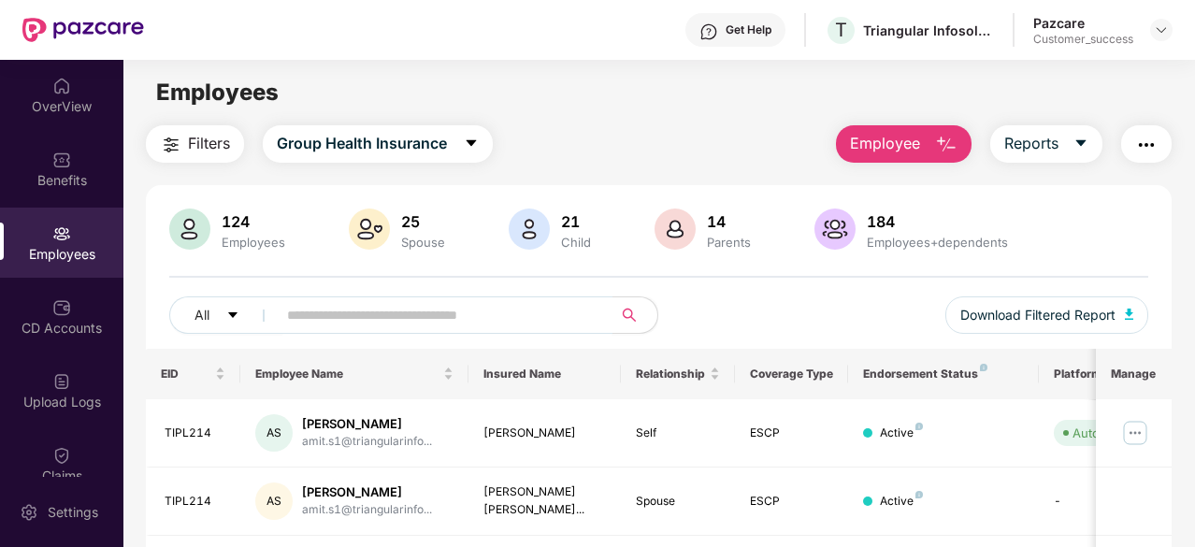
click at [381, 325] on input "text" at bounding box center [437, 315] width 300 height 28
paste input "*********"
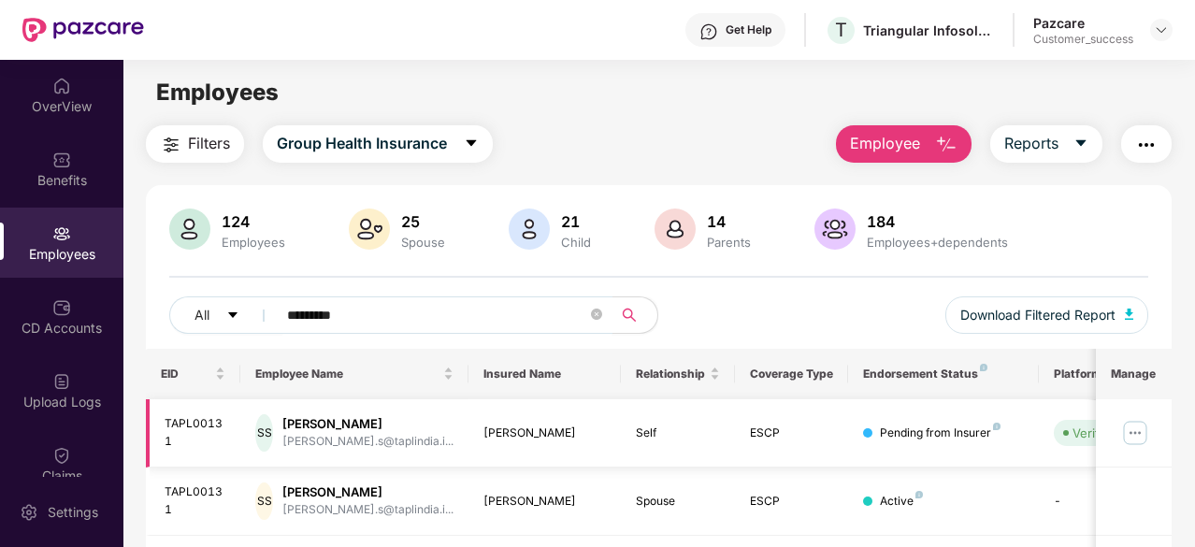
scroll to position [122, 0]
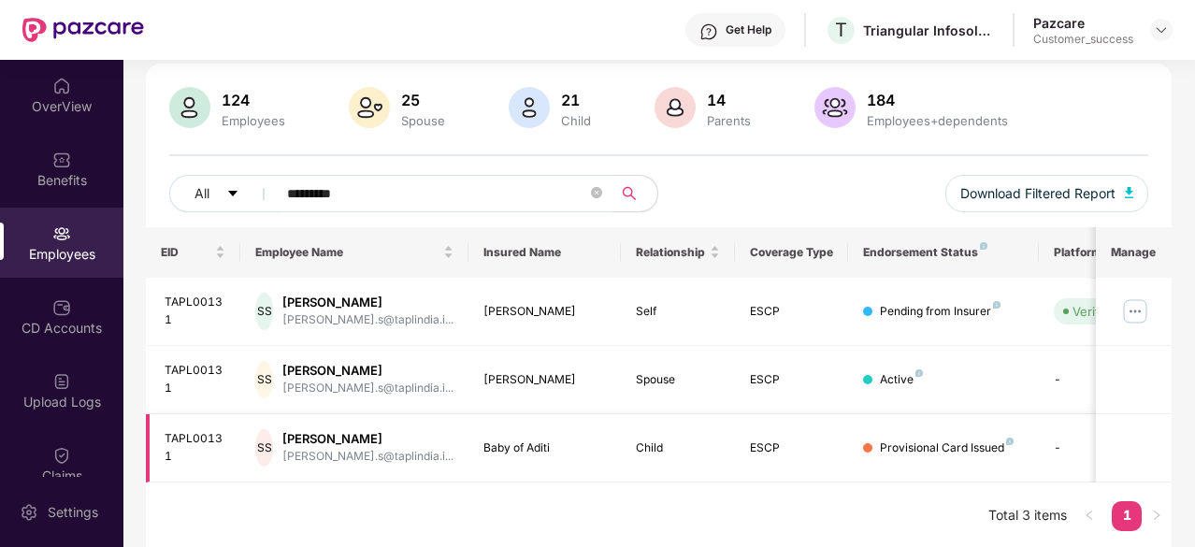
type input "*********"
click at [365, 441] on div "[PERSON_NAME]" at bounding box center [367, 439] width 171 height 18
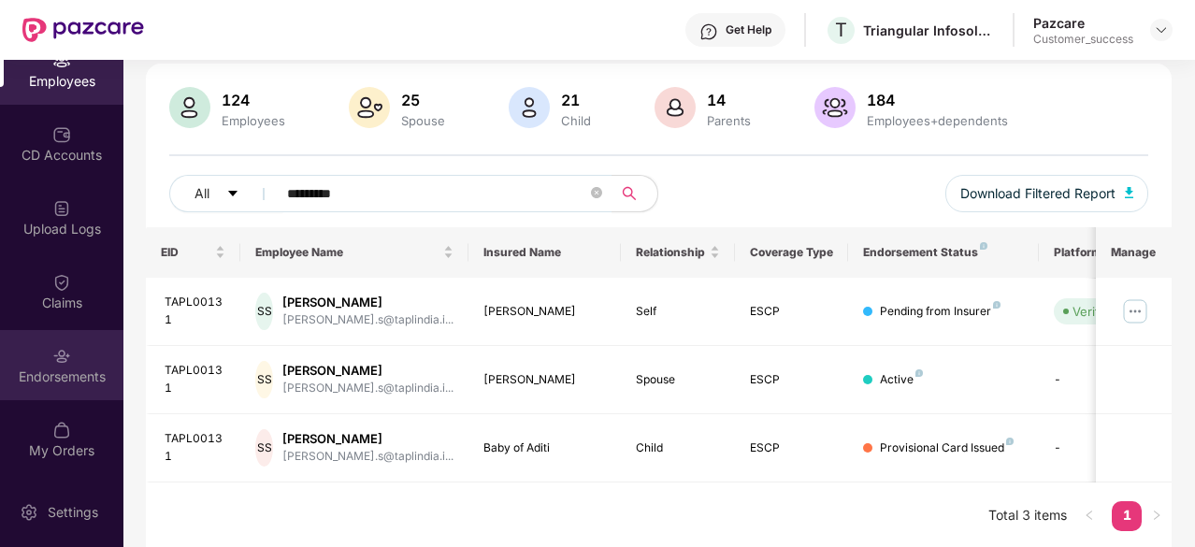
click at [56, 379] on div "Endorsements" at bounding box center [61, 377] width 123 height 19
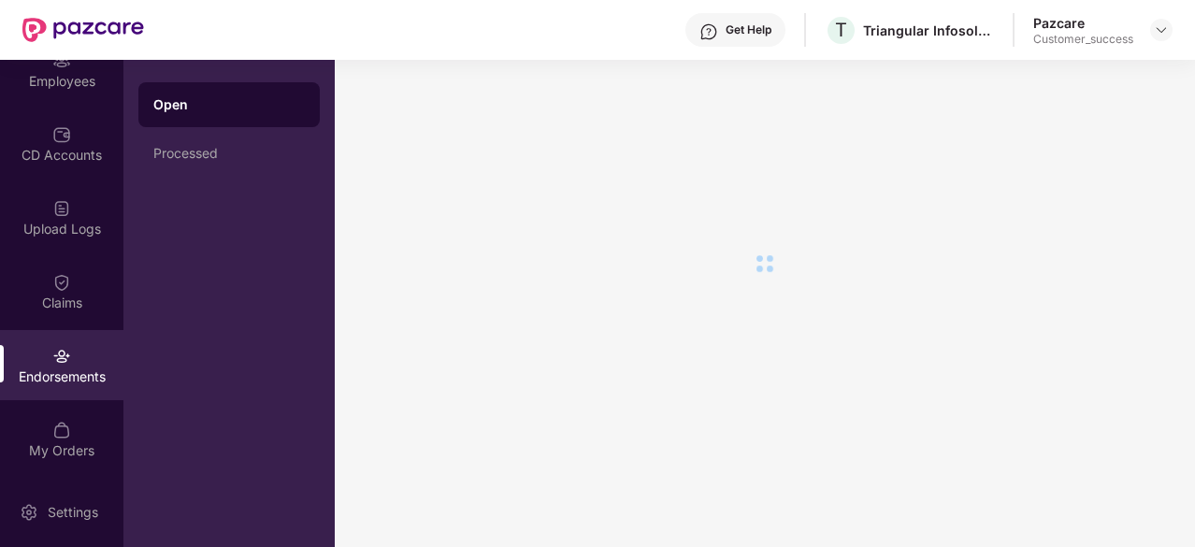
scroll to position [0, 0]
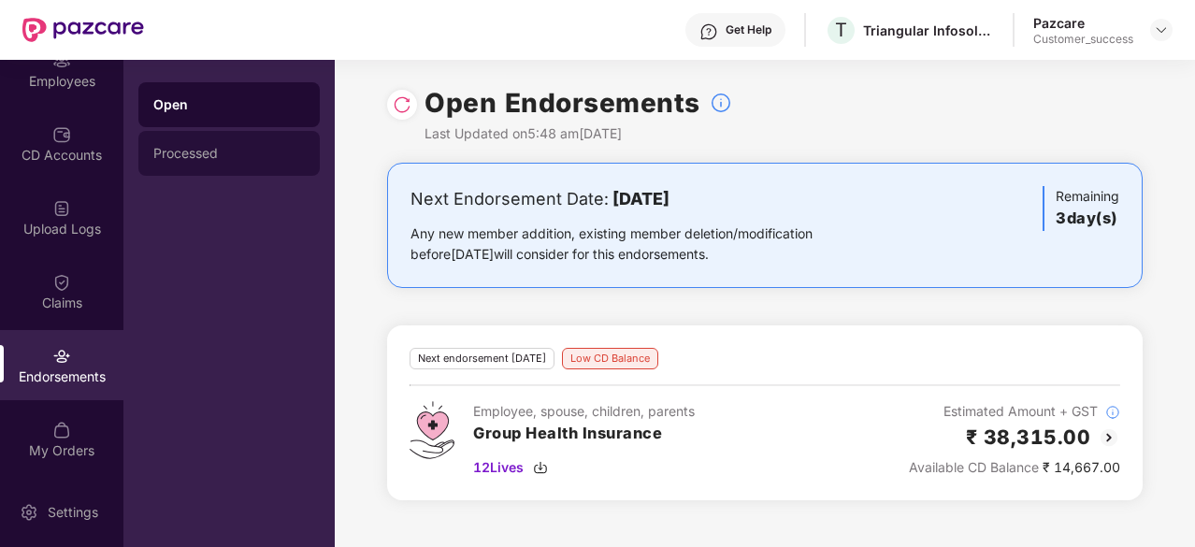
click at [191, 145] on div "Processed" at bounding box center [228, 153] width 181 height 45
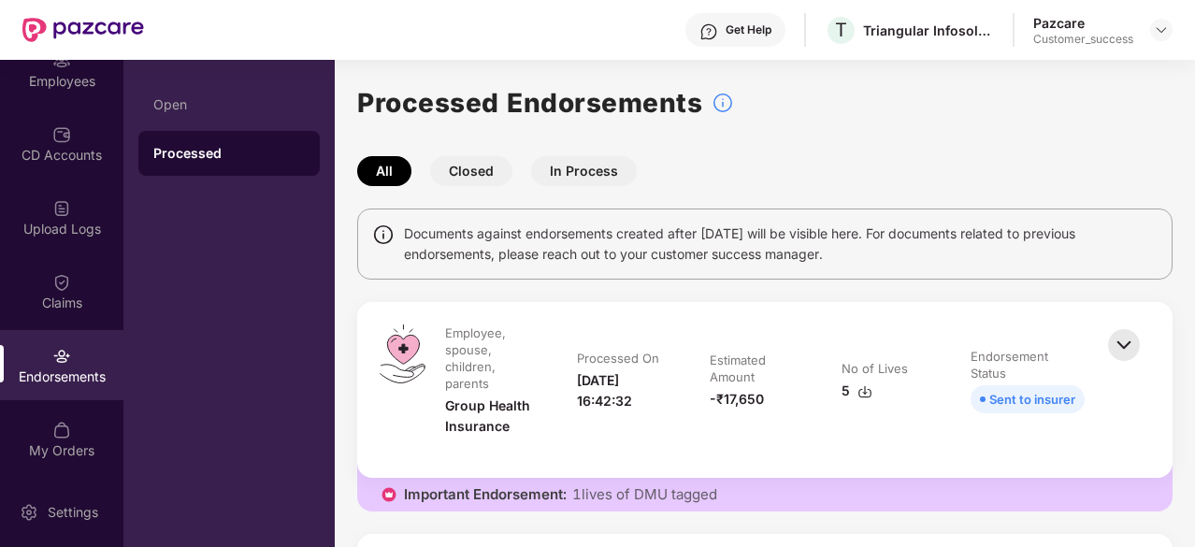
click at [862, 386] on img at bounding box center [865, 391] width 15 height 15
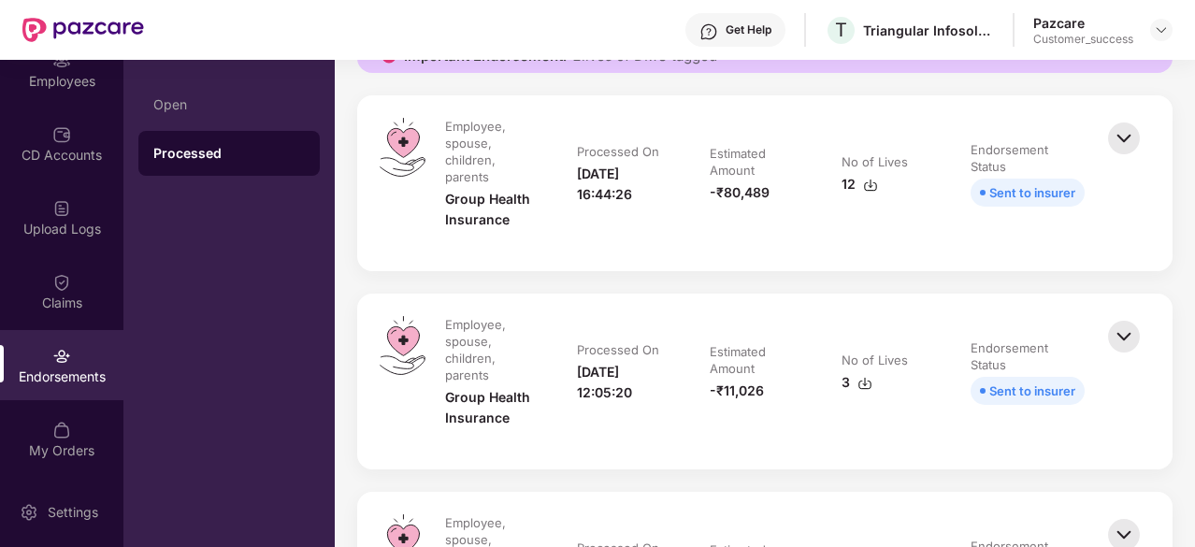
scroll to position [292, 0]
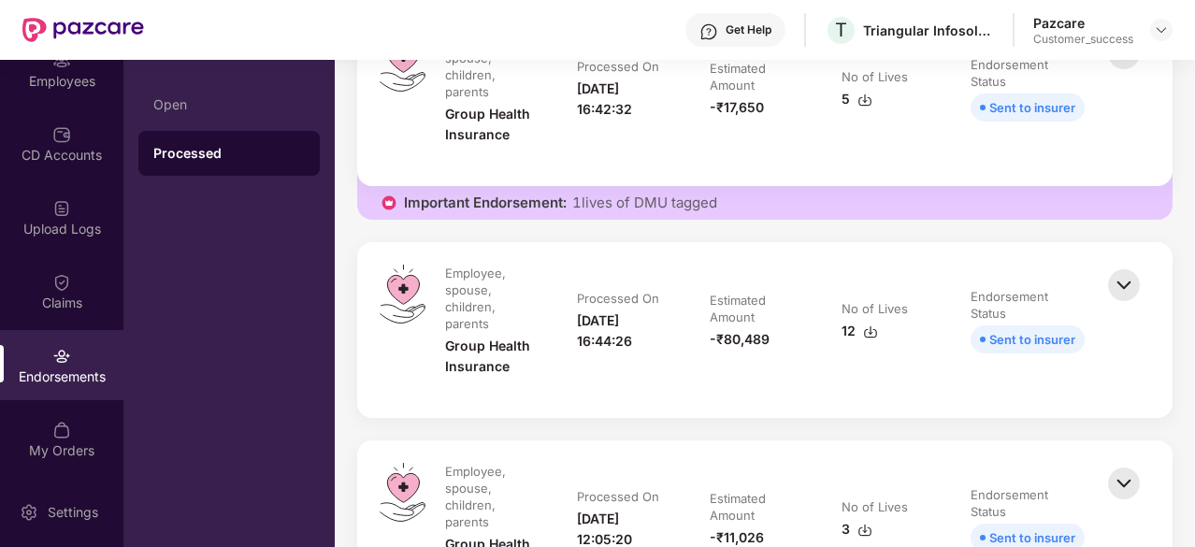
click at [870, 332] on img at bounding box center [870, 332] width 15 height 15
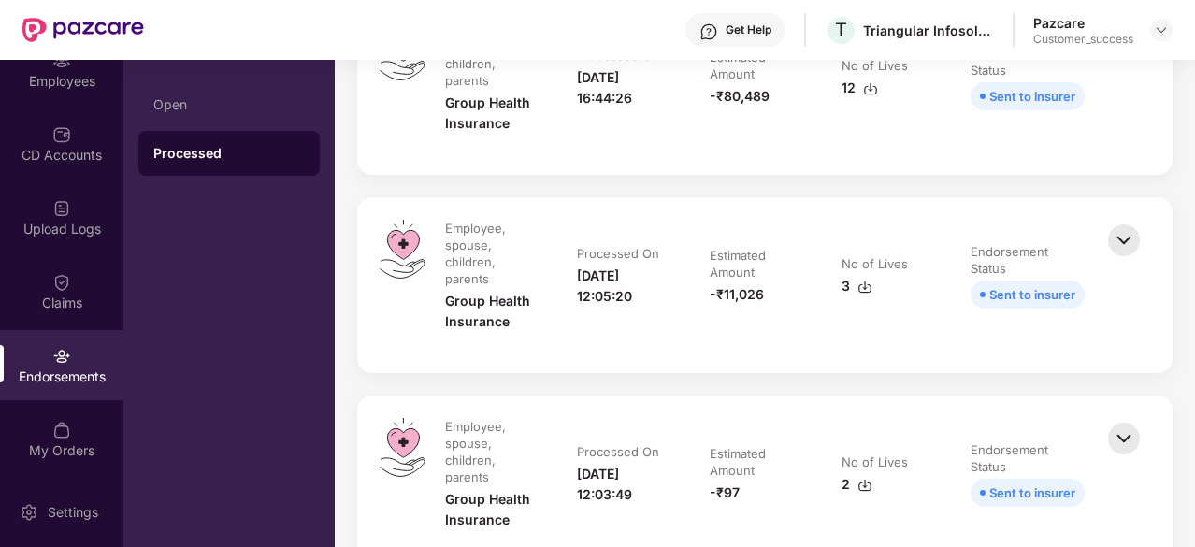
scroll to position [538, 0]
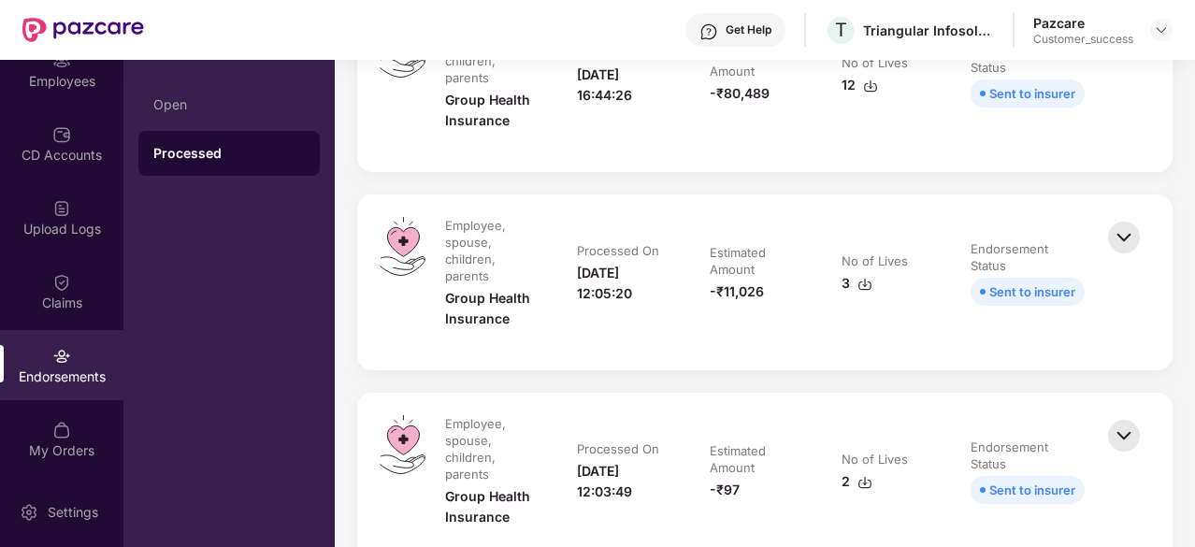
click at [862, 284] on img at bounding box center [865, 284] width 15 height 15
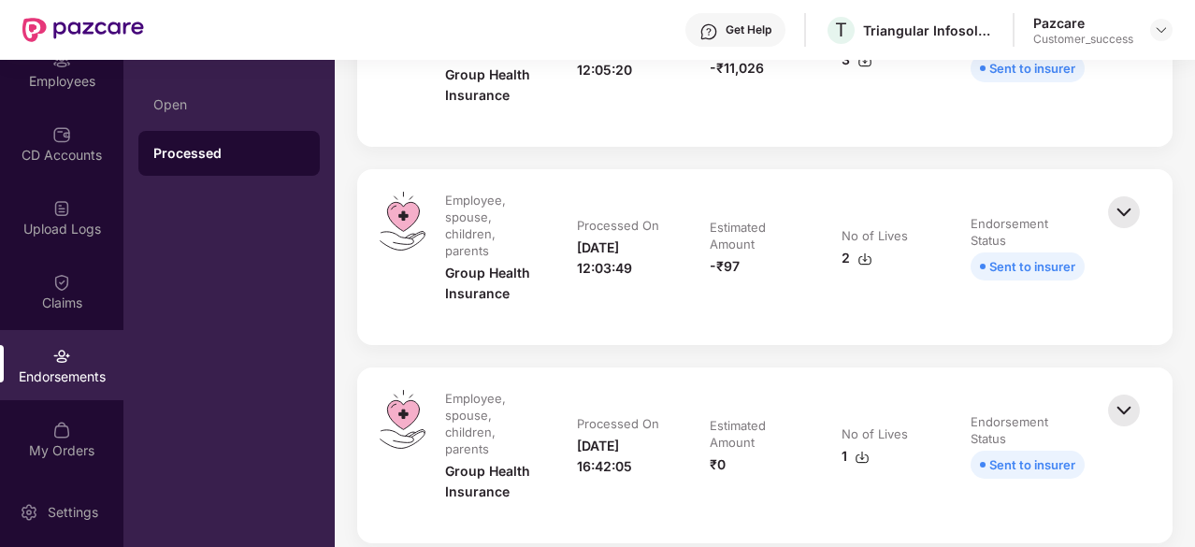
scroll to position [762, 0]
click at [863, 249] on div "2" at bounding box center [857, 257] width 31 height 21
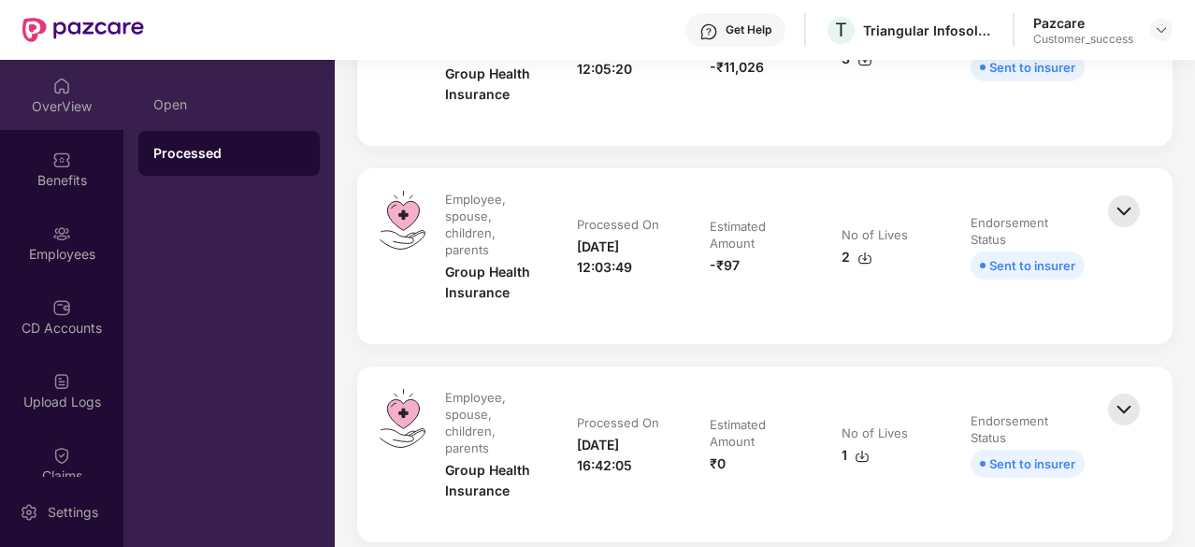
click at [45, 100] on div "OverView" at bounding box center [61, 106] width 123 height 19
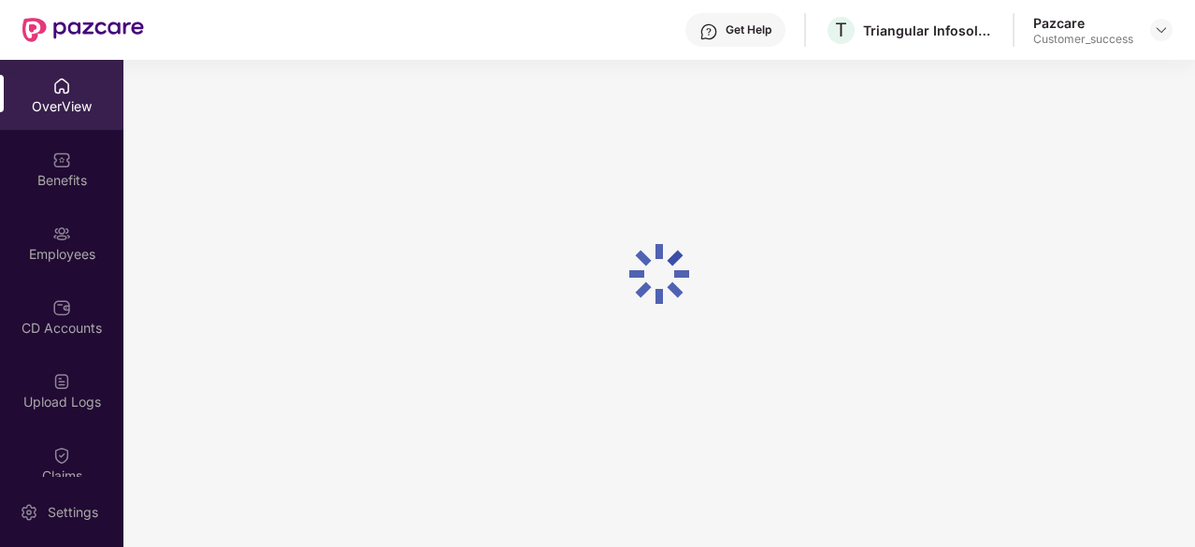
scroll to position [60, 0]
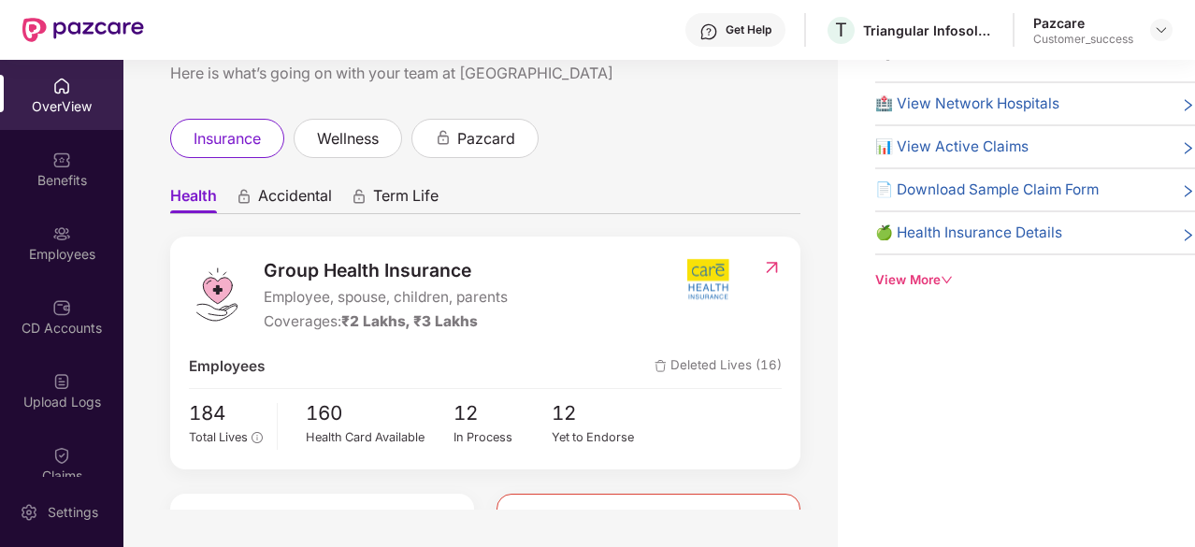
click at [1158, 19] on div at bounding box center [1161, 30] width 22 height 22
click at [1160, 36] on img at bounding box center [1161, 29] width 15 height 15
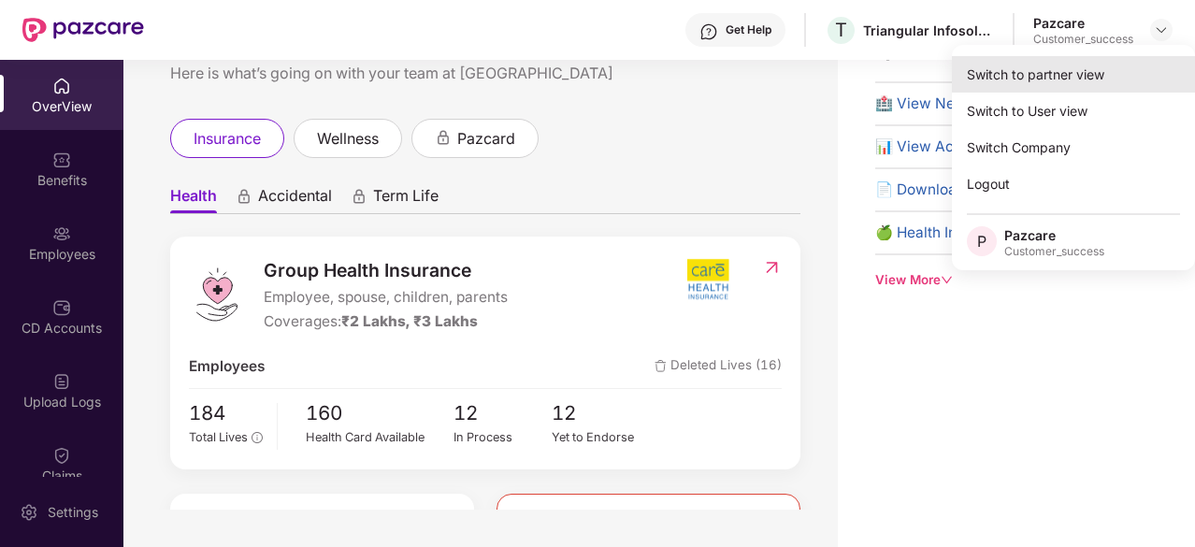
click at [1031, 76] on div "Switch to partner view" at bounding box center [1073, 74] width 243 height 36
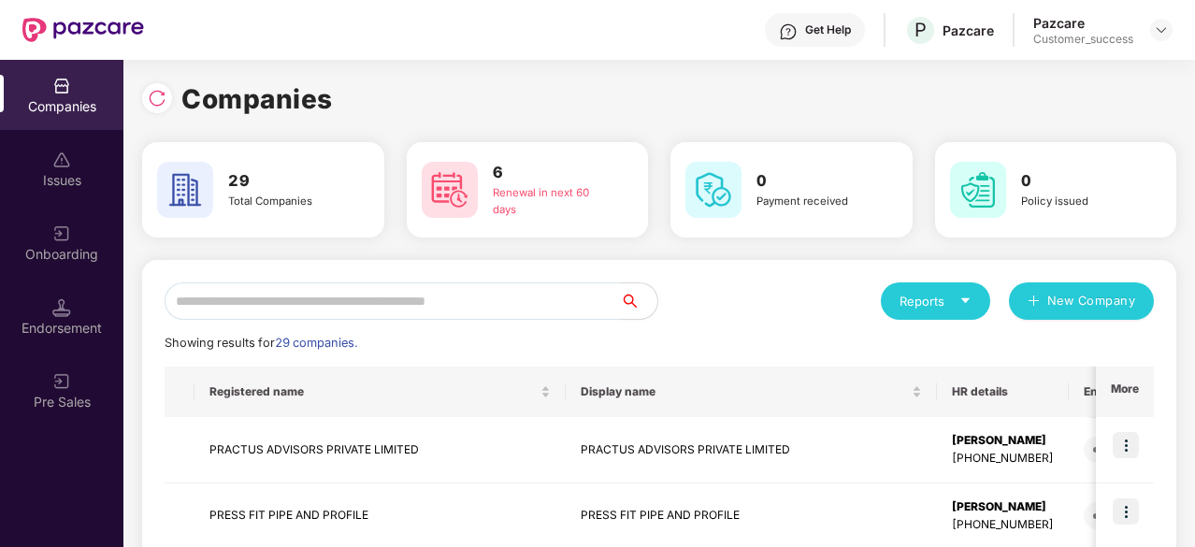
click at [496, 301] on input "text" at bounding box center [393, 300] width 456 height 37
paste input "**********"
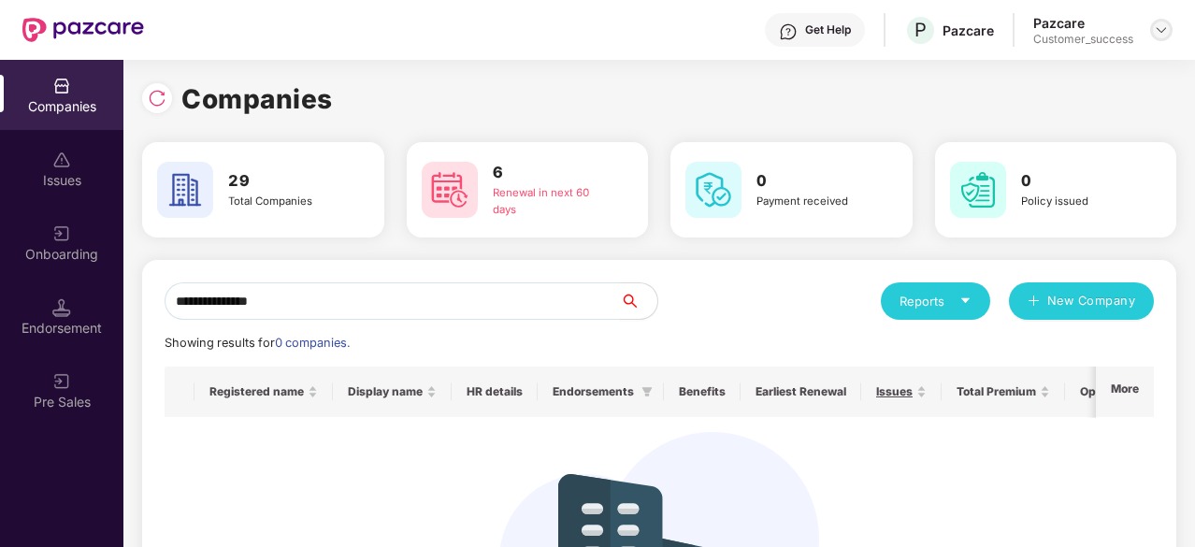
type input "**********"
click at [1156, 32] on img at bounding box center [1161, 29] width 15 height 15
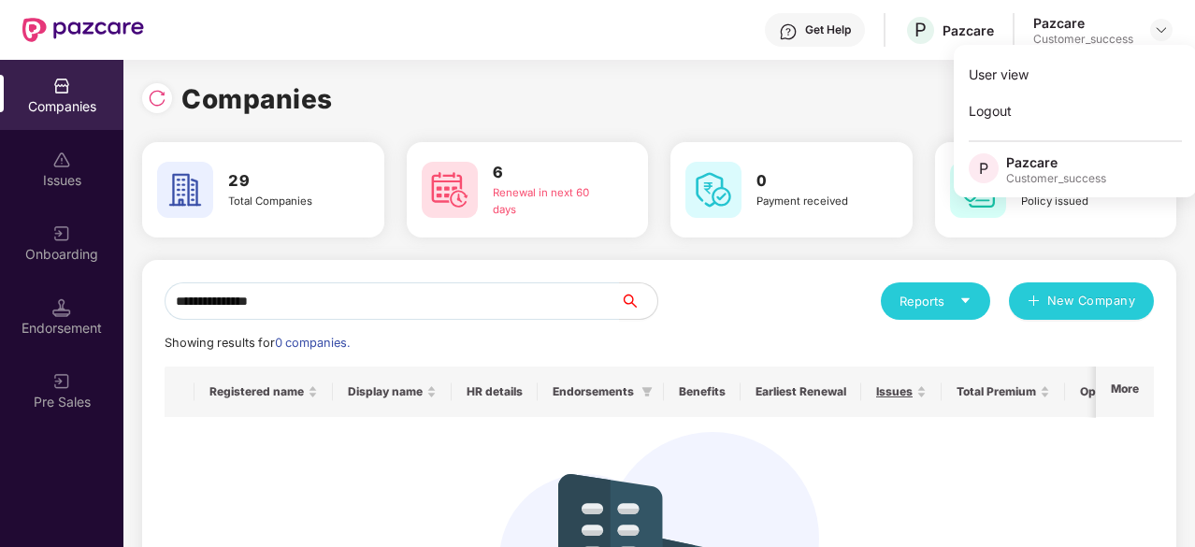
click at [51, 104] on div "Companies" at bounding box center [61, 106] width 123 height 19
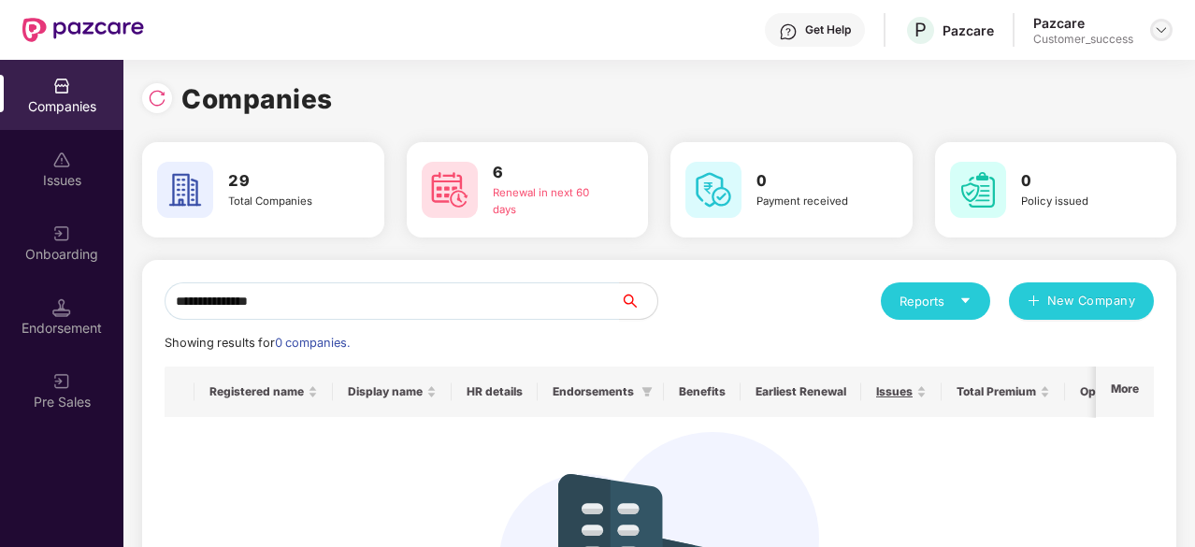
click at [1165, 35] on img at bounding box center [1161, 29] width 15 height 15
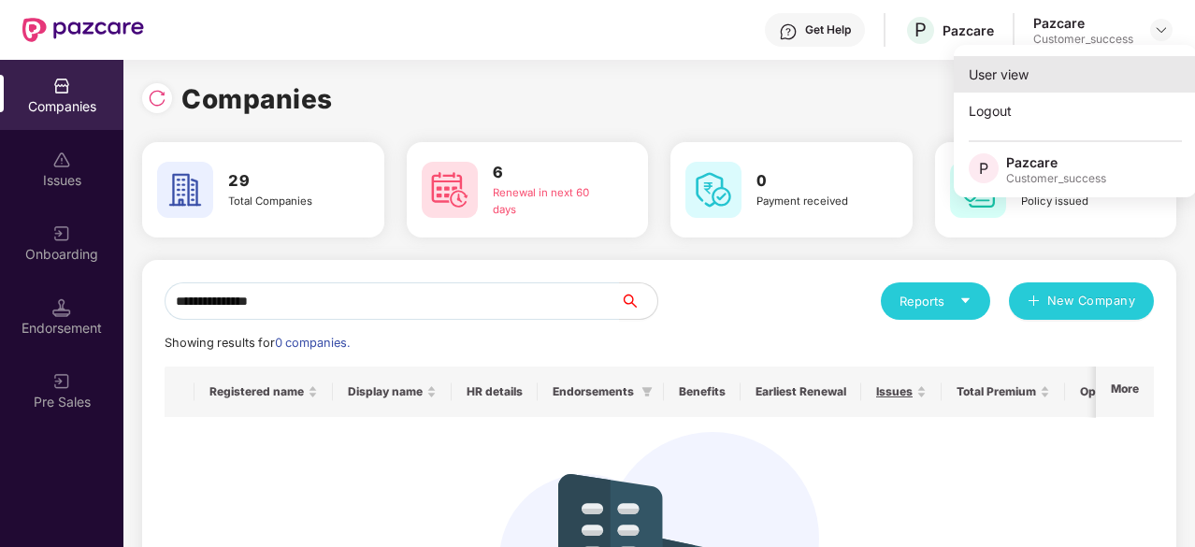
click at [1028, 74] on div "User view" at bounding box center [1075, 74] width 243 height 36
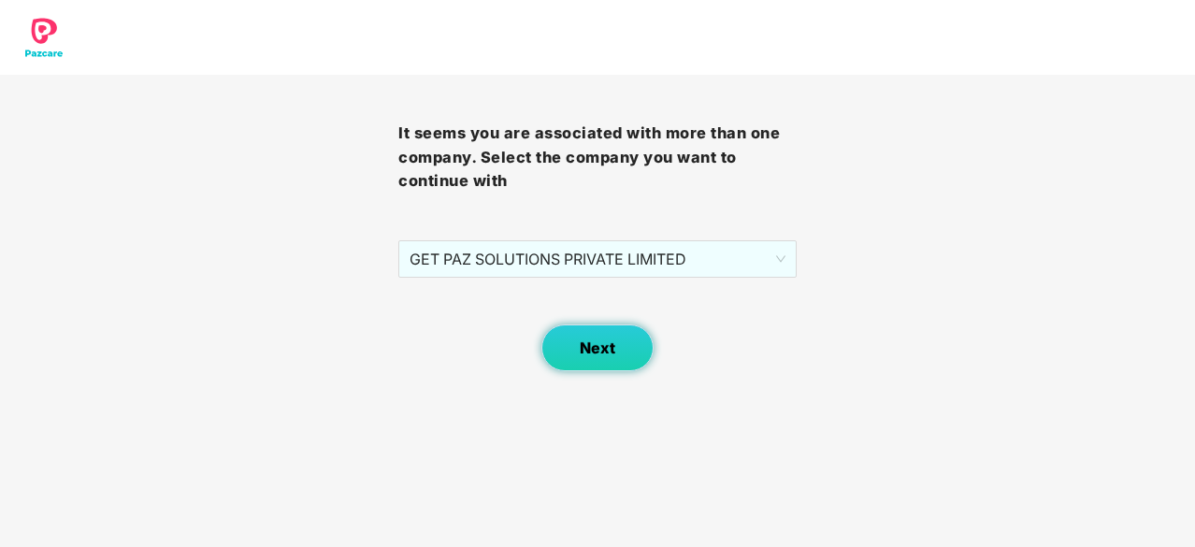
click at [611, 354] on span "Next" at bounding box center [598, 349] width 36 height 18
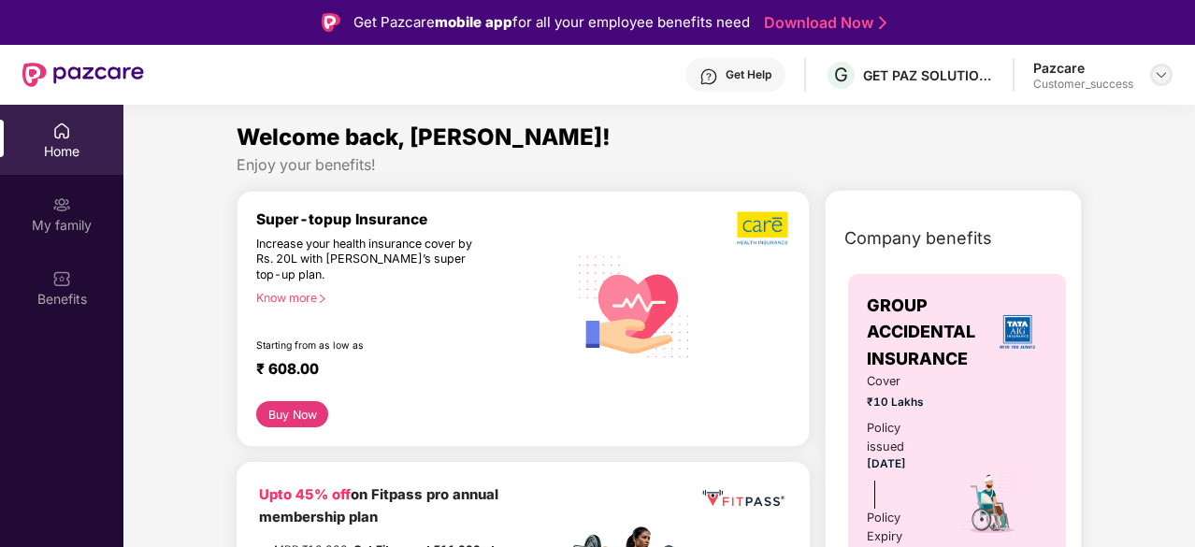
click at [1166, 77] on img at bounding box center [1161, 74] width 15 height 15
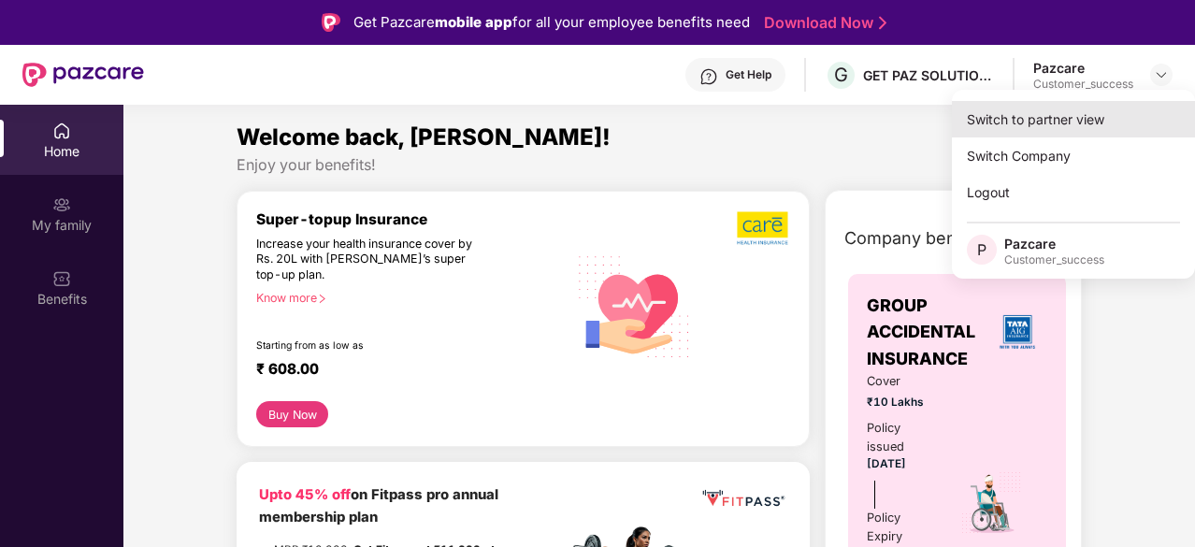
click at [1040, 117] on div "Switch to partner view" at bounding box center [1073, 119] width 243 height 36
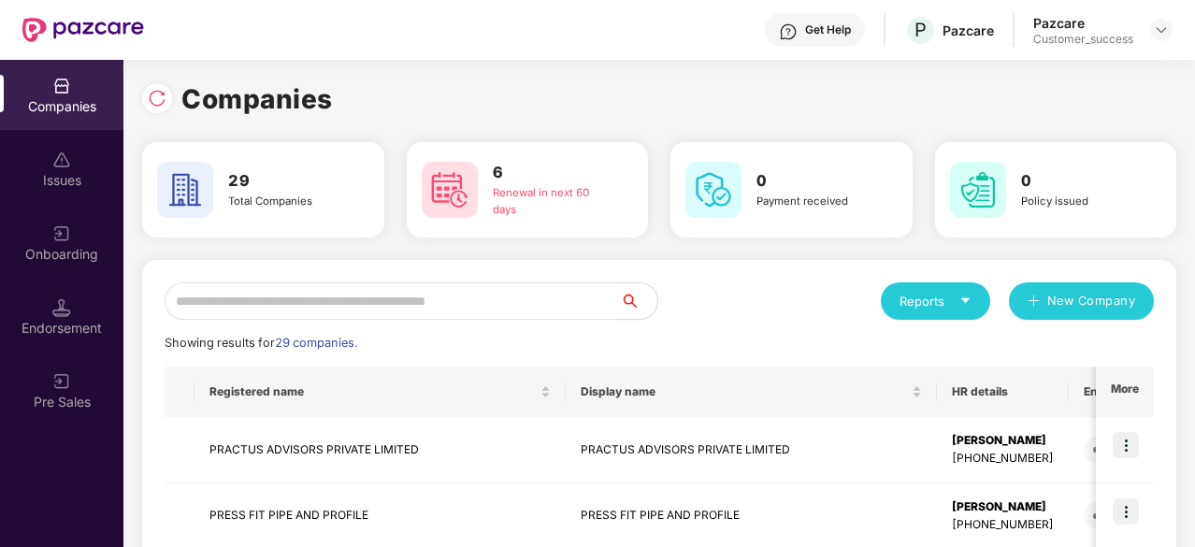
click at [280, 313] on input "text" at bounding box center [393, 300] width 456 height 37
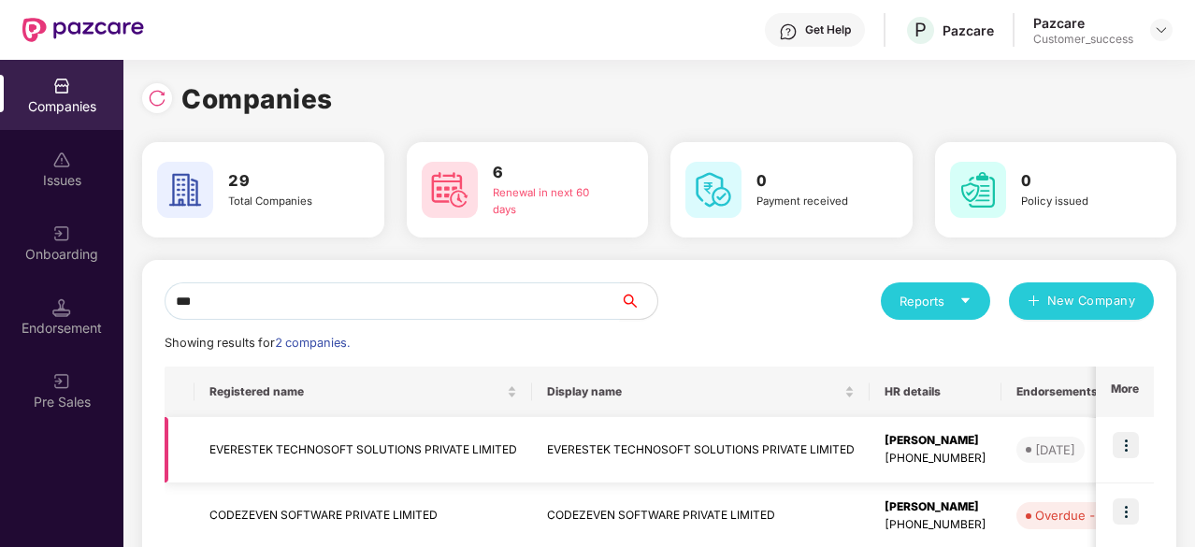
type input "***"
click at [1133, 446] on img at bounding box center [1126, 445] width 26 height 26
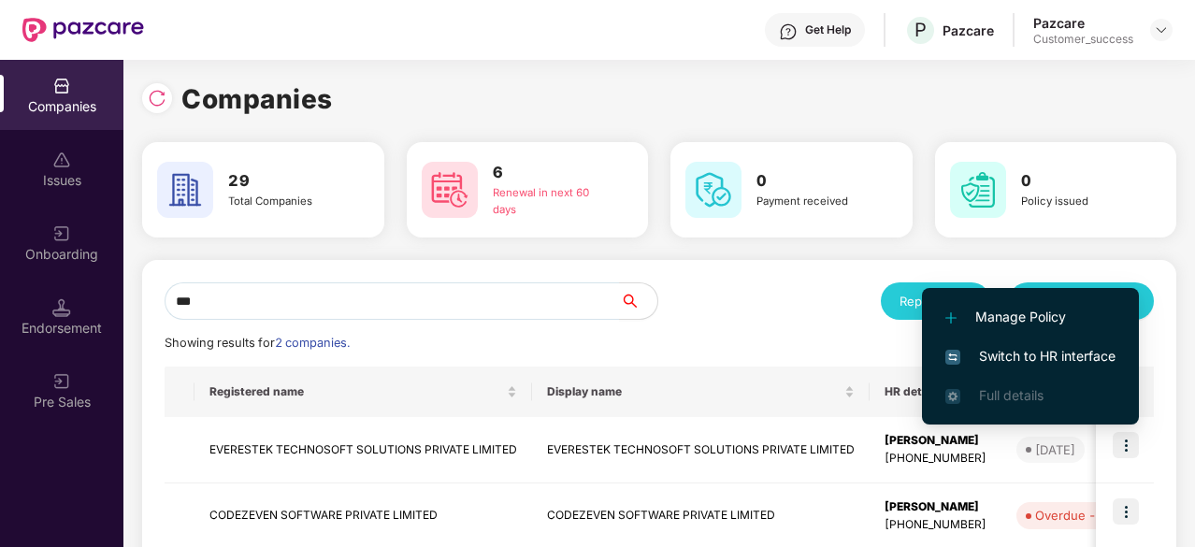
click at [1076, 353] on span "Switch to HR interface" at bounding box center [1031, 356] width 170 height 21
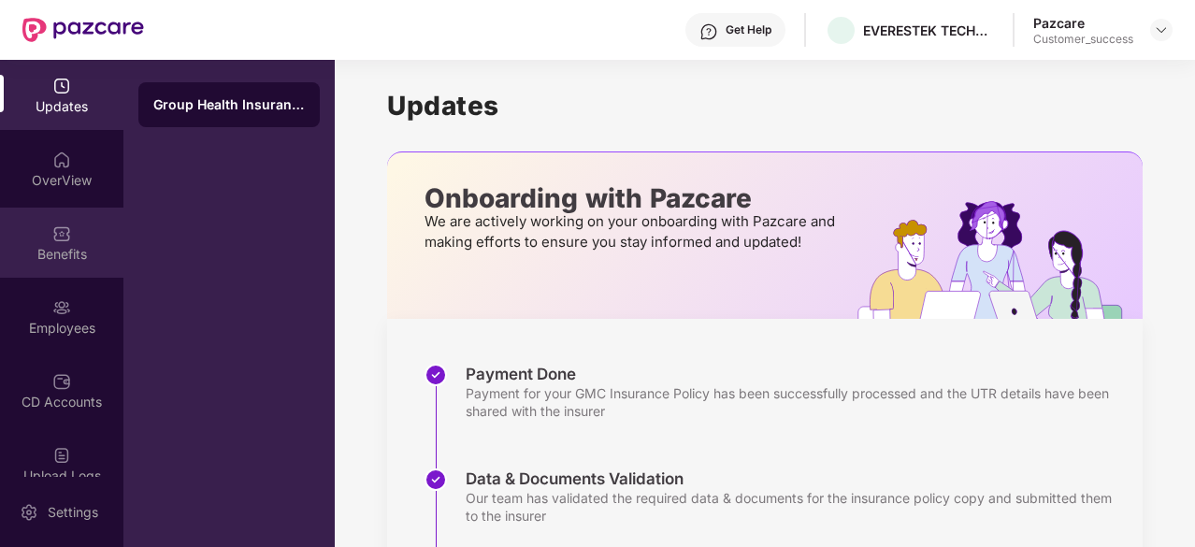
click at [60, 218] on div "Benefits" at bounding box center [61, 243] width 123 height 70
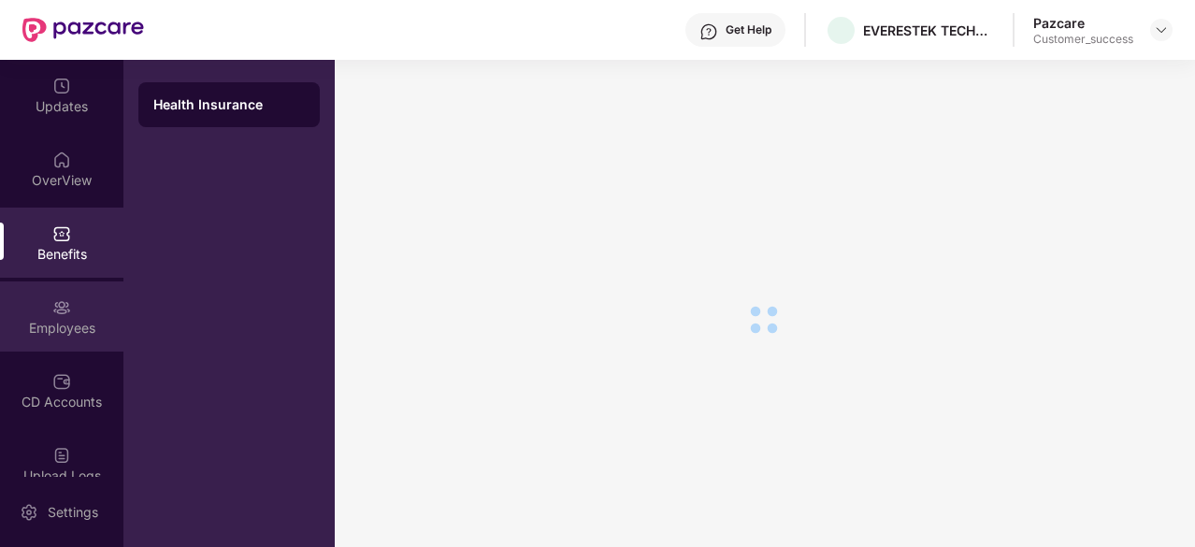
click at [58, 297] on div at bounding box center [61, 306] width 19 height 19
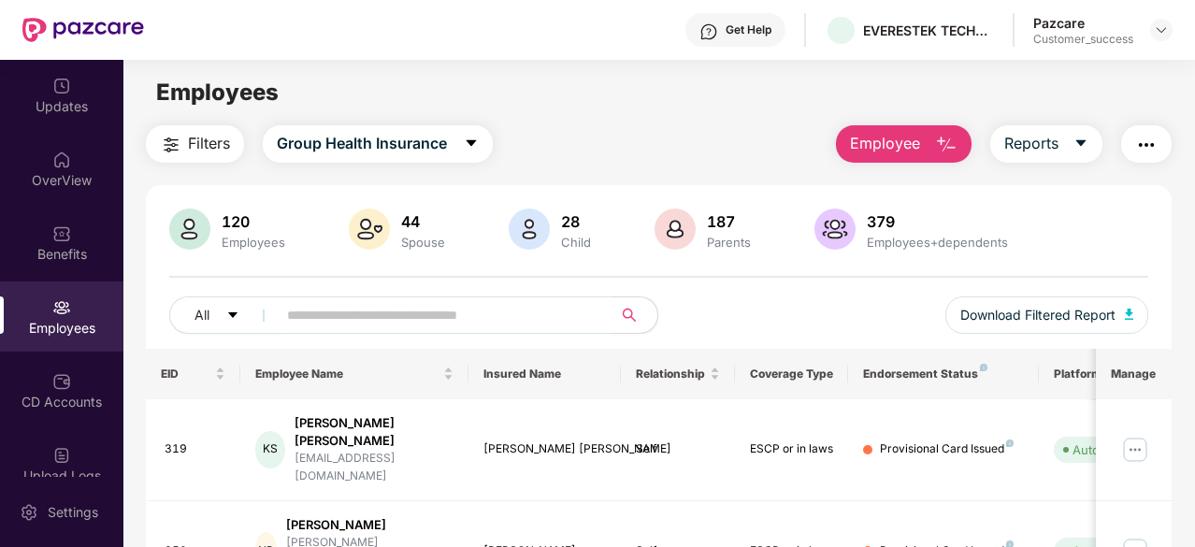
click at [71, 311] on div "Employees" at bounding box center [61, 317] width 123 height 70
click at [1143, 435] on img at bounding box center [1136, 450] width 30 height 30
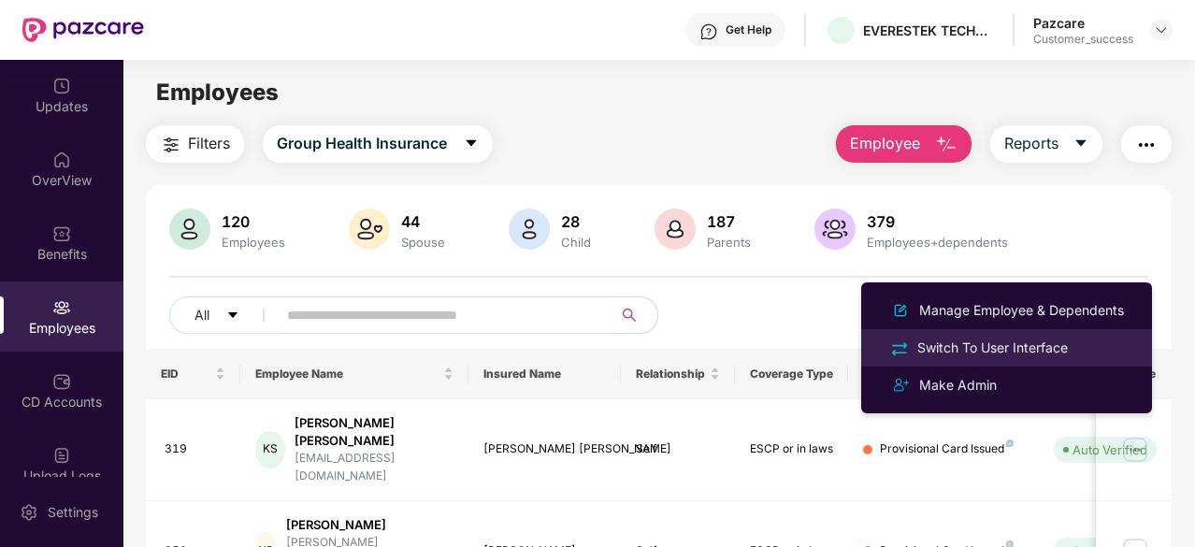
click at [1049, 349] on div "Switch To User Interface" at bounding box center [993, 348] width 158 height 21
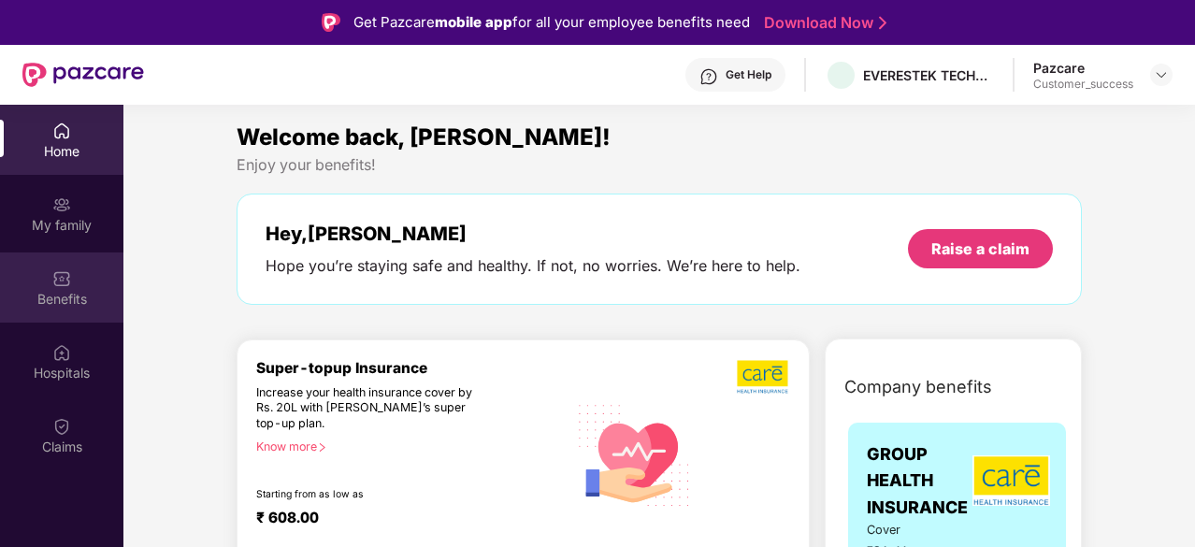
click at [62, 300] on div "Benefits" at bounding box center [61, 299] width 123 height 19
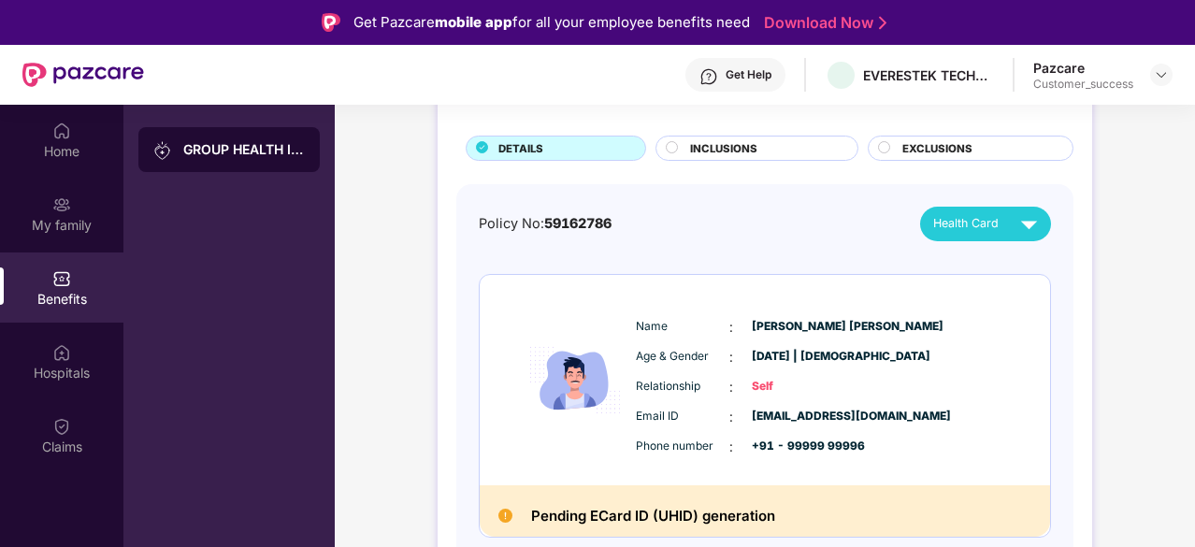
scroll to position [0, 0]
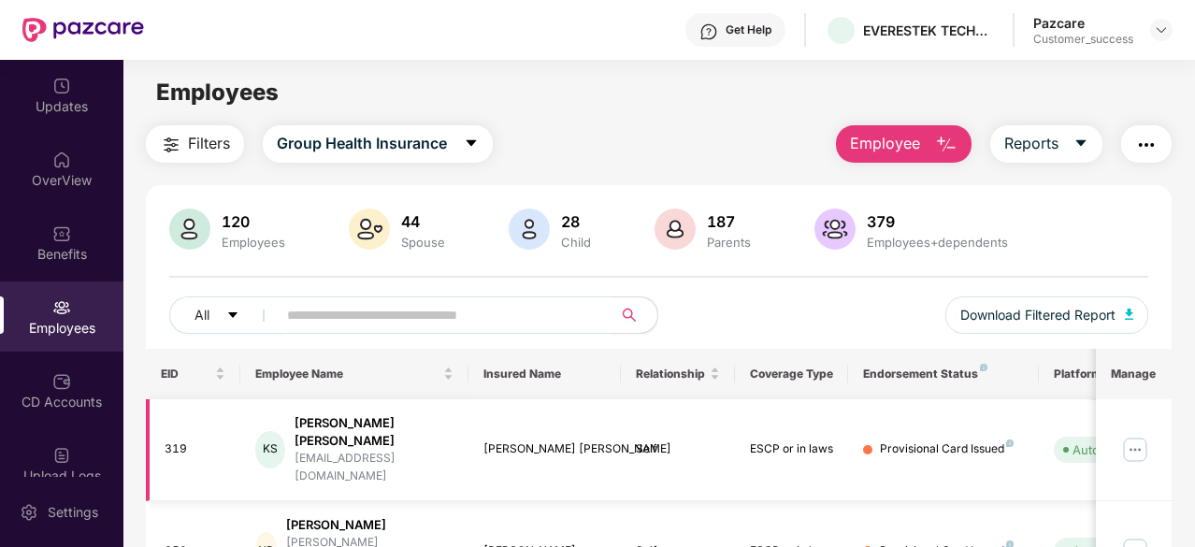
click at [1143, 439] on img at bounding box center [1136, 450] width 30 height 30
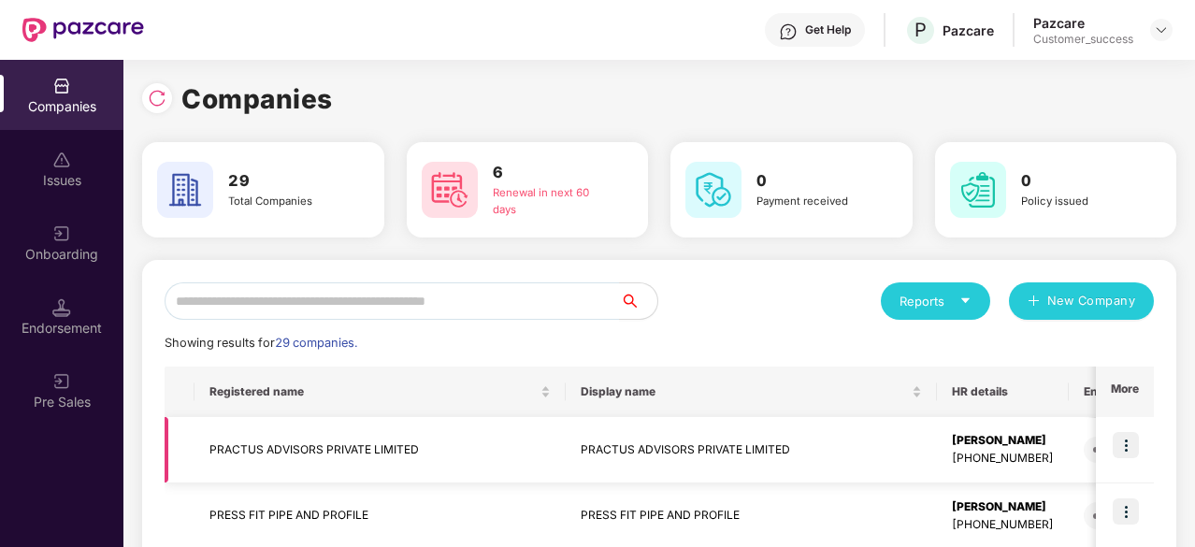
click at [1126, 437] on img at bounding box center [1126, 445] width 26 height 26
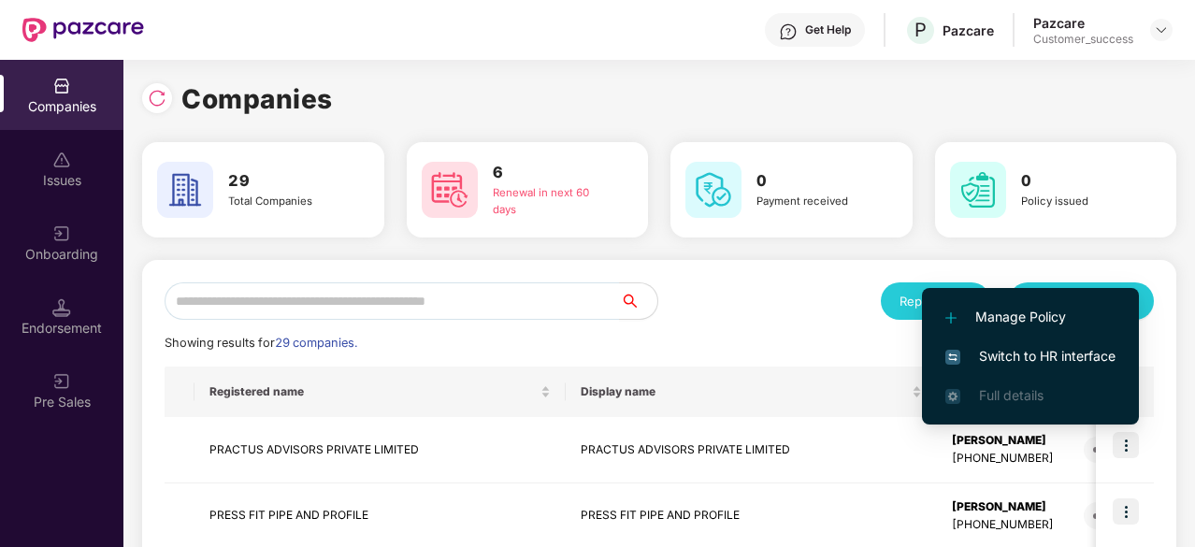
click at [725, 298] on div "Reports New Company" at bounding box center [906, 300] width 495 height 37
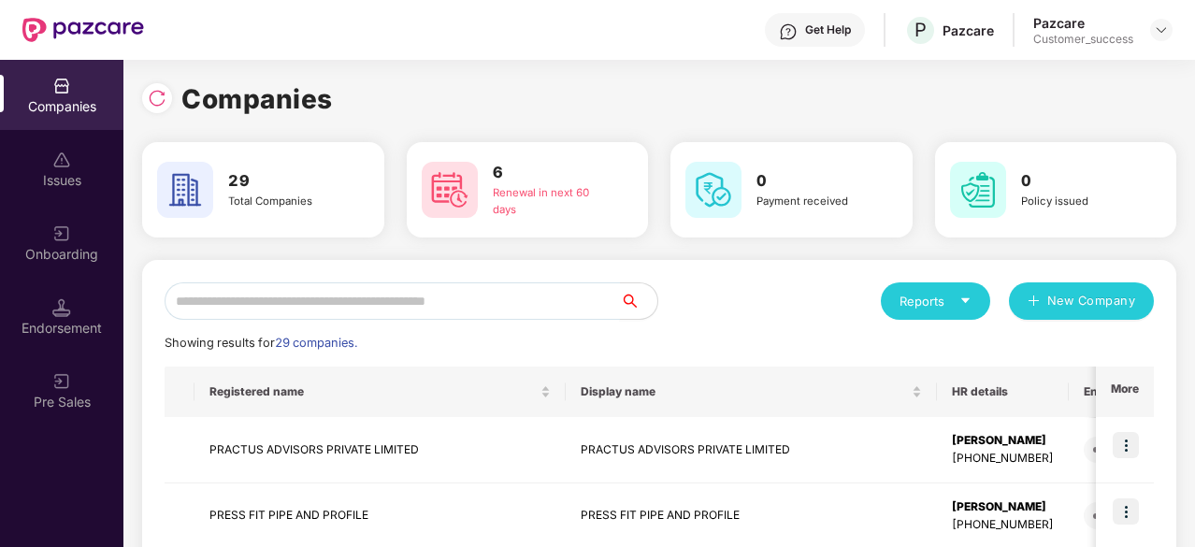
click at [477, 302] on input "text" at bounding box center [393, 300] width 456 height 37
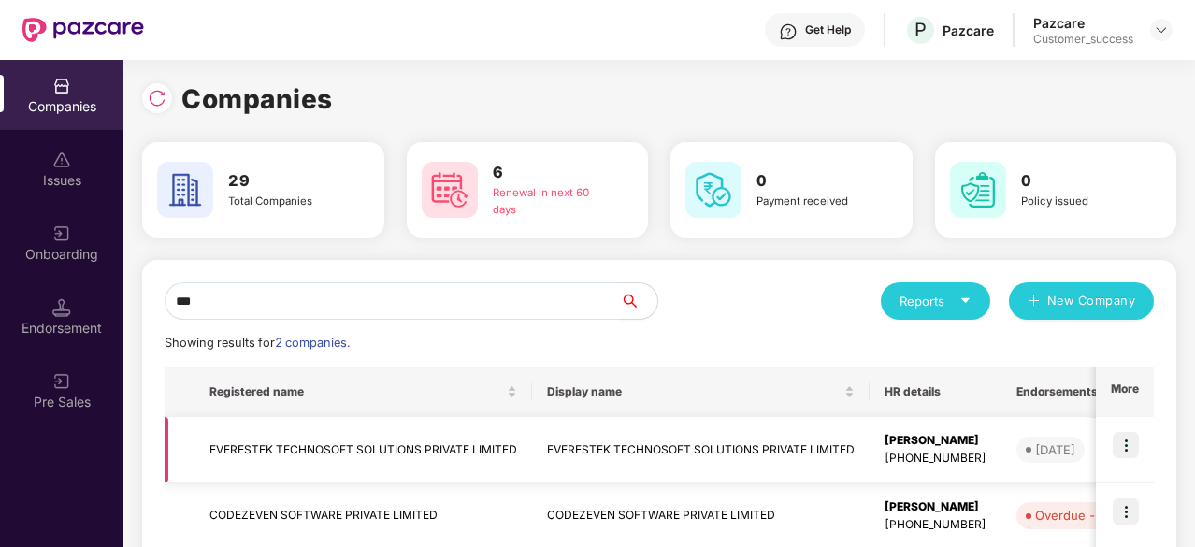
type input "***"
click at [1124, 448] on img at bounding box center [1126, 445] width 26 height 26
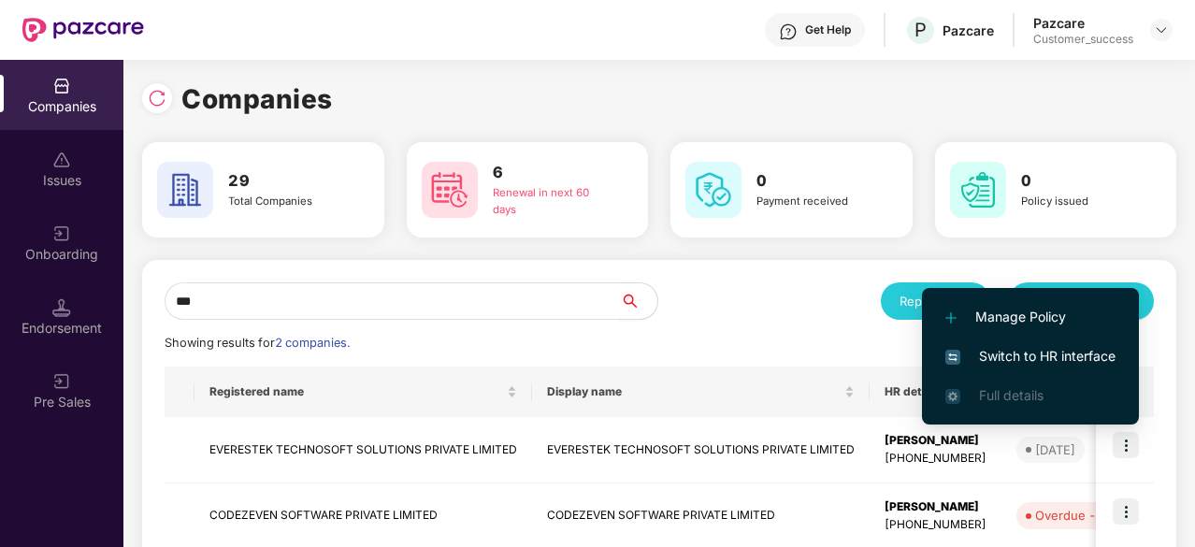
click at [1020, 321] on span "Manage Policy" at bounding box center [1031, 317] width 170 height 21
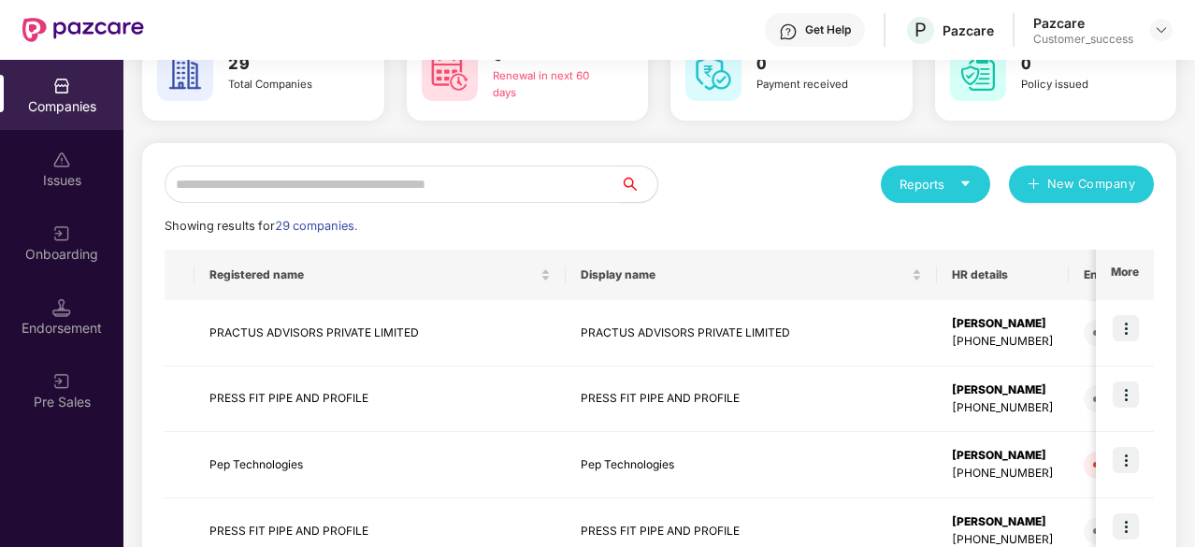
scroll to position [118, 0]
click at [396, 192] on input "text" at bounding box center [393, 183] width 456 height 37
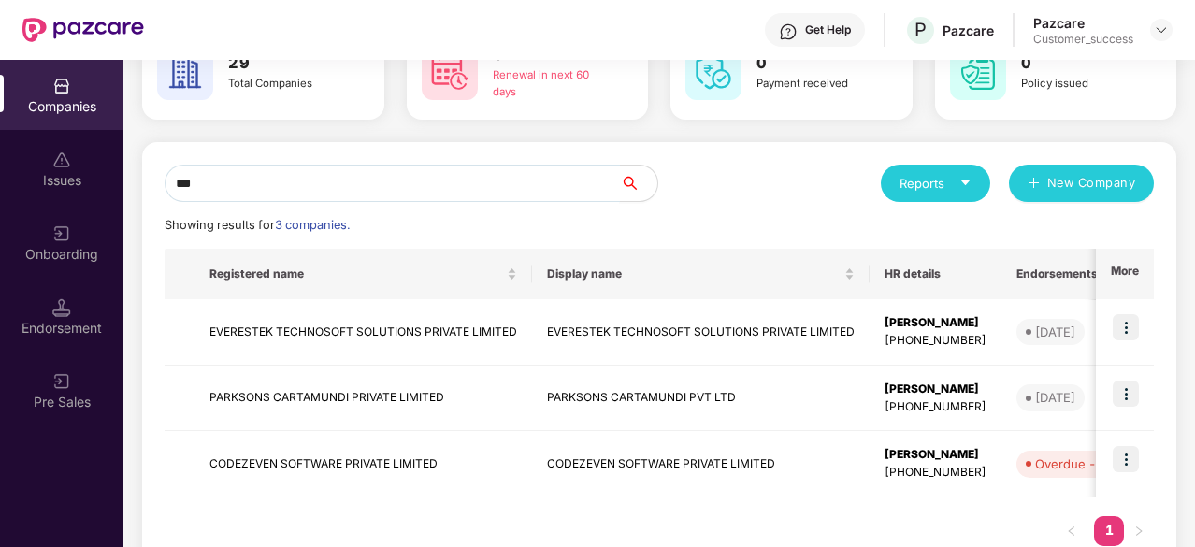
scroll to position [106, 0]
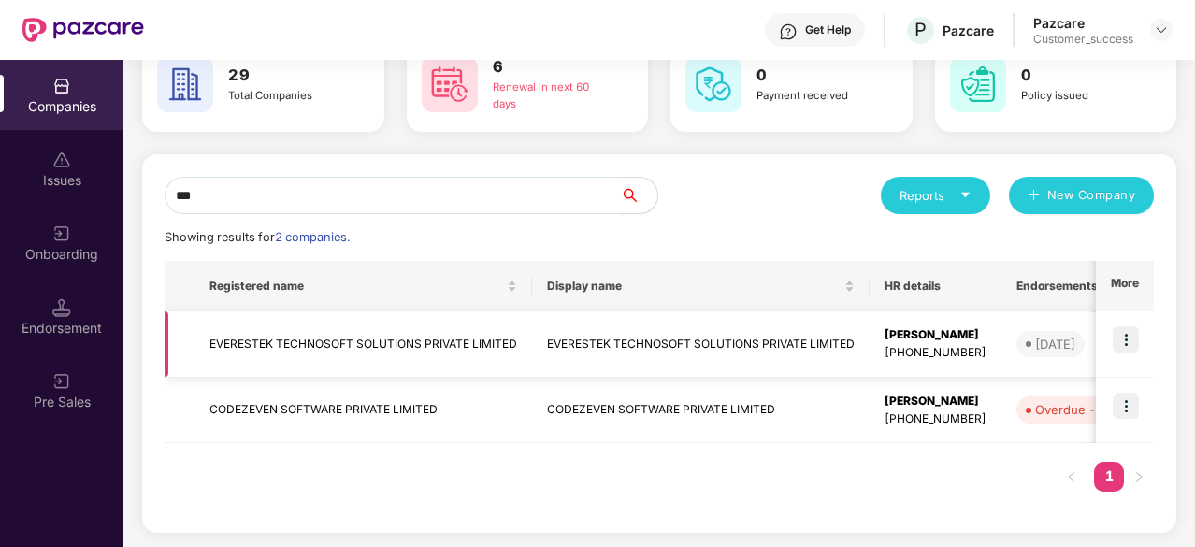
type input "***"
click at [1115, 338] on img at bounding box center [1126, 339] width 26 height 26
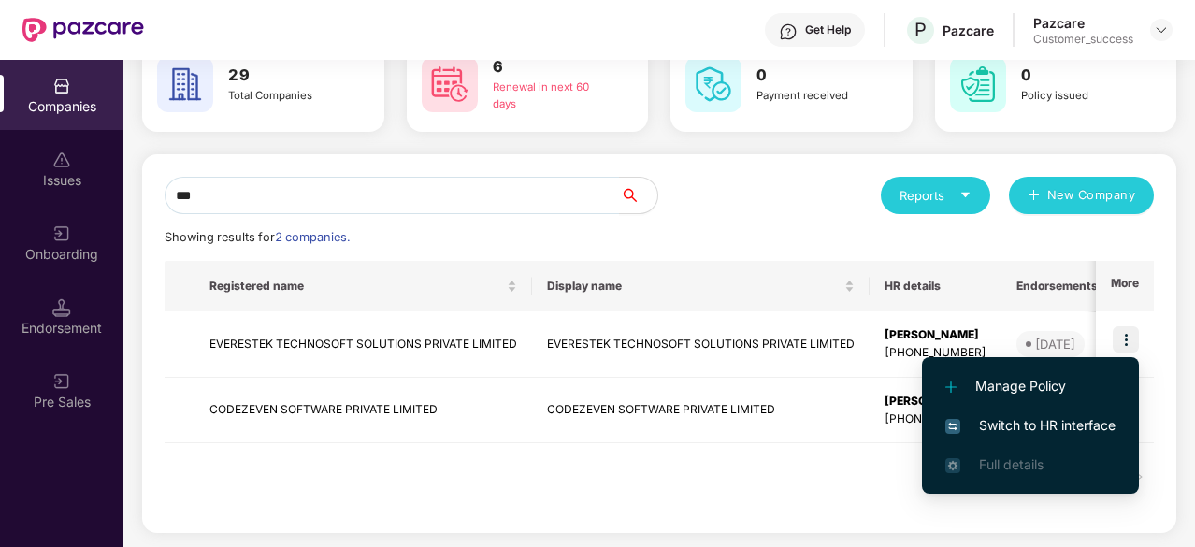
click at [1010, 427] on span "Switch to HR interface" at bounding box center [1031, 425] width 170 height 21
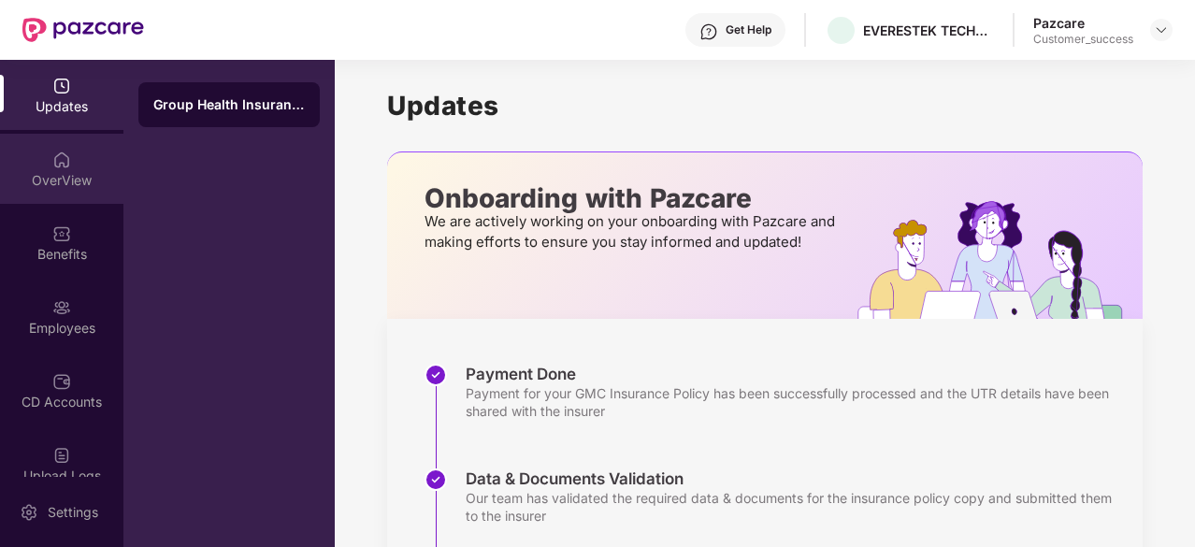
click at [64, 167] on img at bounding box center [61, 160] width 19 height 19
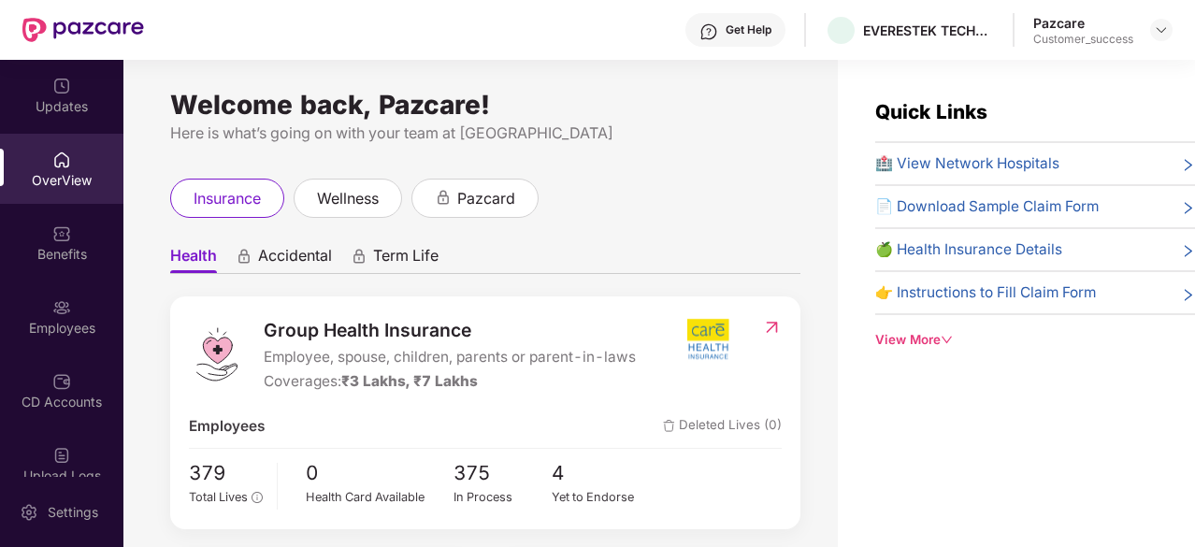
click at [56, 322] on div "Employees" at bounding box center [61, 328] width 123 height 19
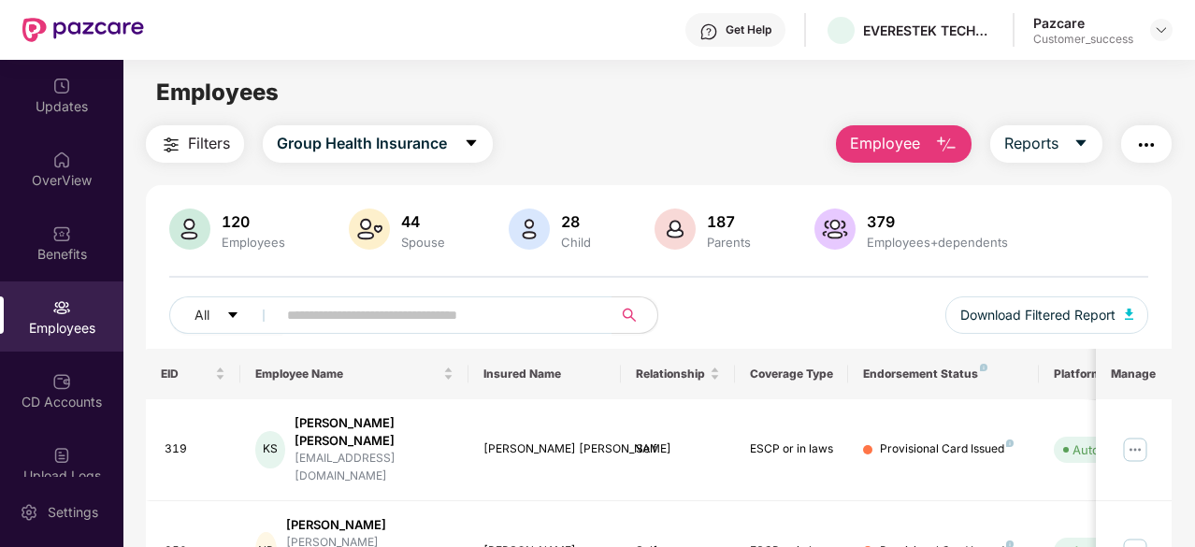
click at [1141, 131] on button "button" at bounding box center [1146, 143] width 51 height 37
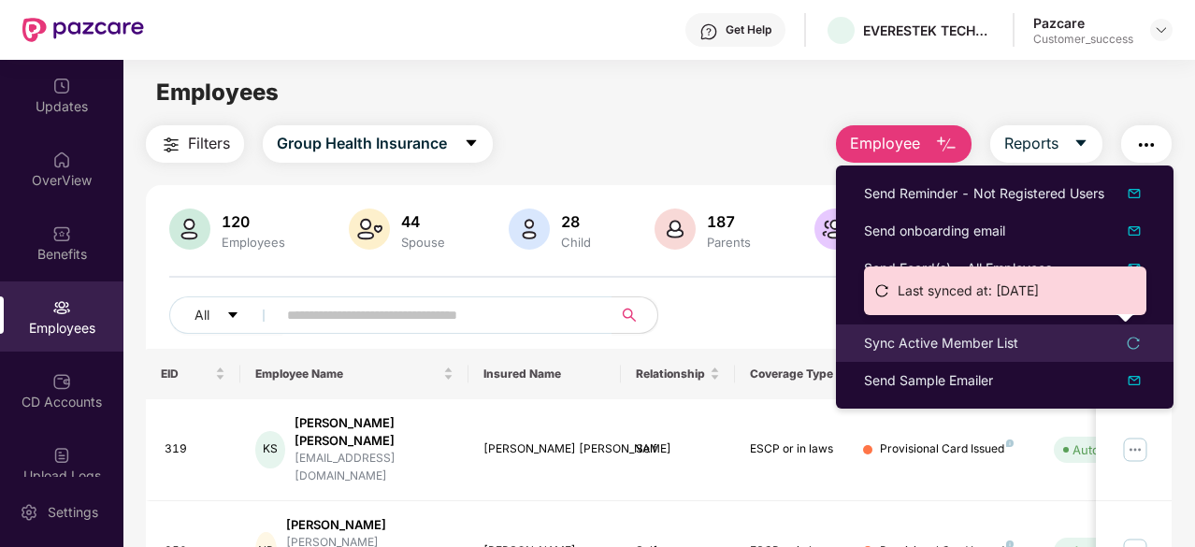
click at [1139, 342] on icon "reload" at bounding box center [1133, 343] width 13 height 13
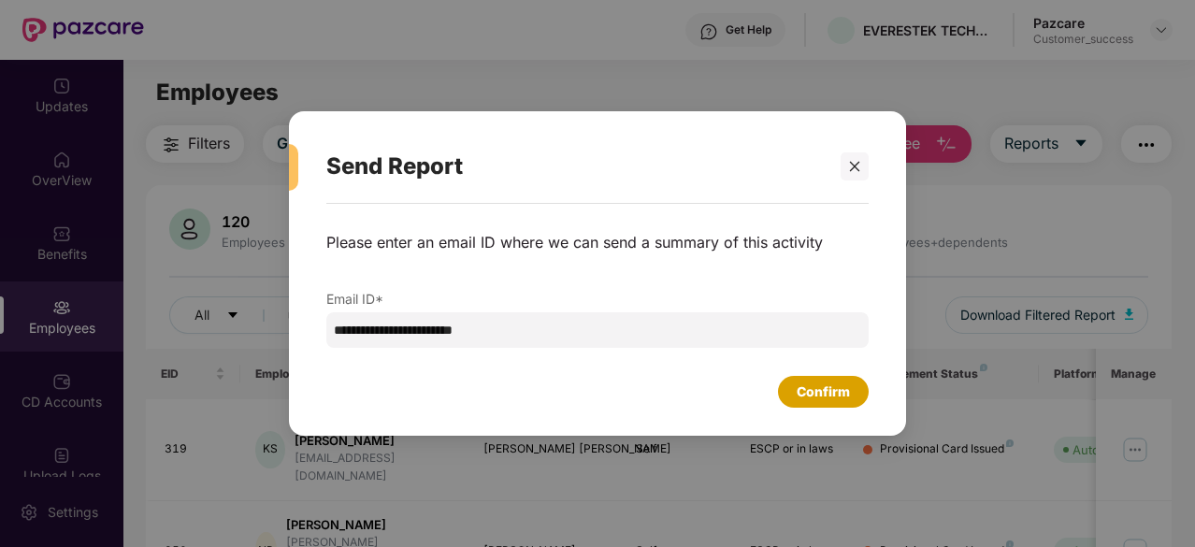
click at [832, 393] on div "Confirm" at bounding box center [823, 392] width 53 height 21
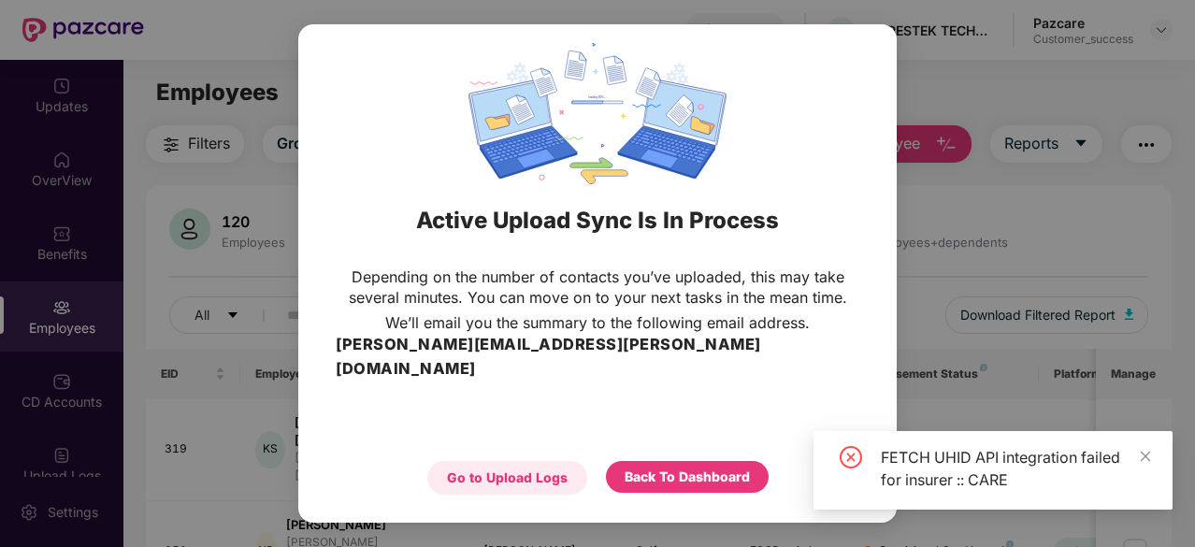
click at [543, 468] on div "Go to Upload Logs" at bounding box center [507, 478] width 121 height 21
